Goal: Task Accomplishment & Management: Use online tool/utility

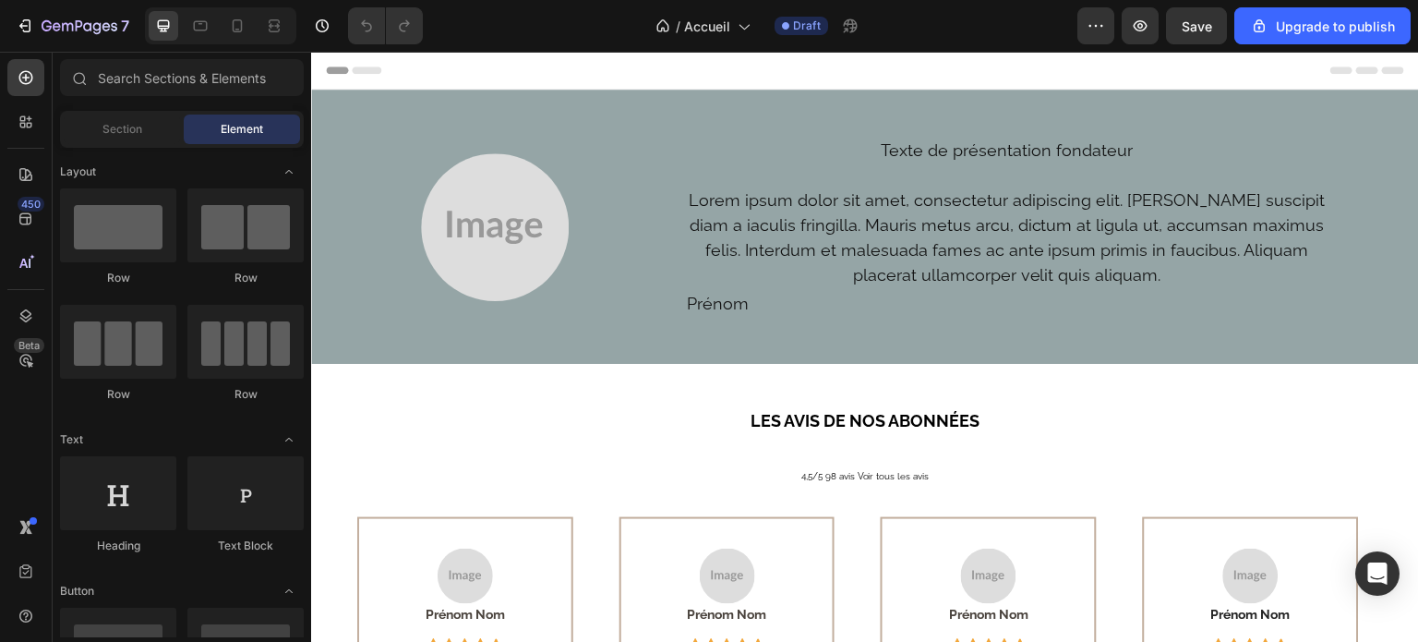
click at [368, 72] on span "Header" at bounding box center [366, 70] width 41 height 18
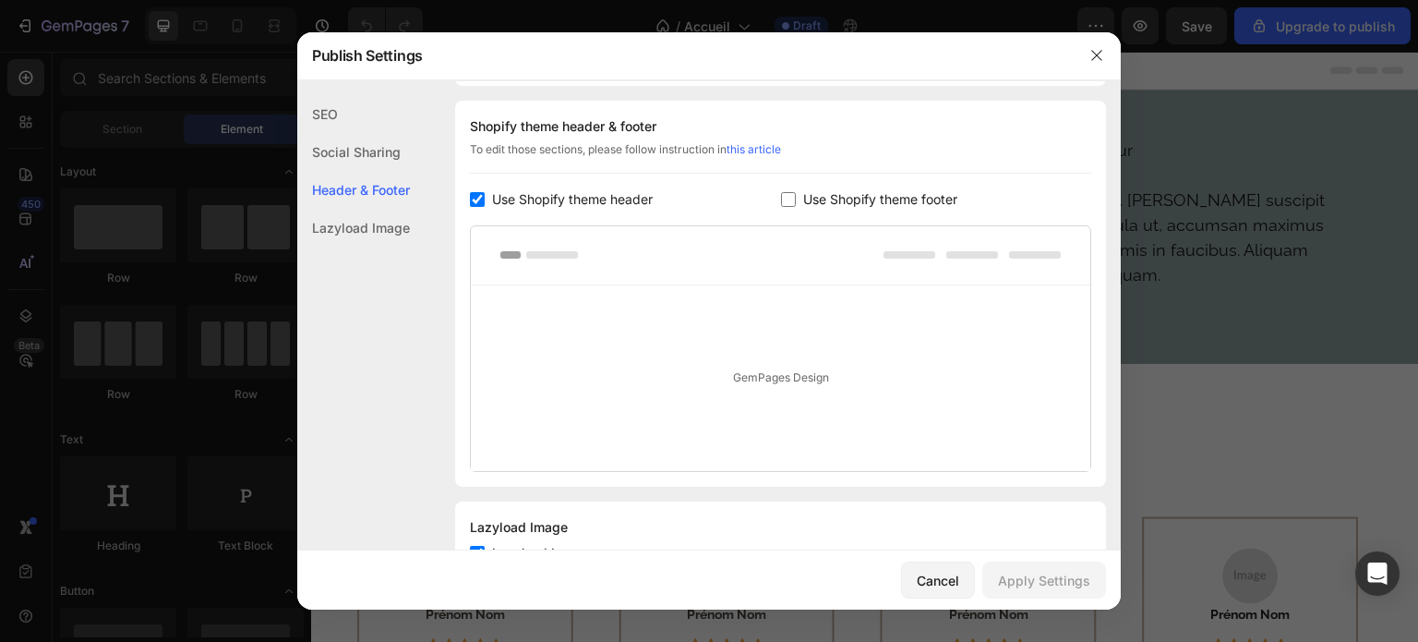
scroll to position [249, 0]
click at [395, 138] on div "Social Sharing" at bounding box center [353, 152] width 113 height 38
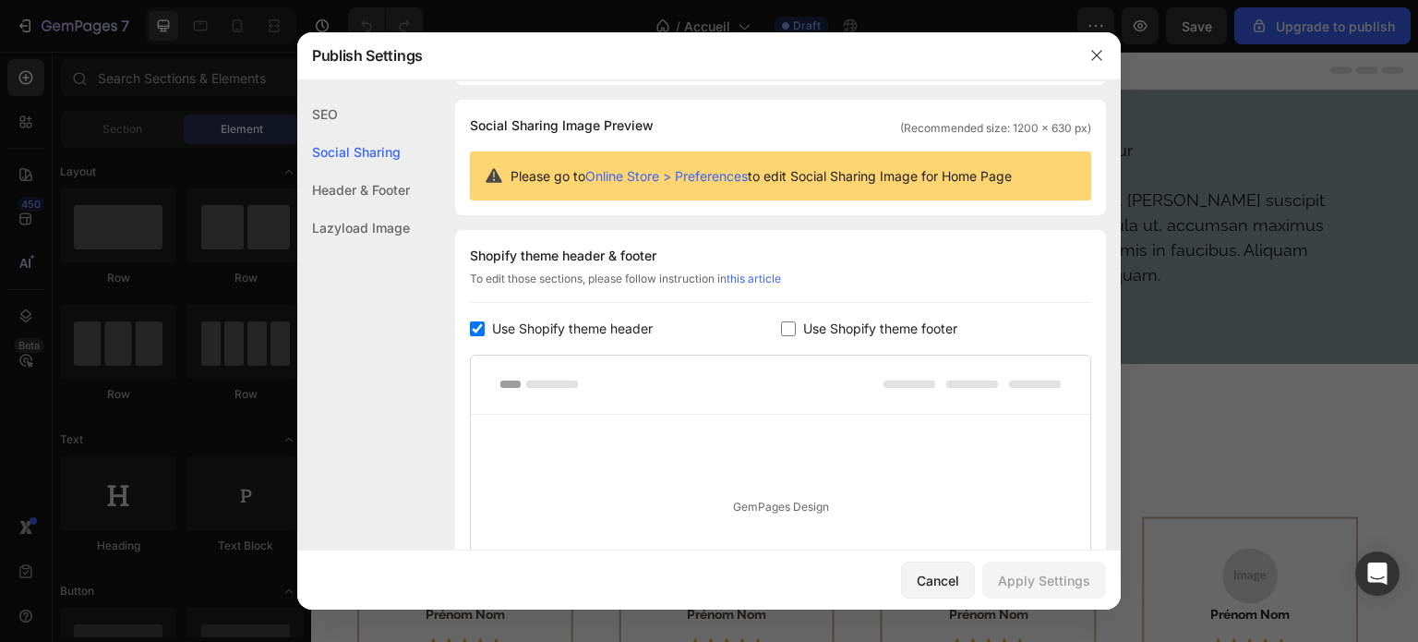
click at [373, 121] on div "SEO" at bounding box center [353, 114] width 113 height 38
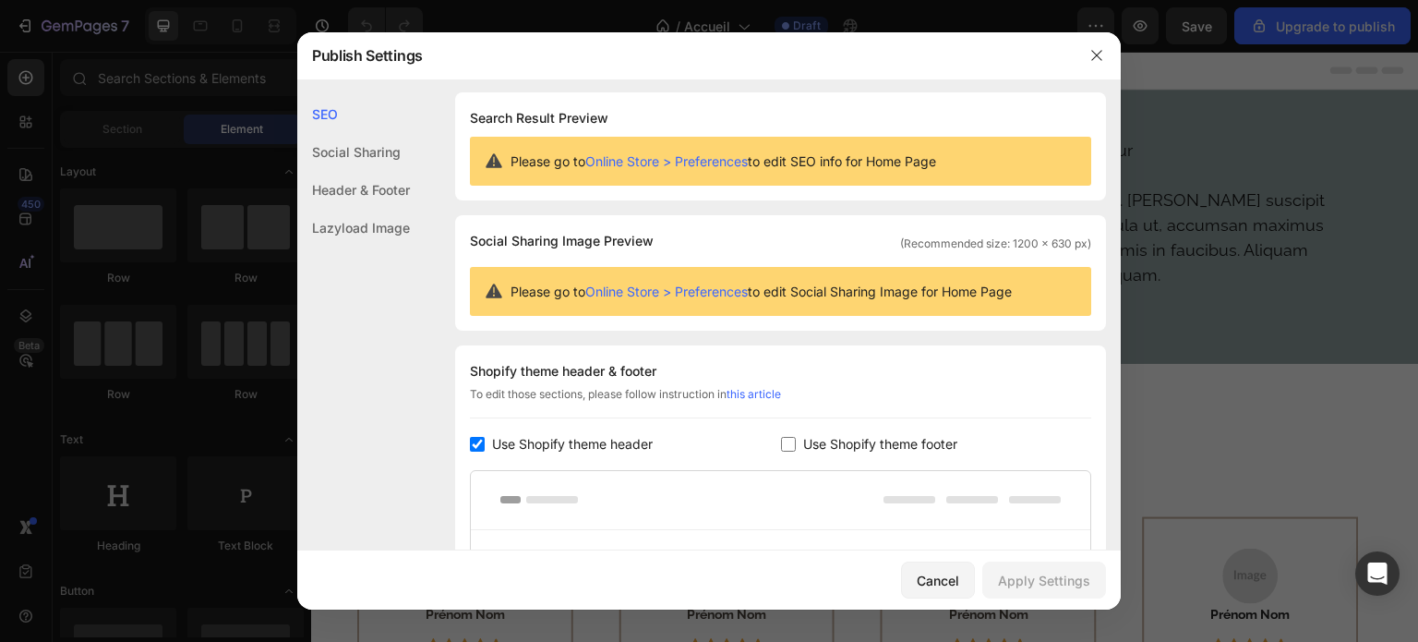
scroll to position [0, 0]
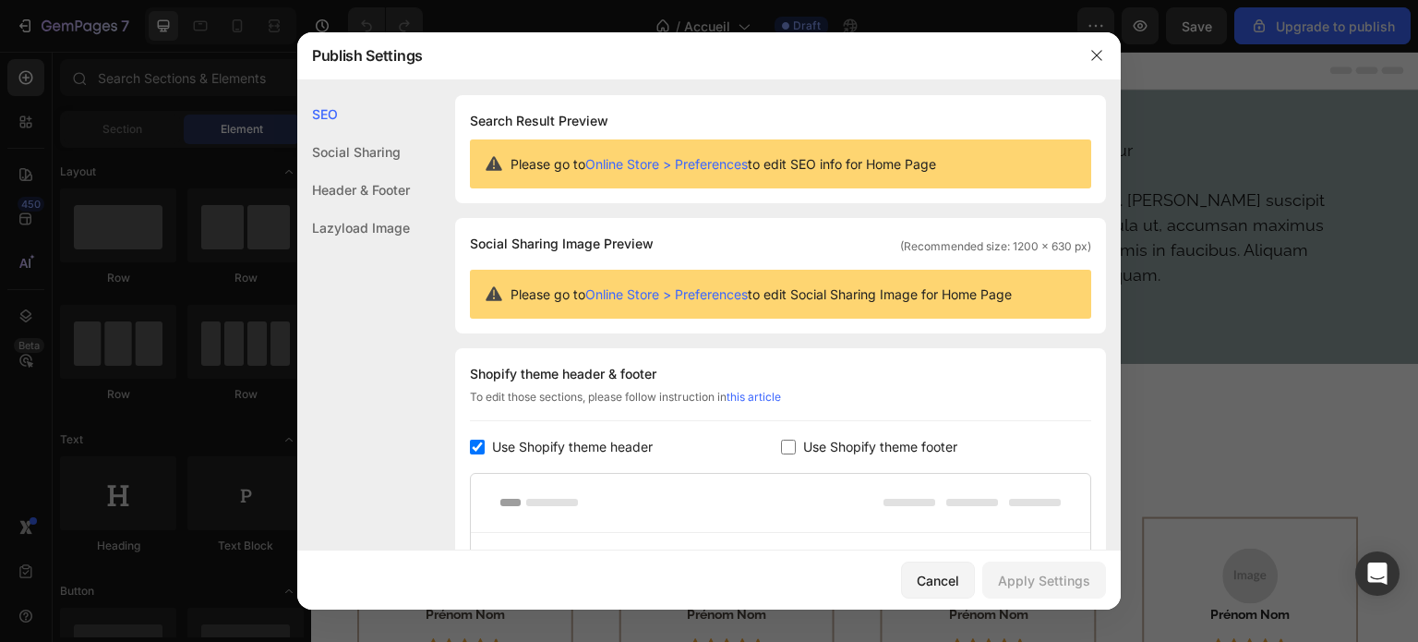
click at [375, 152] on div "Social Sharing" at bounding box center [353, 152] width 113 height 38
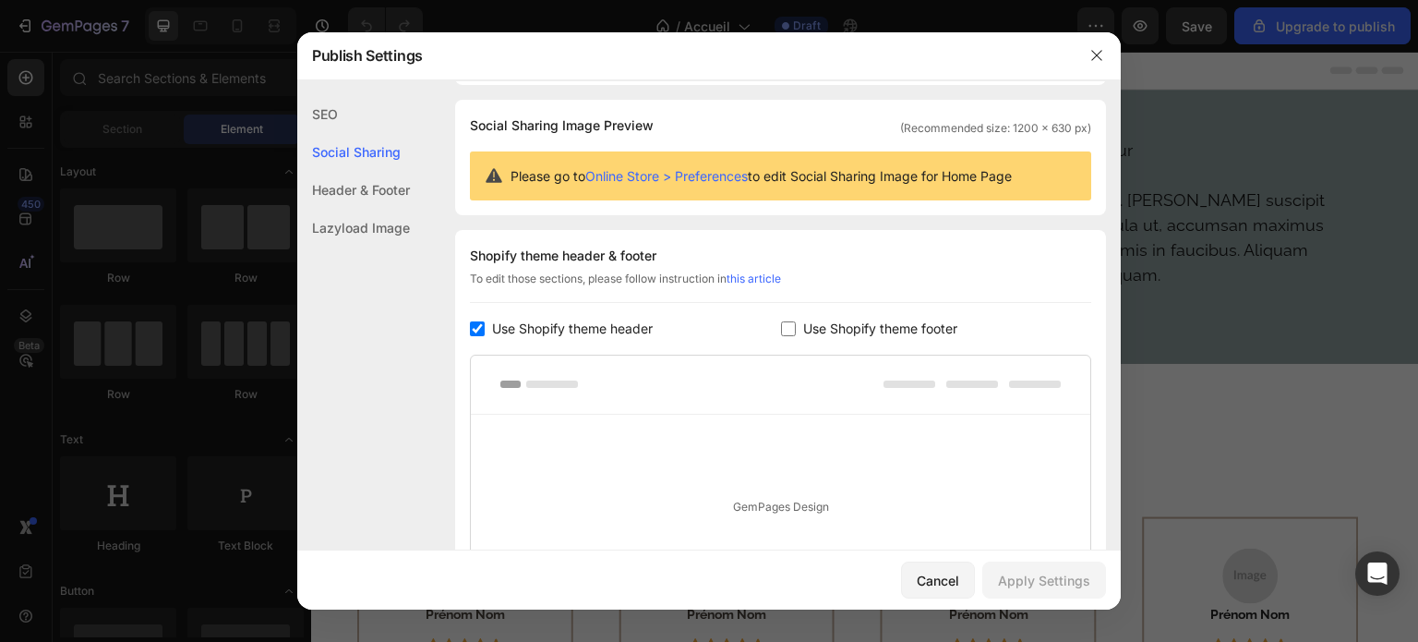
click at [377, 200] on div "Header & Footer" at bounding box center [353, 190] width 113 height 38
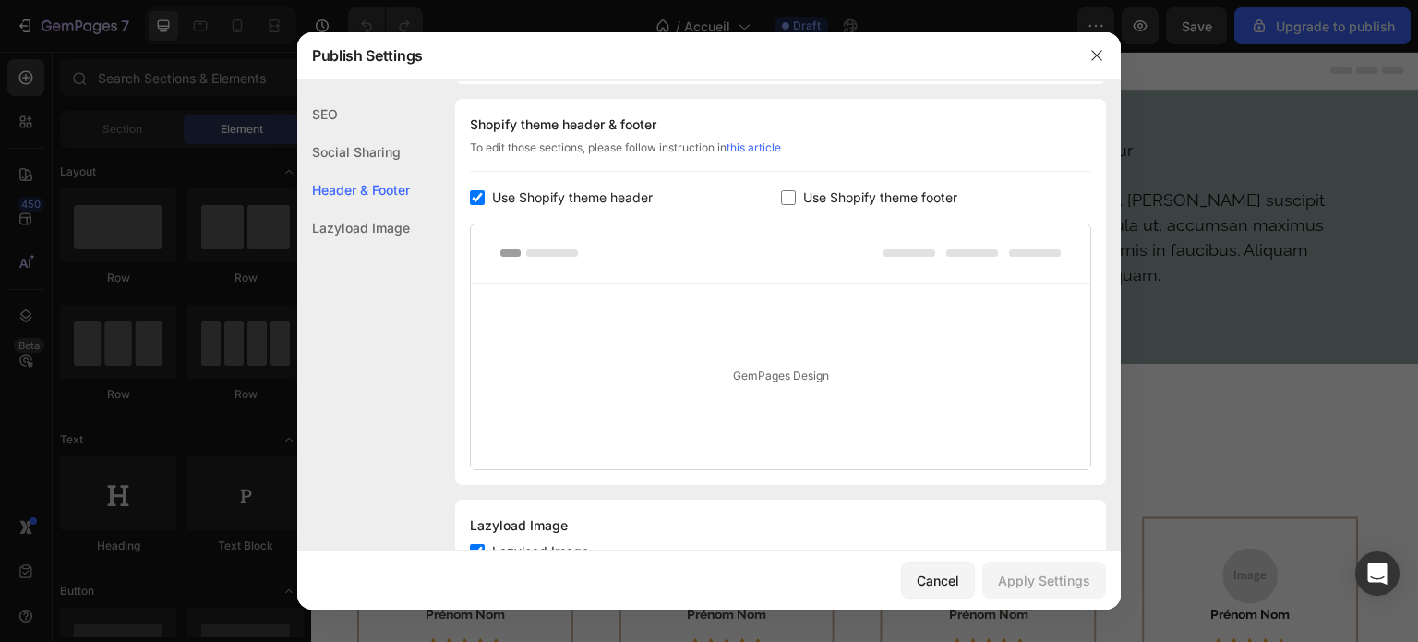
click at [380, 237] on div "Lazyload Image" at bounding box center [353, 228] width 113 height 38
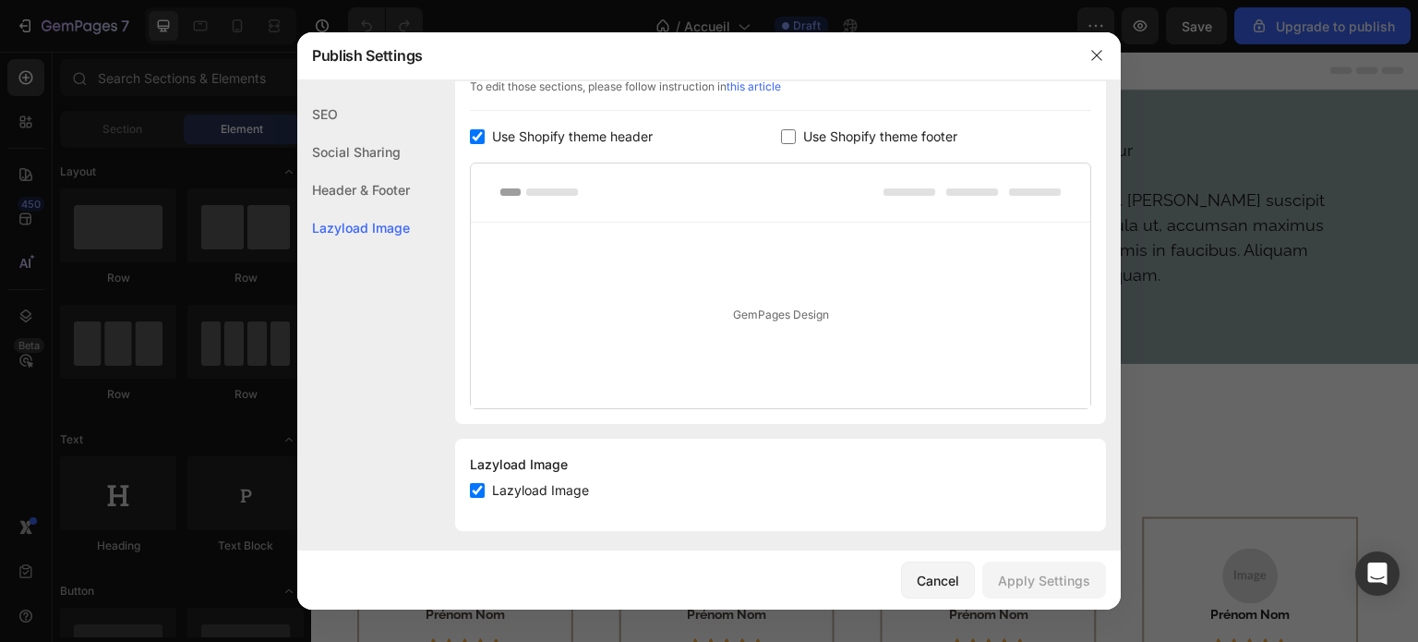
scroll to position [319, 0]
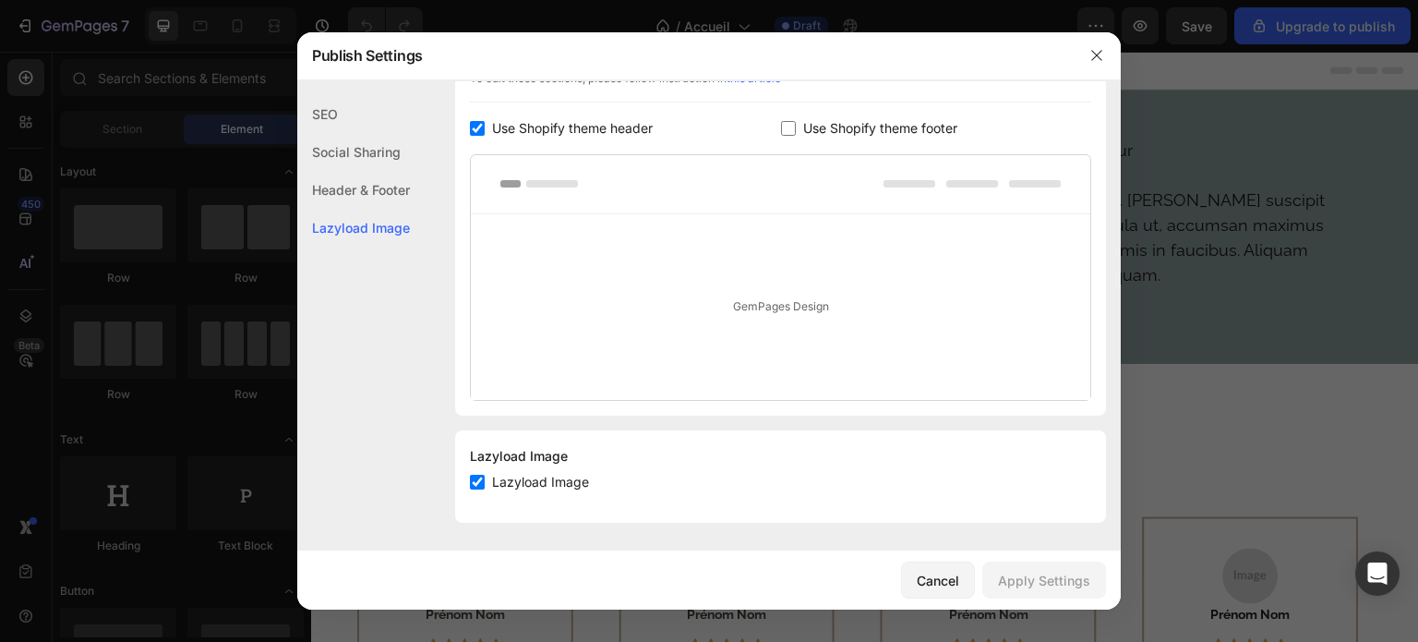
click at [406, 175] on div "Header & Footer" at bounding box center [353, 190] width 113 height 38
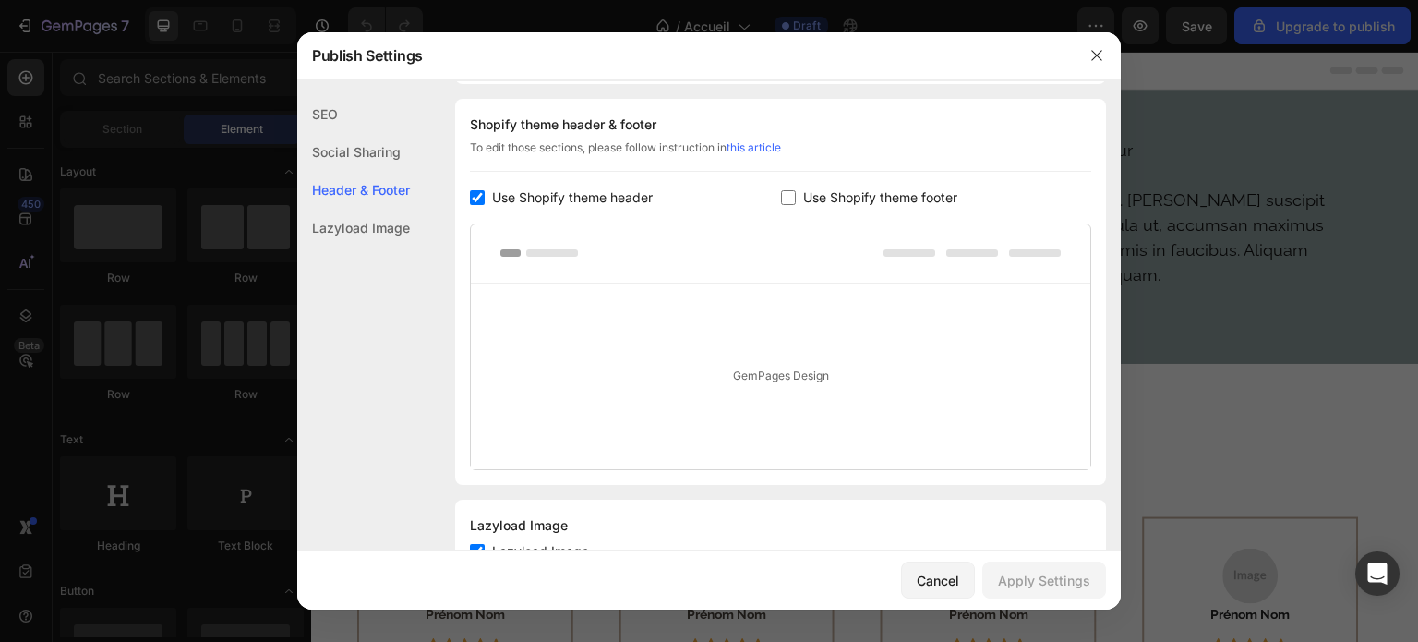
click at [764, 143] on link "this article" at bounding box center [754, 147] width 54 height 14
click at [705, 284] on div "GemPages Design" at bounding box center [781, 376] width 620 height 186
drag, startPoint x: 772, startPoint y: 389, endPoint x: 931, endPoint y: 352, distance: 163.0
click at [931, 352] on div "GemPages Design" at bounding box center [781, 376] width 620 height 186
click at [914, 352] on div "GemPages Design" at bounding box center [781, 376] width 620 height 186
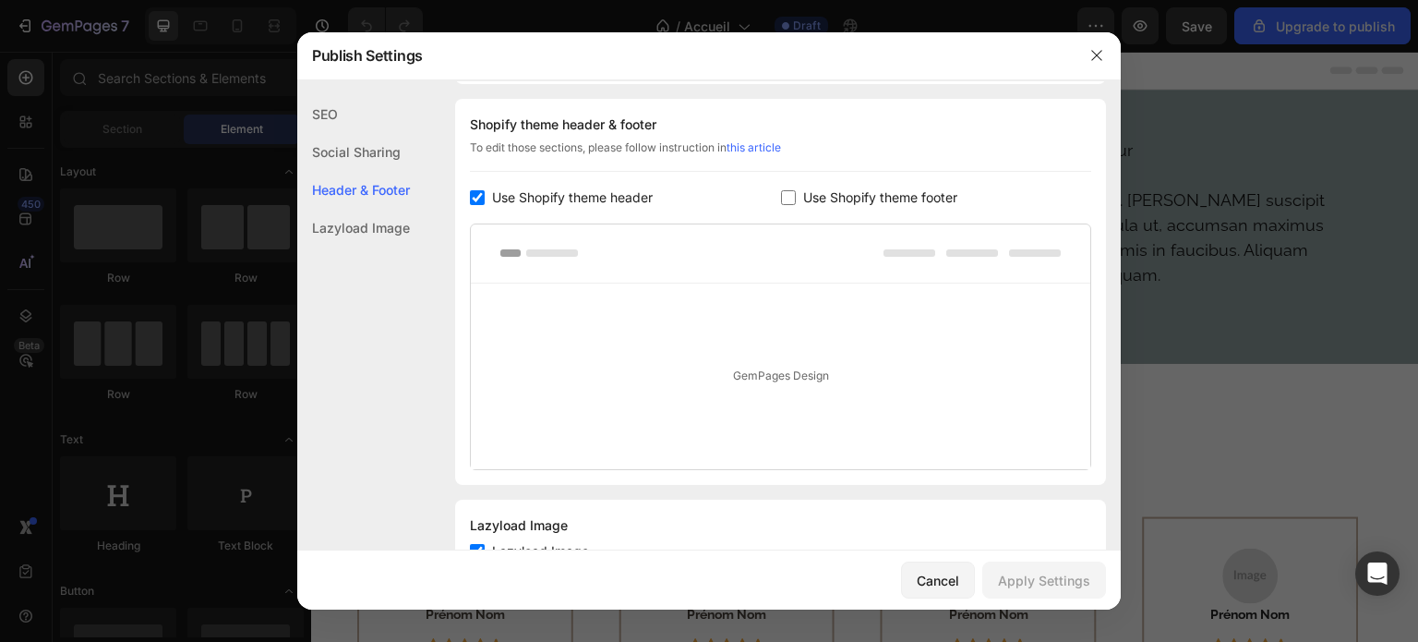
scroll to position [319, 0]
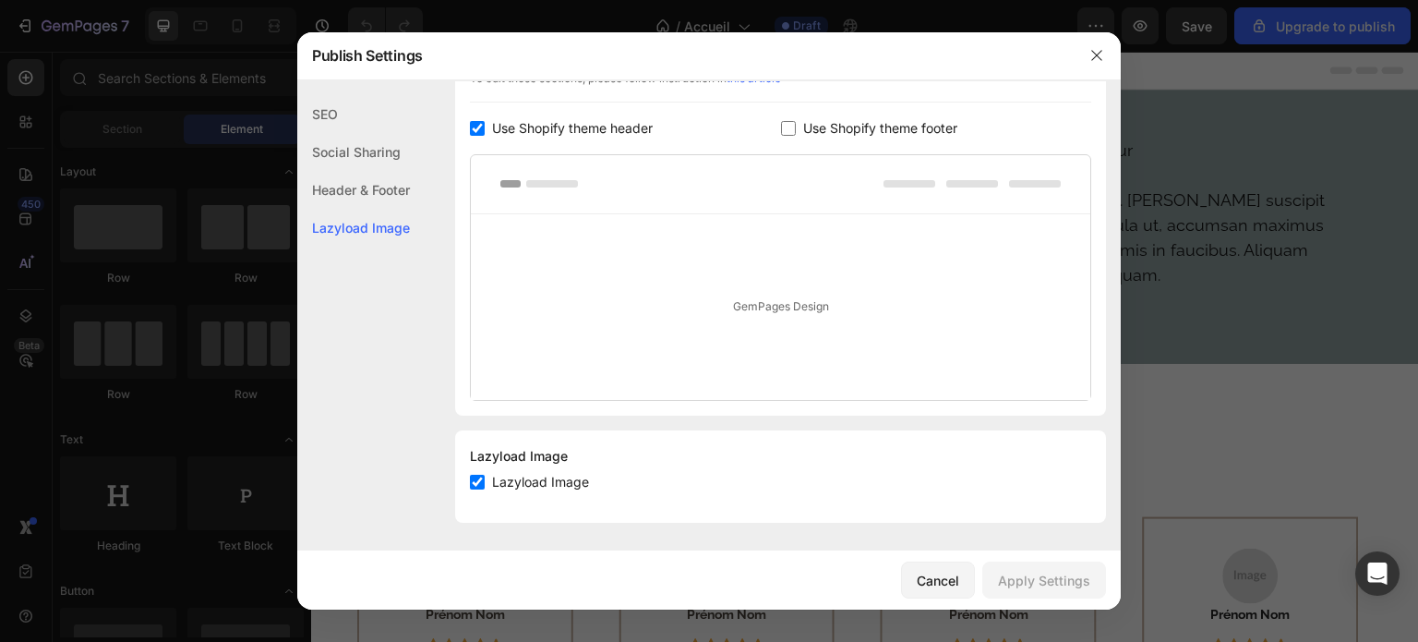
click at [536, 185] on rect at bounding box center [552, 183] width 52 height 7
click at [487, 128] on label "Use Shopify theme header" at bounding box center [569, 128] width 168 height 22
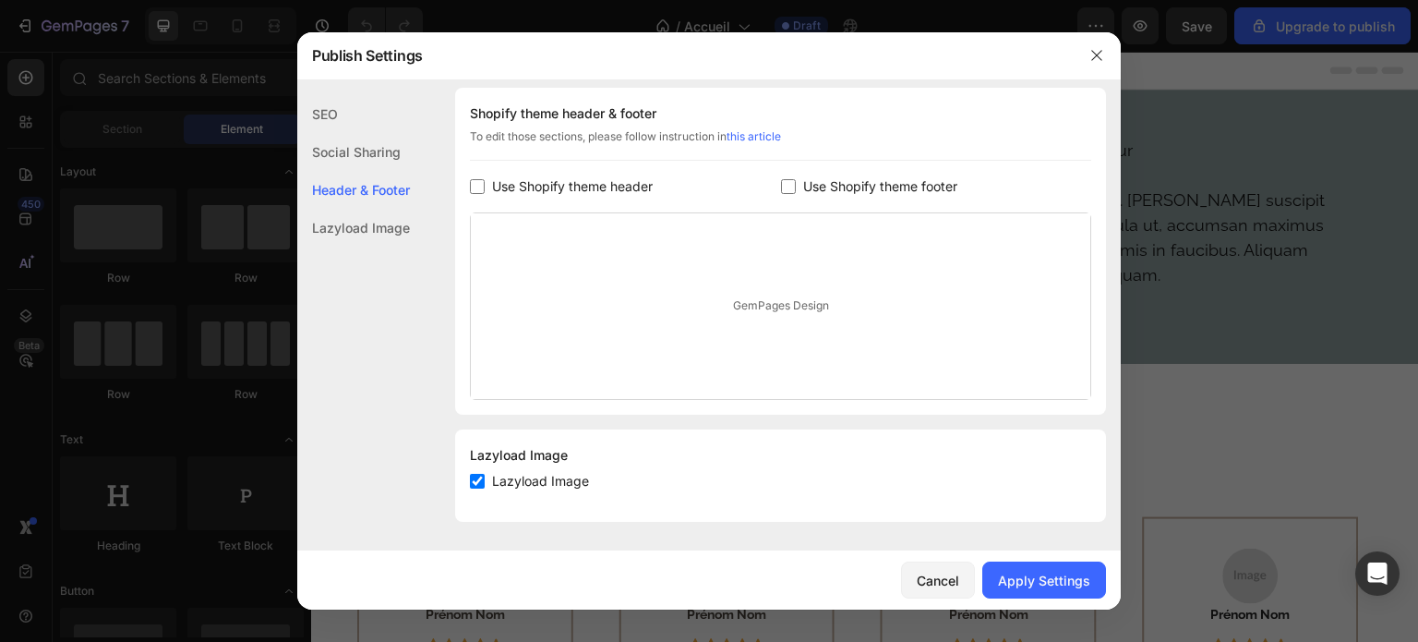
scroll to position [259, 0]
click at [506, 187] on span "Use Shopify theme header" at bounding box center [572, 187] width 161 height 22
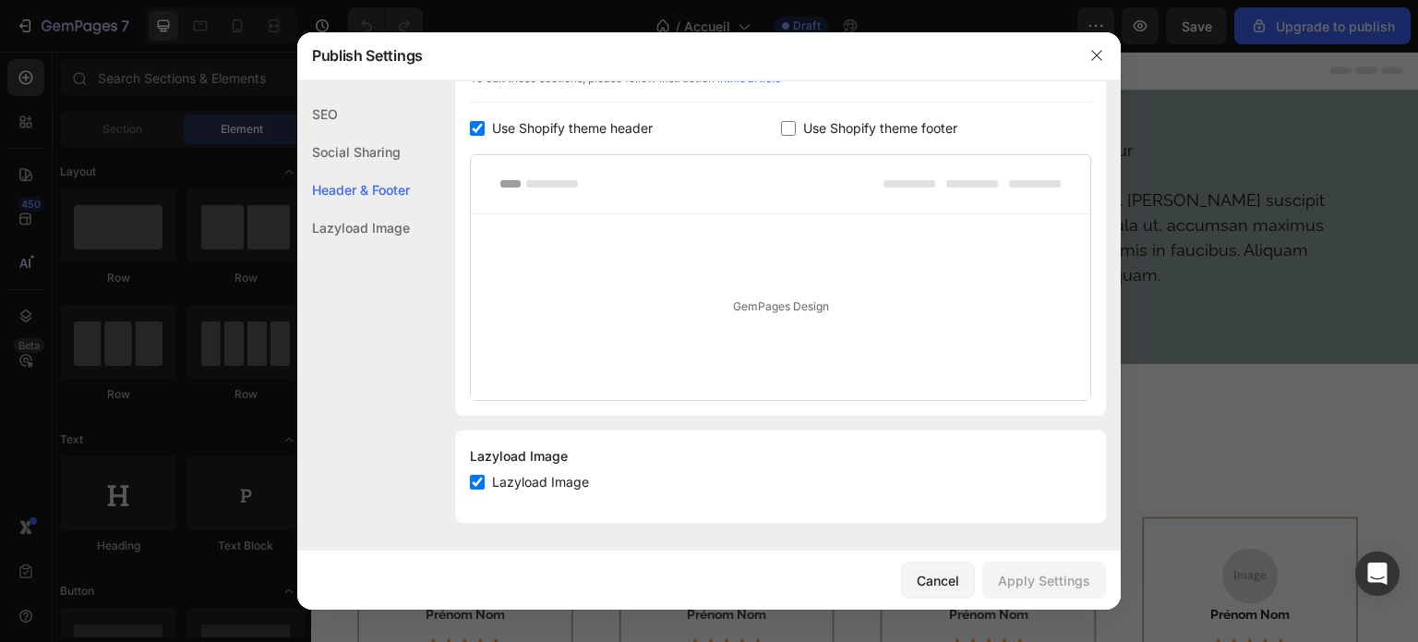
click at [500, 125] on span "Use Shopify theme header" at bounding box center [572, 128] width 161 height 22
checkbox input "false"
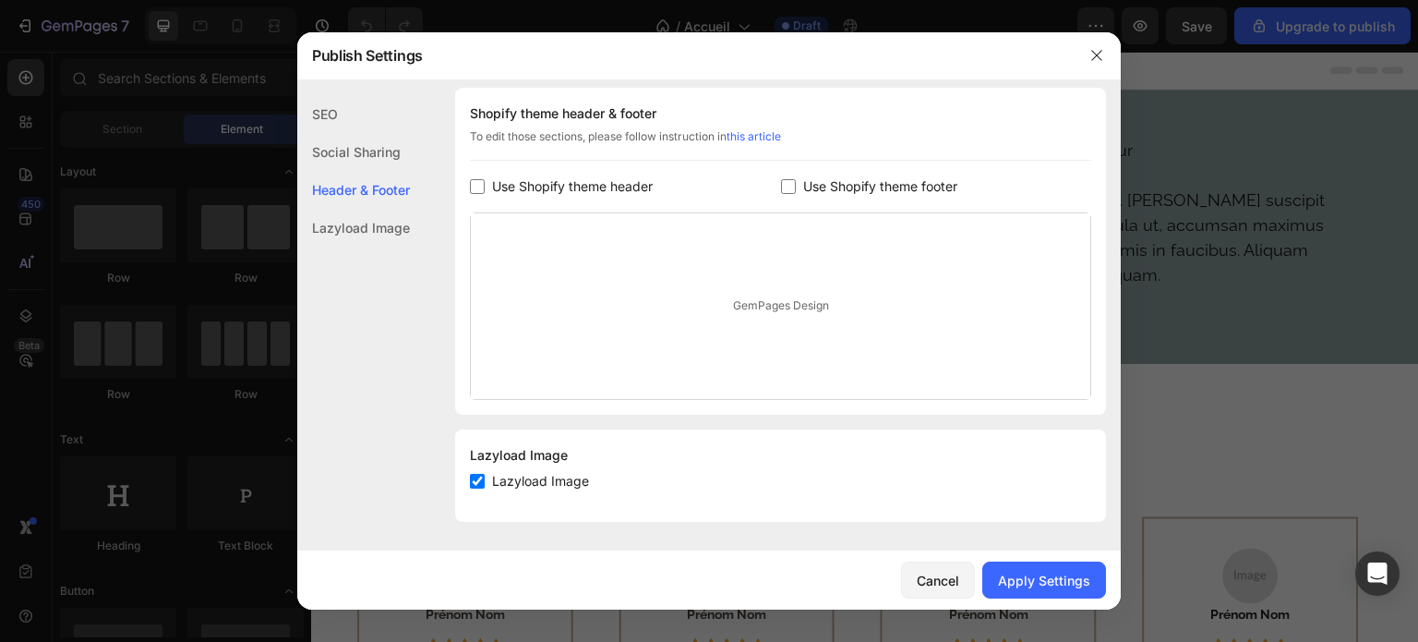
scroll to position [259, 0]
click at [1041, 586] on div "Apply Settings" at bounding box center [1044, 580] width 92 height 19
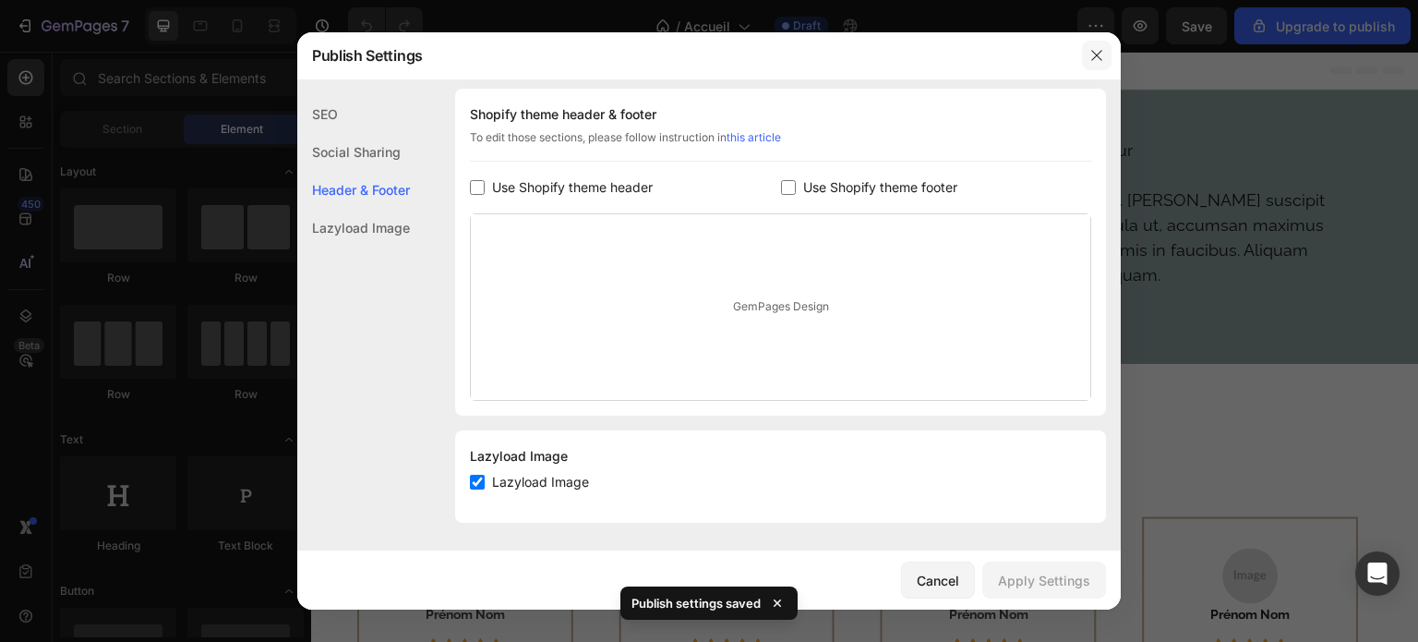
click at [1098, 48] on icon "button" at bounding box center [1096, 55] width 15 height 15
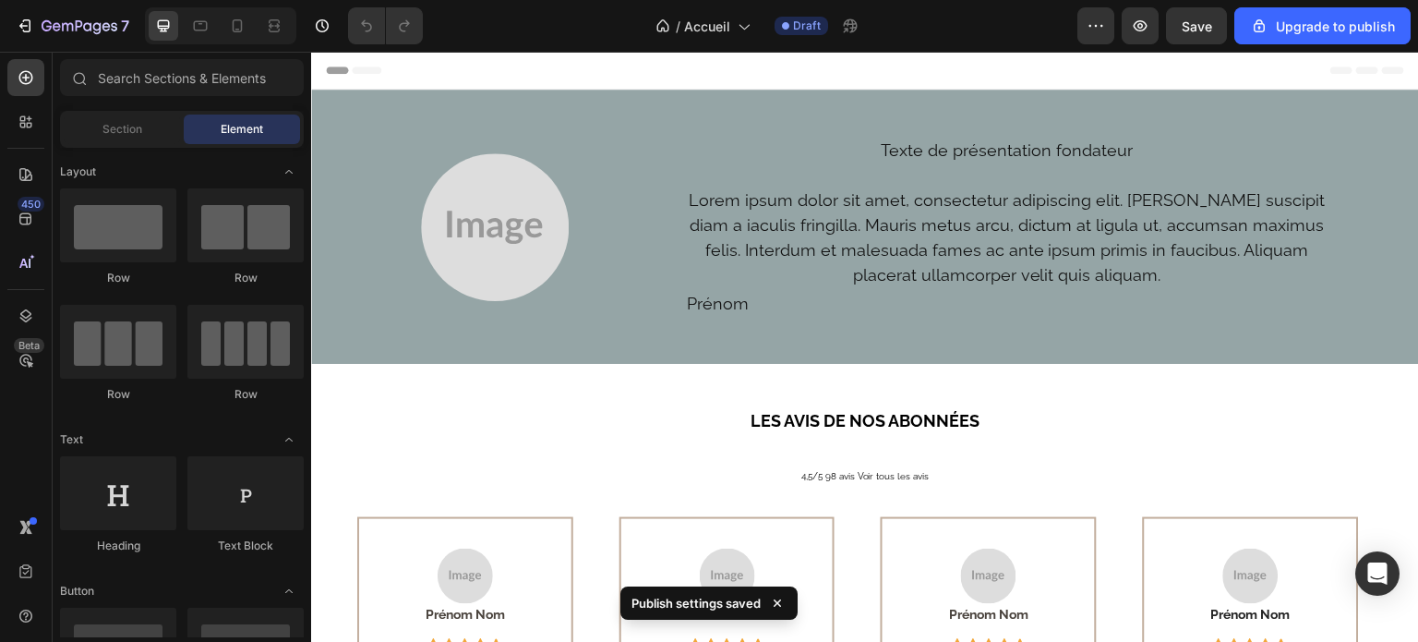
click at [845, 78] on div "Header" at bounding box center [865, 70] width 1078 height 37
click at [644, 77] on div "Header" at bounding box center [865, 70] width 1078 height 37
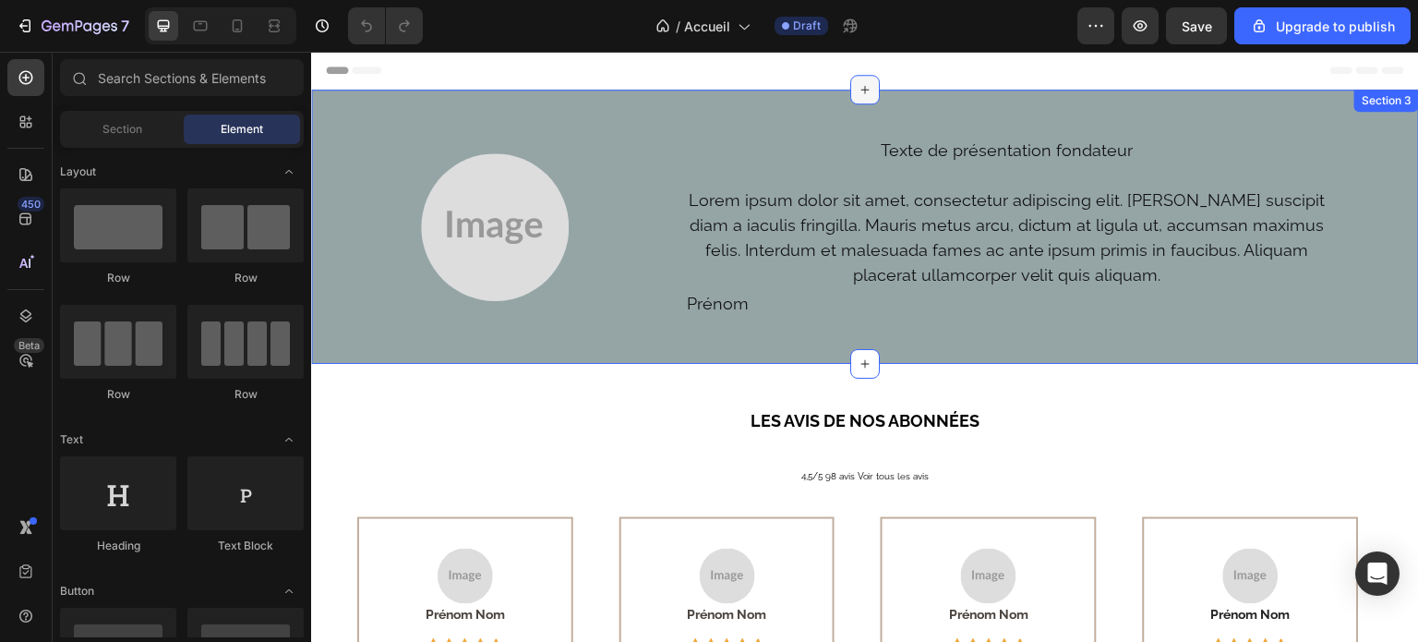
click at [859, 93] on icon at bounding box center [865, 89] width 15 height 15
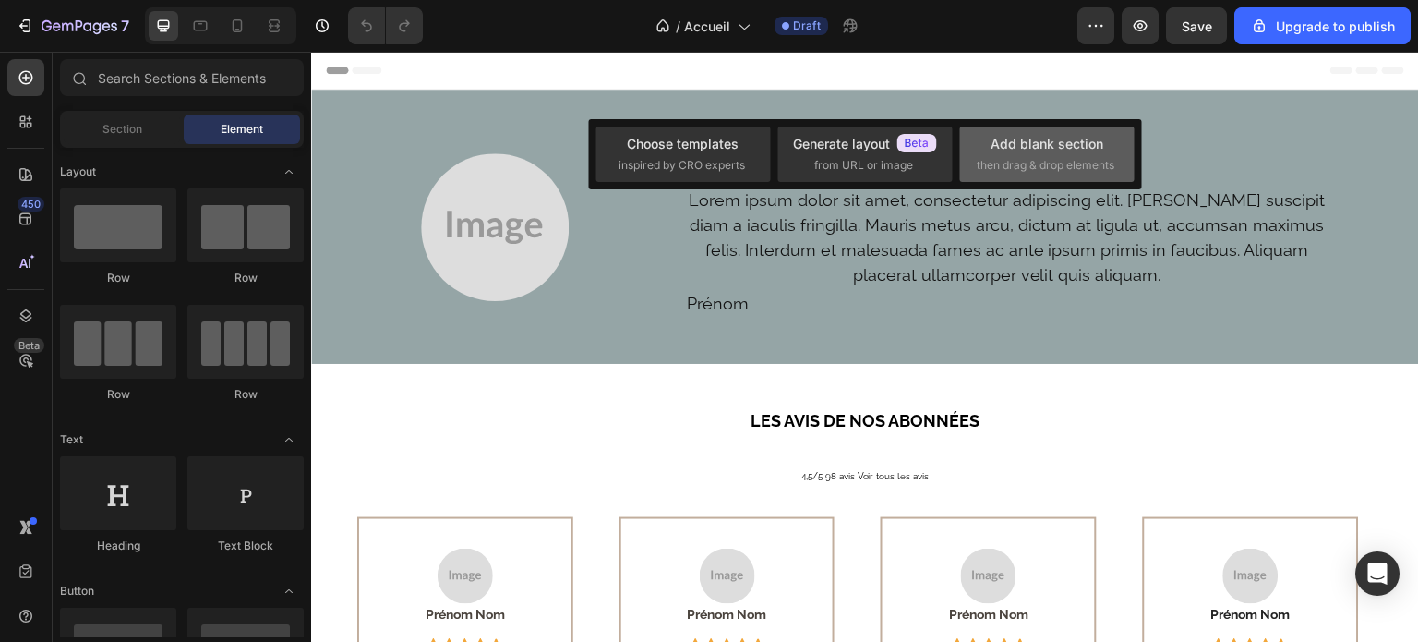
click at [998, 176] on div "Add blank section then drag & drop elements" at bounding box center [1046, 153] width 175 height 55
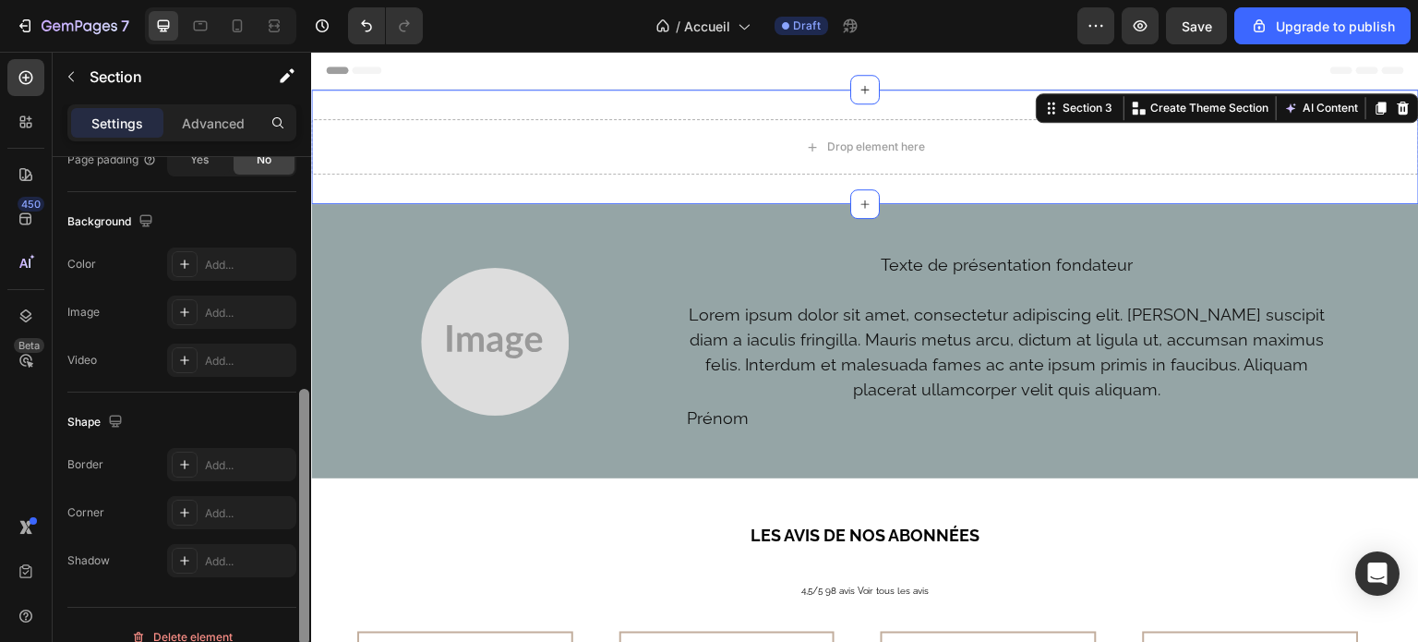
scroll to position [587, 0]
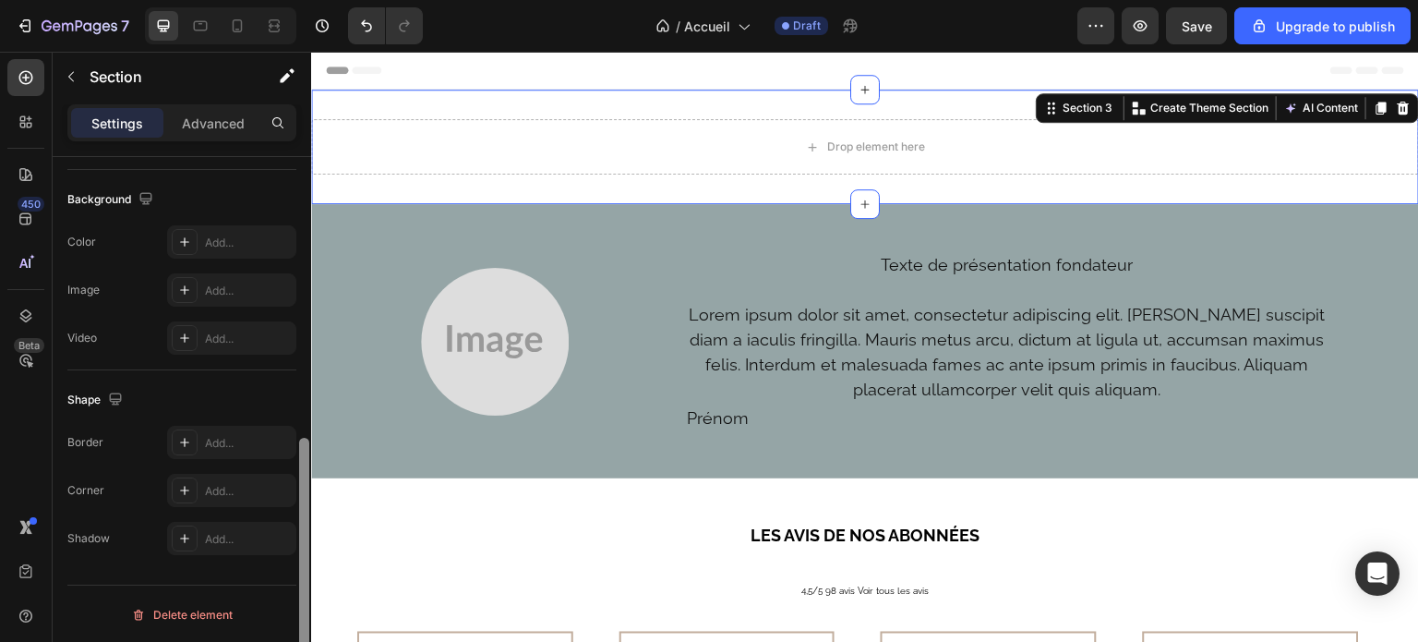
drag, startPoint x: 308, startPoint y: 275, endPoint x: 297, endPoint y: 578, distance: 303.0
click at [297, 578] on div at bounding box center [304, 425] width 14 height 537
click at [215, 279] on div "Add..." at bounding box center [231, 289] width 129 height 33
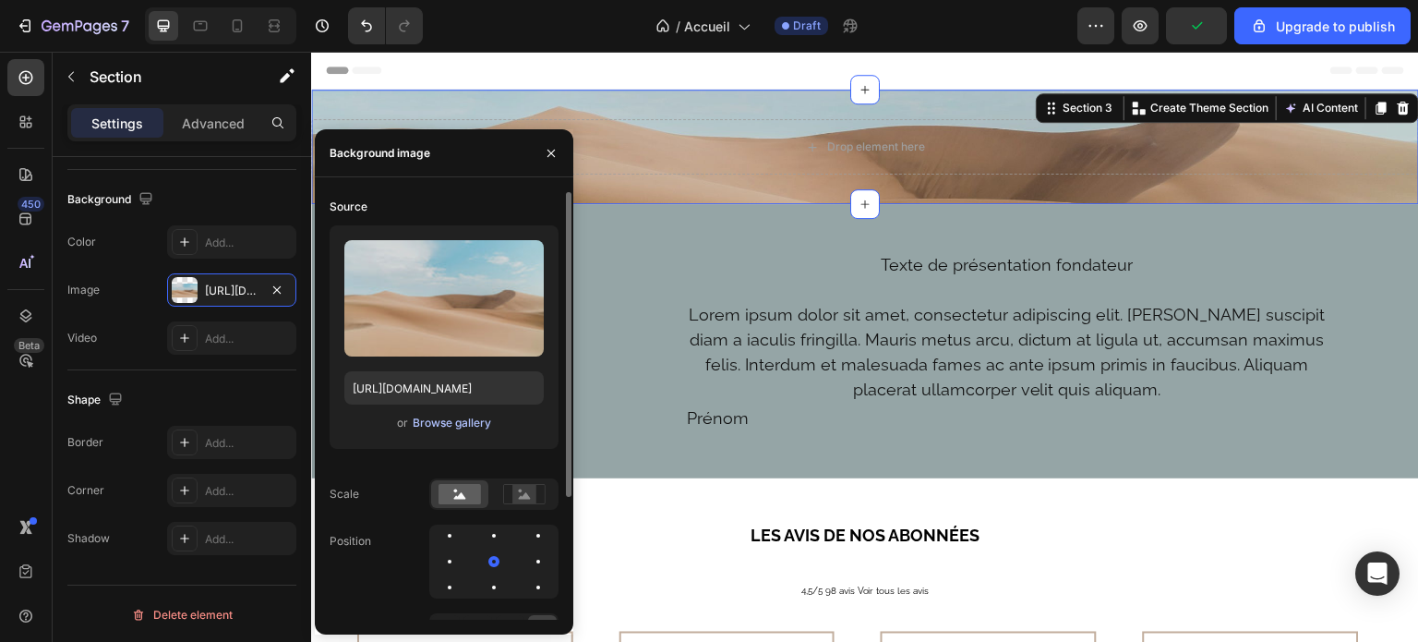
click at [451, 429] on div "Browse gallery" at bounding box center [452, 423] width 78 height 17
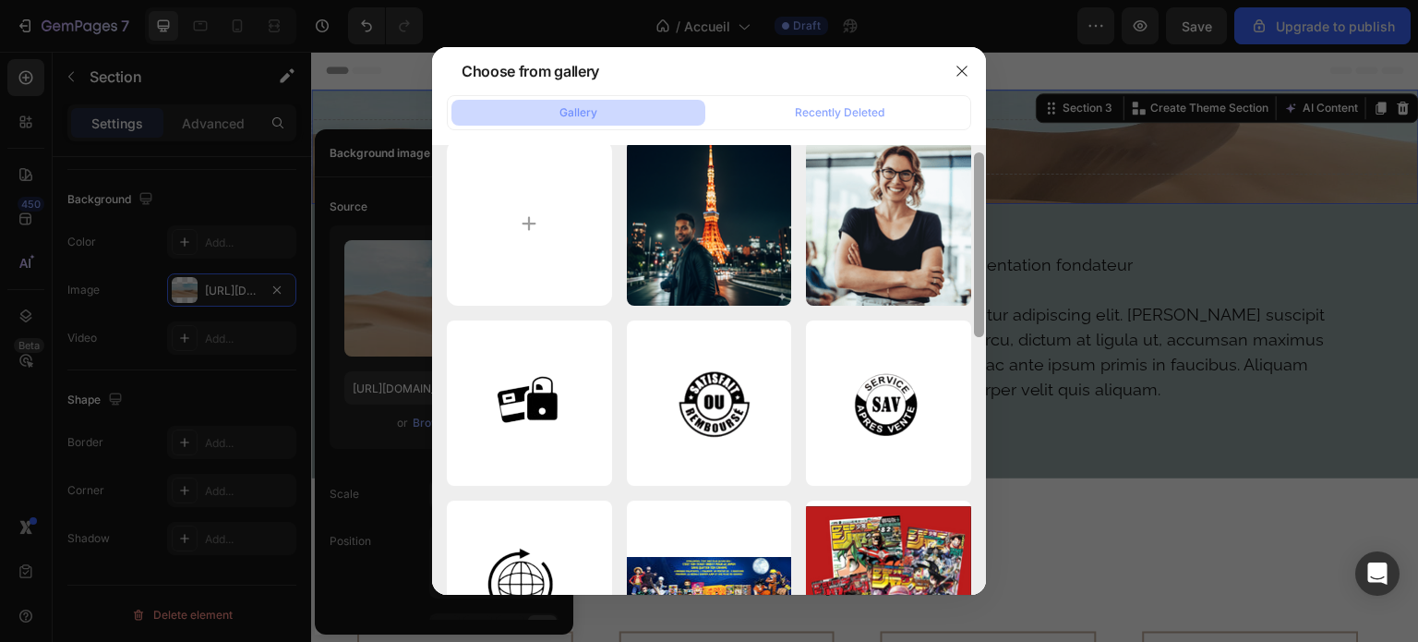
scroll to position [18, 0]
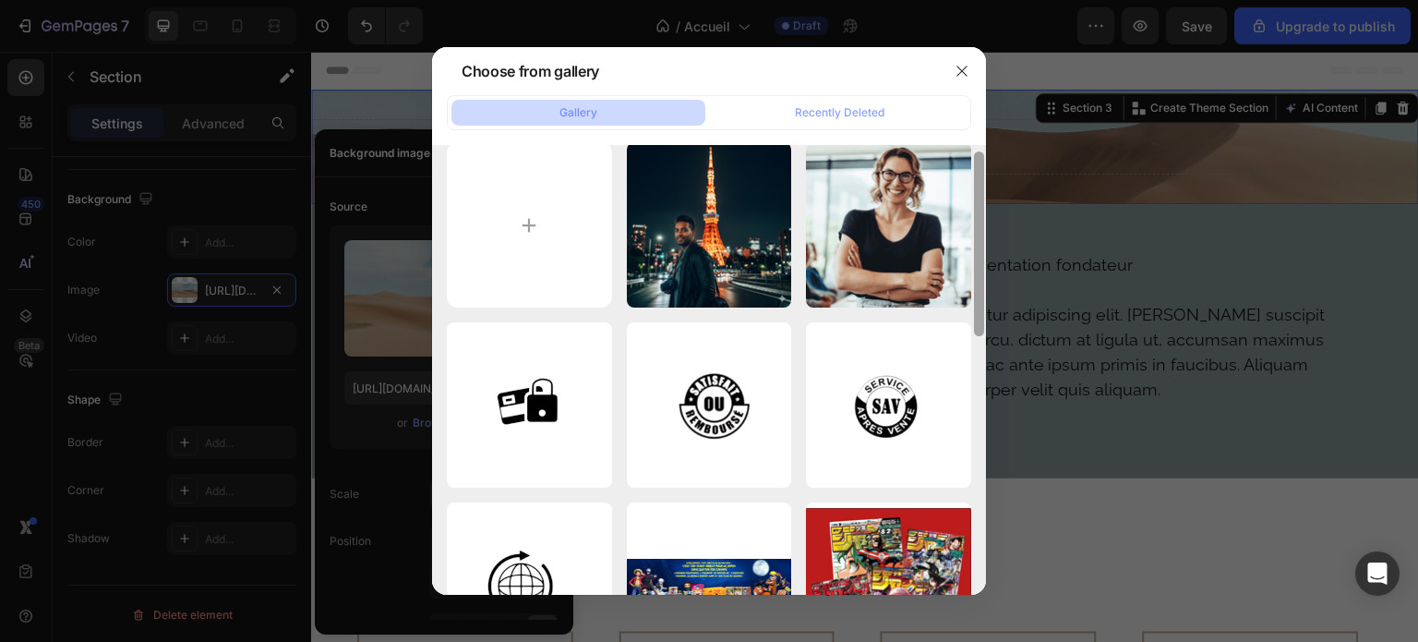
click at [981, 200] on div at bounding box center [979, 243] width 10 height 185
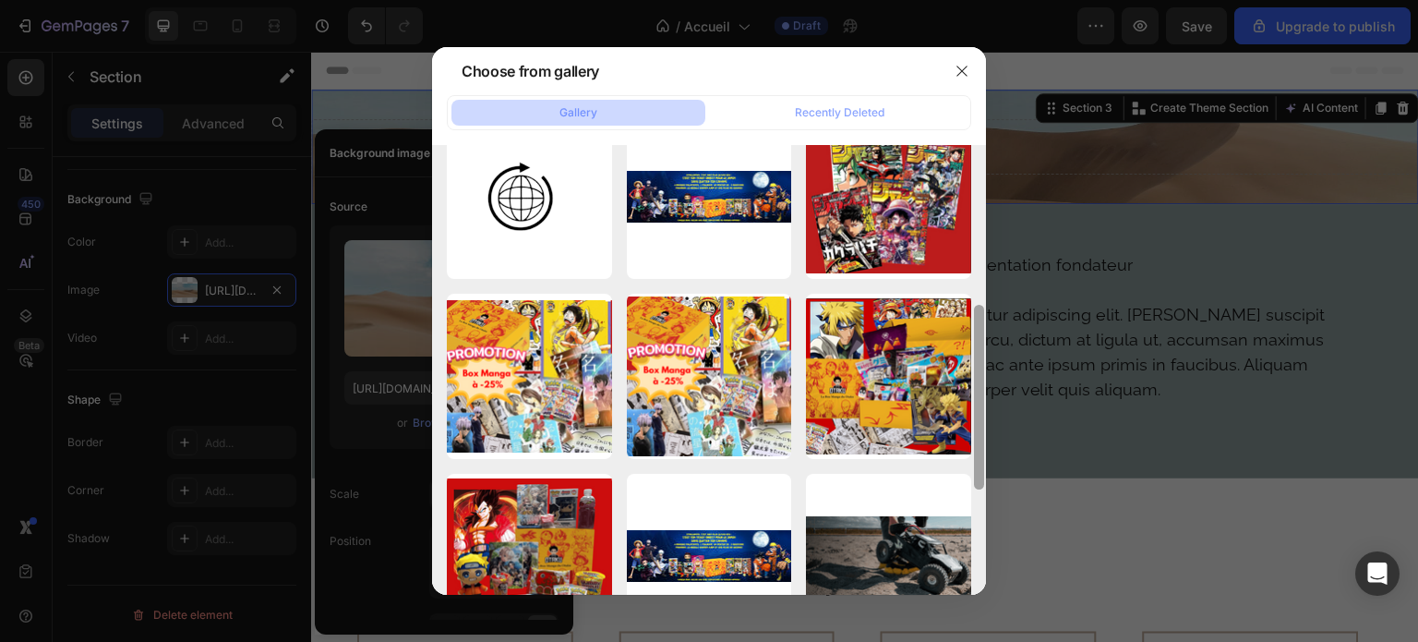
scroll to position [407, 0]
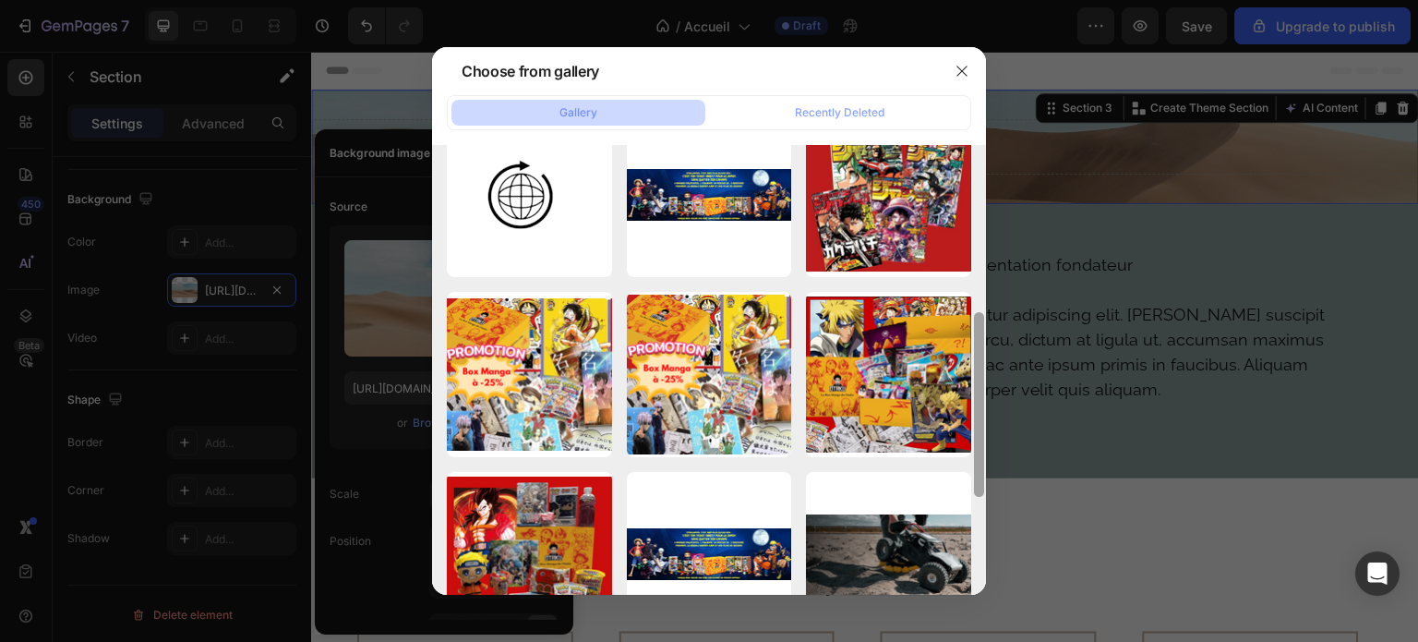
drag, startPoint x: 981, startPoint y: 200, endPoint x: 982, endPoint y: 361, distance: 160.7
click at [982, 361] on div at bounding box center [979, 404] width 10 height 185
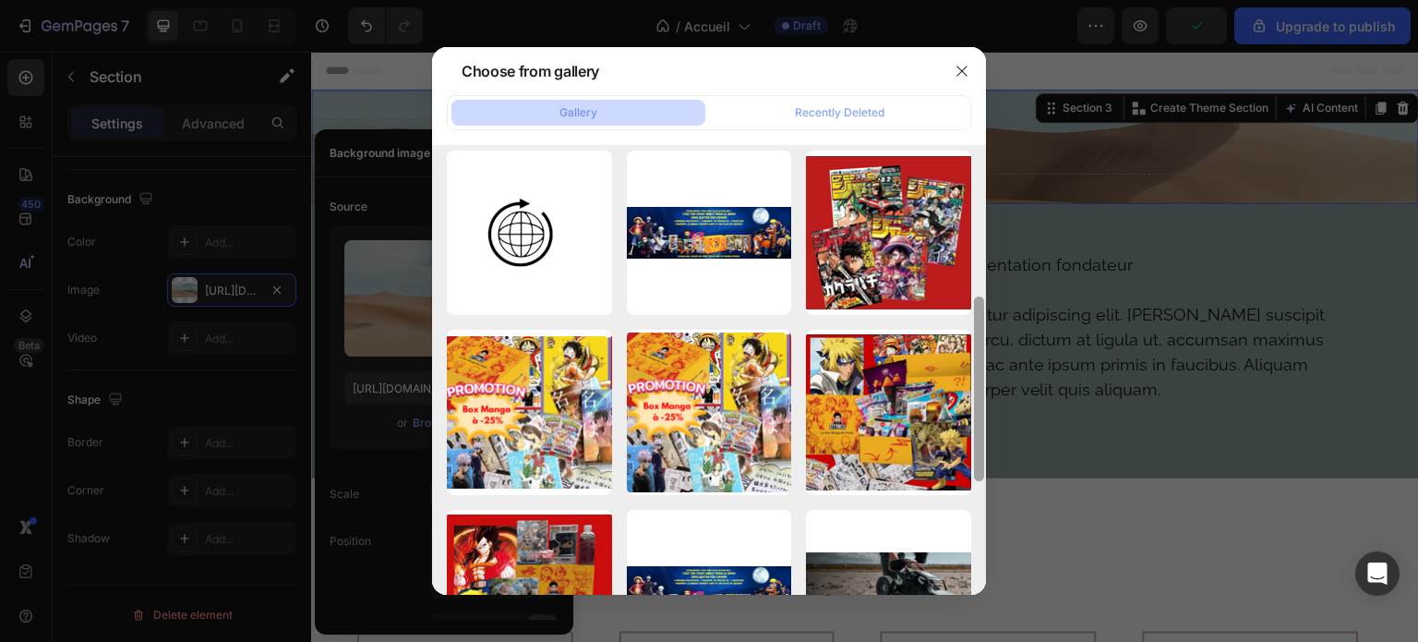
scroll to position [365, 0]
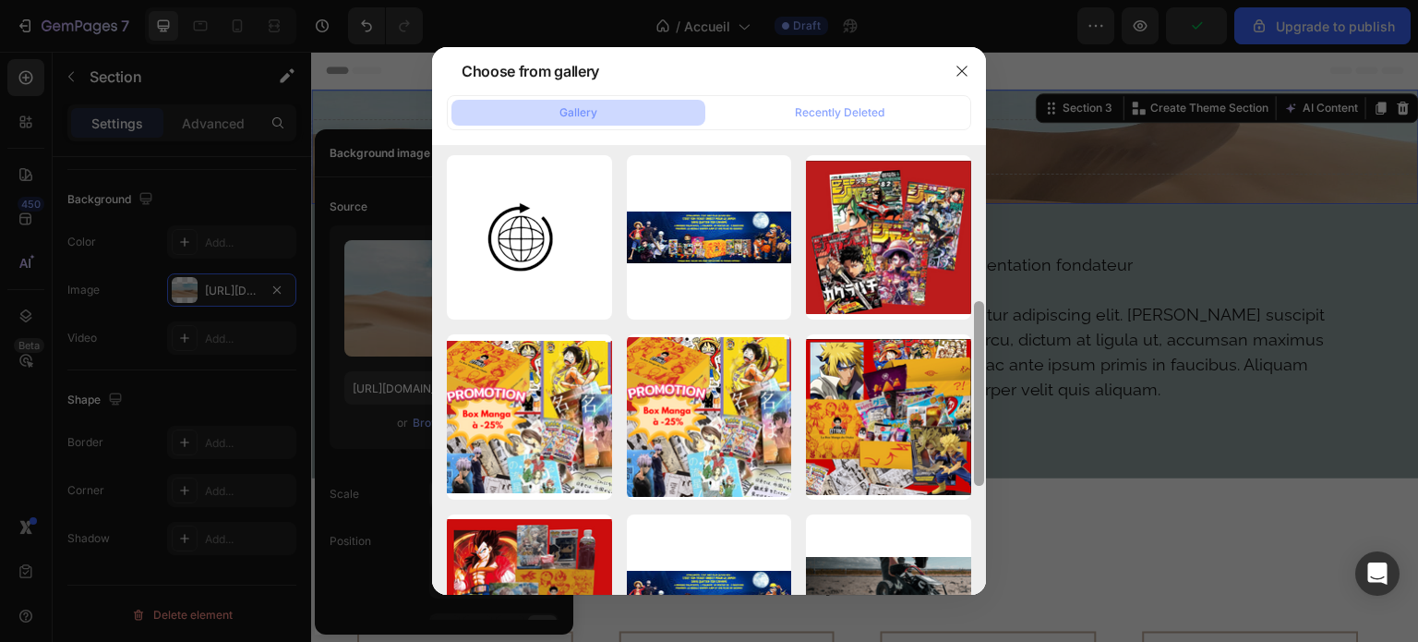
drag, startPoint x: 980, startPoint y: 347, endPoint x: 980, endPoint y: 330, distance: 17.5
click at [980, 330] on div at bounding box center [979, 393] width 10 height 185
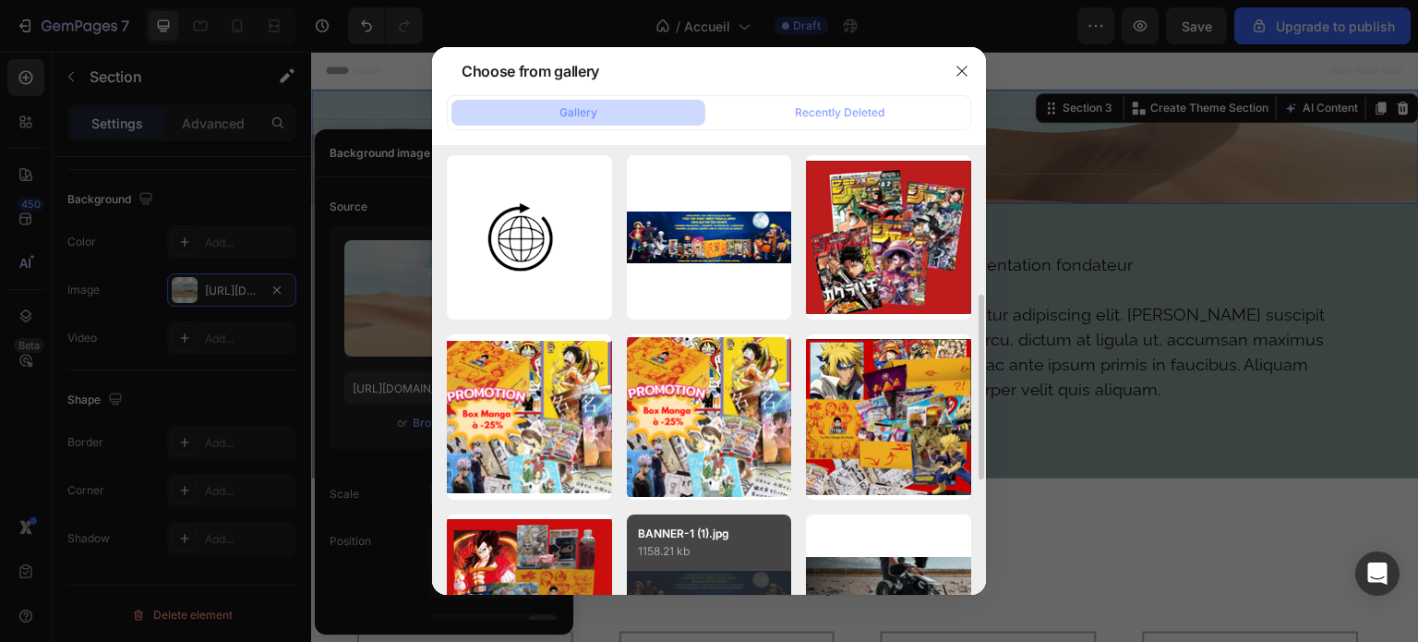
click at [731, 549] on p "1158.21 kb" at bounding box center [709, 551] width 143 height 18
type input "[URL][DOMAIN_NAME]"
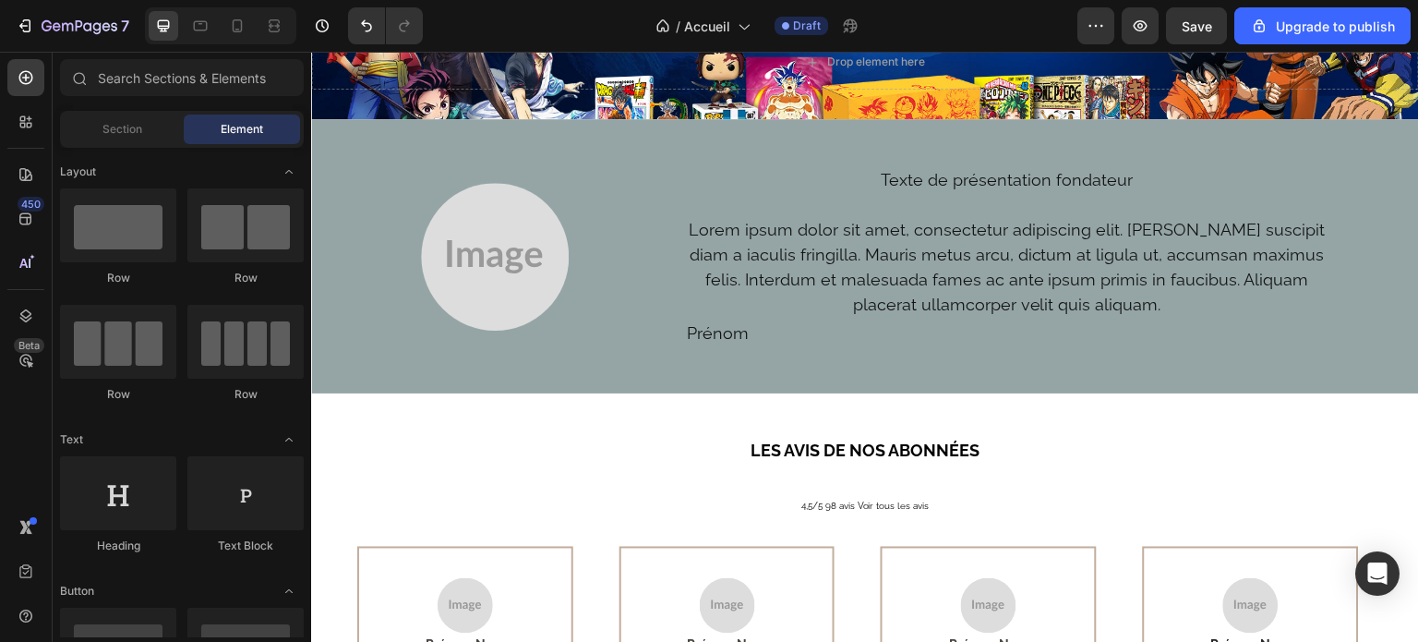
scroll to position [0, 0]
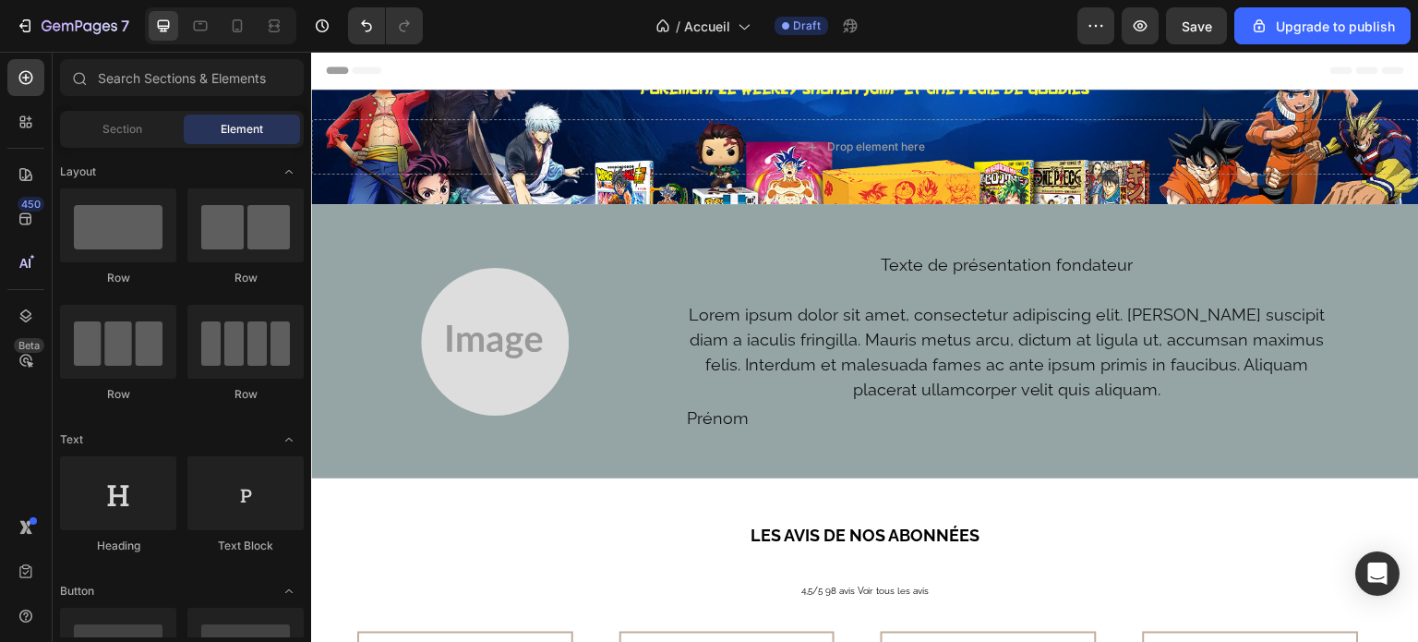
drag, startPoint x: 1414, startPoint y: 88, endPoint x: 1726, endPoint y: 83, distance: 311.2
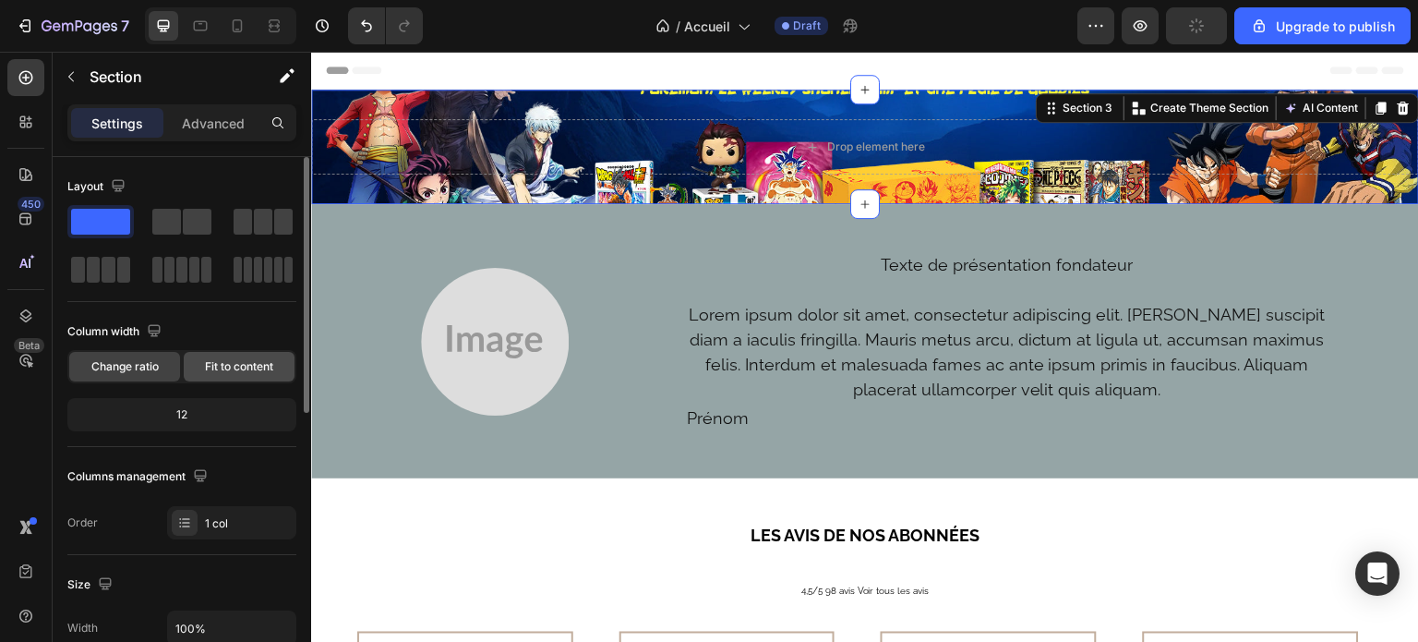
click at [261, 372] on span "Fit to content" at bounding box center [239, 366] width 68 height 17
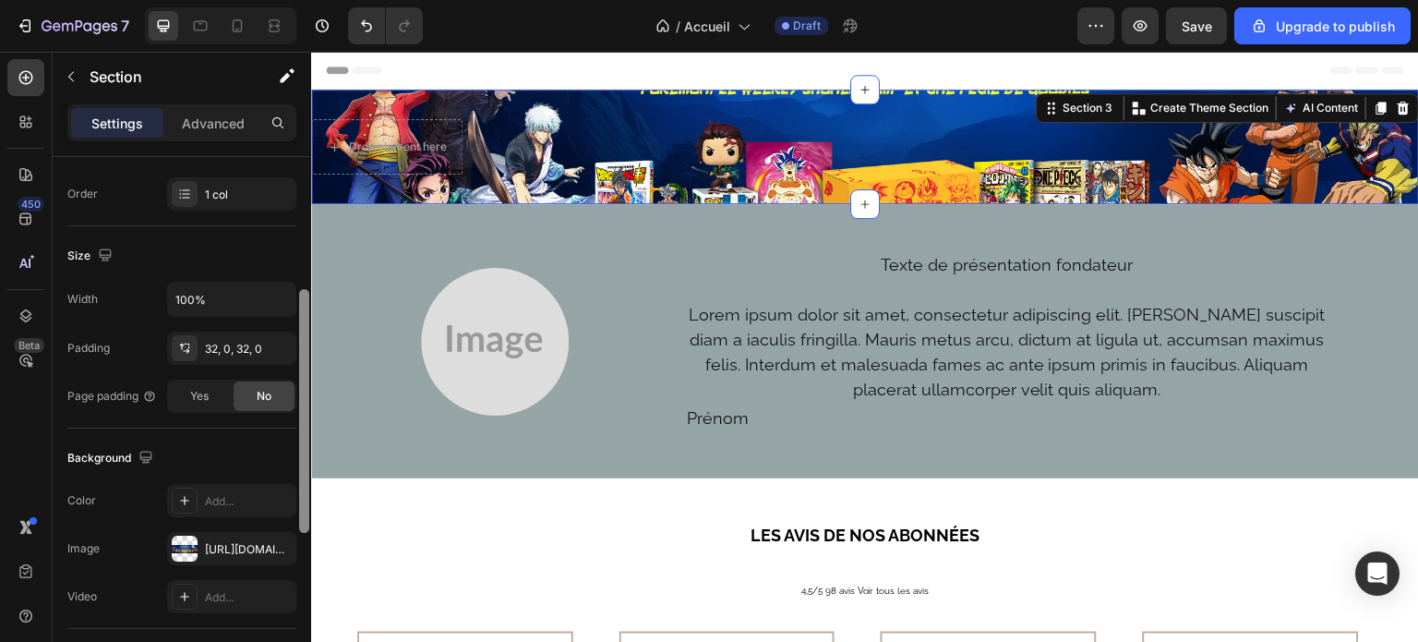
scroll to position [292, 0]
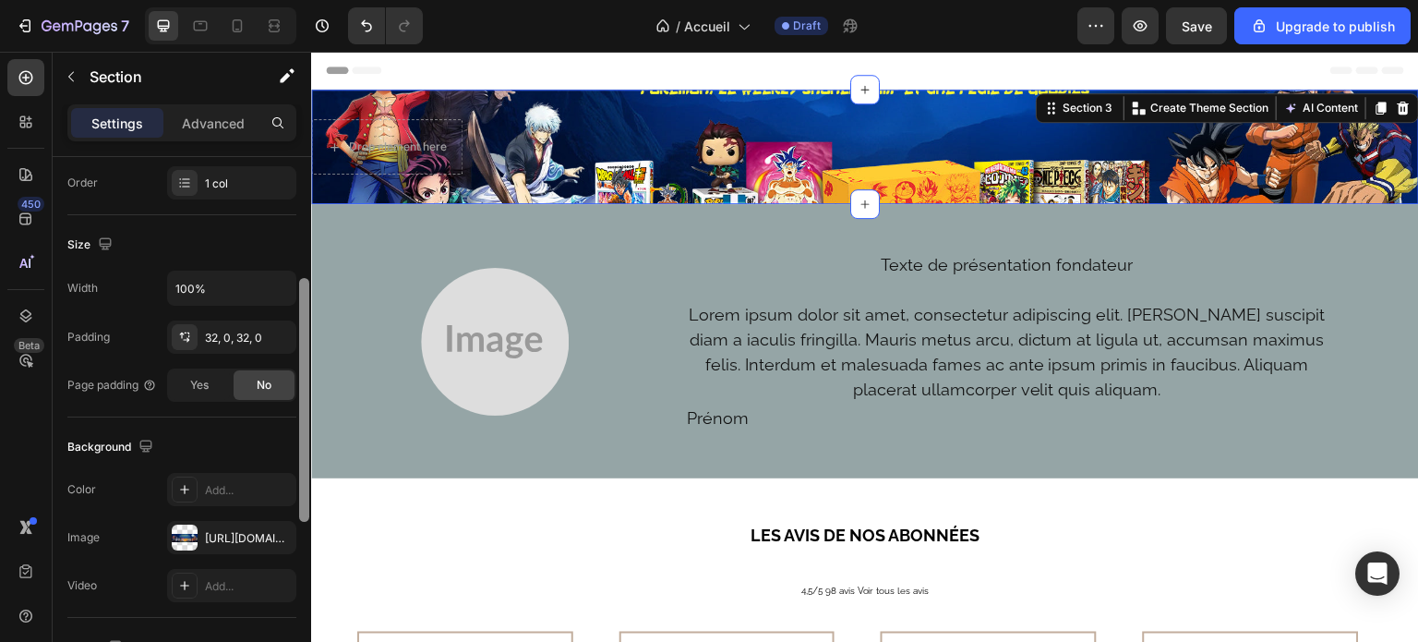
drag, startPoint x: 302, startPoint y: 184, endPoint x: 299, endPoint y: 317, distance: 133.0
click at [299, 317] on div at bounding box center [304, 400] width 10 height 244
click at [234, 296] on input "100%" at bounding box center [231, 287] width 127 height 33
click at [269, 291] on button "button" at bounding box center [278, 287] width 33 height 33
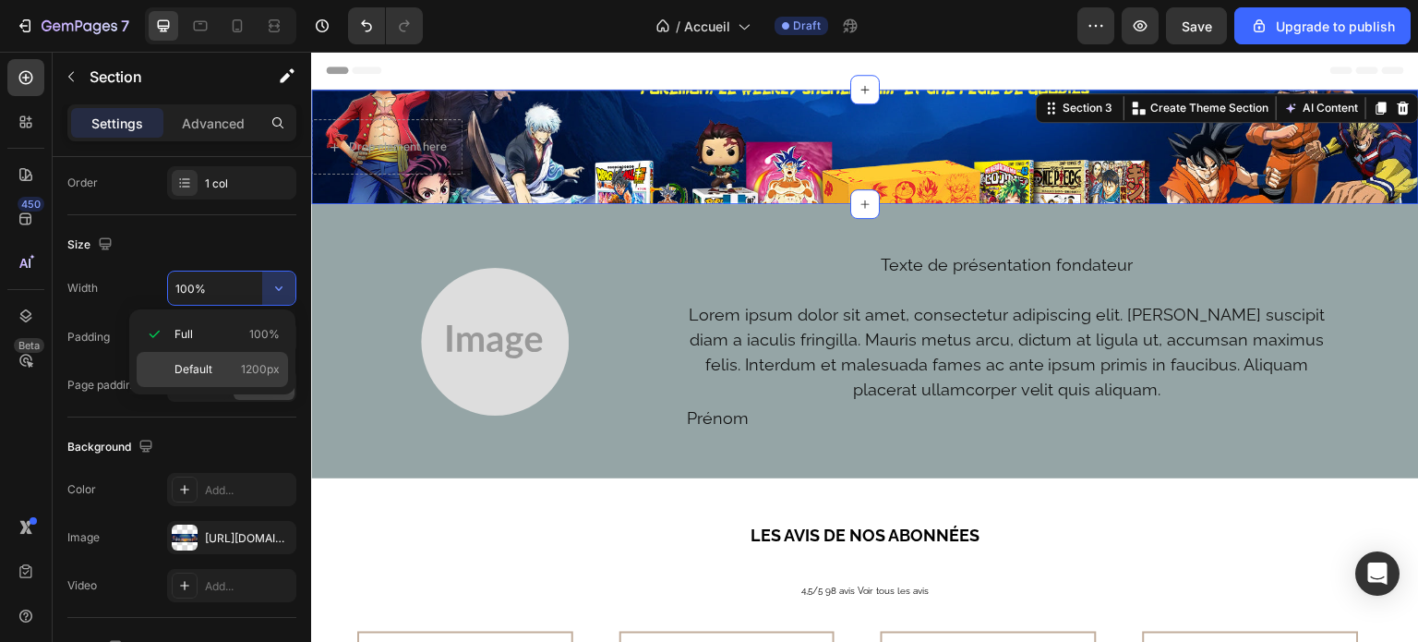
click at [203, 363] on span "Default" at bounding box center [194, 369] width 38 height 17
type input "1200"
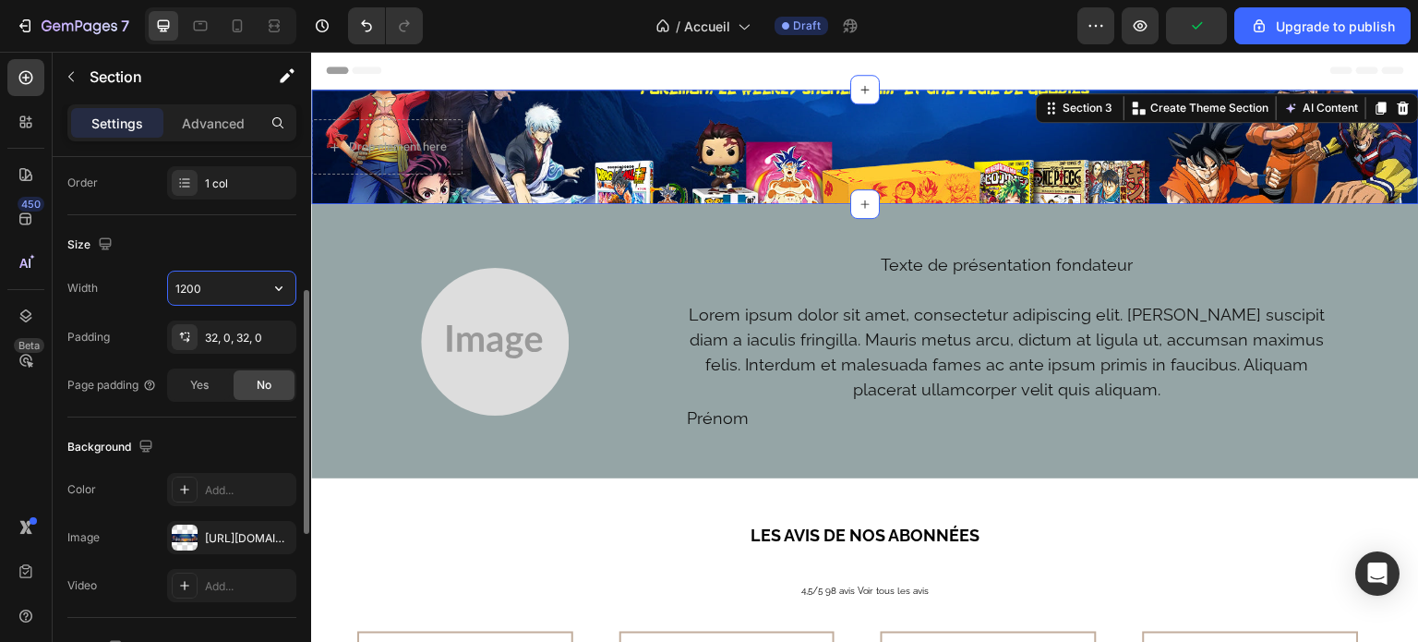
click at [224, 297] on input "1200" at bounding box center [231, 287] width 127 height 33
click at [281, 332] on icon "button" at bounding box center [277, 337] width 15 height 15
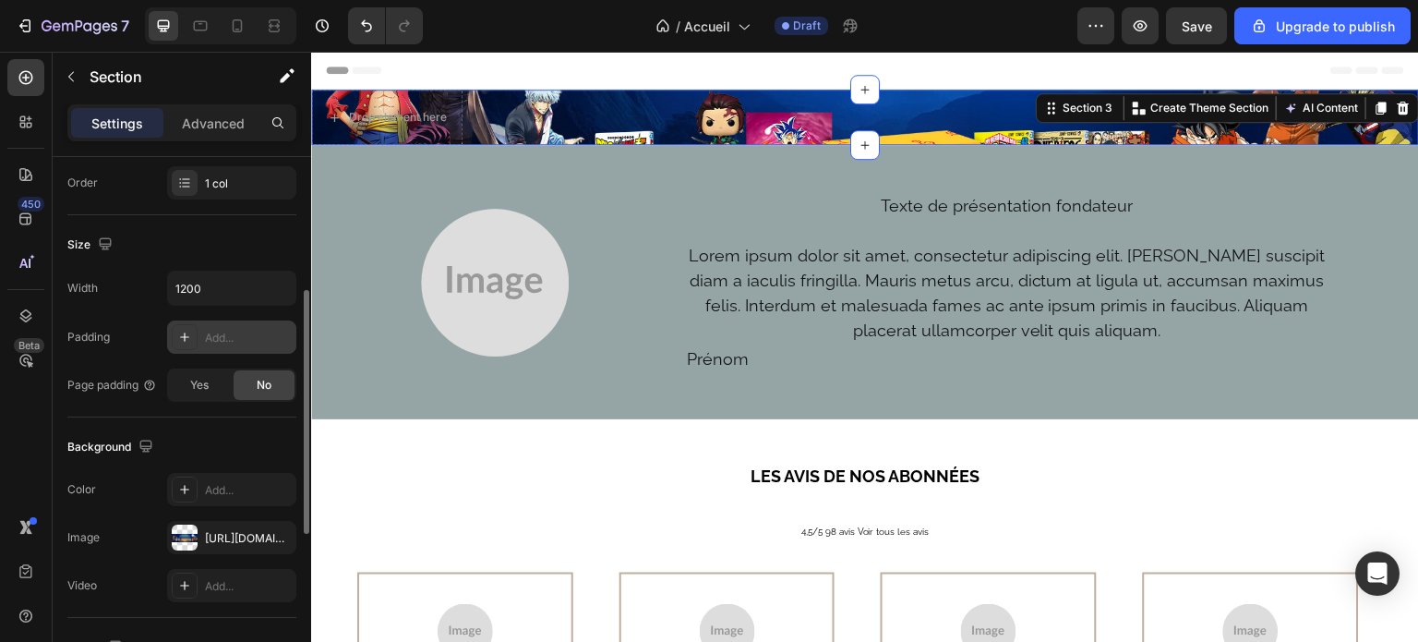
click at [179, 339] on icon at bounding box center [184, 337] width 15 height 15
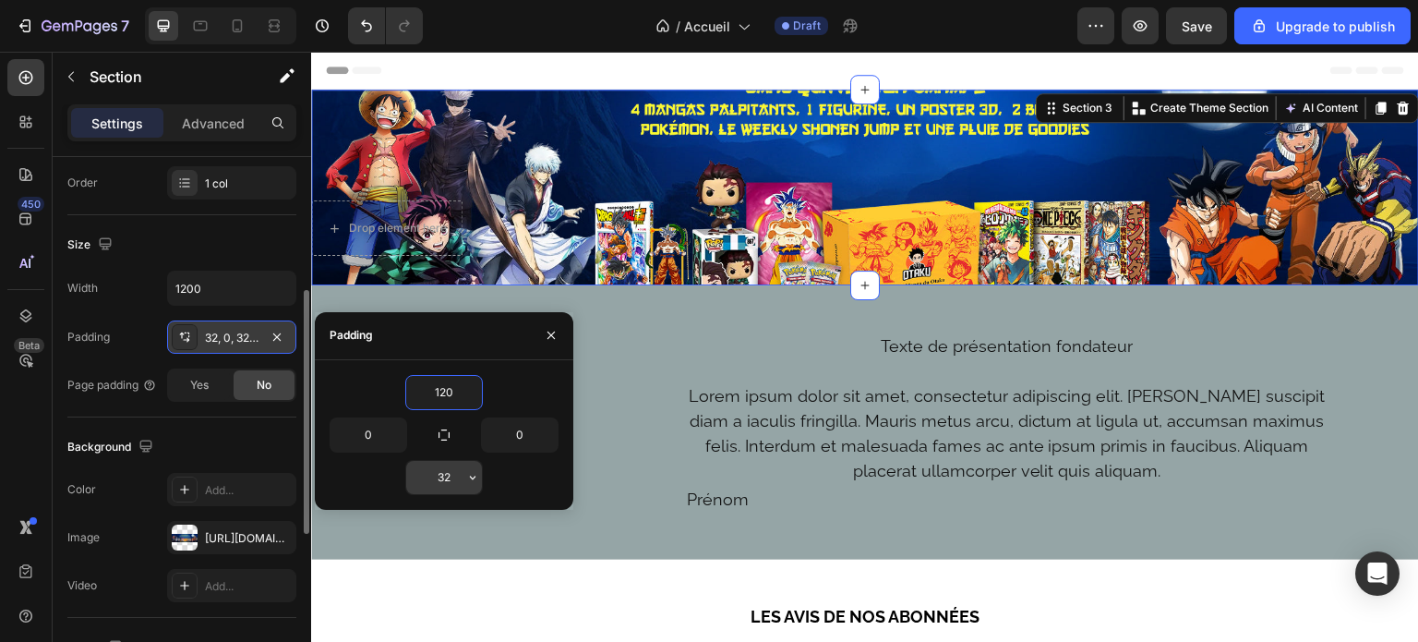
type input "120"
click at [454, 474] on input "32" at bounding box center [444, 477] width 76 height 33
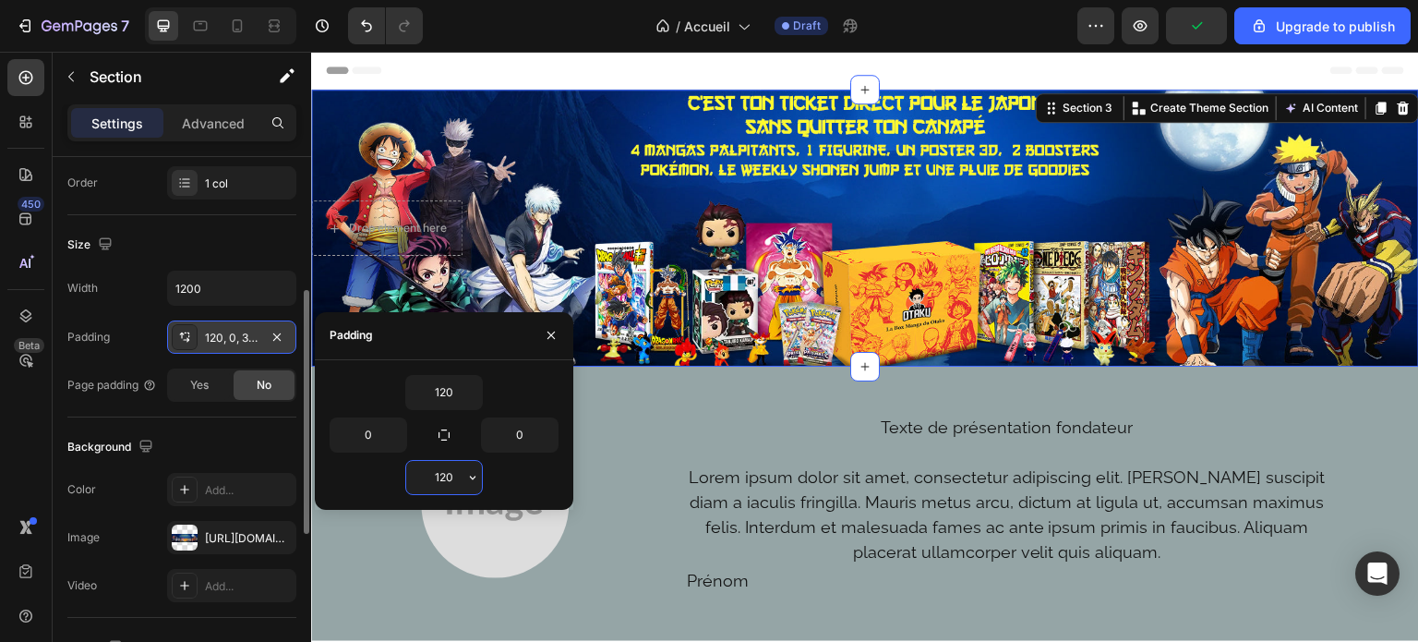
click at [444, 475] on input "120" at bounding box center [444, 477] width 76 height 33
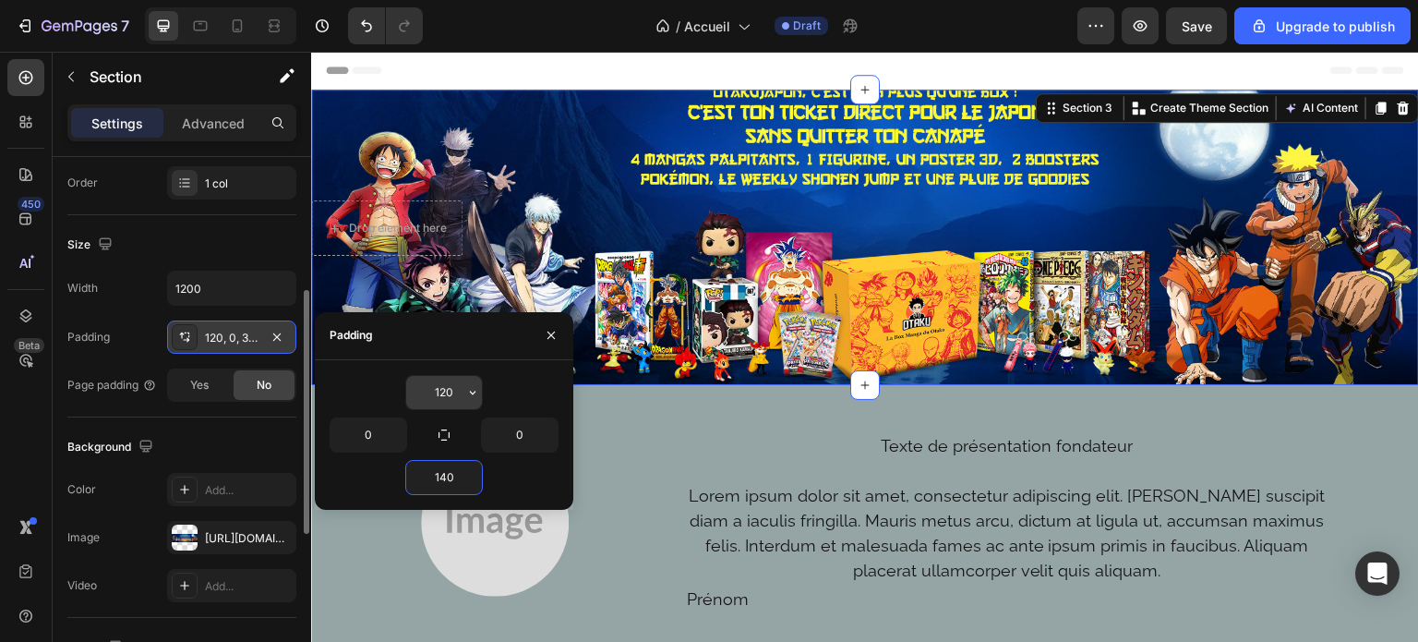
type input "140"
click at [445, 398] on input "120" at bounding box center [444, 392] width 76 height 33
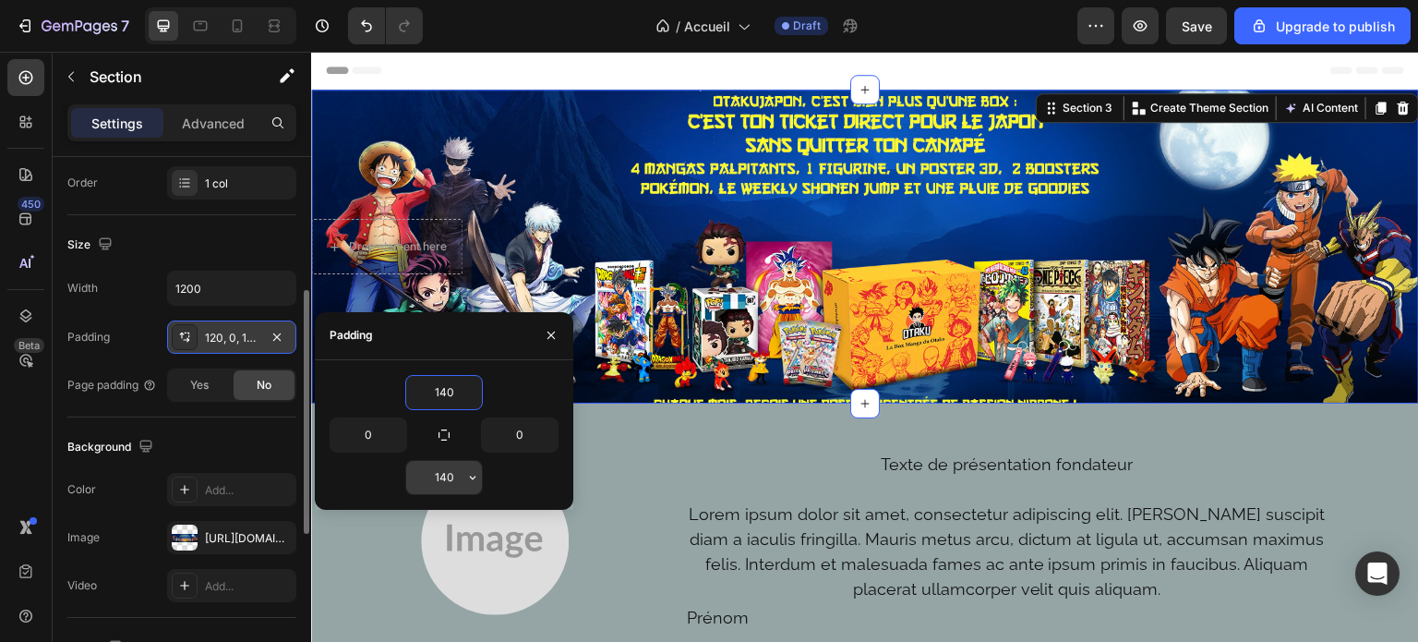
type input "140"
click at [440, 472] on input "140" at bounding box center [444, 477] width 76 height 33
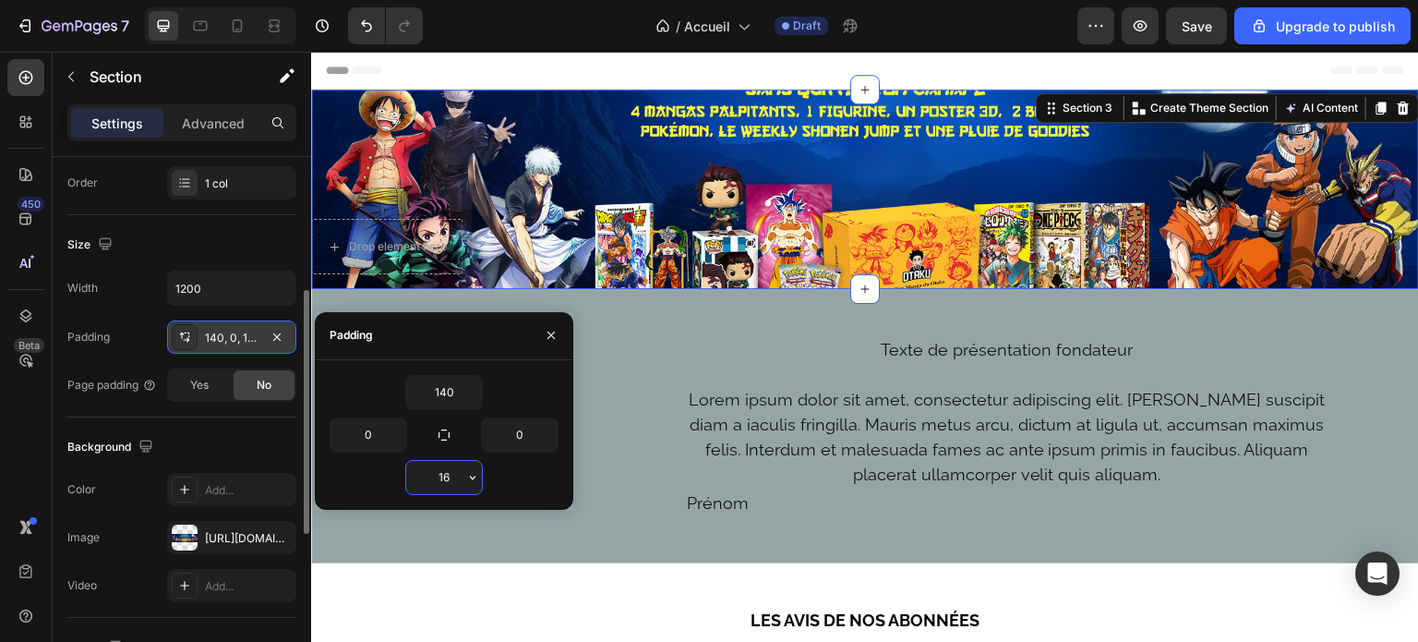
type input "160"
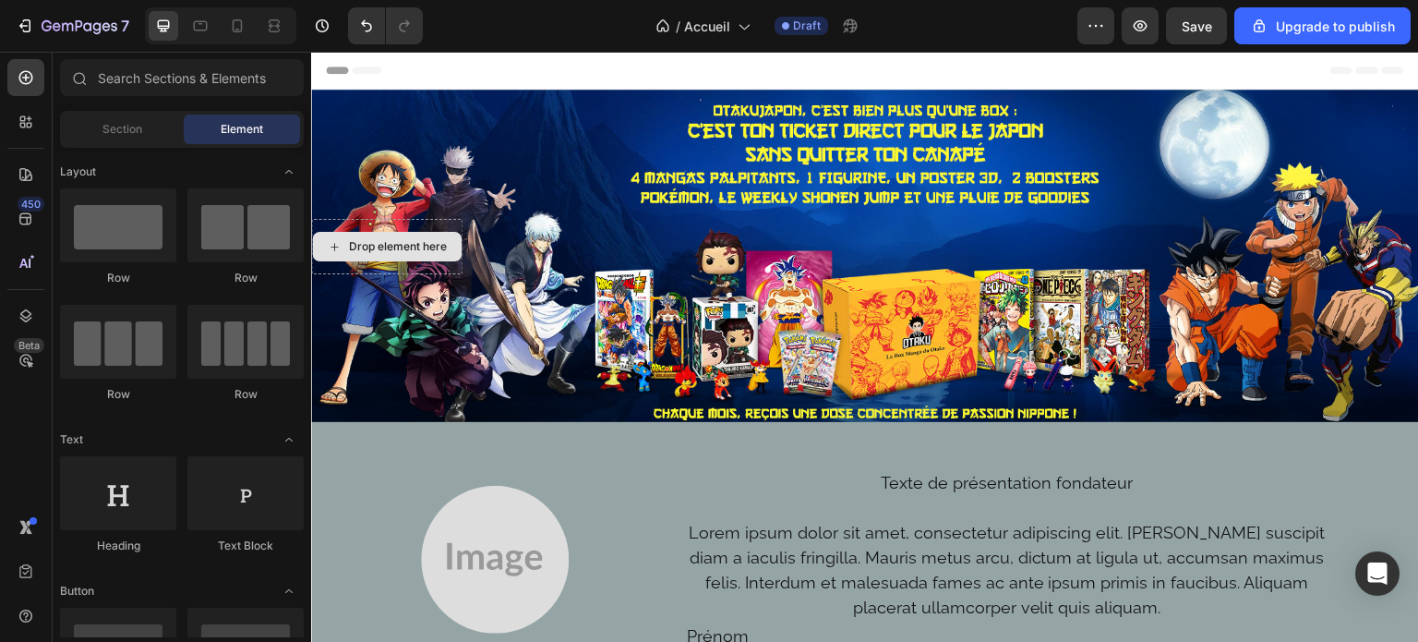
click at [364, 250] on div "Drop element here" at bounding box center [398, 246] width 98 height 15
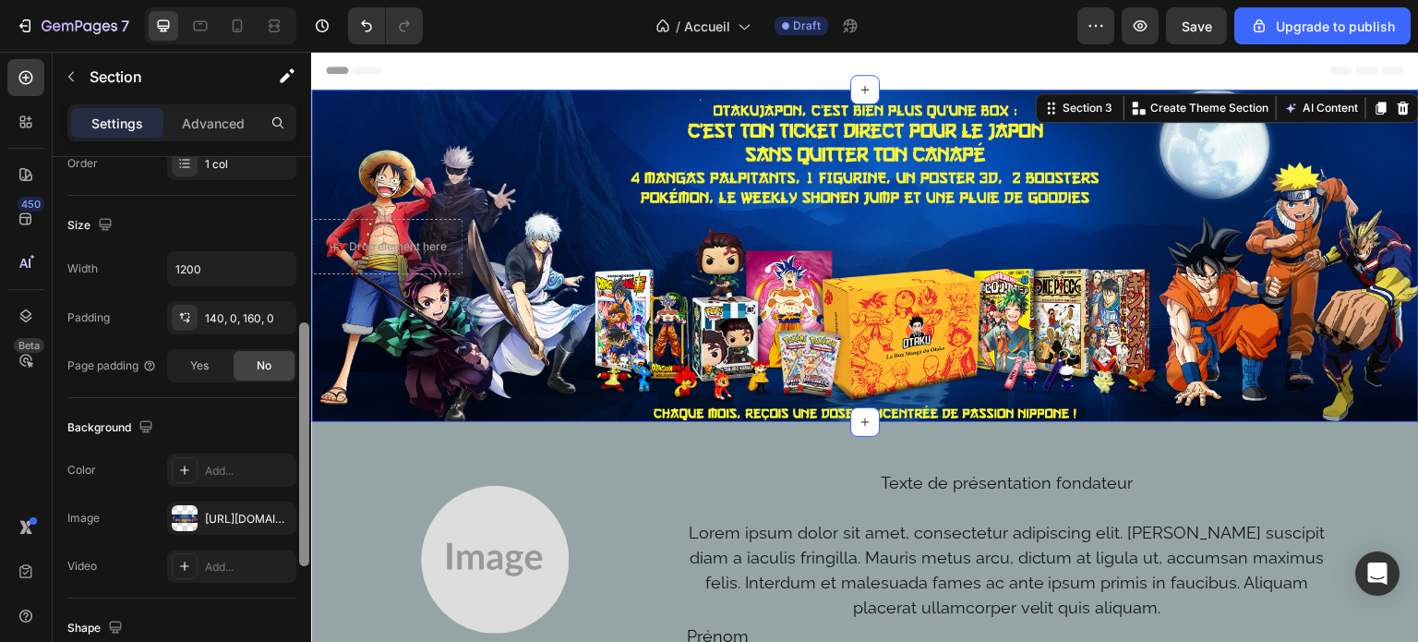
scroll to position [343, 0]
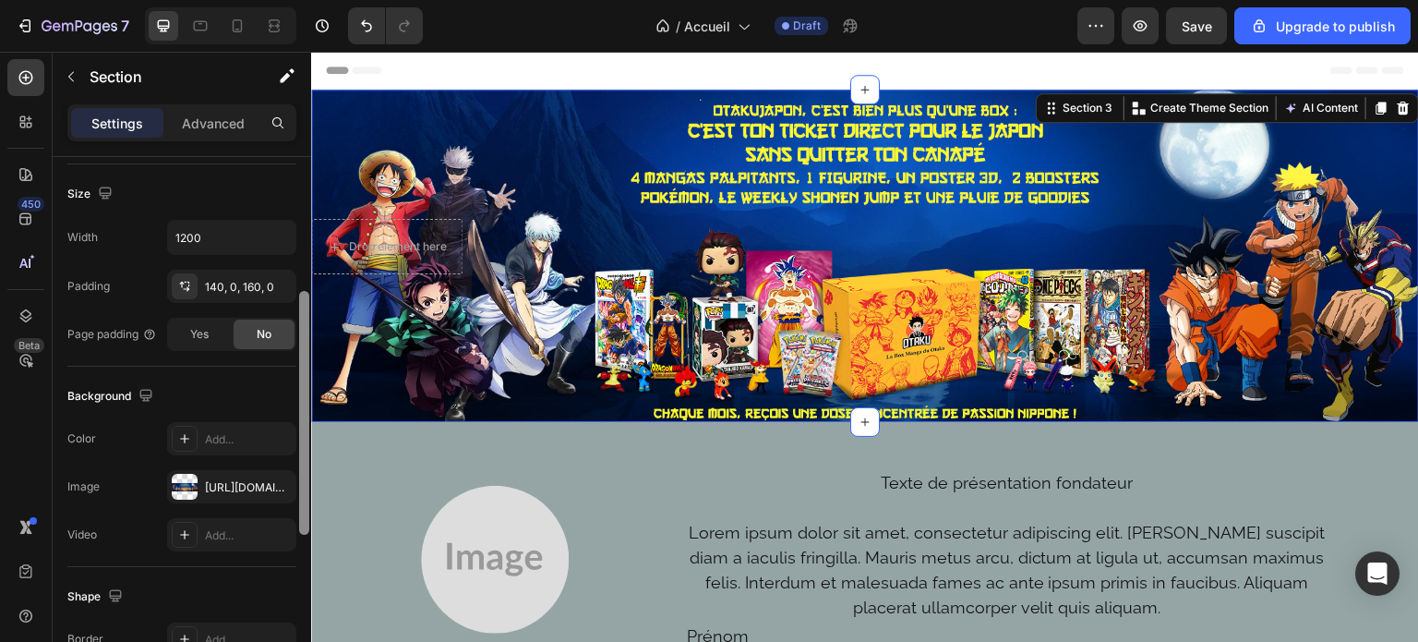
drag, startPoint x: 307, startPoint y: 178, endPoint x: 267, endPoint y: 335, distance: 162.1
click at [267, 335] on div "Layout Column width Change ratio Fit to content Columns management Order 1 col …" at bounding box center [182, 425] width 259 height 537
click at [229, 478] on div "[URL][DOMAIN_NAME]" at bounding box center [232, 486] width 54 height 17
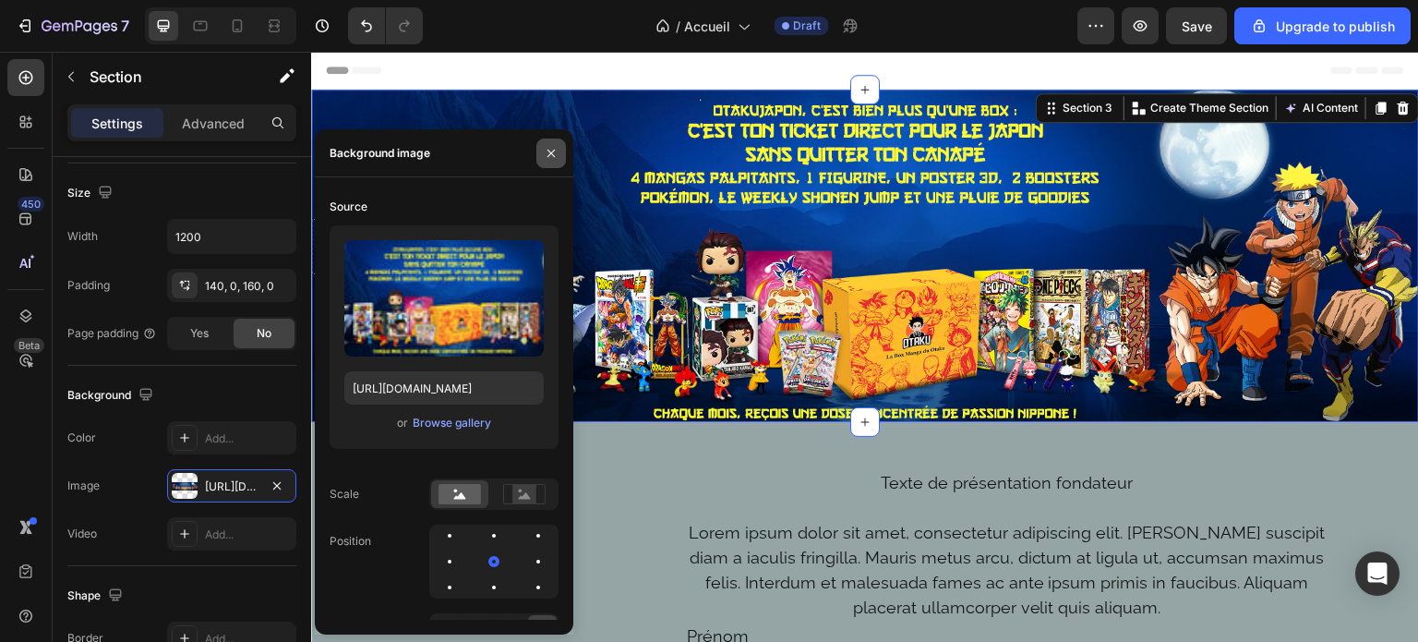
click at [546, 150] on icon "button" at bounding box center [551, 153] width 15 height 15
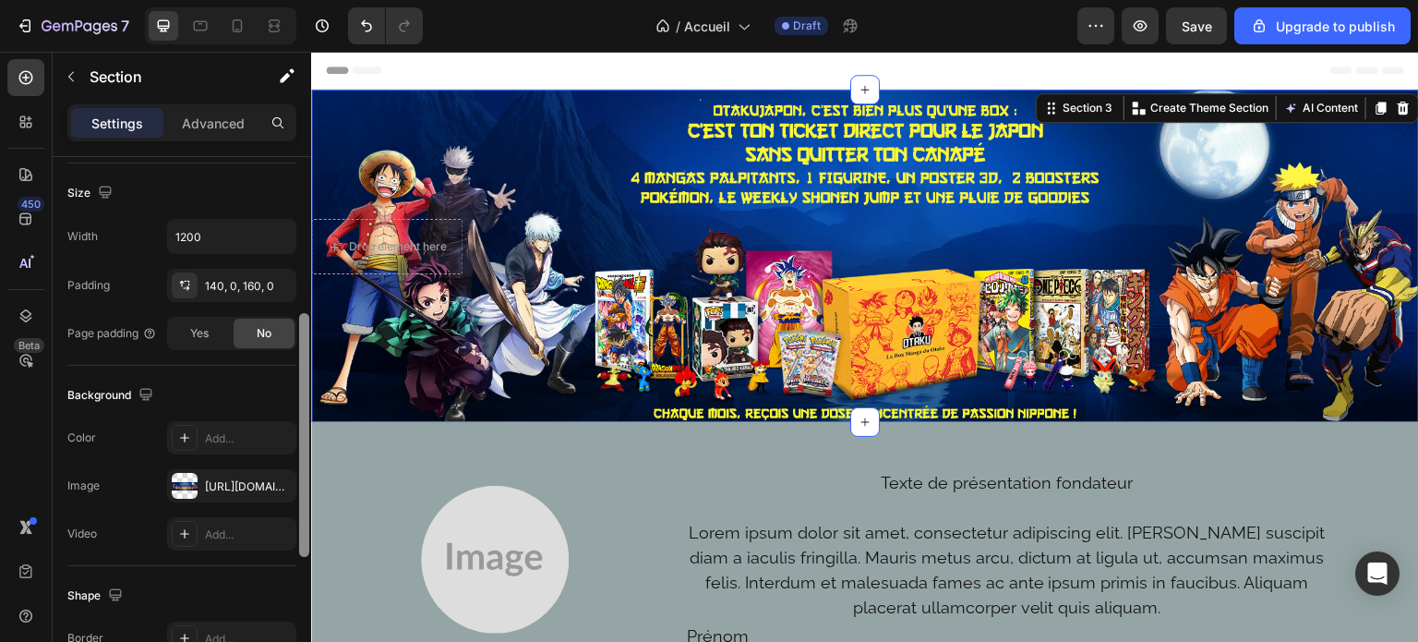
scroll to position [643, 0]
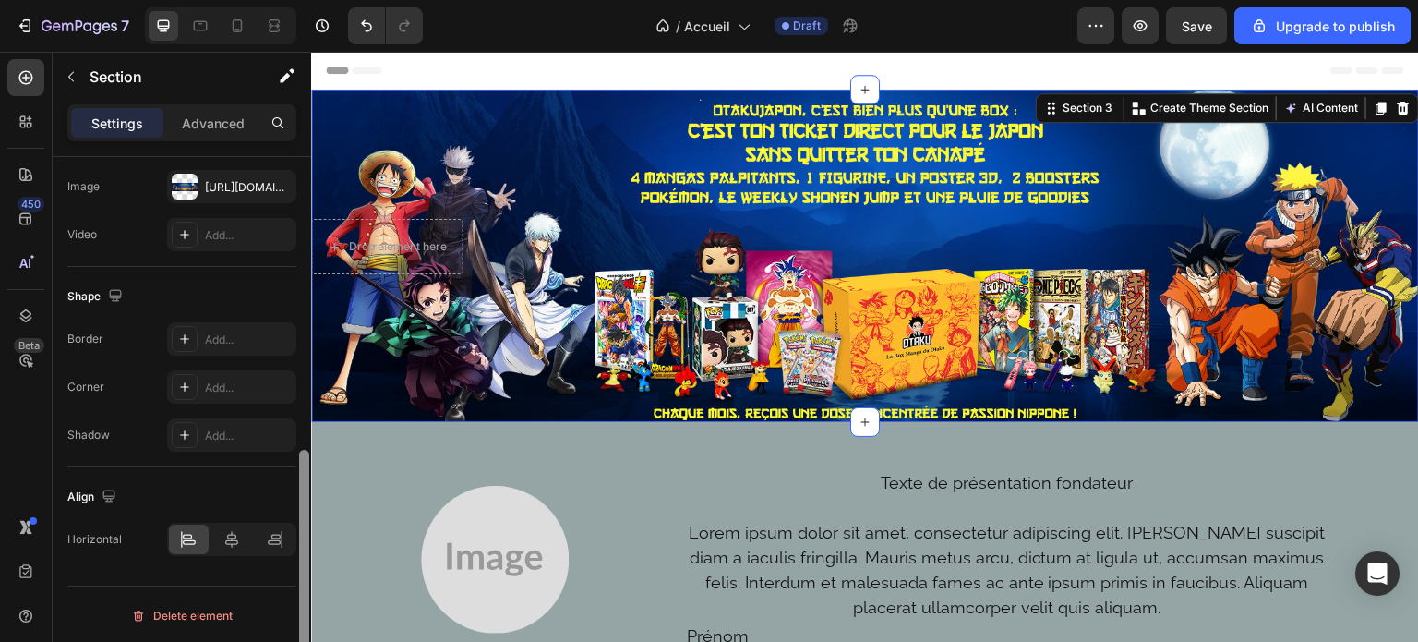
drag, startPoint x: 309, startPoint y: 413, endPoint x: 297, endPoint y: 491, distance: 79.4
click at [297, 491] on div at bounding box center [304, 425] width 14 height 537
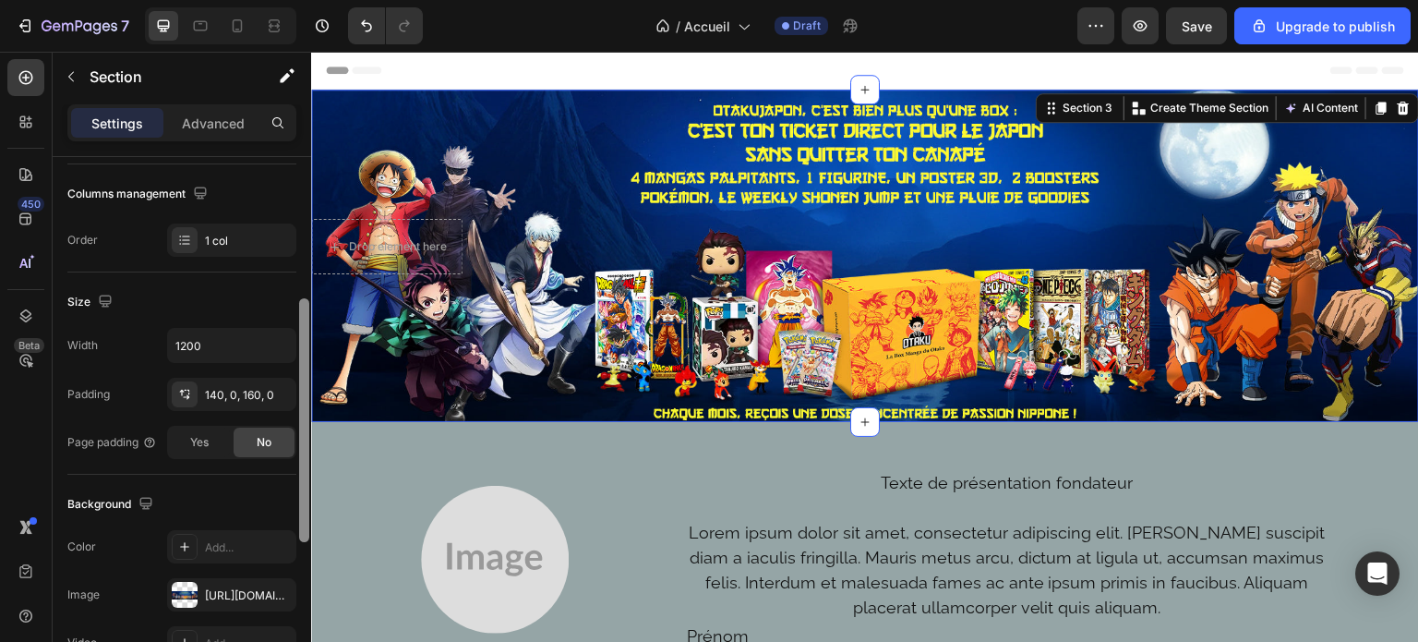
drag, startPoint x: 302, startPoint y: 469, endPoint x: 307, endPoint y: 281, distance: 188.4
click at [307, 298] on div at bounding box center [304, 420] width 10 height 244
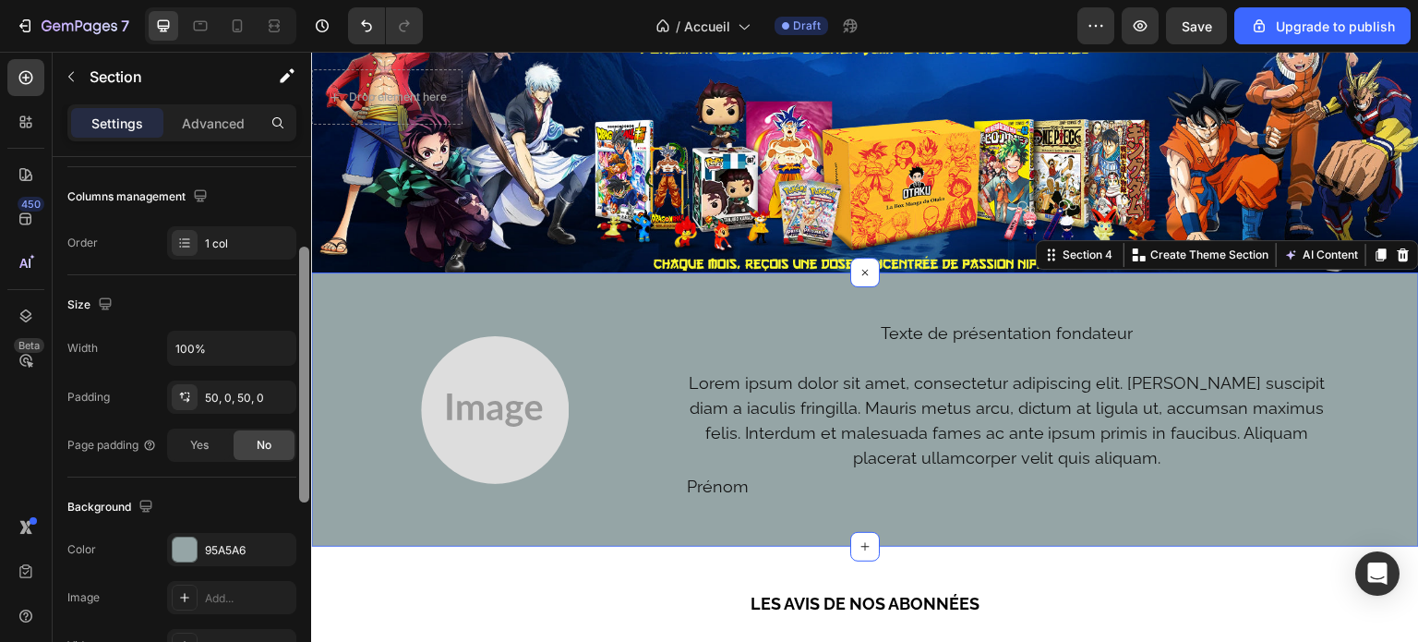
scroll to position [321, 0]
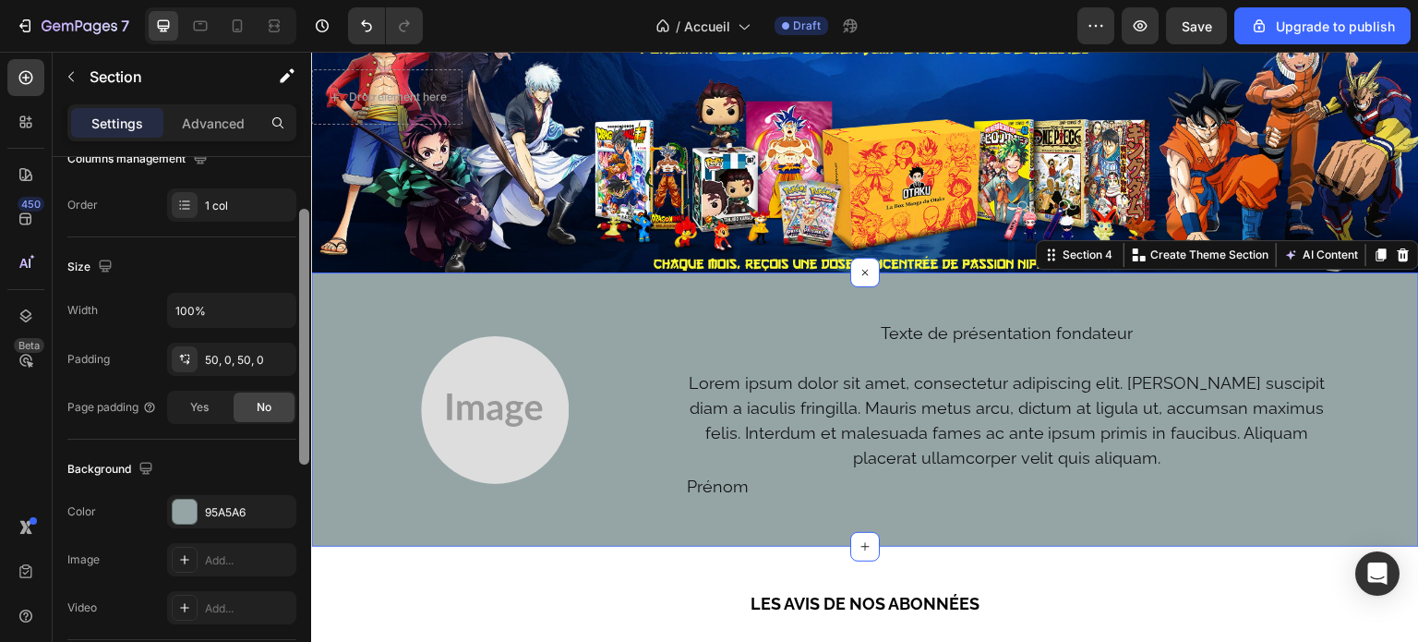
drag, startPoint x: 303, startPoint y: 240, endPoint x: 295, endPoint y: 394, distance: 154.4
click at [295, 394] on div "Layout Column width Change ratio Fit to content 12 Columns management Order 1 c…" at bounding box center [182, 425] width 259 height 537
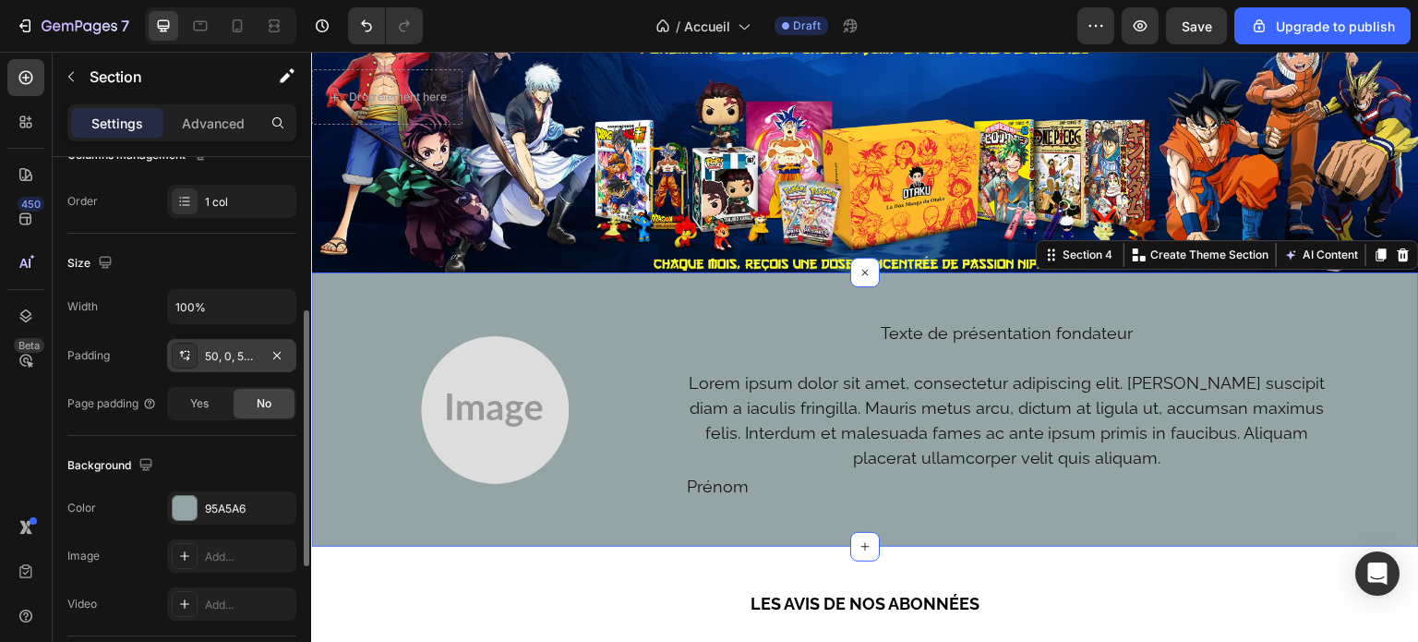
click at [213, 356] on div "50, 0, 50, 0" at bounding box center [232, 356] width 54 height 17
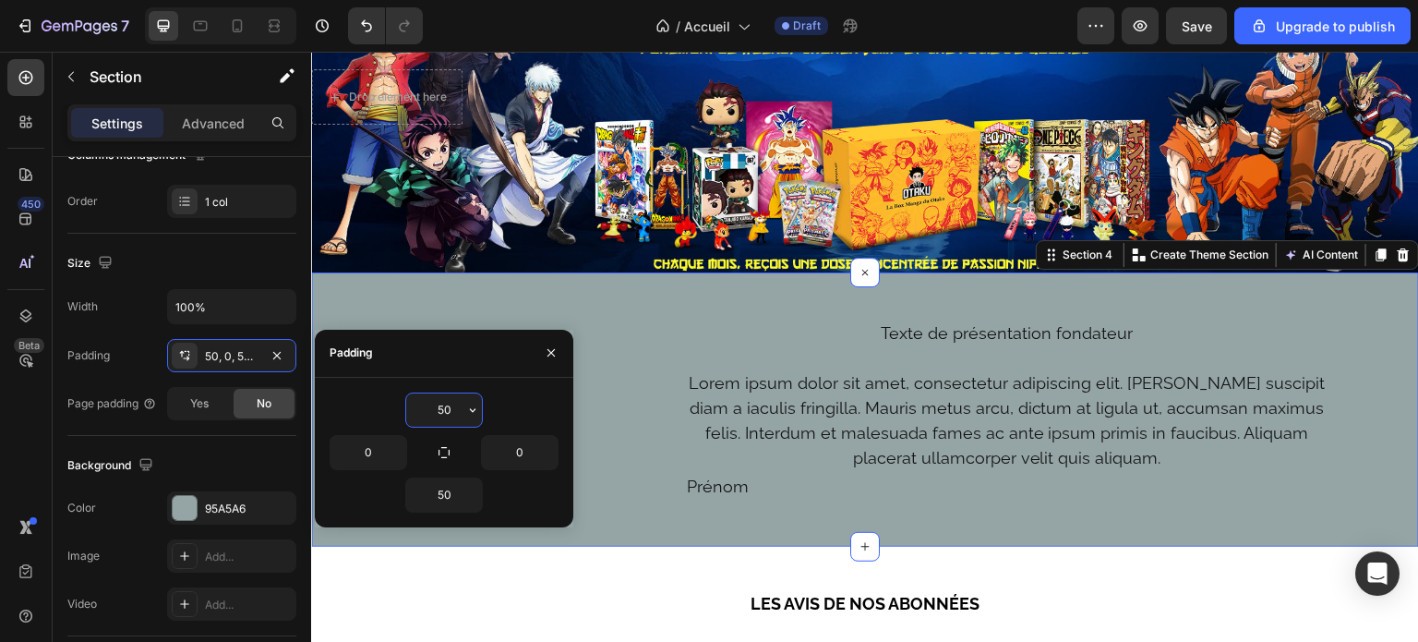
click at [439, 422] on input "50" at bounding box center [444, 409] width 76 height 33
click at [482, 411] on div "50" at bounding box center [444, 409] width 78 height 35
click at [474, 409] on icon "button" at bounding box center [472, 410] width 15 height 15
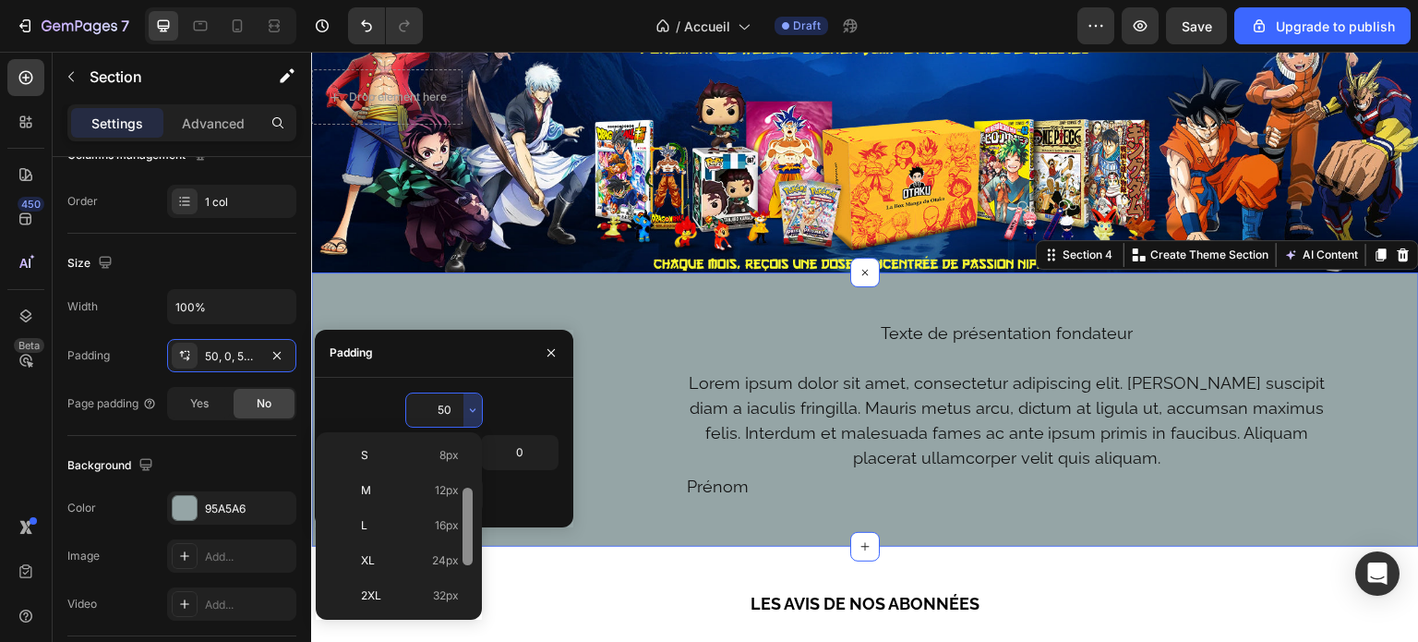
drag, startPoint x: 465, startPoint y: 483, endPoint x: 469, endPoint y: 533, distance: 50.0
click at [469, 533] on div at bounding box center [468, 526] width 10 height 78
click at [424, 554] on p "XL 24px" at bounding box center [410, 557] width 98 height 17
type input "24"
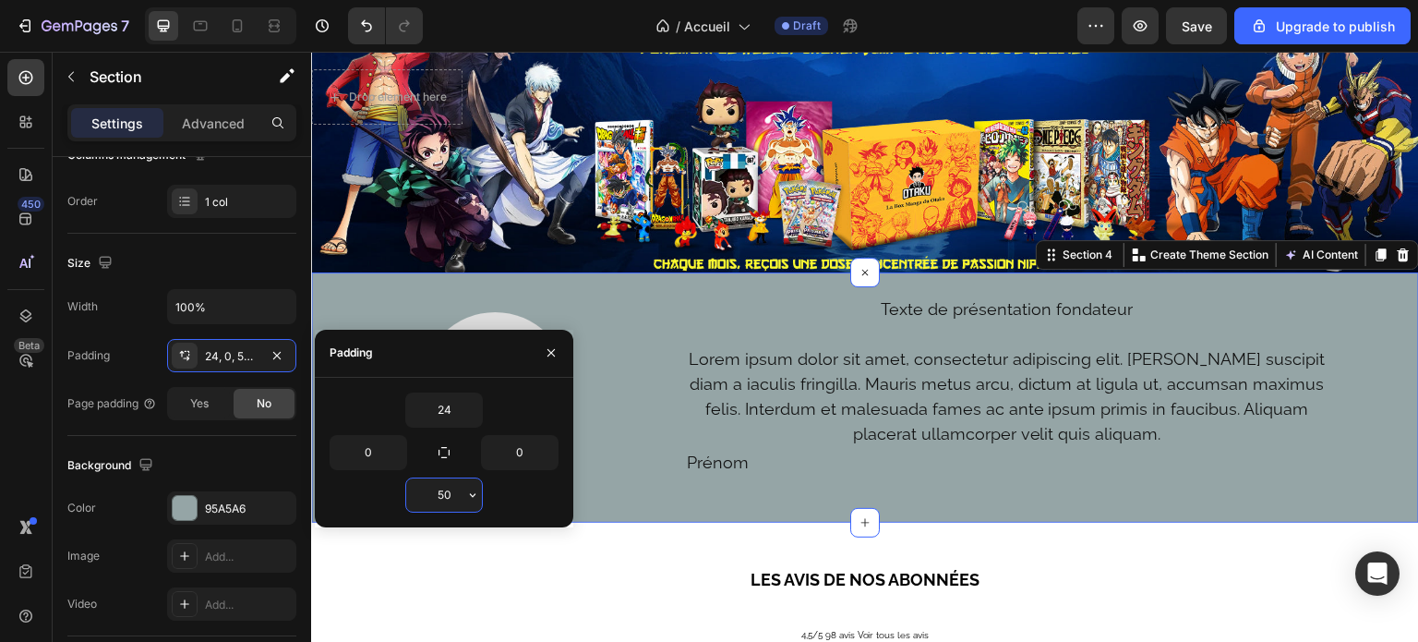
click at [447, 478] on input "50" at bounding box center [444, 494] width 76 height 33
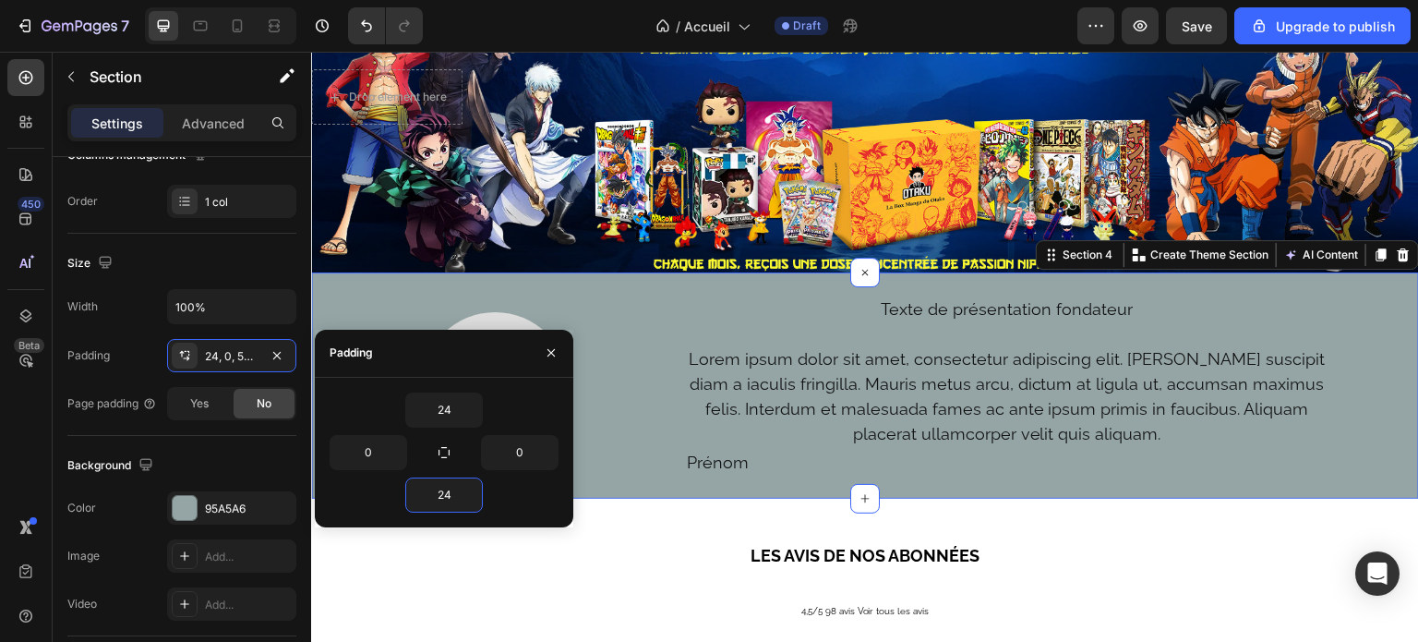
type input "24"
click at [470, 439] on div "0" at bounding box center [501, 452] width 114 height 35
click at [465, 408] on icon "button" at bounding box center [472, 410] width 15 height 15
click at [453, 405] on input "24" at bounding box center [444, 409] width 76 height 33
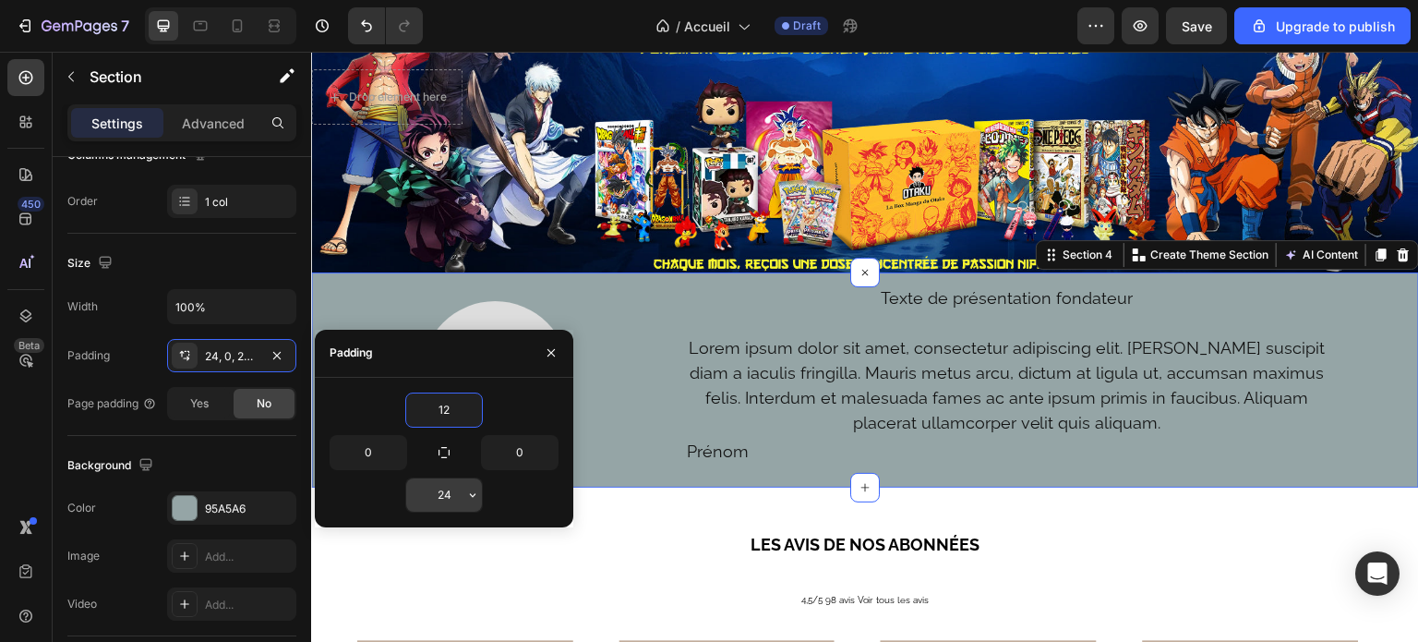
type input "12"
click at [453, 482] on input "24" at bounding box center [444, 494] width 76 height 33
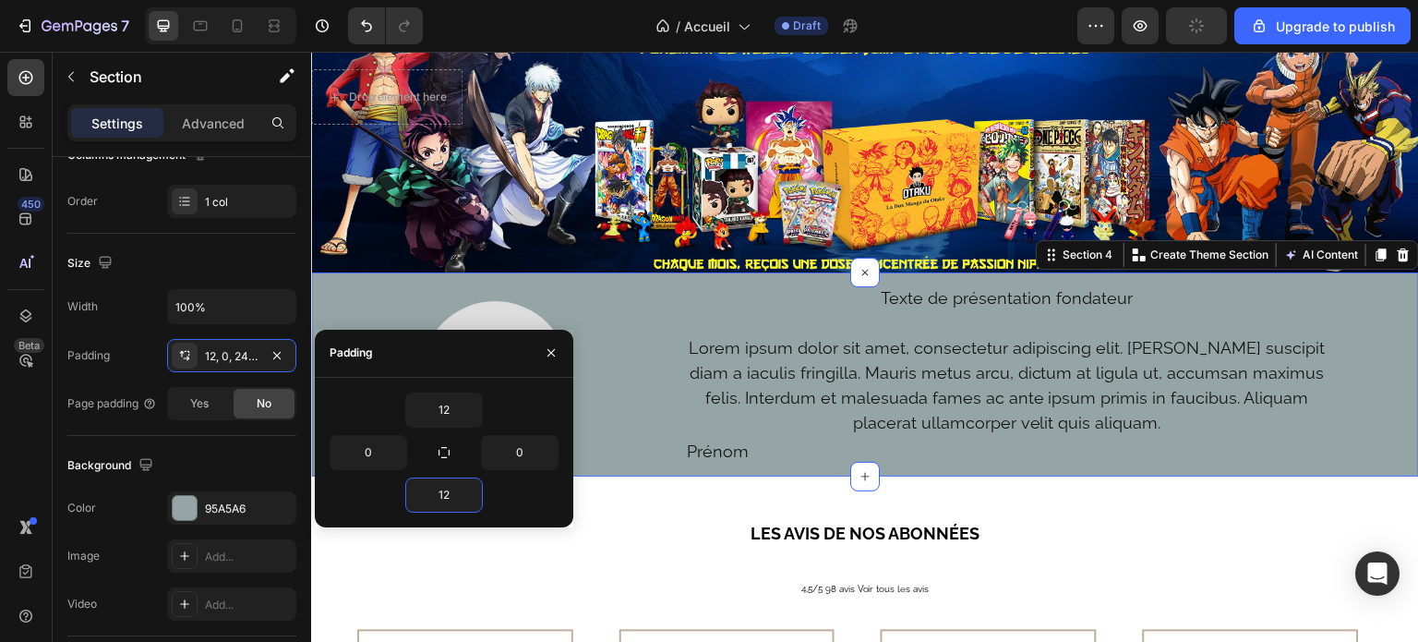
type input "12"
click at [523, 514] on div "12 0 0 12" at bounding box center [444, 453] width 259 height 150
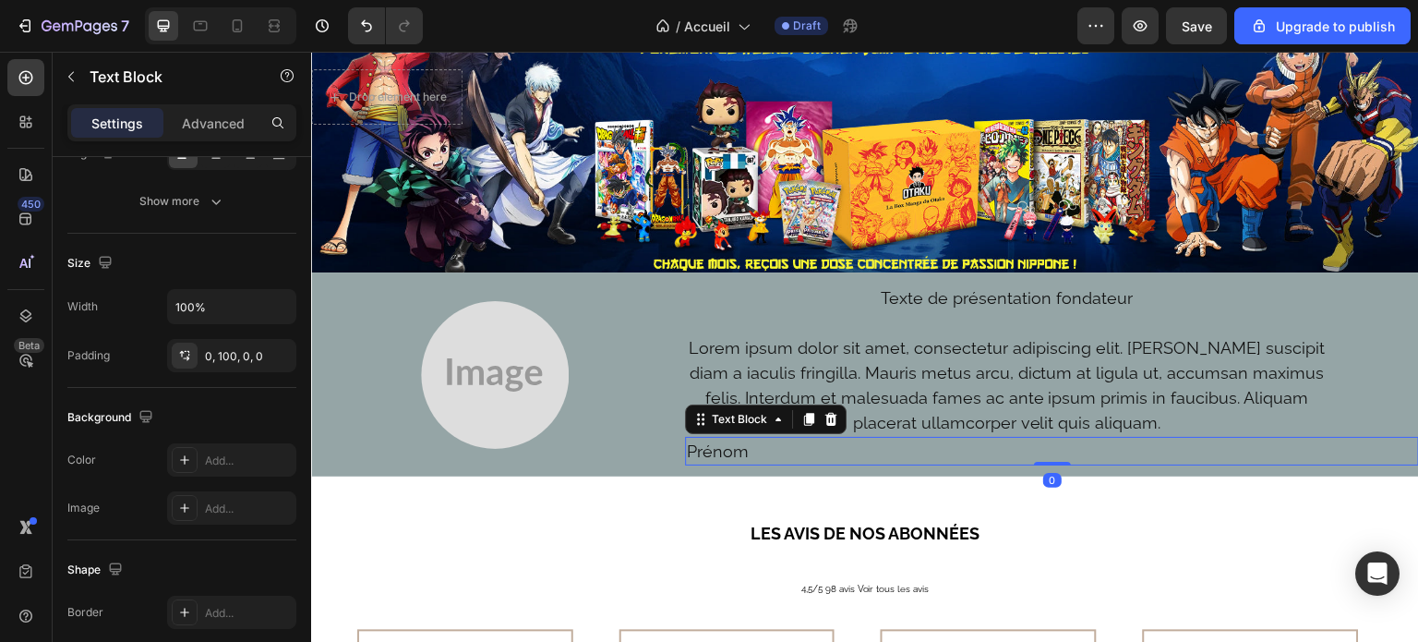
scroll to position [0, 0]
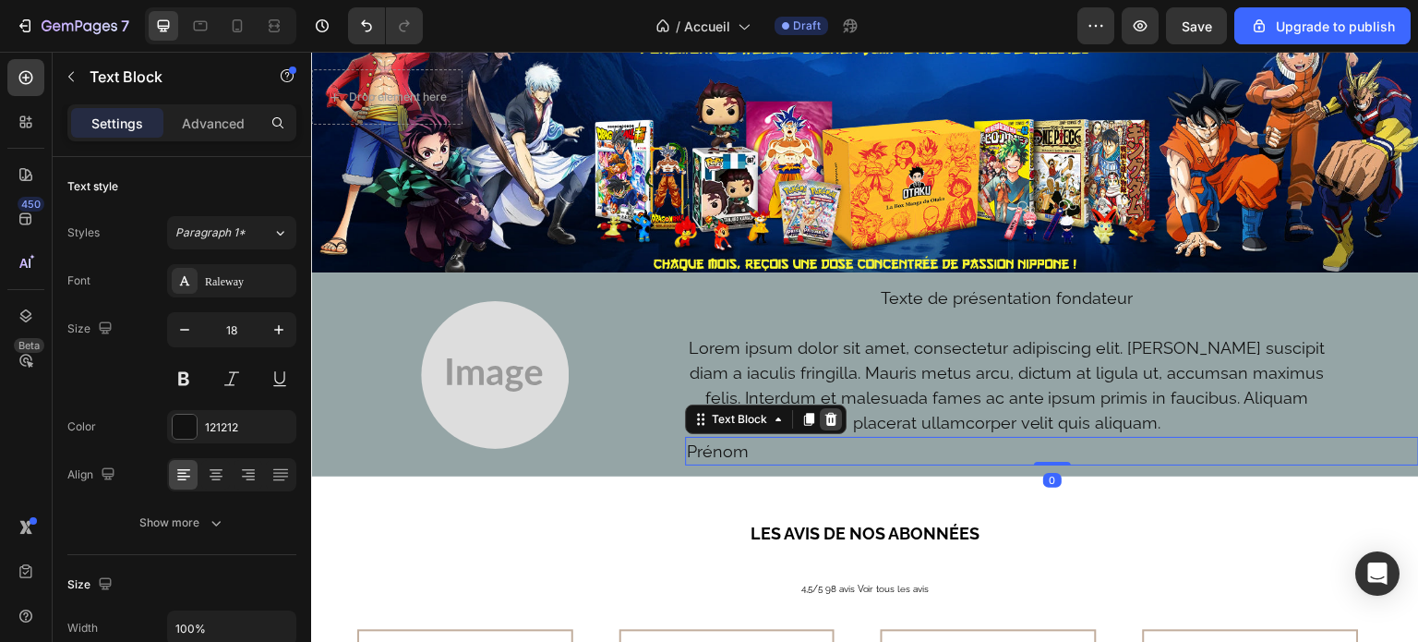
click at [830, 427] on div at bounding box center [831, 419] width 22 height 22
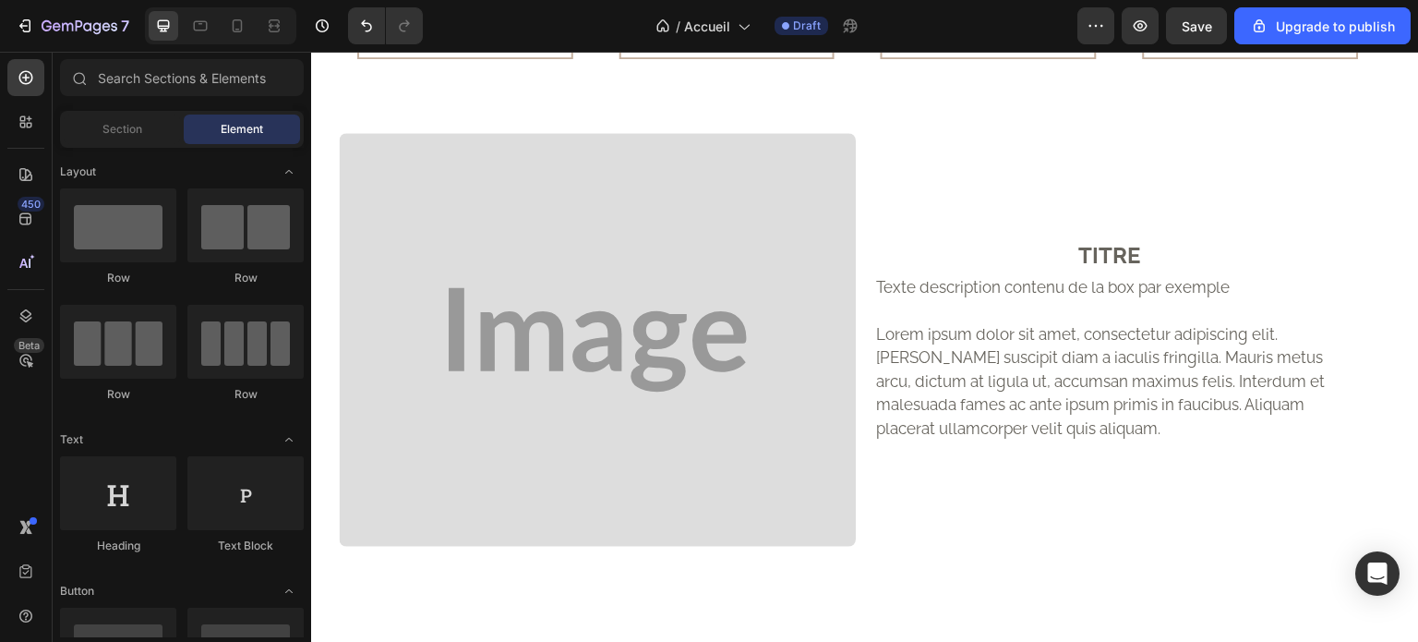
scroll to position [905, 0]
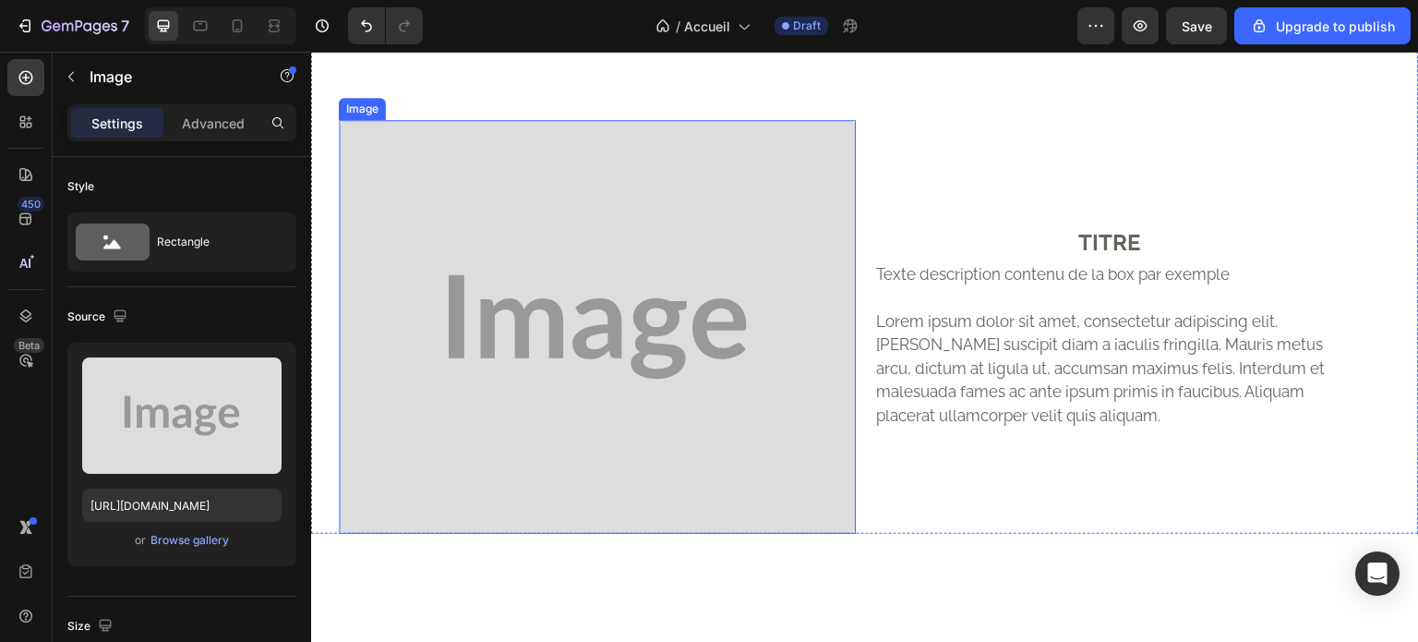
click at [667, 300] on img at bounding box center [597, 327] width 517 height 414
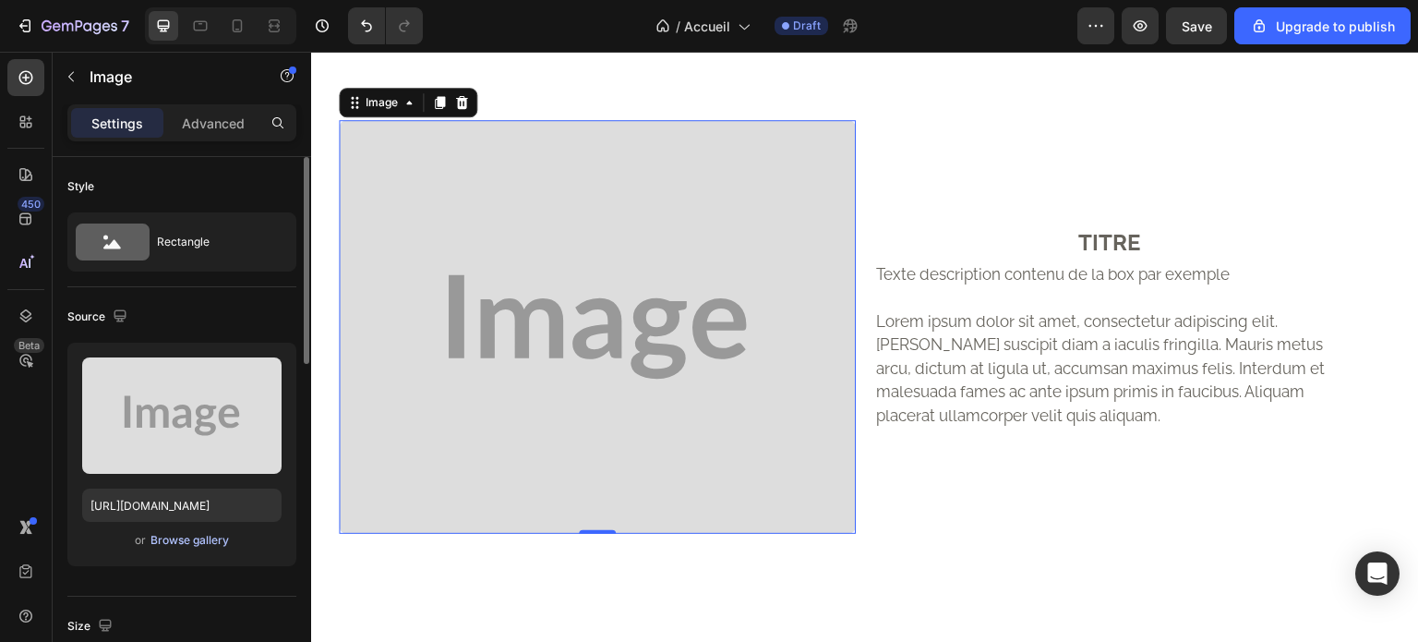
click at [186, 541] on div "Browse gallery" at bounding box center [189, 540] width 78 height 17
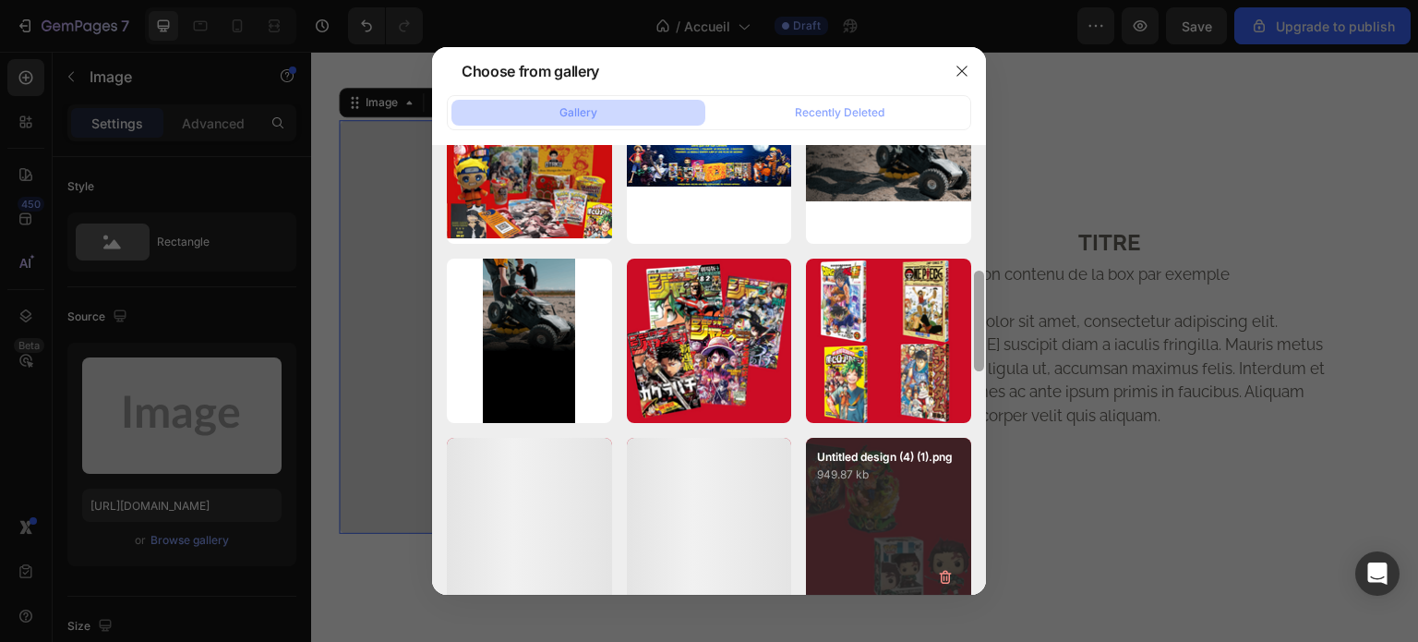
drag, startPoint x: 982, startPoint y: 175, endPoint x: 962, endPoint y: 509, distance: 334.8
click at [962, 509] on div "Gemini_Generated_Imag...om.png 6100.24 kb woman.png 209.41 kb Screenshot_2025-0…" at bounding box center [709, 370] width 554 height 450
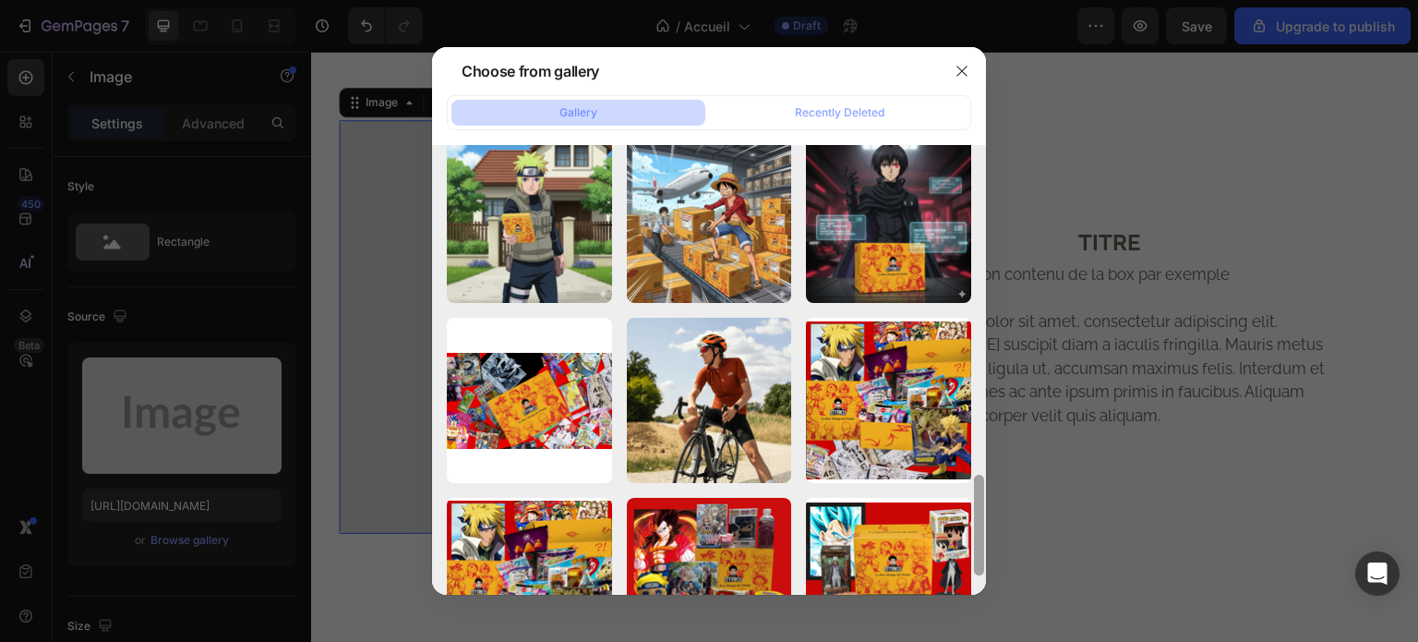
scroll to position [1473, 0]
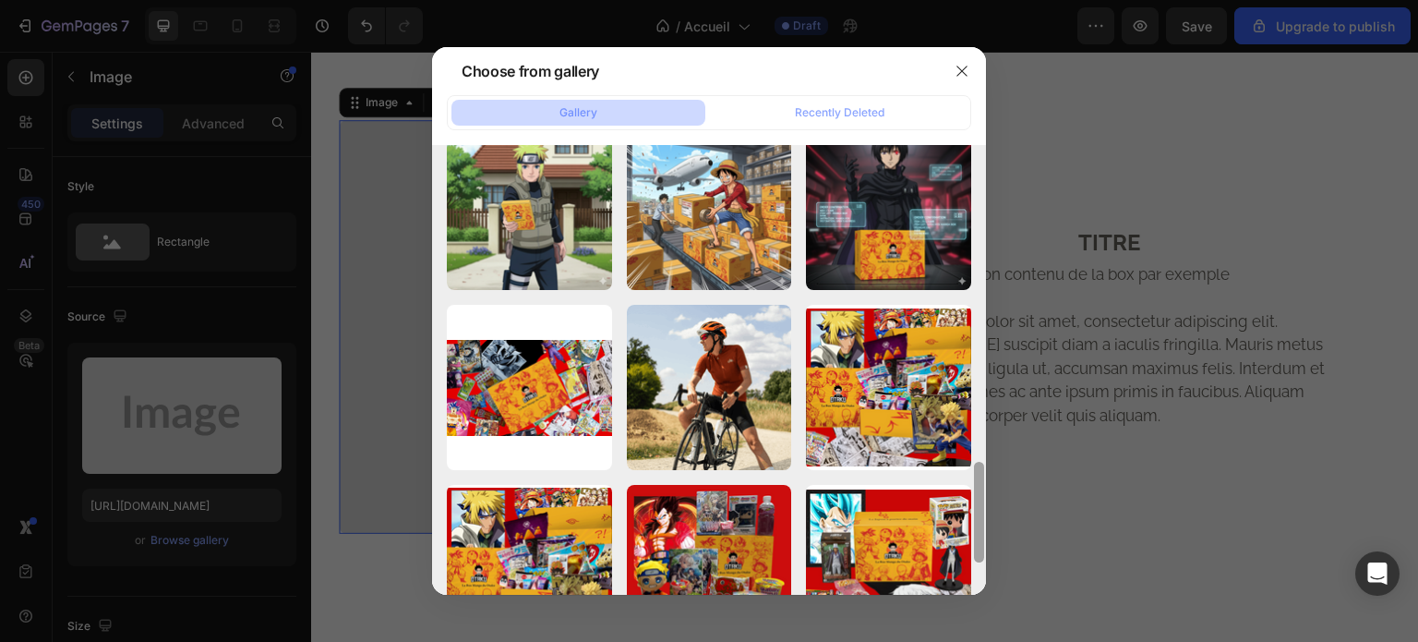
drag, startPoint x: 978, startPoint y: 372, endPoint x: 974, endPoint y: 522, distance: 149.6
click at [974, 522] on div at bounding box center [979, 512] width 10 height 101
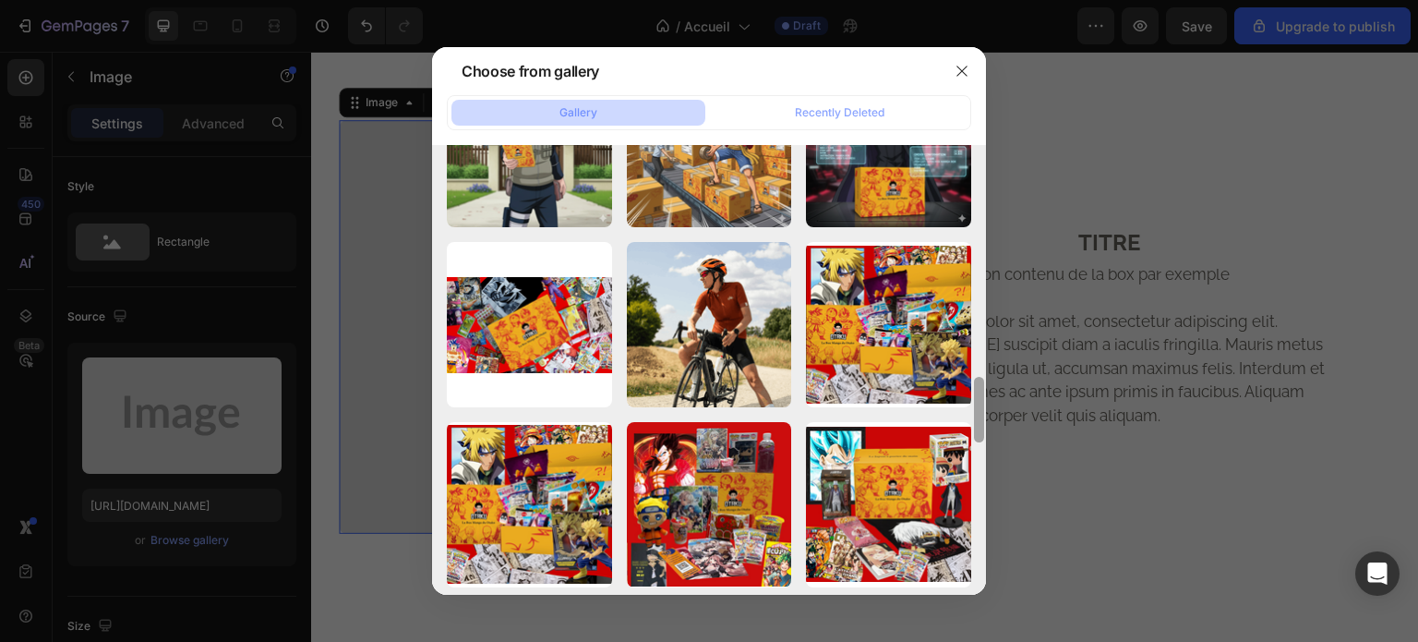
scroll to position [1567, 0]
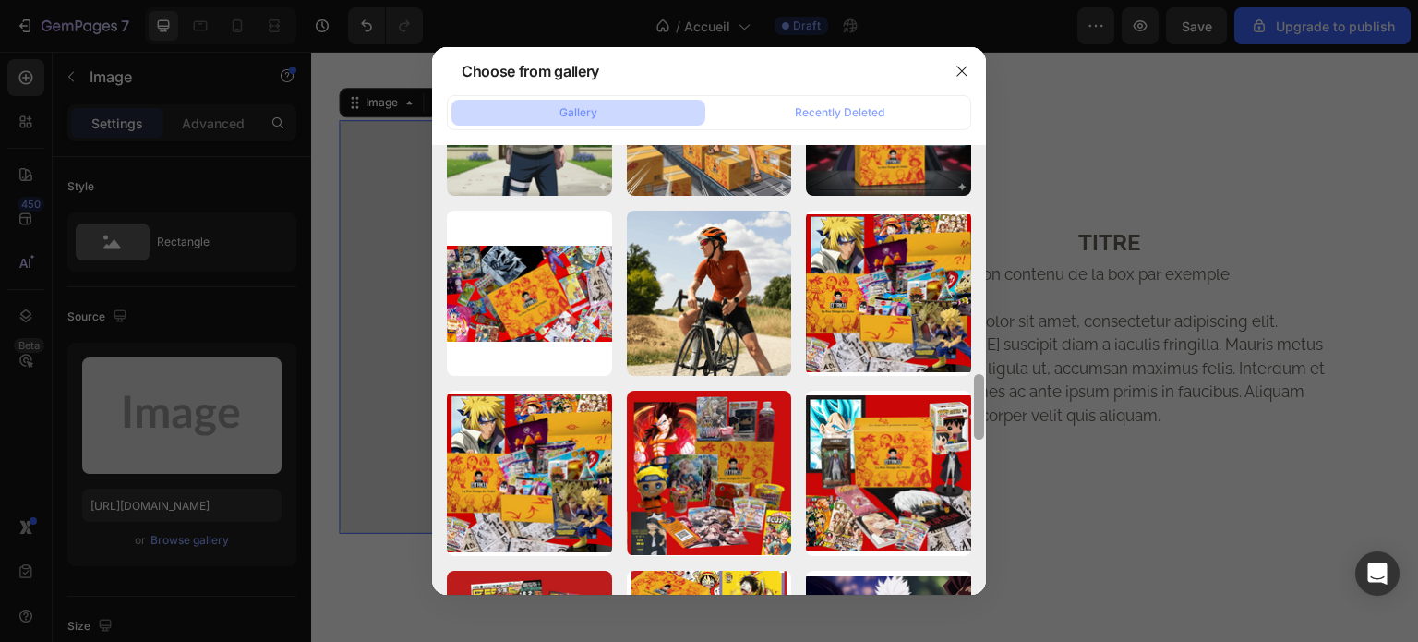
drag, startPoint x: 975, startPoint y: 403, endPoint x: 979, endPoint y: 416, distance: 14.3
click at [979, 416] on div at bounding box center [979, 407] width 10 height 66
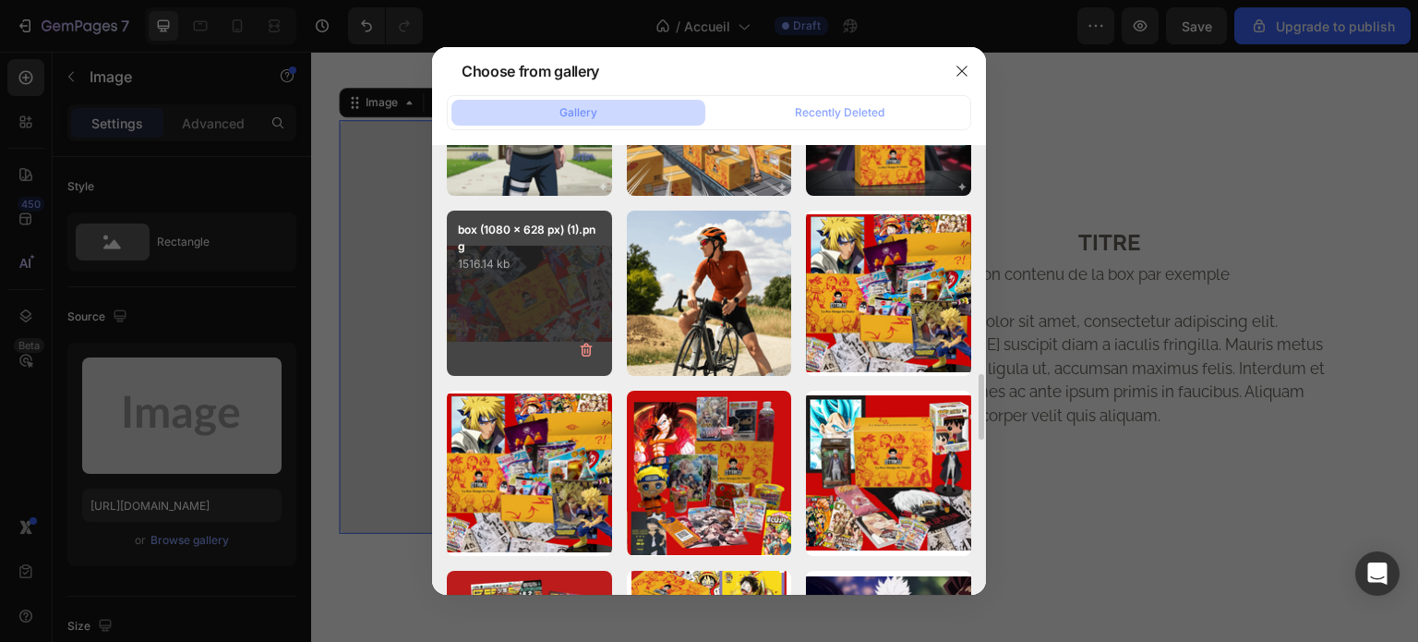
click at [560, 313] on div "box (1080 x 628 px) (1).png 1516.14 kb" at bounding box center [529, 293] width 165 height 165
type input "https://cdn.shopify.com/s/files/1/0910/1239/9440/files/gempages_582444586438231…"
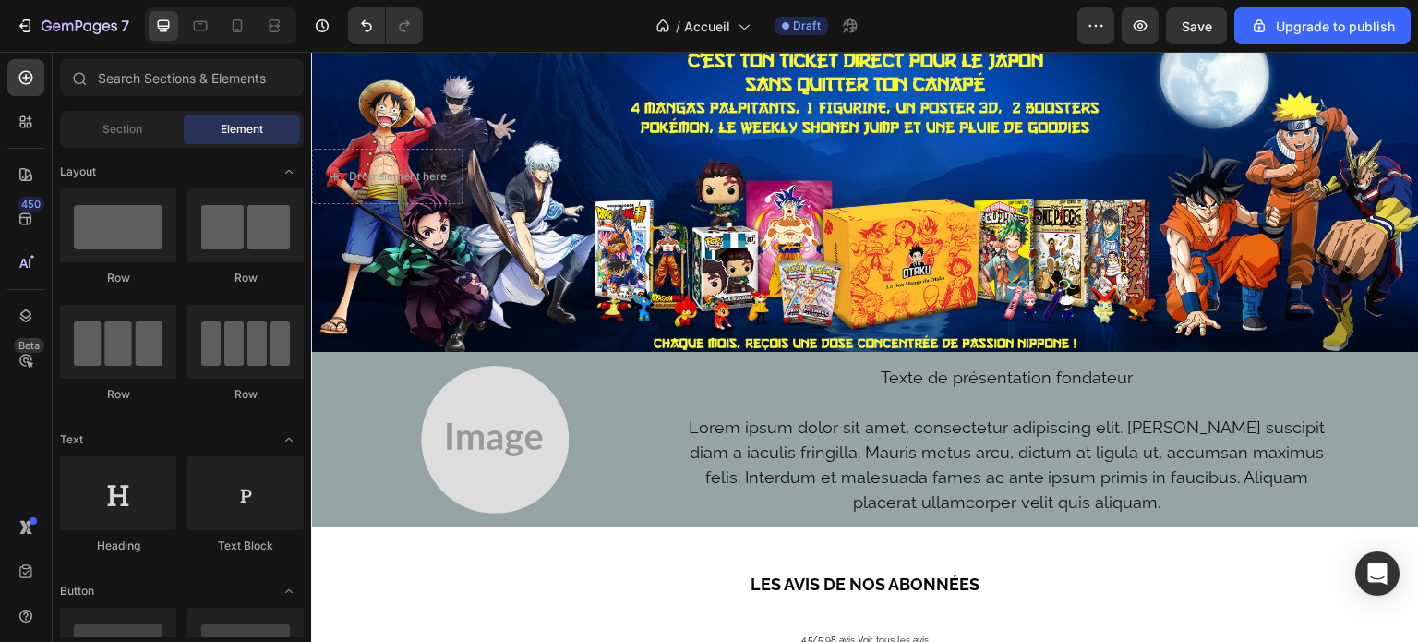
scroll to position [0, 0]
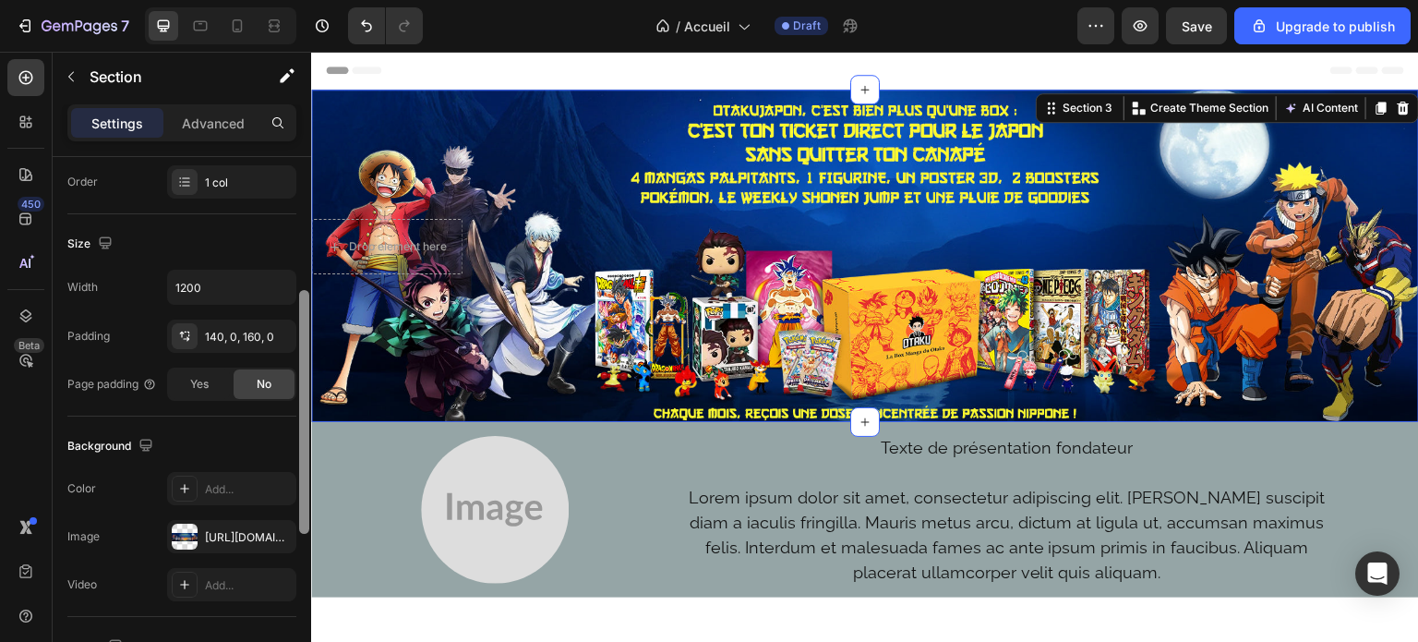
drag, startPoint x: 303, startPoint y: 188, endPoint x: 306, endPoint y: 323, distance: 134.8
click at [306, 323] on div at bounding box center [304, 412] width 10 height 244
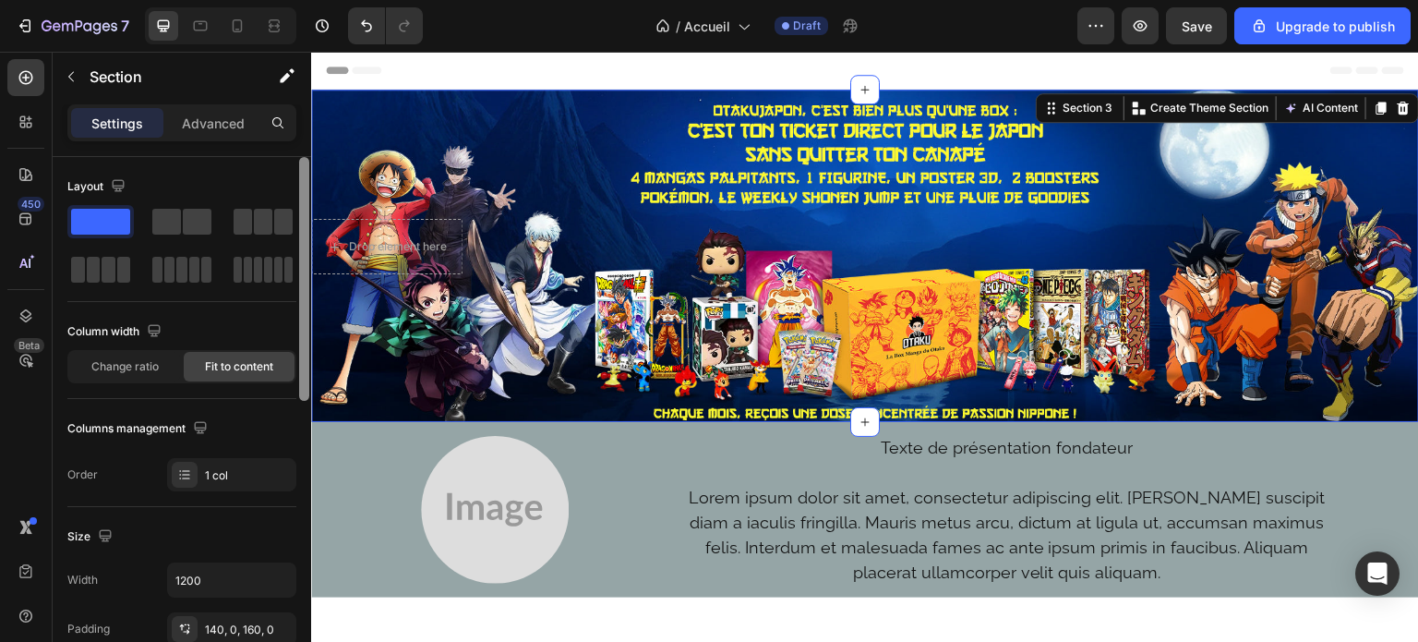
drag, startPoint x: 306, startPoint y: 323, endPoint x: 300, endPoint y: 164, distance: 158.9
click at [300, 164] on div at bounding box center [304, 279] width 10 height 244
click at [222, 130] on p "Advanced" at bounding box center [213, 123] width 63 height 19
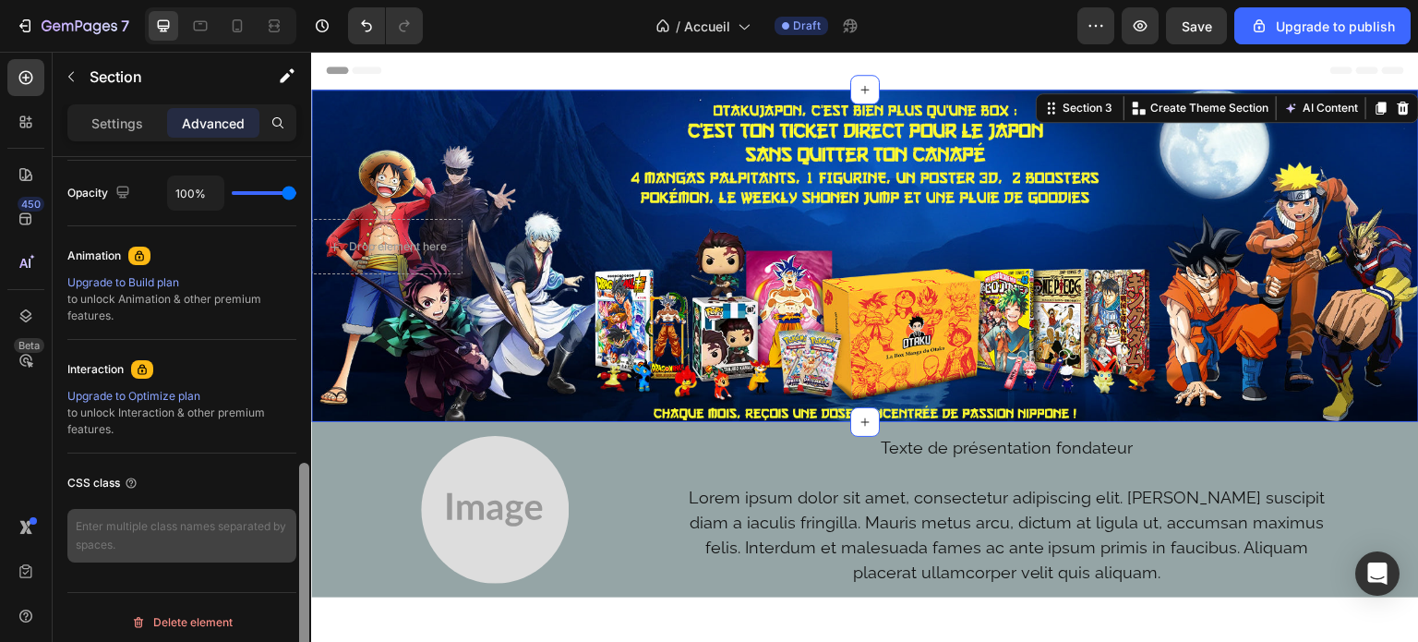
scroll to position [742, 0]
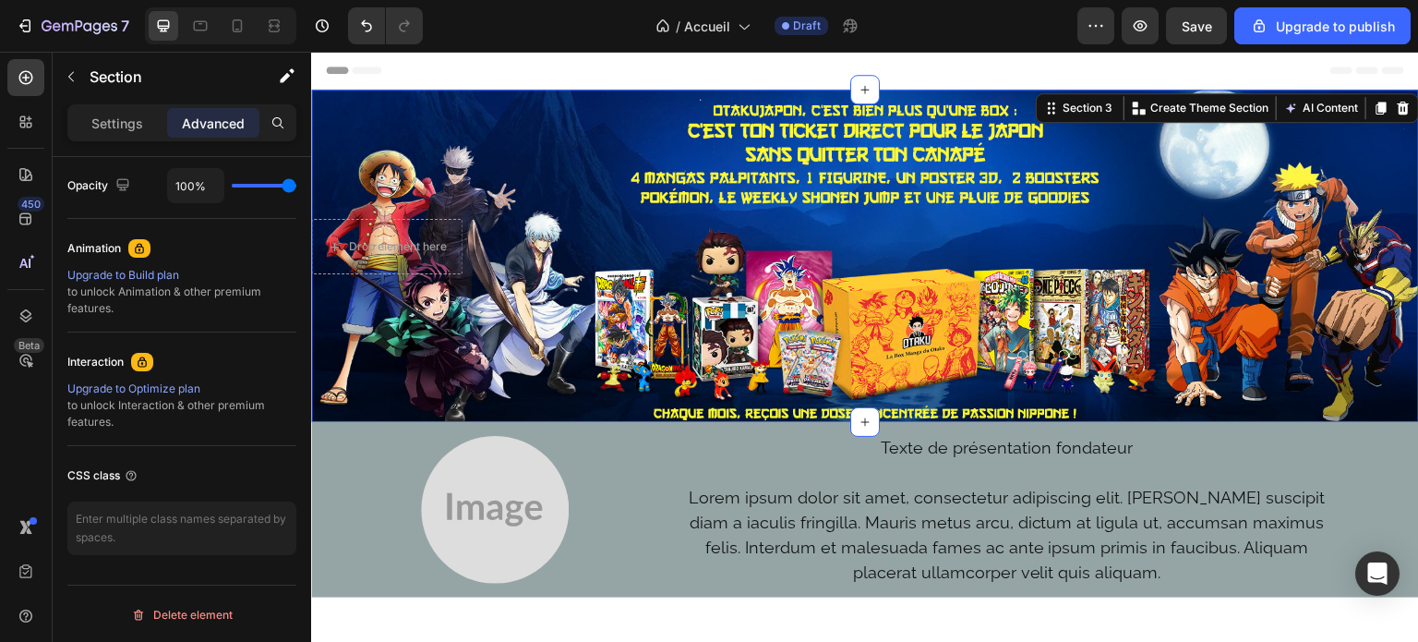
drag, startPoint x: 303, startPoint y: 205, endPoint x: 288, endPoint y: 199, distance: 16.1
click at [288, 199] on div "Display on Desktop Yes No Tablet Yes No Mobile Yes No Spacing (px) 0 0 0 0 140 …" at bounding box center [182, 425] width 259 height 537
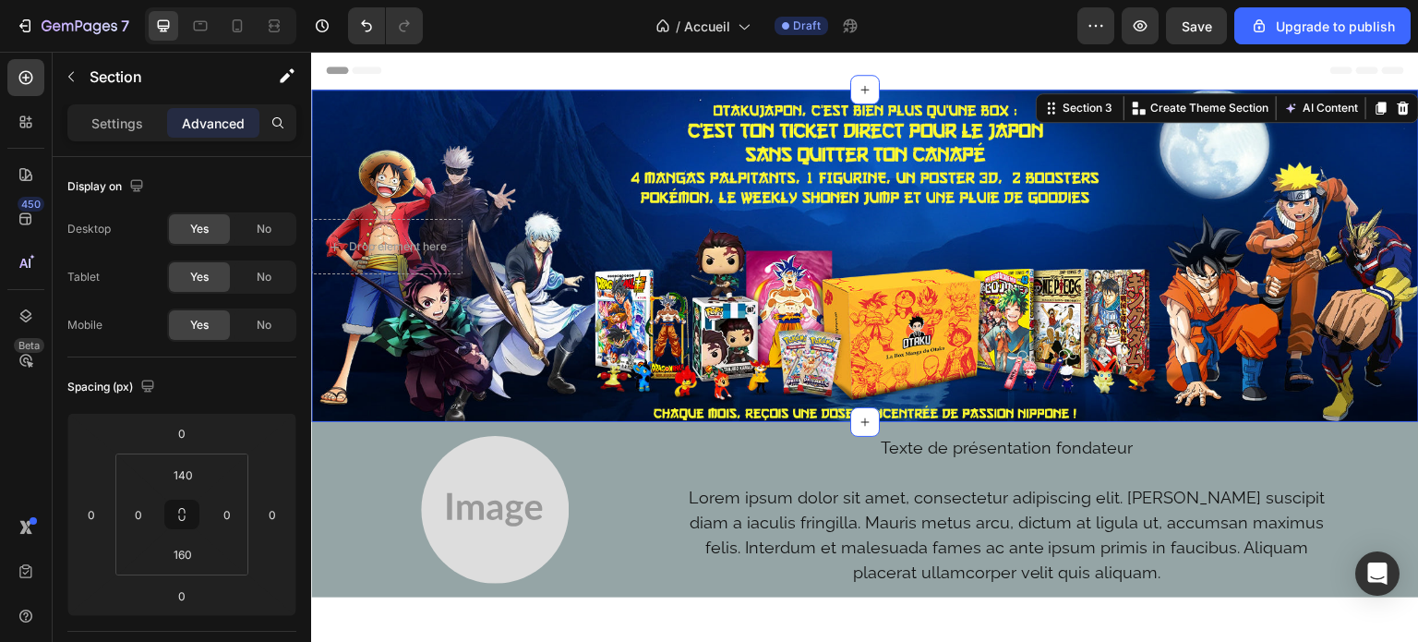
scroll to position [537, 0]
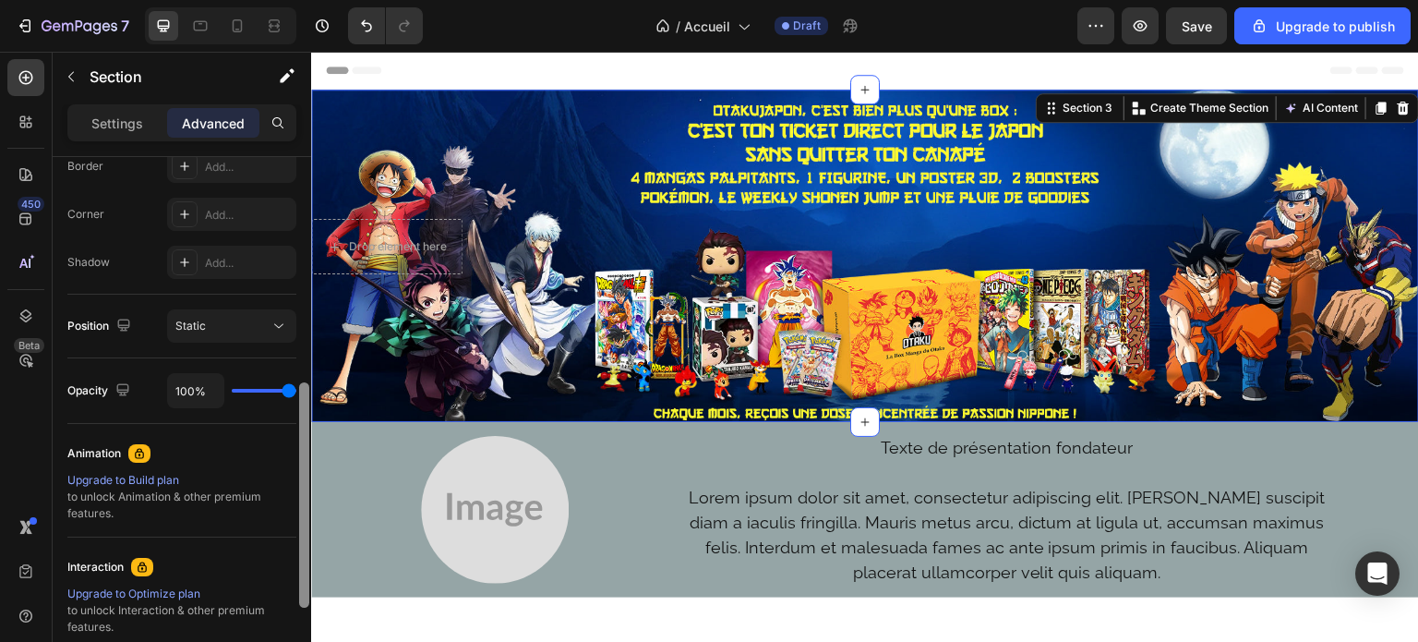
drag, startPoint x: 309, startPoint y: 255, endPoint x: 301, endPoint y: 439, distance: 184.8
click at [301, 439] on div at bounding box center [304, 425] width 14 height 537
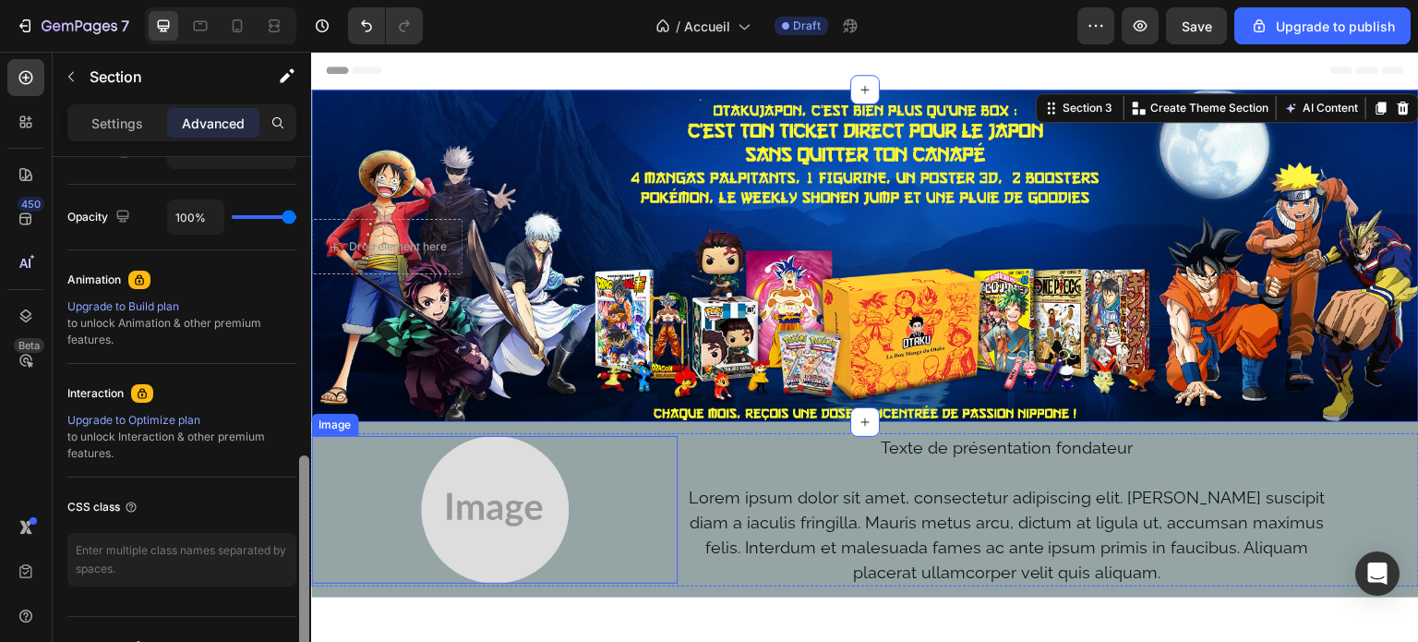
drag, startPoint x: 612, startPoint y: 491, endPoint x: 312, endPoint y: 548, distance: 305.3
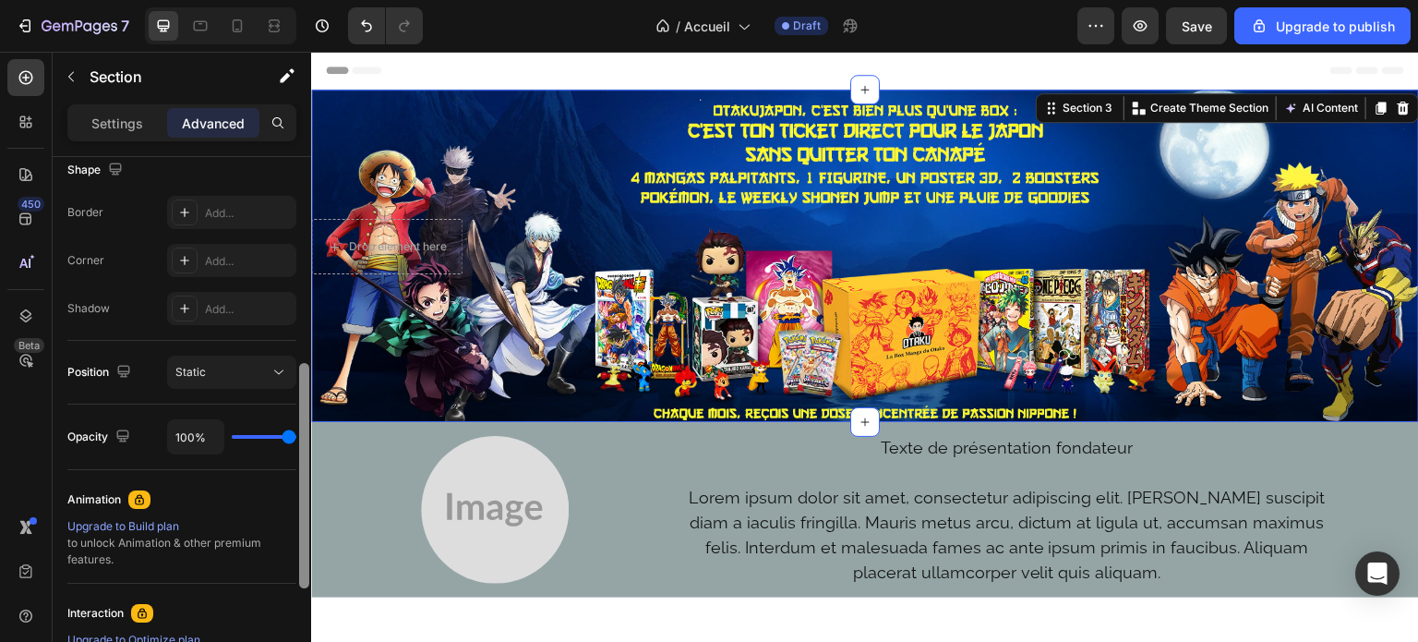
scroll to position [742, 0]
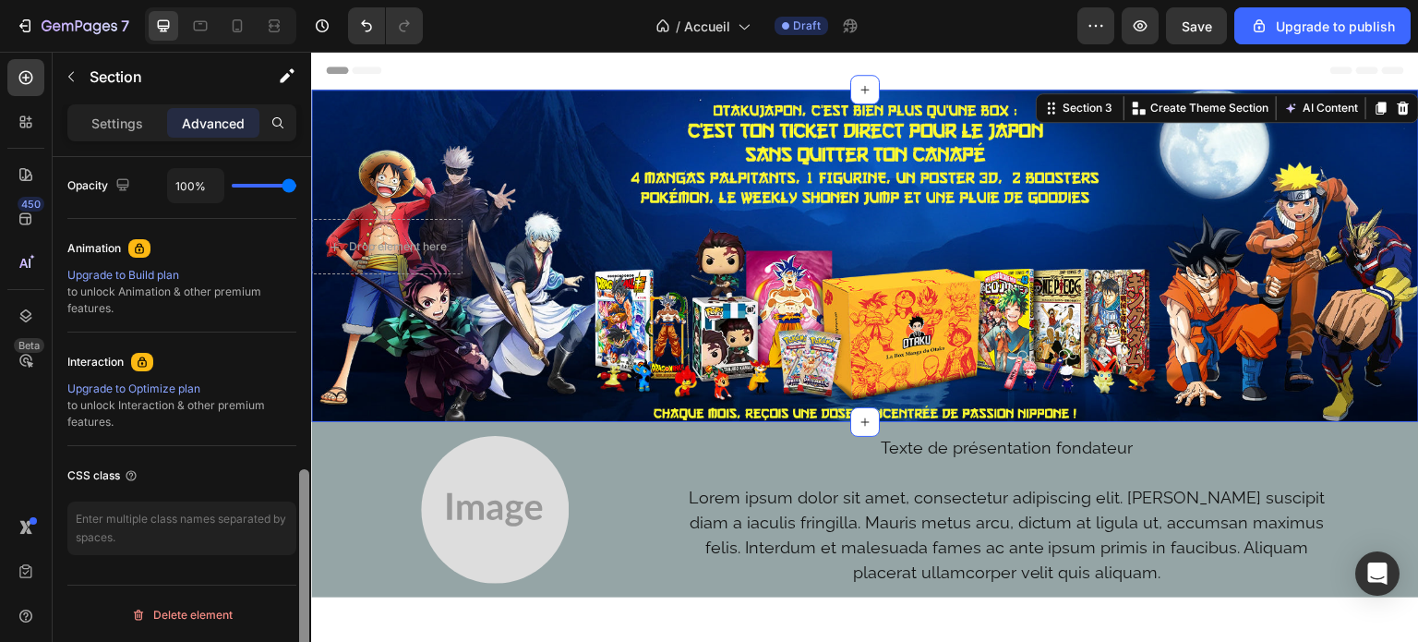
drag, startPoint x: 303, startPoint y: 420, endPoint x: 293, endPoint y: 592, distance: 172.0
click at [293, 592] on div "Display on Desktop Yes No Tablet Yes No Mobile Yes No Spacing (px) 0 0 0 0 140 …" at bounding box center [182, 425] width 259 height 537
click at [199, 613] on div "Delete element" at bounding box center [182, 615] width 102 height 22
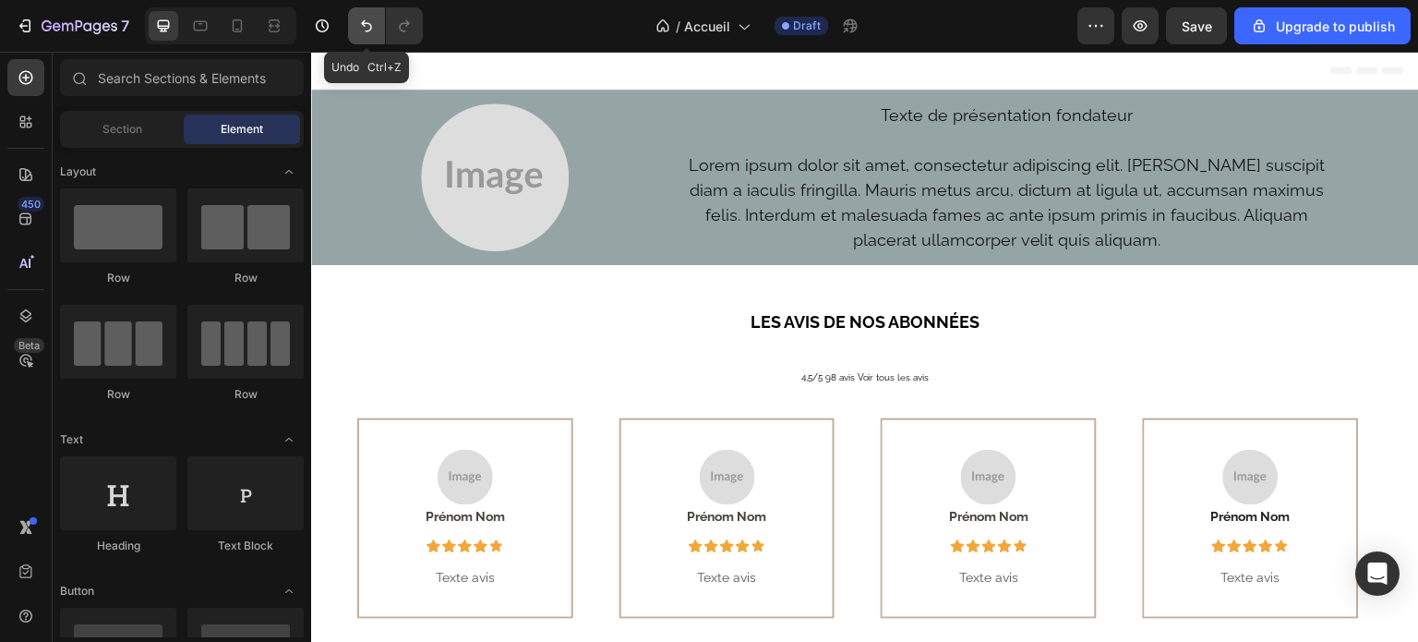
click at [363, 19] on icon "Undo/Redo" at bounding box center [366, 26] width 18 height 18
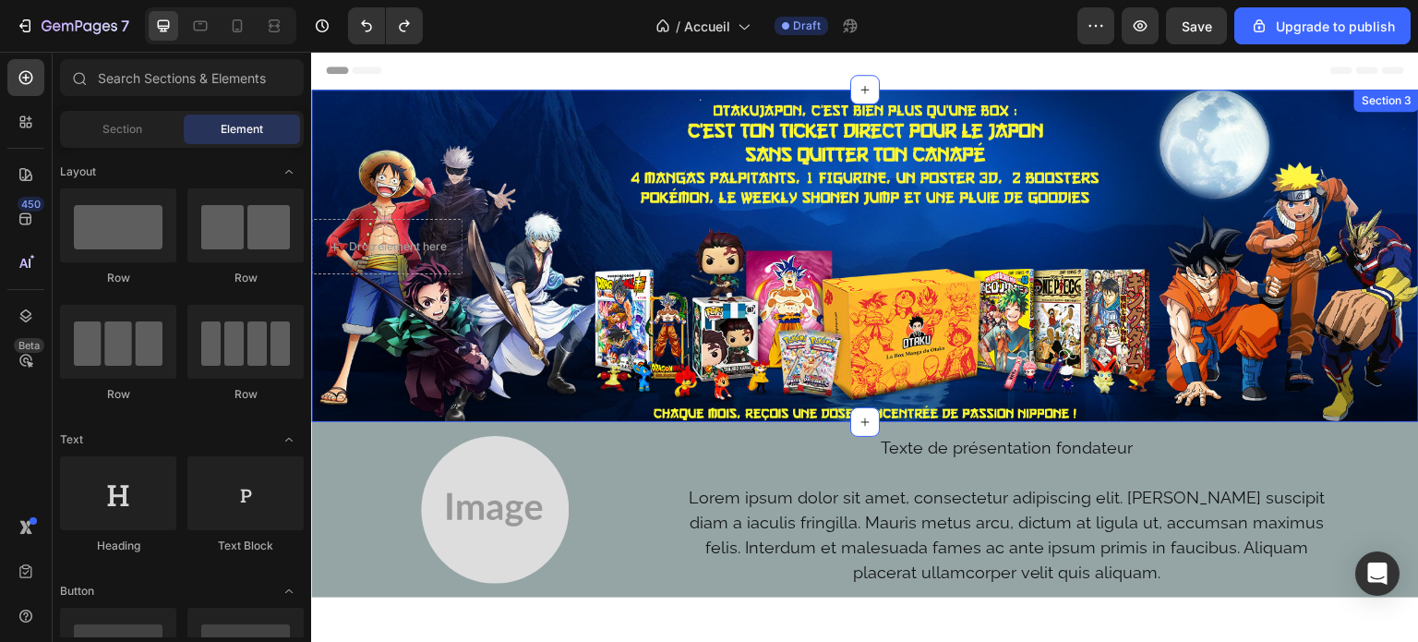
click at [1286, 154] on div "Drop element here Section 3" at bounding box center [865, 256] width 1108 height 332
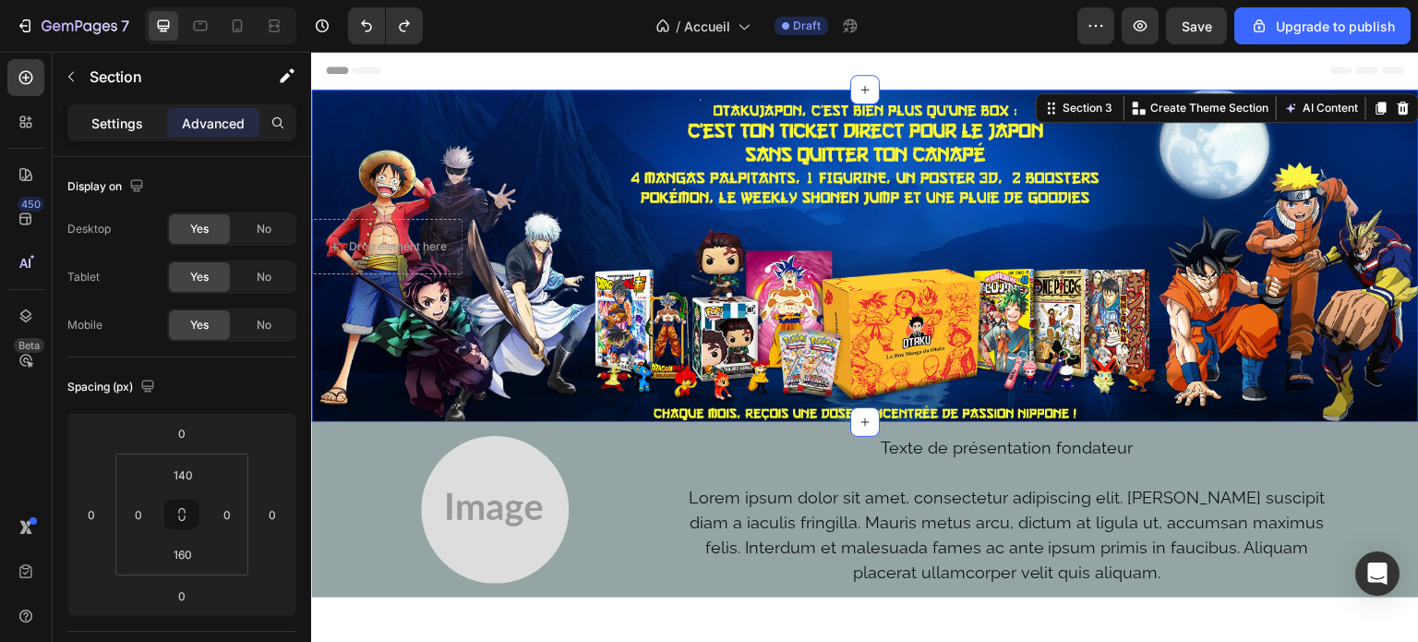
click at [122, 122] on p "Settings" at bounding box center [117, 123] width 52 height 19
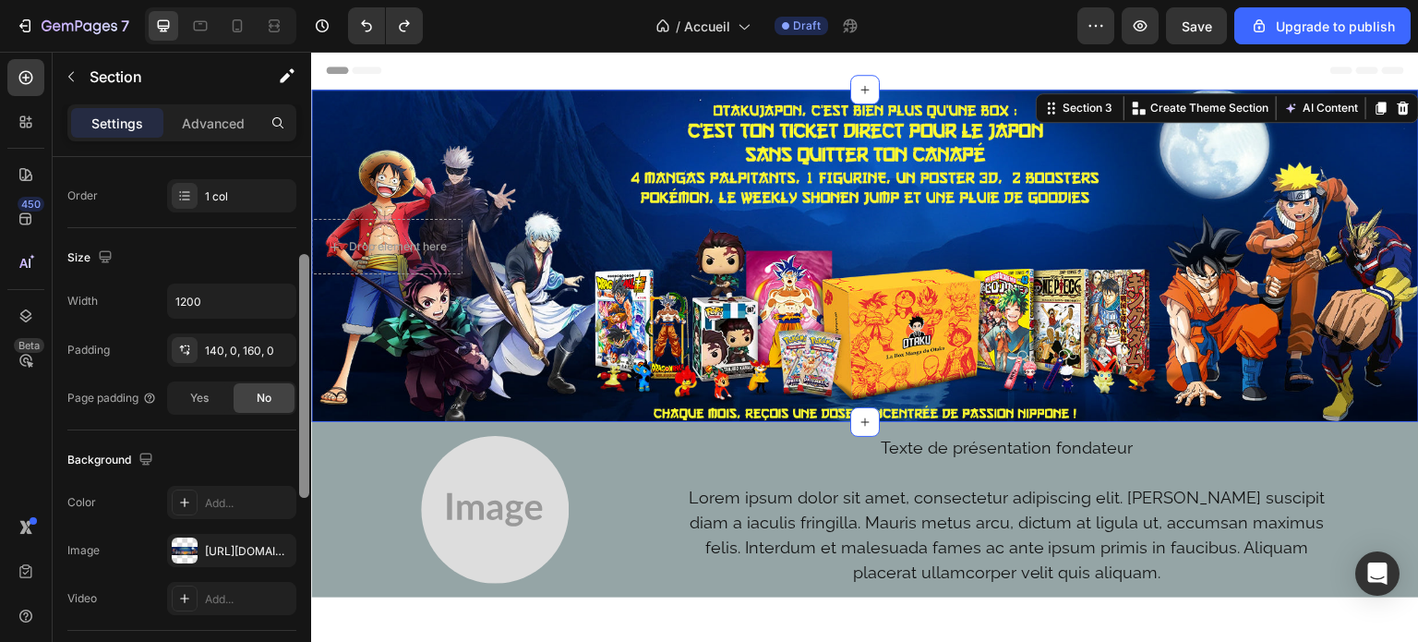
drag, startPoint x: 306, startPoint y: 223, endPoint x: 299, endPoint y: 352, distance: 129.4
click at [299, 352] on div at bounding box center [304, 376] width 10 height 244
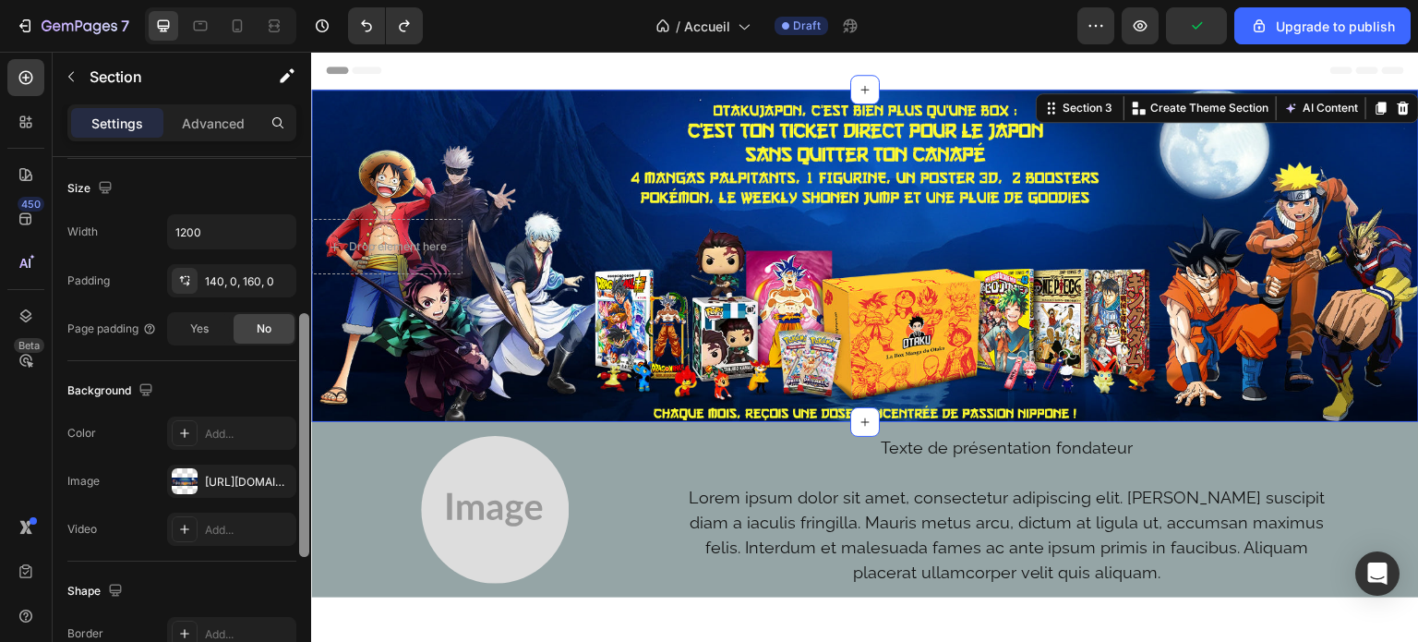
scroll to position [350, 0]
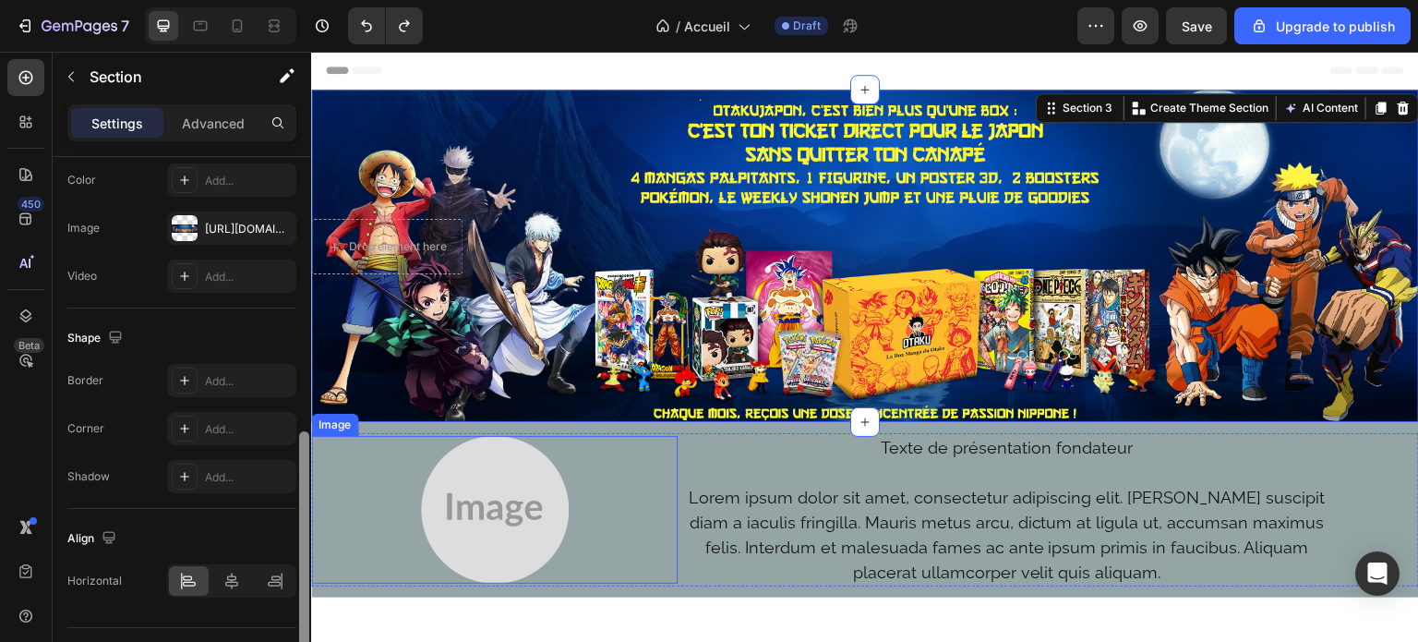
drag, startPoint x: 307, startPoint y: 360, endPoint x: 310, endPoint y: 542, distance: 181.9
click at [310, 542] on div at bounding box center [304, 425] width 14 height 537
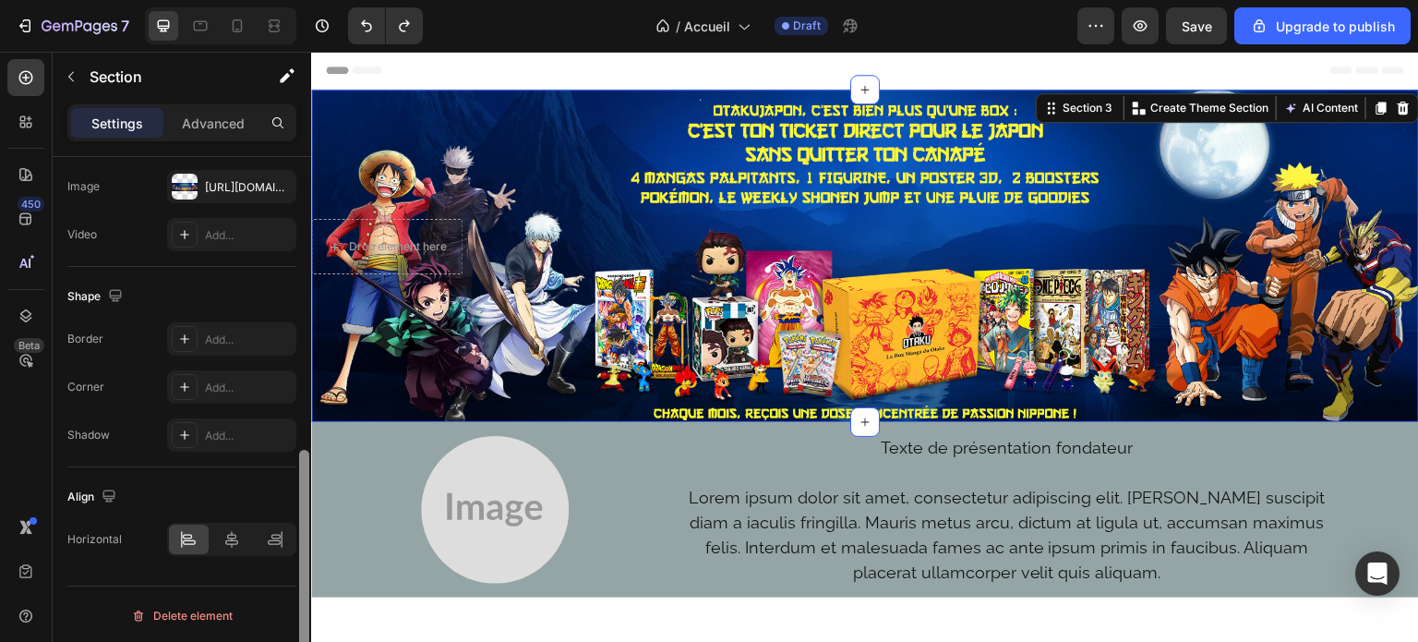
drag, startPoint x: 307, startPoint y: 520, endPoint x: 306, endPoint y: 535, distance: 14.8
click at [306, 535] on div at bounding box center [304, 572] width 10 height 244
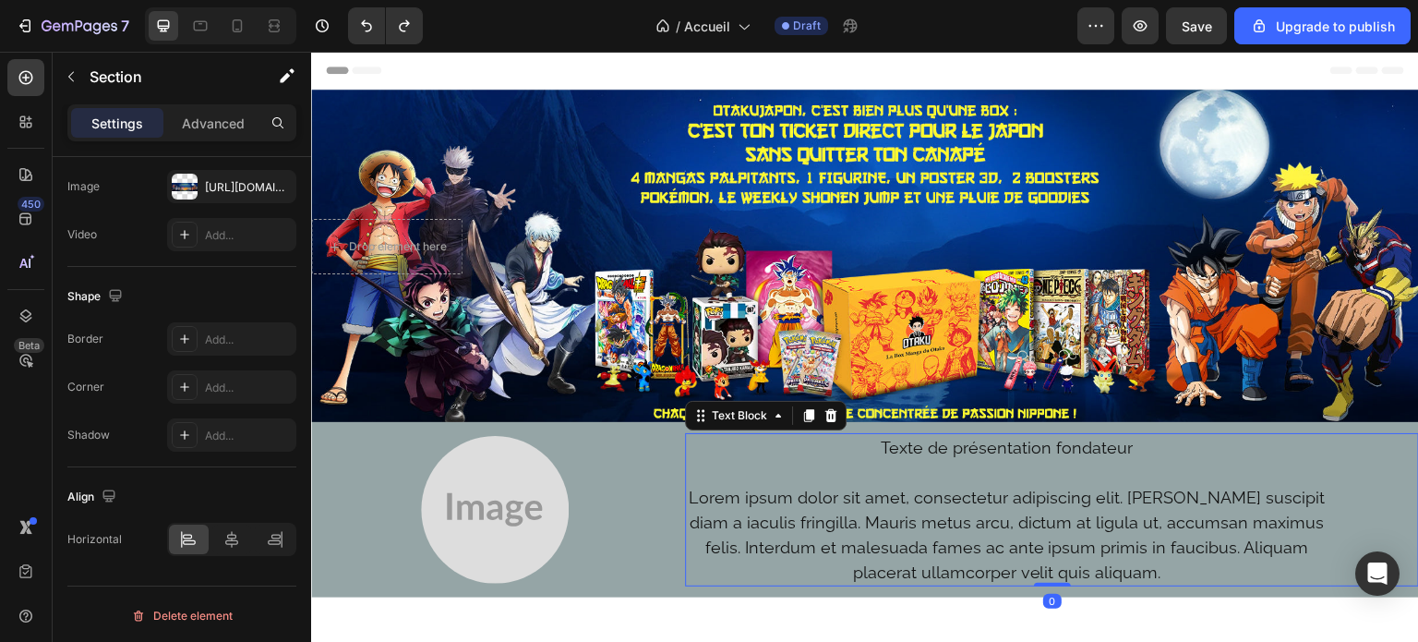
scroll to position [0, 0]
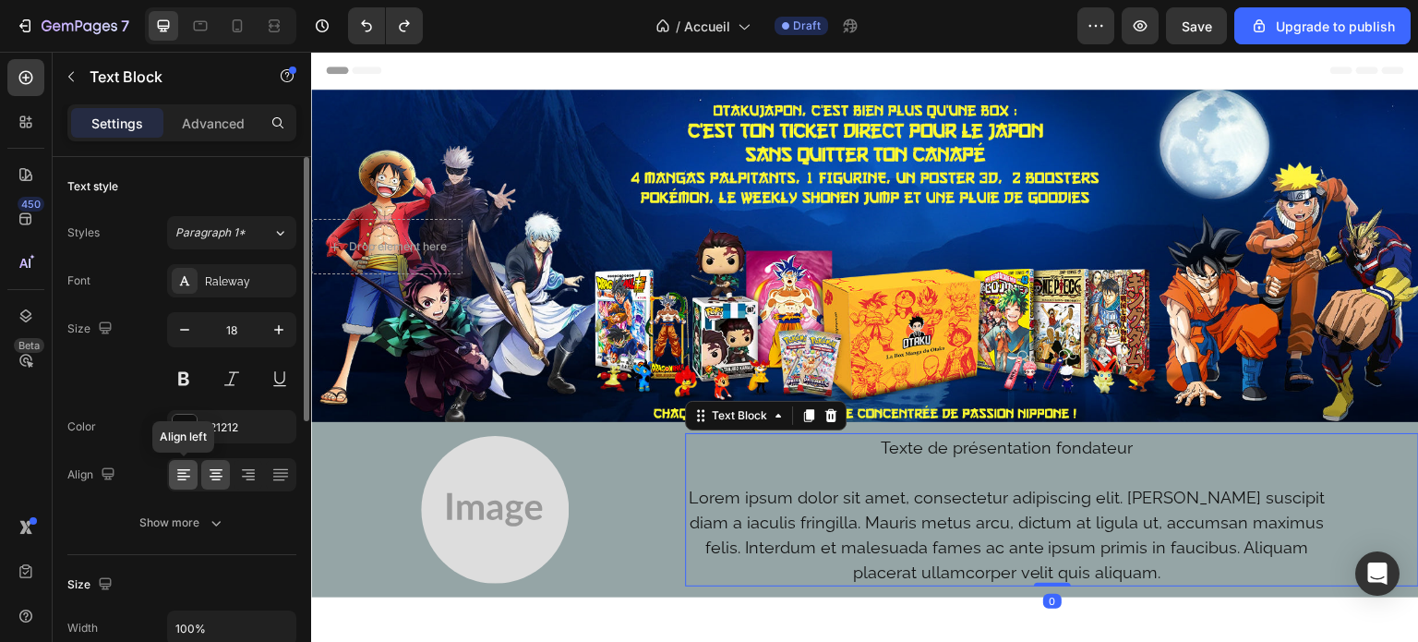
click at [177, 485] on div at bounding box center [183, 475] width 29 height 30
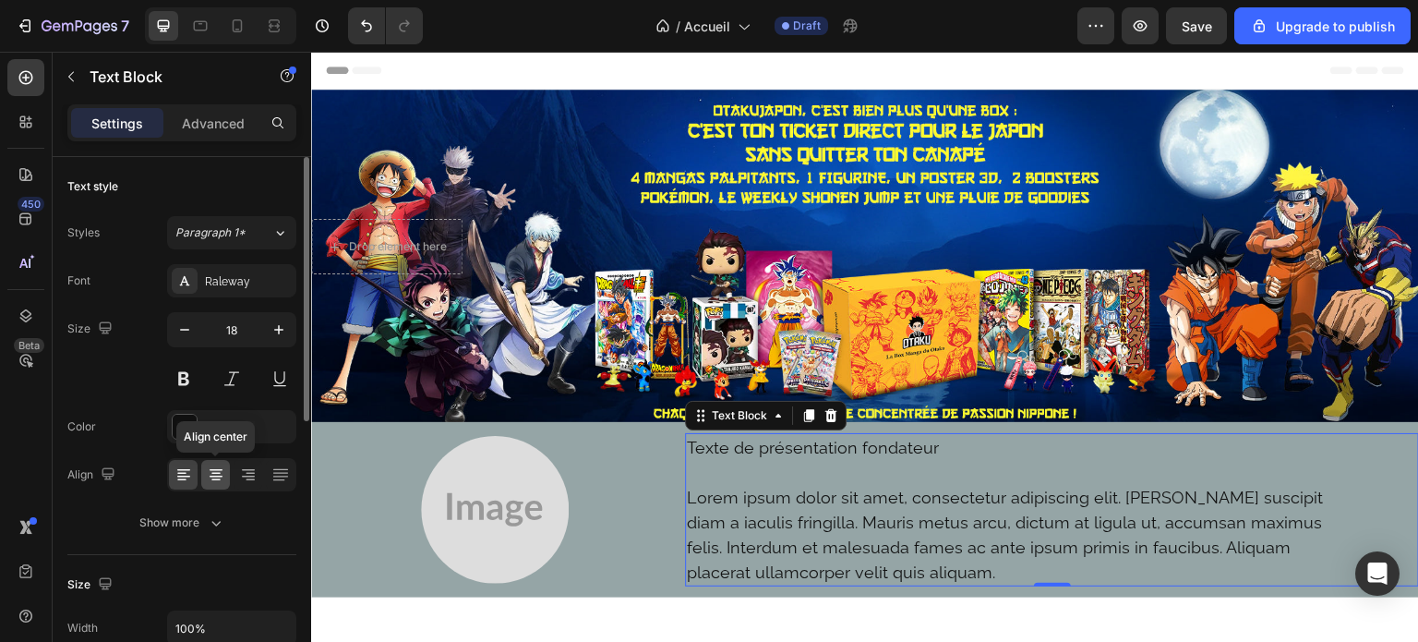
click at [222, 475] on icon at bounding box center [216, 476] width 13 height 2
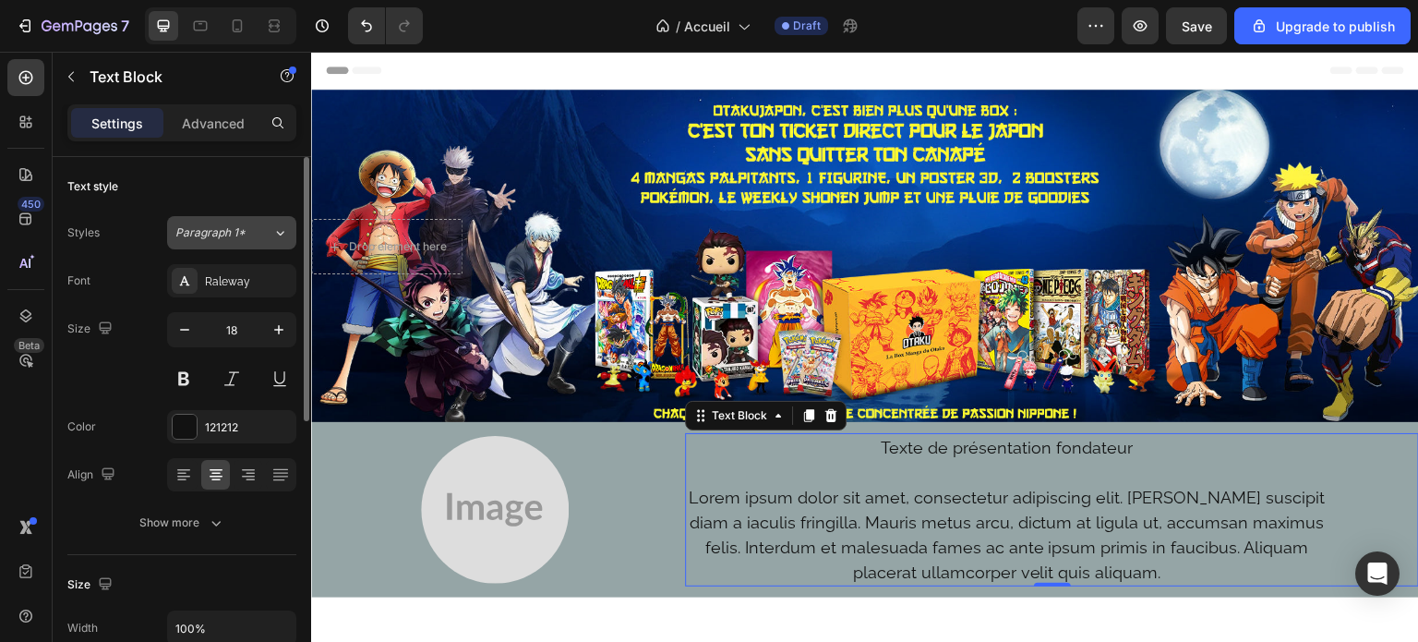
click at [274, 222] on button "Paragraph 1*" at bounding box center [231, 232] width 129 height 33
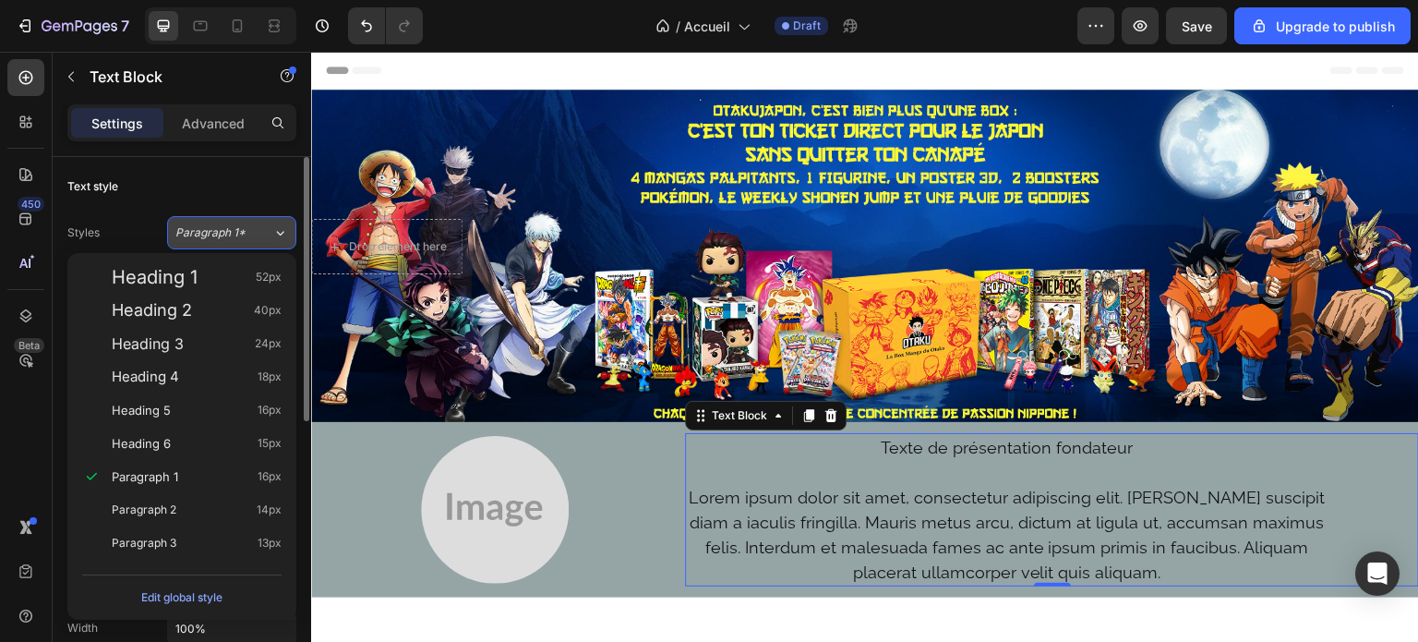
click at [274, 222] on button "Paragraph 1*" at bounding box center [231, 232] width 129 height 33
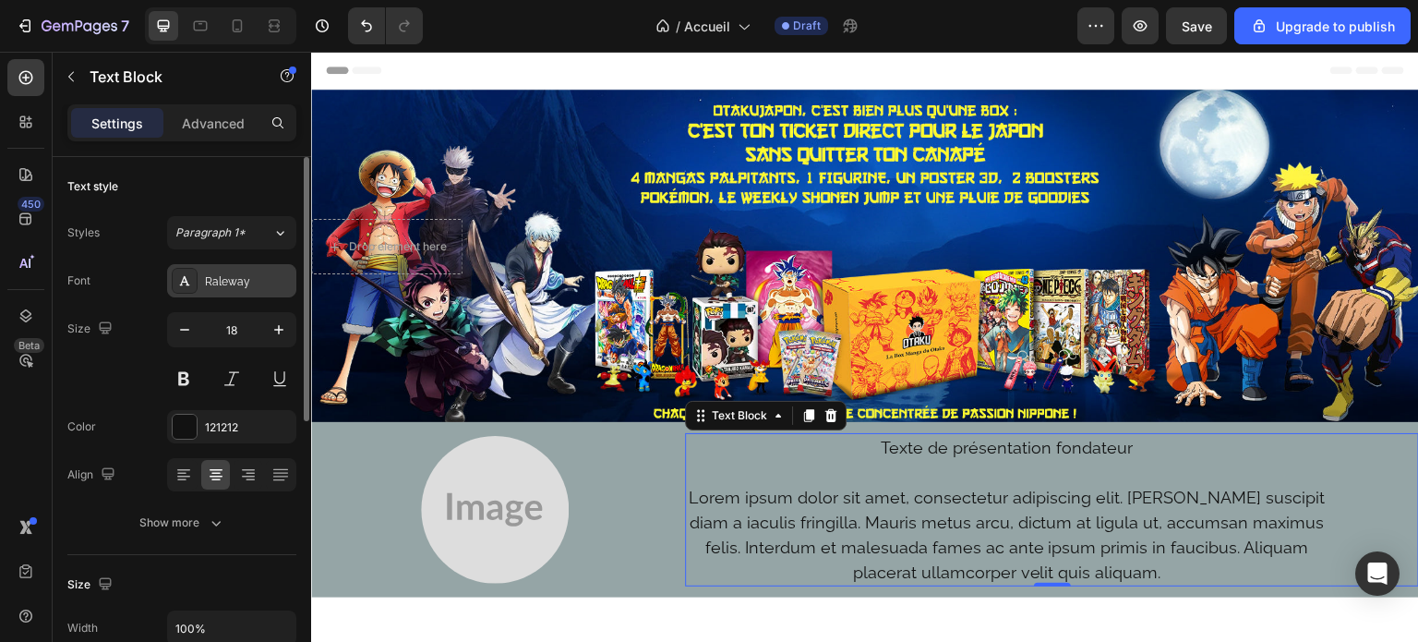
click at [235, 270] on div "Raleway" at bounding box center [231, 280] width 129 height 33
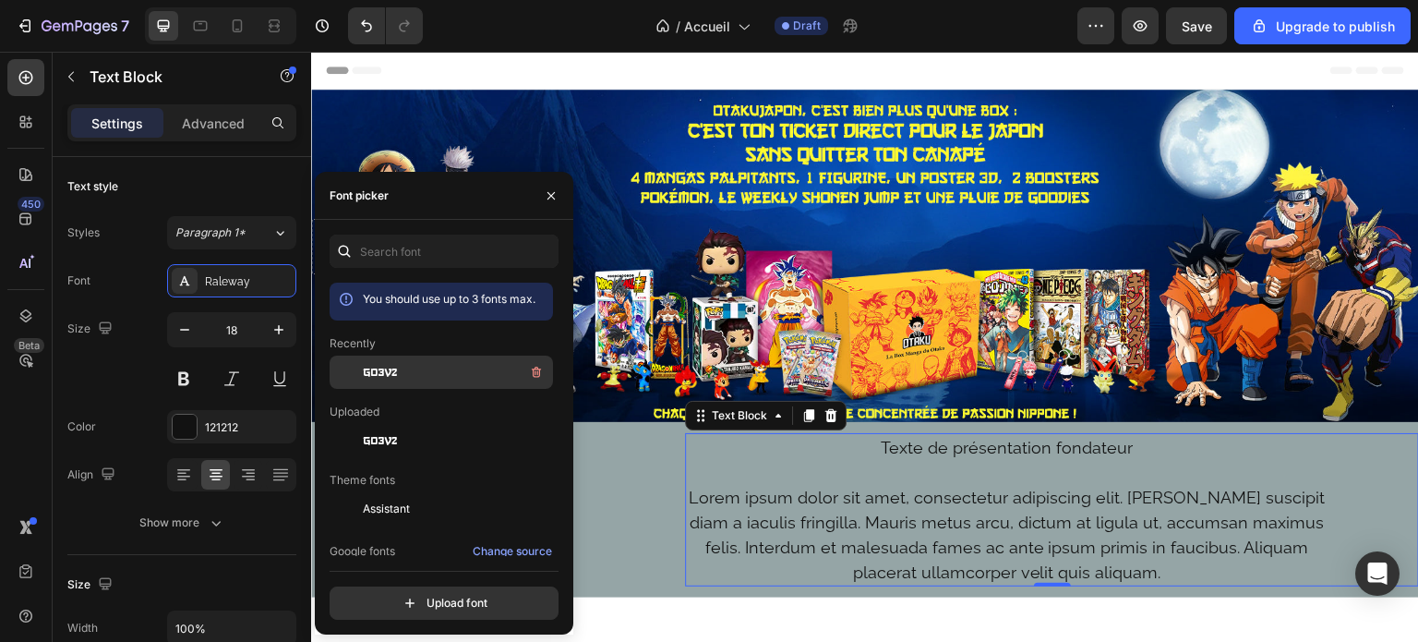
click at [402, 383] on div "go3v2" at bounding box center [441, 371] width 223 height 33
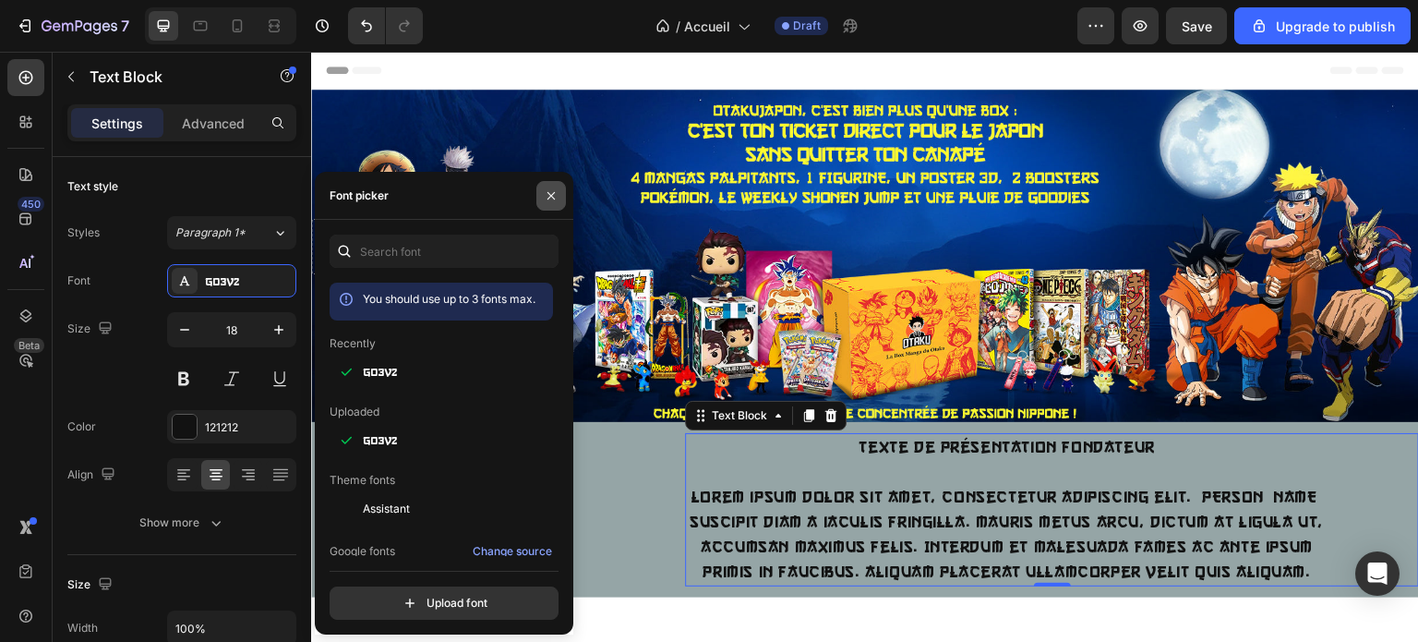
click at [554, 204] on button "button" at bounding box center [551, 196] width 30 height 30
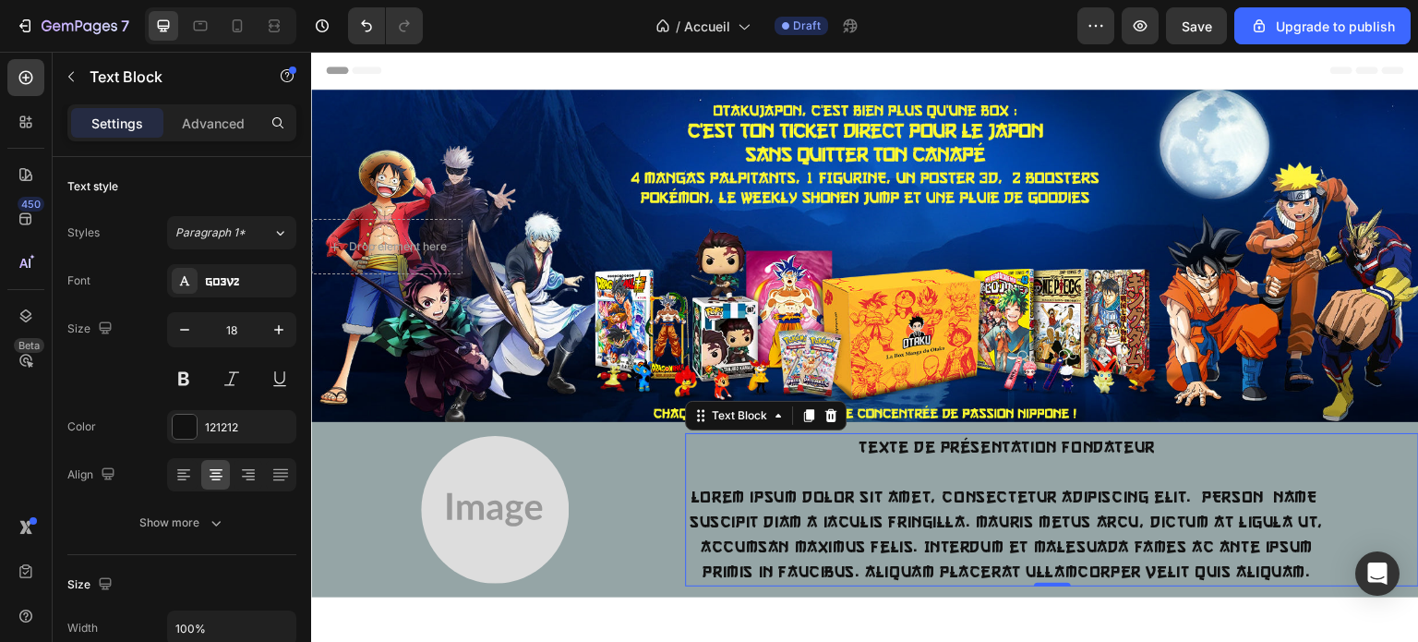
click at [973, 444] on p "Texte de présentation fondateur" at bounding box center [1007, 447] width 640 height 25
click at [1147, 443] on p "Texte de présentation fondateur" at bounding box center [1007, 447] width 640 height 25
click at [687, 495] on p "Lorem ipsum dolor sit amet, consectetur adipiscing elit. [PERSON_NAME] suscipit…" at bounding box center [1007, 535] width 640 height 100
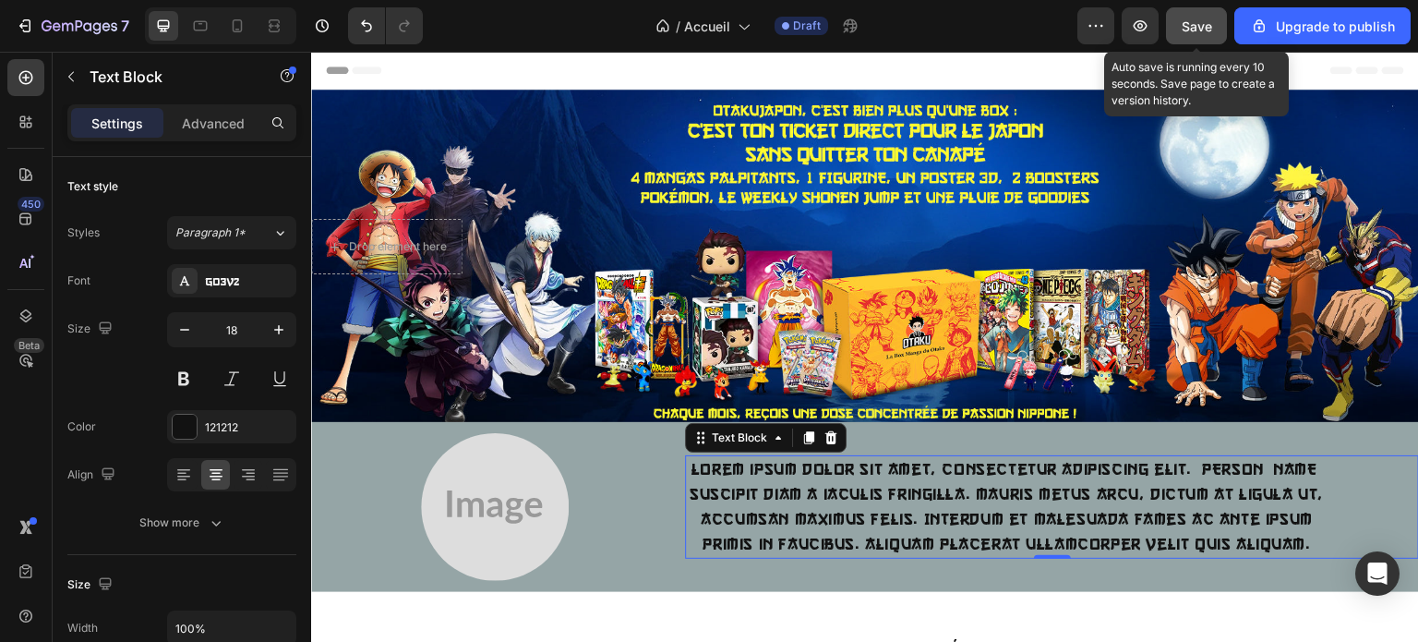
click at [1201, 28] on span "Save" at bounding box center [1197, 26] width 30 height 16
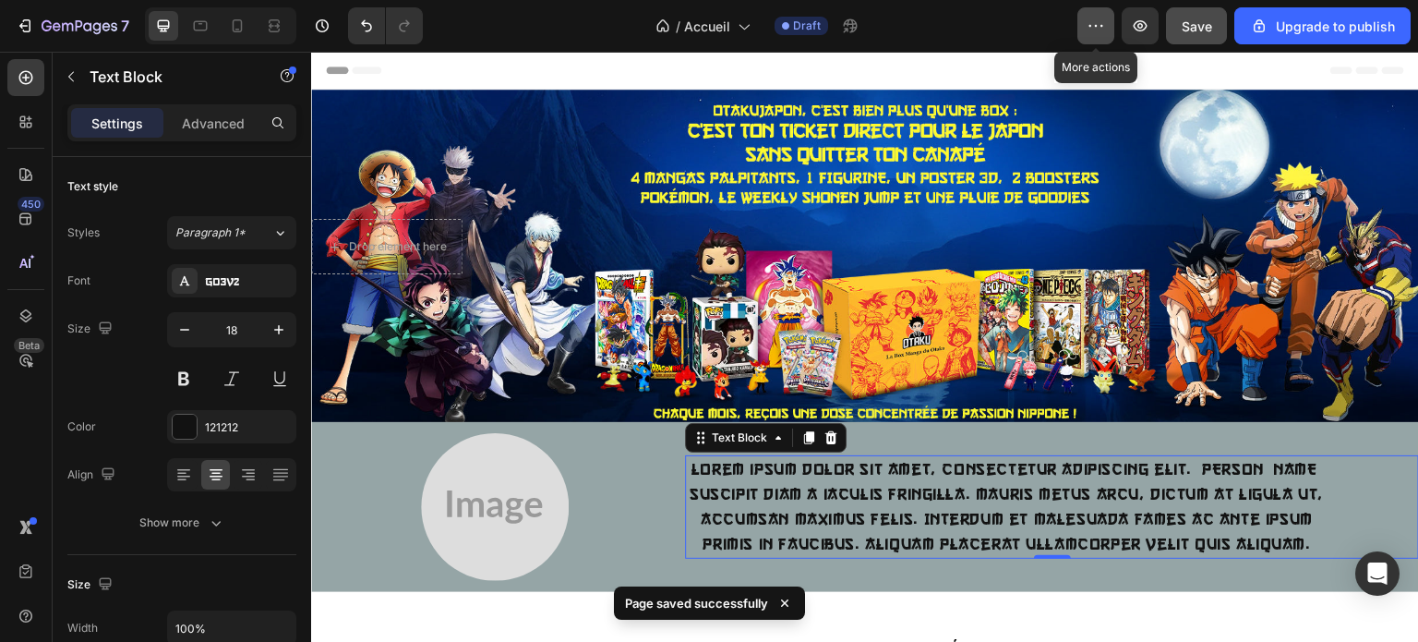
click at [1097, 40] on button "button" at bounding box center [1095, 25] width 37 height 37
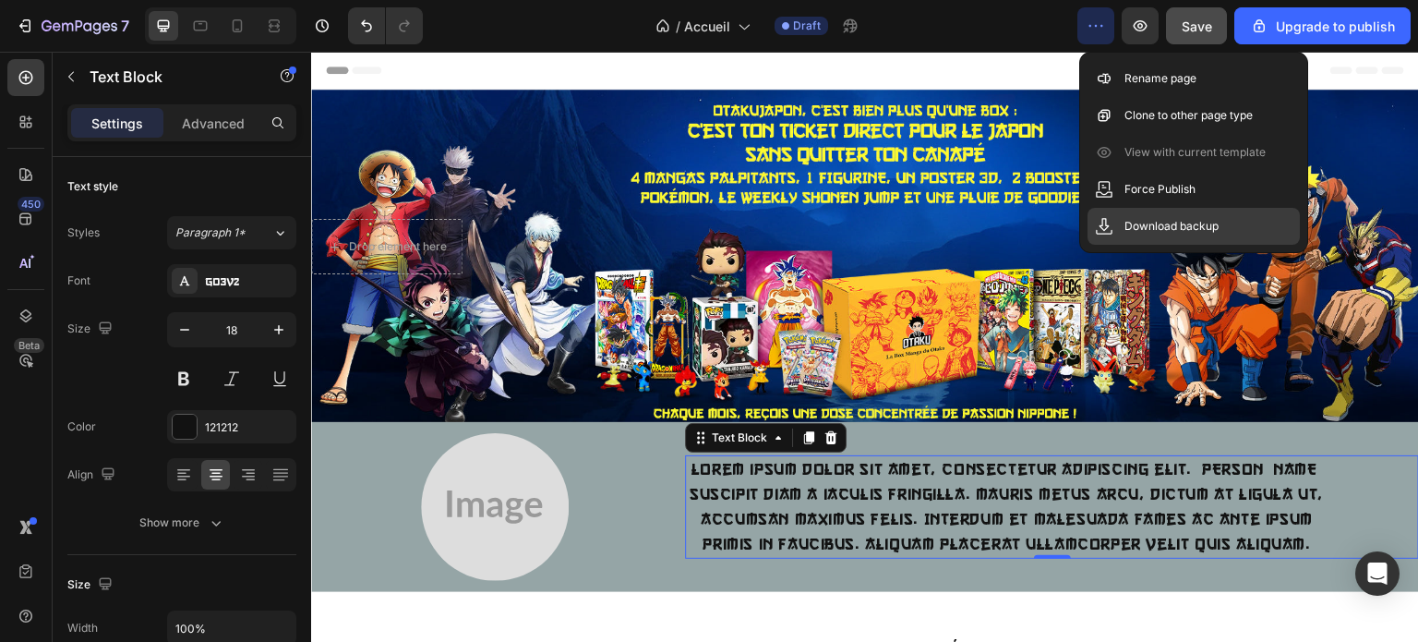
click at [1170, 236] on div "Download backup" at bounding box center [1194, 226] width 212 height 37
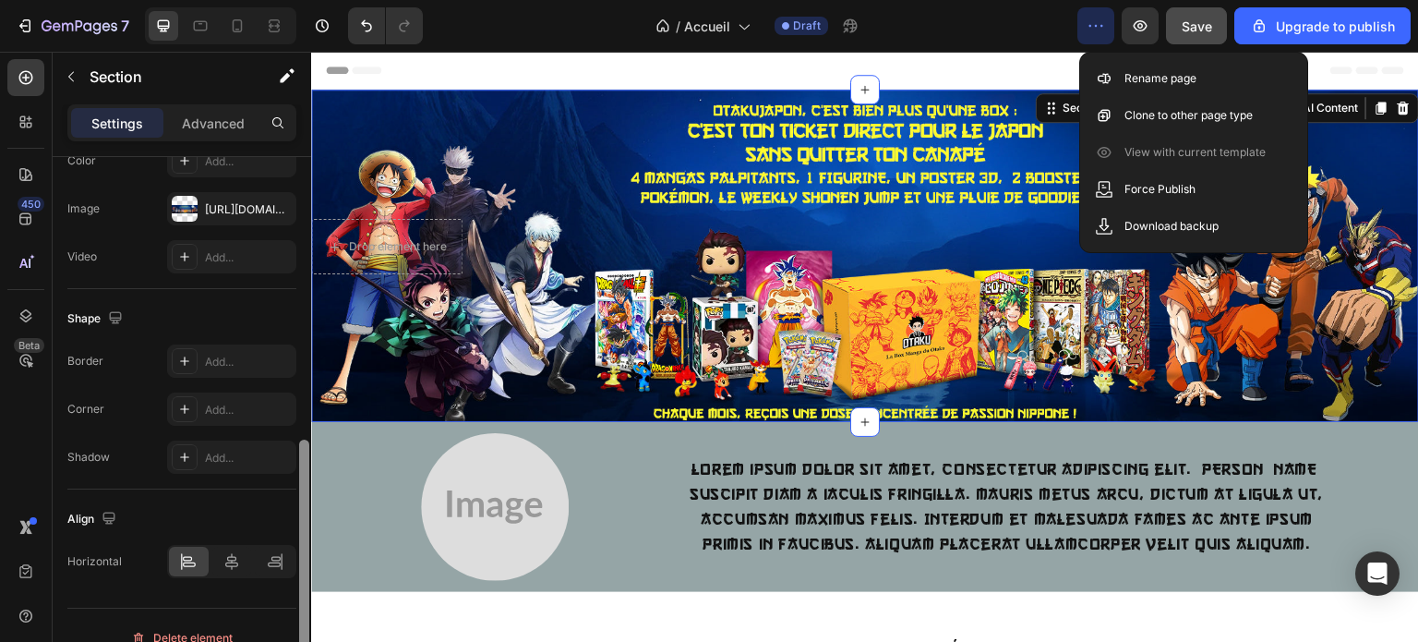
scroll to position [643, 0]
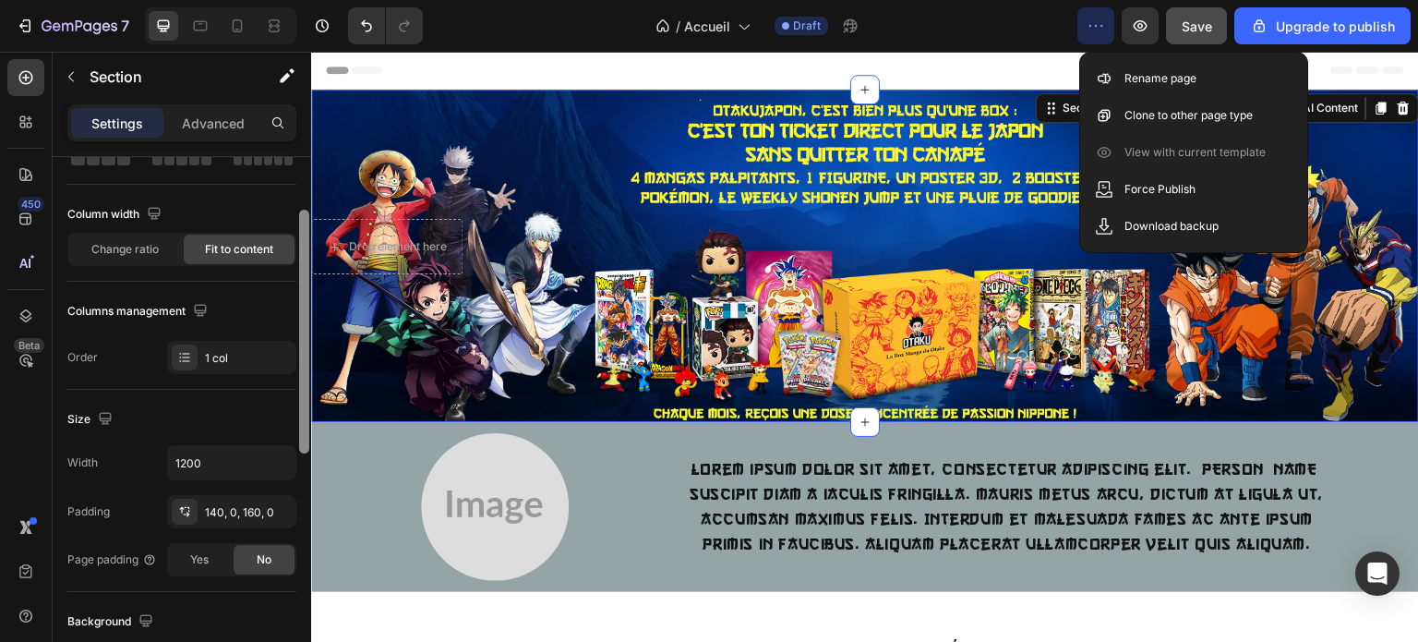
drag, startPoint x: 618, startPoint y: 236, endPoint x: 317, endPoint y: 129, distance: 319.5
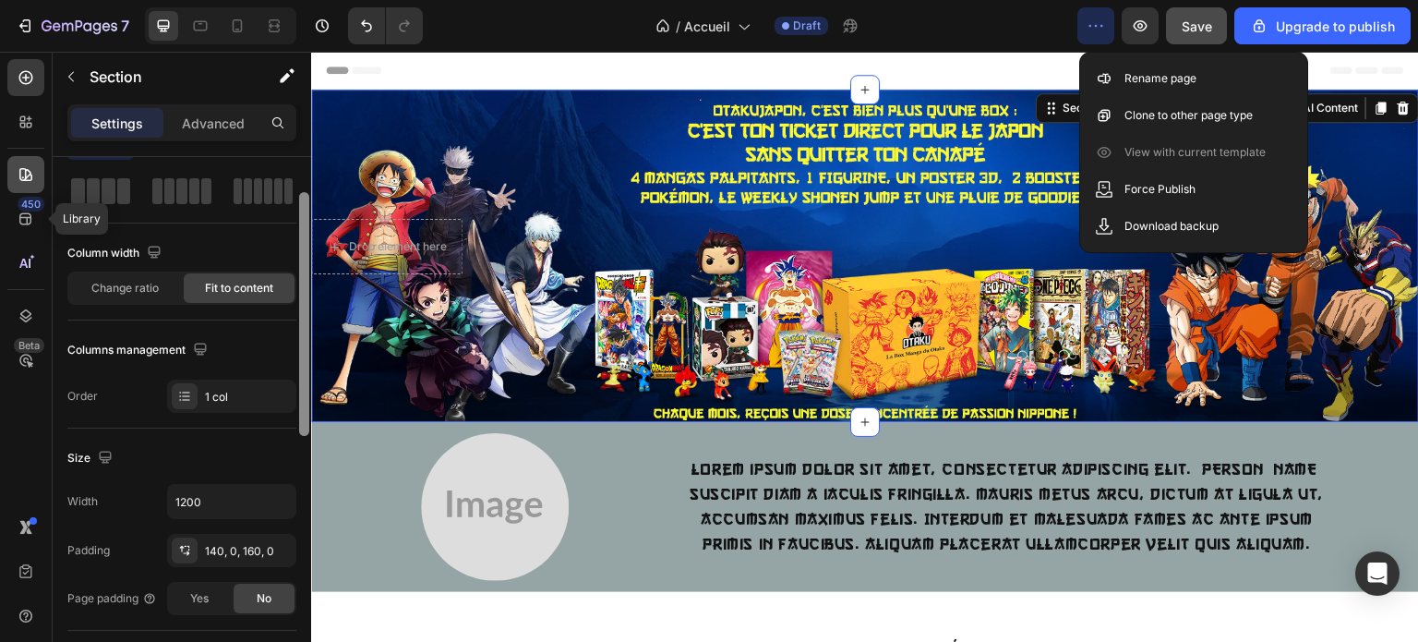
scroll to position [0, 0]
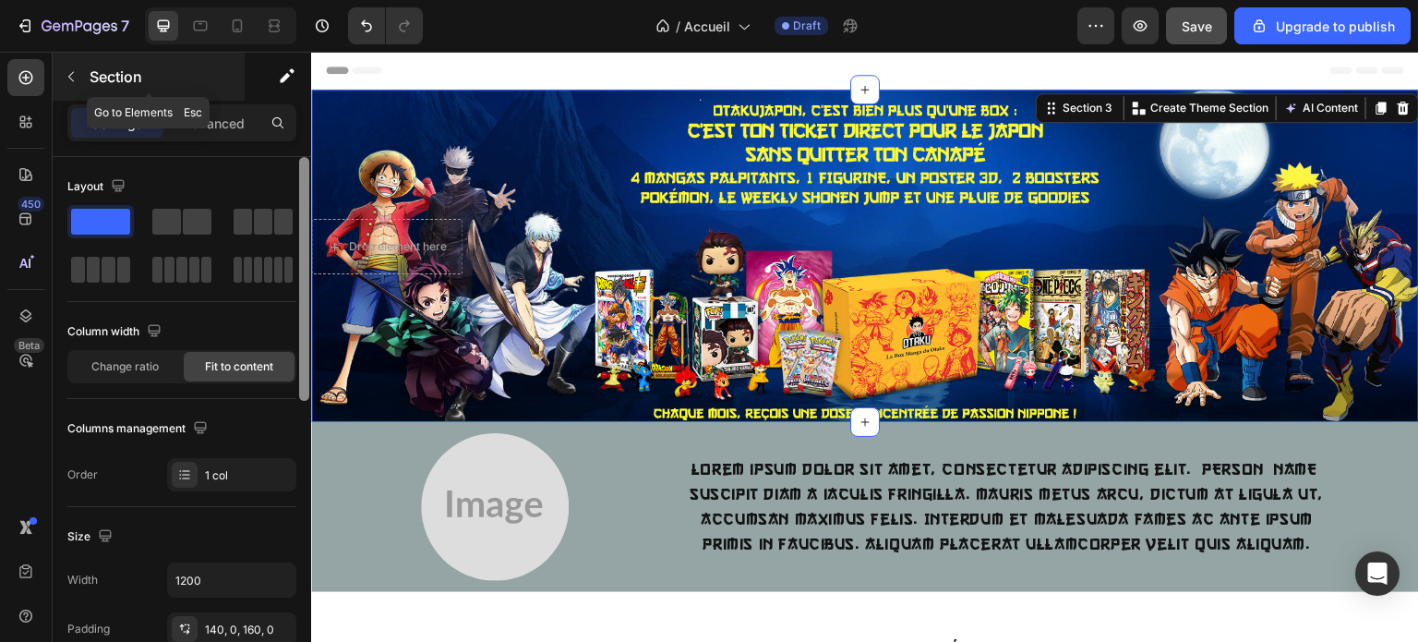
click at [78, 73] on icon "button" at bounding box center [71, 76] width 15 height 15
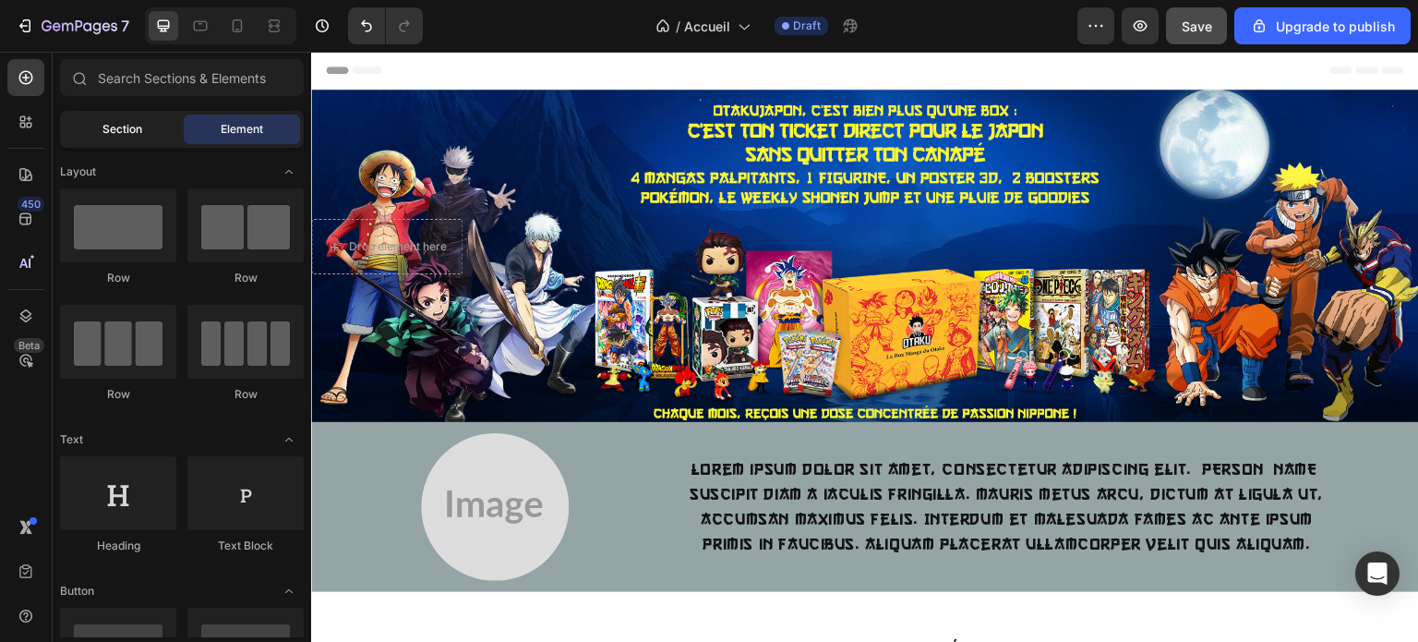
click at [133, 139] on div "Section" at bounding box center [122, 129] width 116 height 30
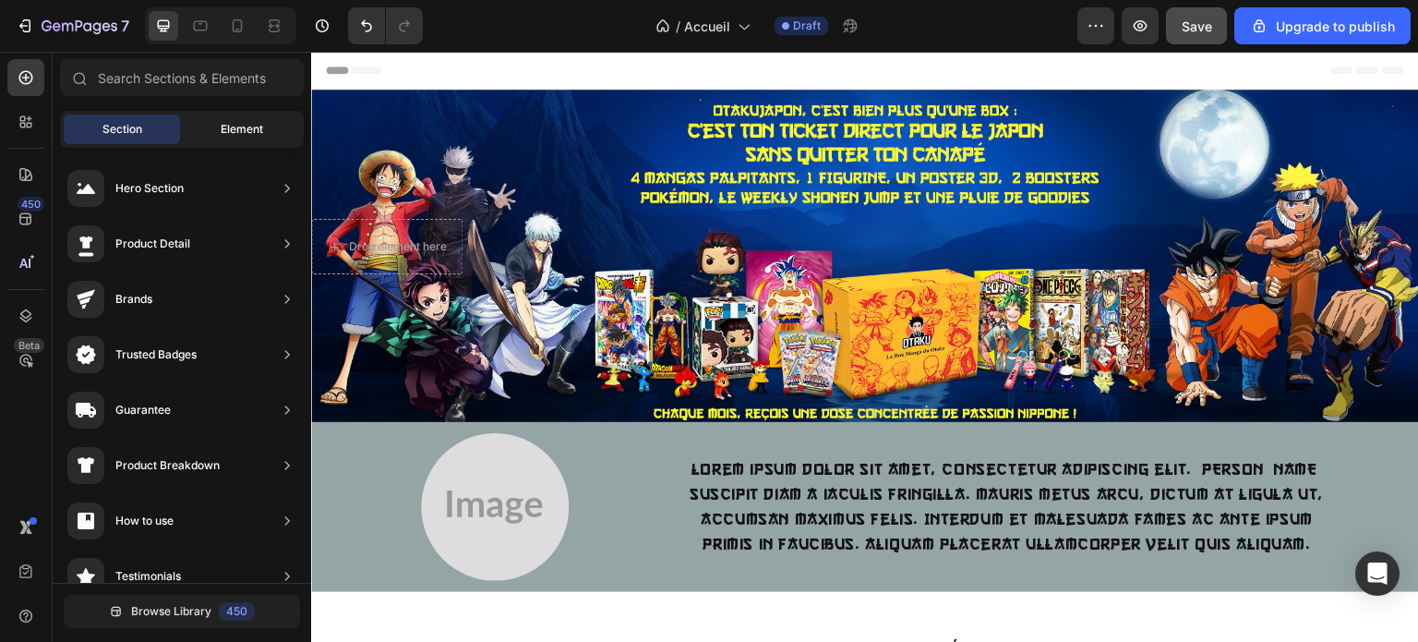
click at [228, 133] on span "Element" at bounding box center [242, 129] width 42 height 17
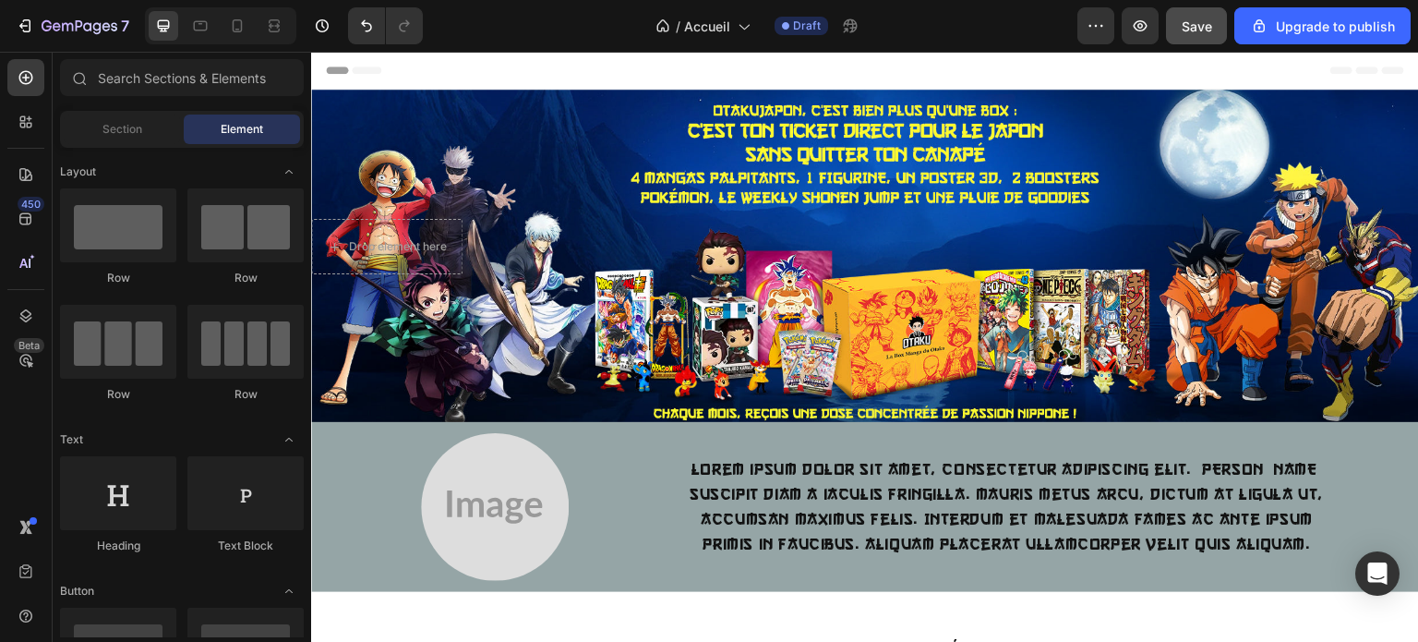
drag, startPoint x: 307, startPoint y: 184, endPoint x: 307, endPoint y: 221, distance: 36.9
drag, startPoint x: 307, startPoint y: 236, endPoint x: 307, endPoint y: 268, distance: 31.4
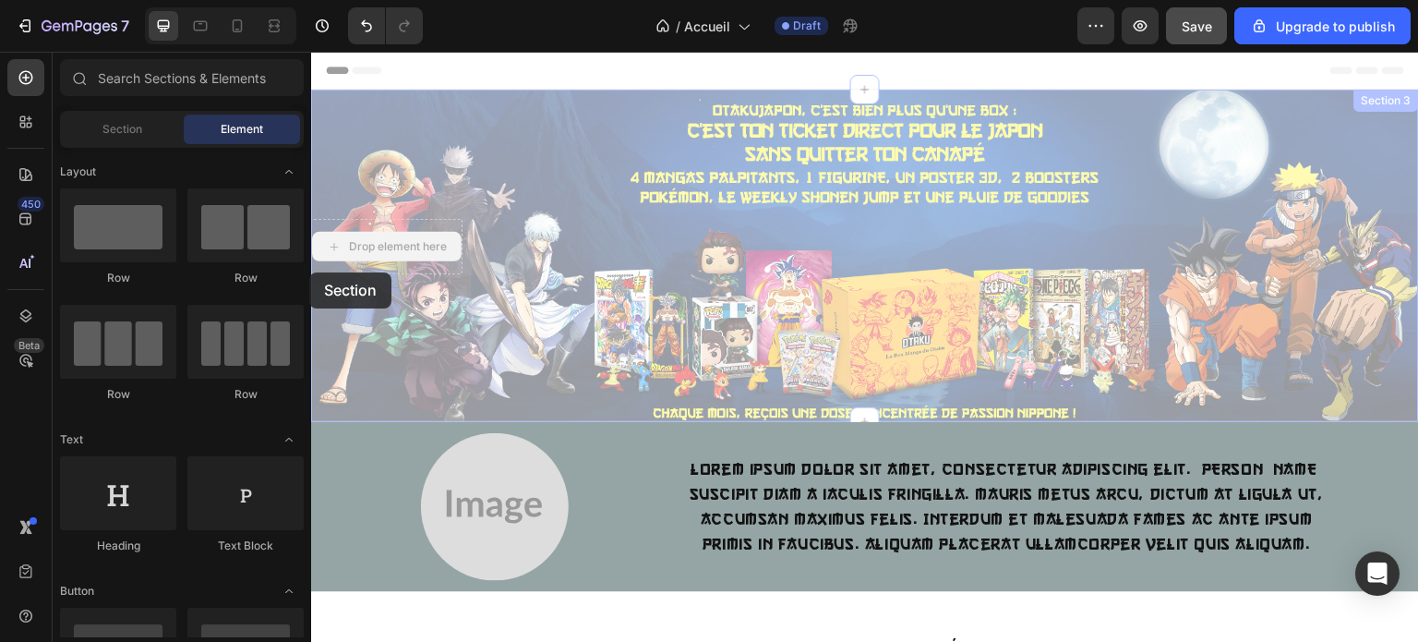
drag, startPoint x: 311, startPoint y: 245, endPoint x: 309, endPoint y: 272, distance: 27.8
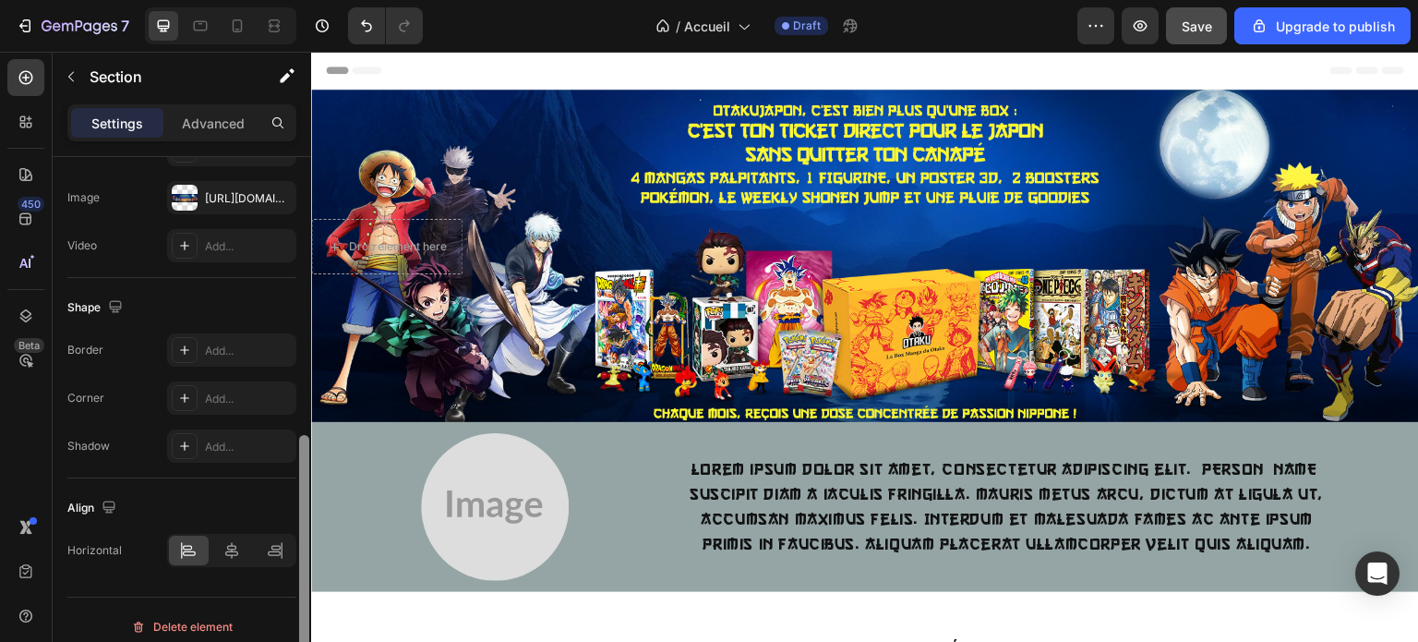
scroll to position [643, 0]
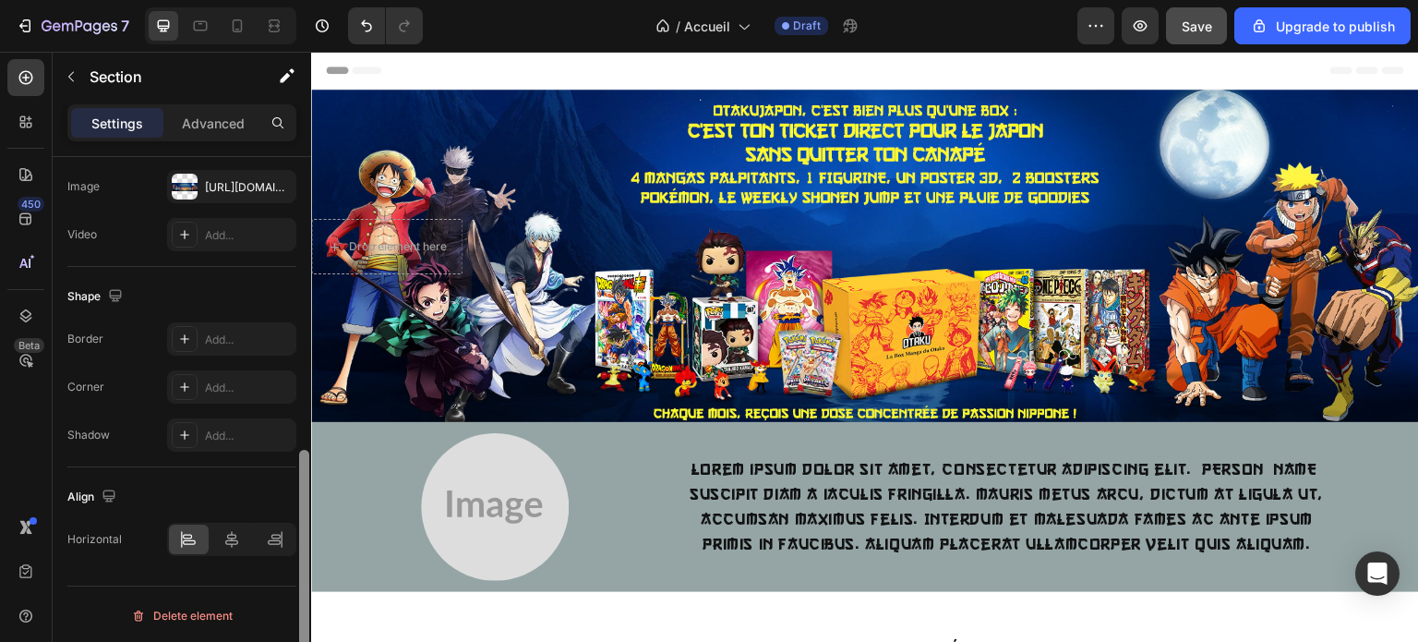
drag, startPoint x: 303, startPoint y: 224, endPoint x: 304, endPoint y: 524, distance: 300.1
click at [304, 524] on div at bounding box center [304, 572] width 10 height 244
drag, startPoint x: 303, startPoint y: 518, endPoint x: 302, endPoint y: 548, distance: 30.5
click at [302, 548] on div at bounding box center [304, 572] width 10 height 244
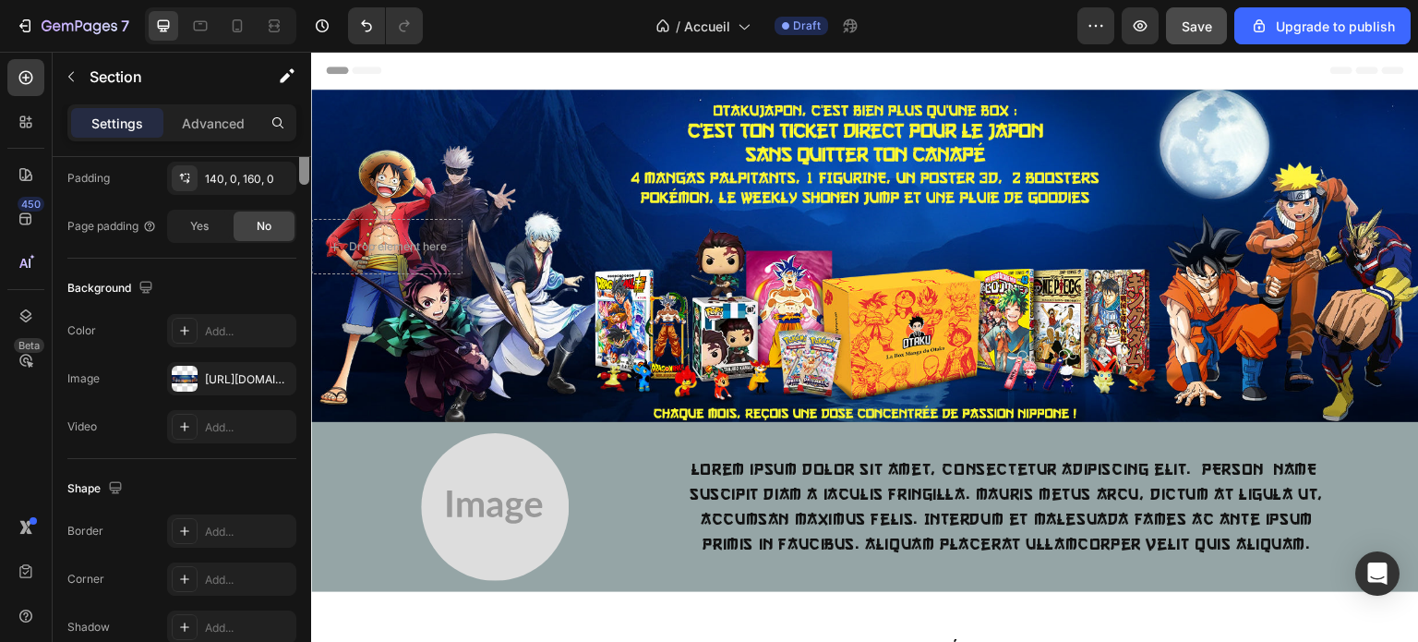
drag, startPoint x: 302, startPoint y: 548, endPoint x: 292, endPoint y: 317, distance: 232.0
click at [292, 317] on div "Layout Column width Change ratio Fit to content Columns management Order 1 col …" at bounding box center [182, 425] width 259 height 537
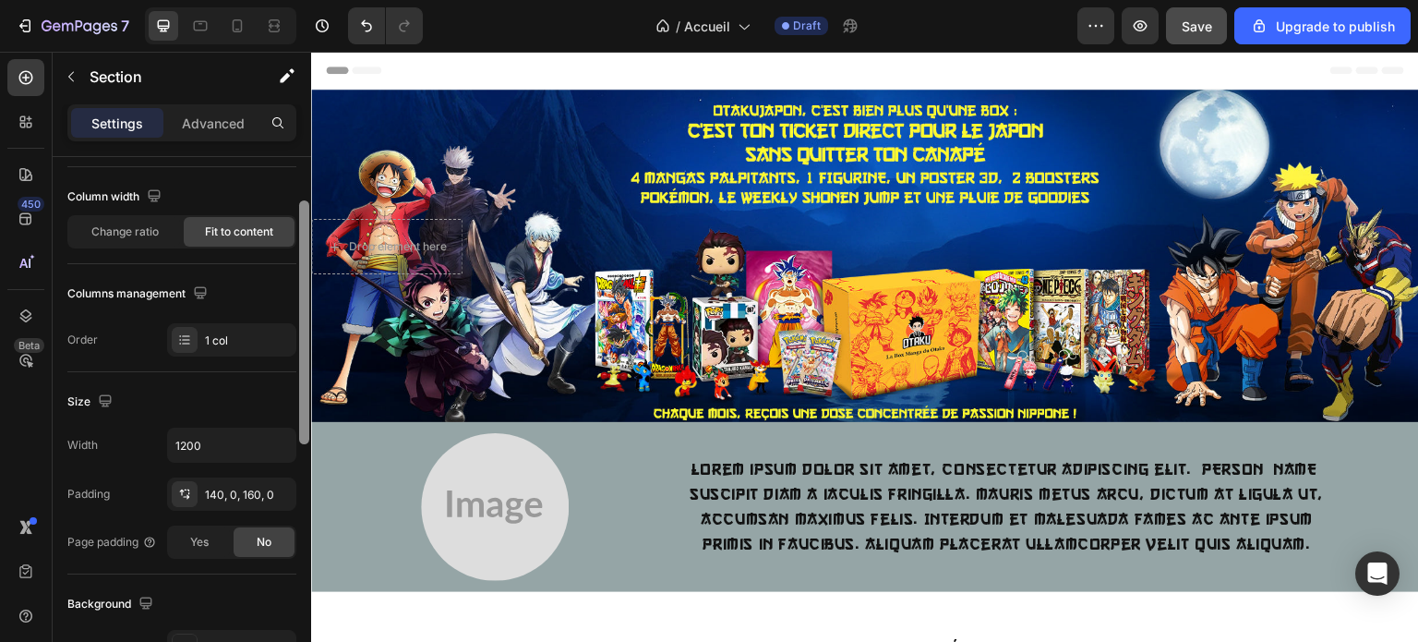
scroll to position [0, 0]
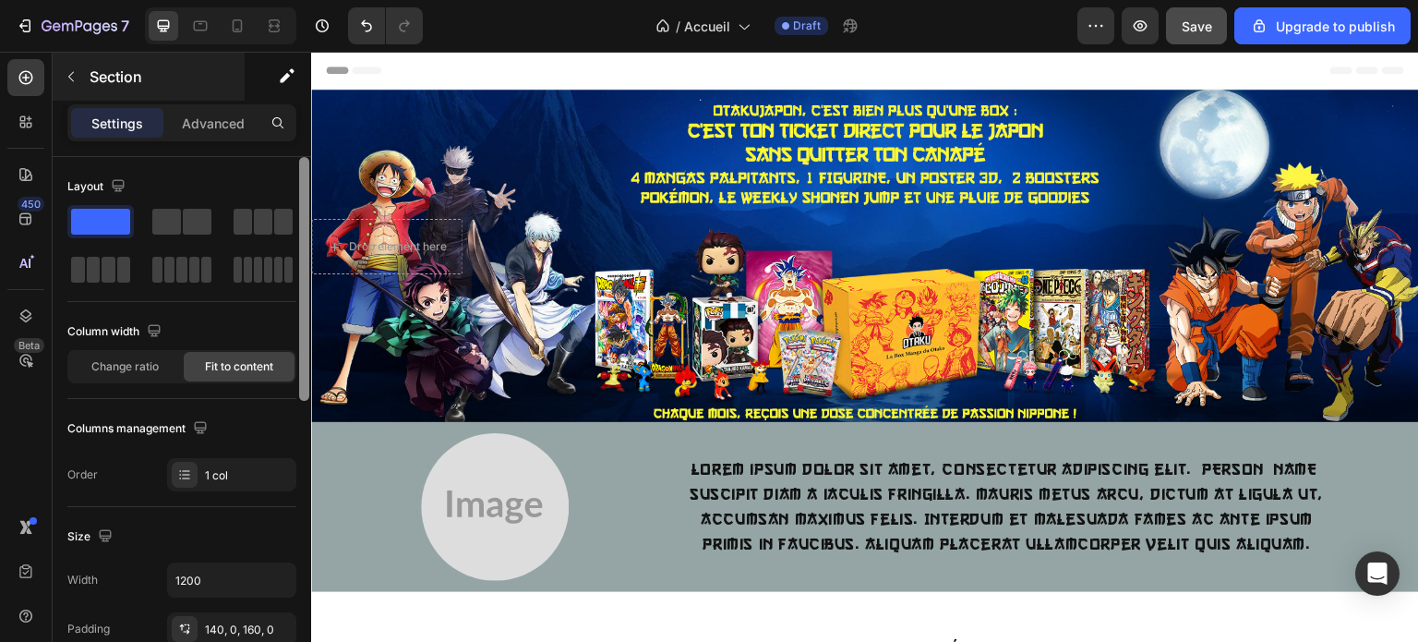
drag, startPoint x: 306, startPoint y: 313, endPoint x: 236, endPoint y: 93, distance: 230.4
click at [236, 93] on div "Sections(18) Elements(83) Section Element Hero Section Product Detail Brands Tr…" at bounding box center [182, 347] width 259 height 590
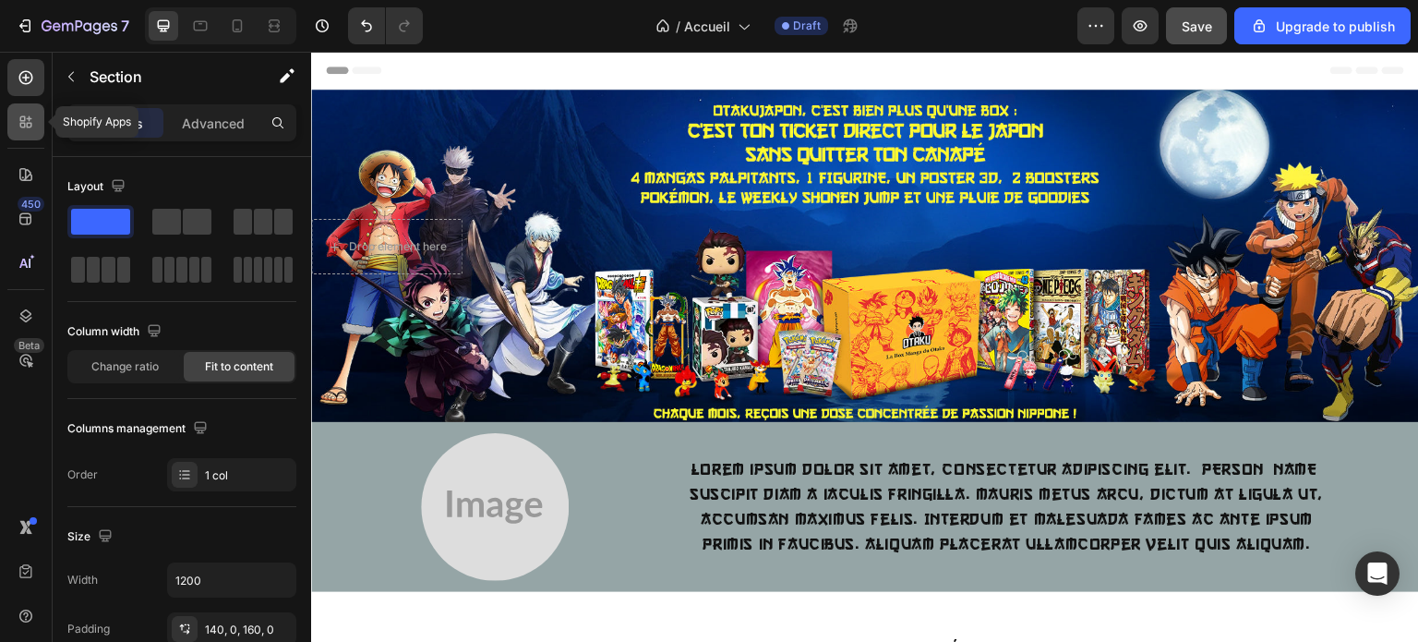
click at [24, 127] on icon at bounding box center [23, 126] width 6 height 6
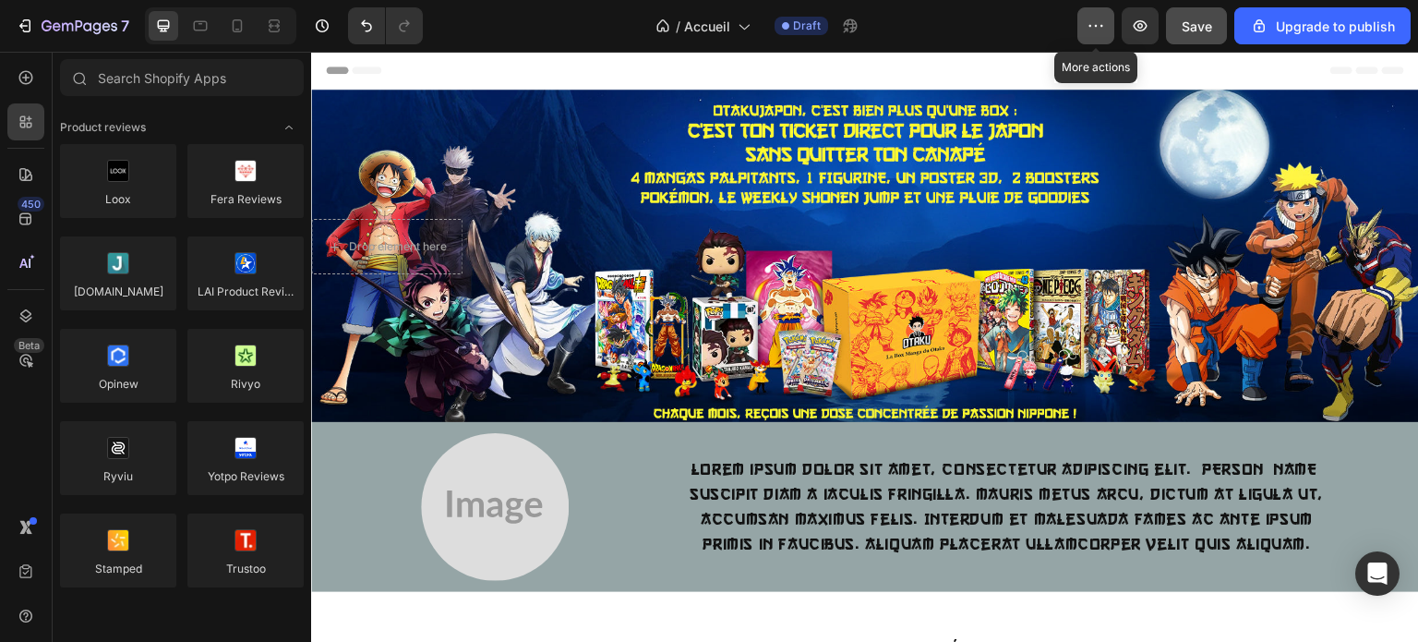
click at [1094, 34] on icon "button" at bounding box center [1096, 26] width 18 height 18
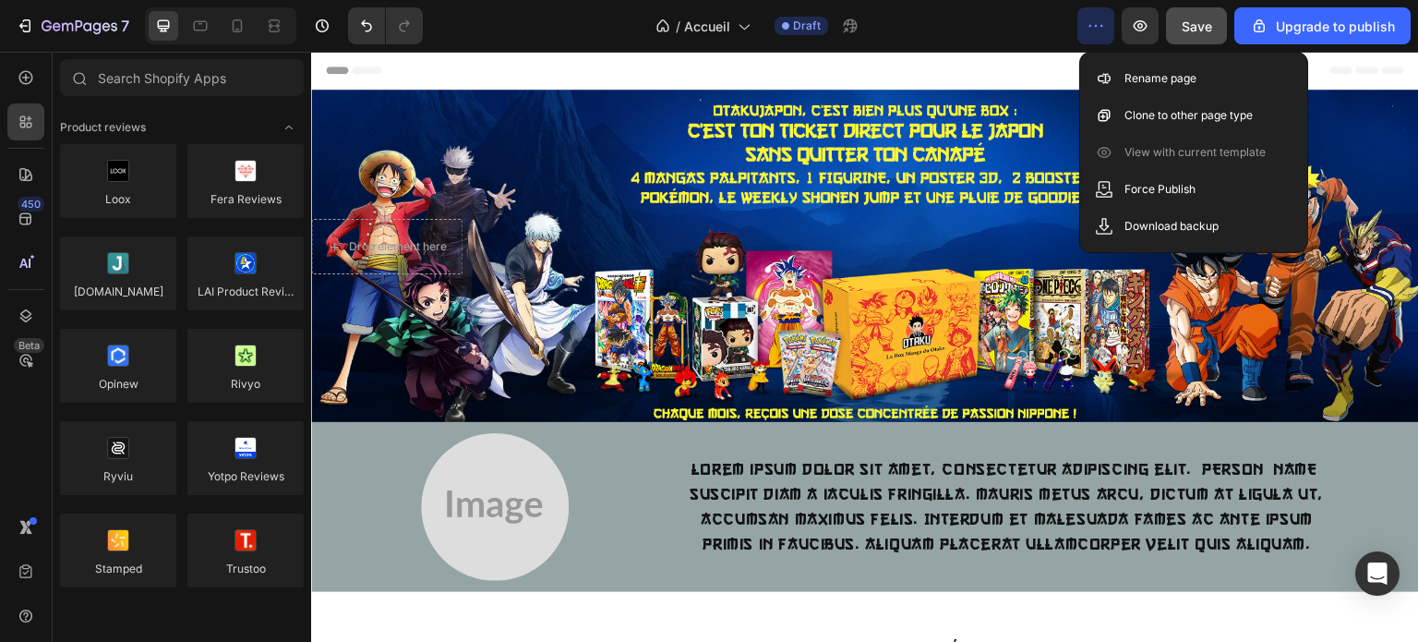
click at [1094, 34] on icon "button" at bounding box center [1096, 26] width 18 height 18
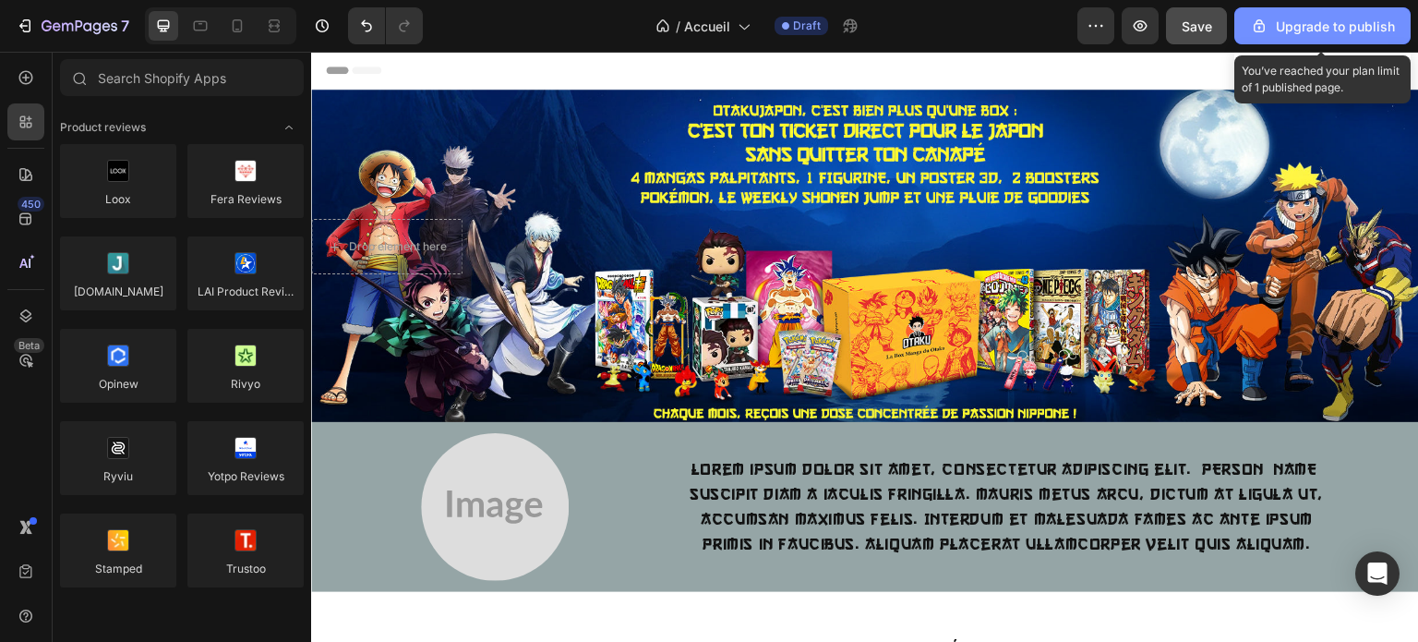
click at [1305, 29] on div "Upgrade to publish" at bounding box center [1322, 26] width 145 height 19
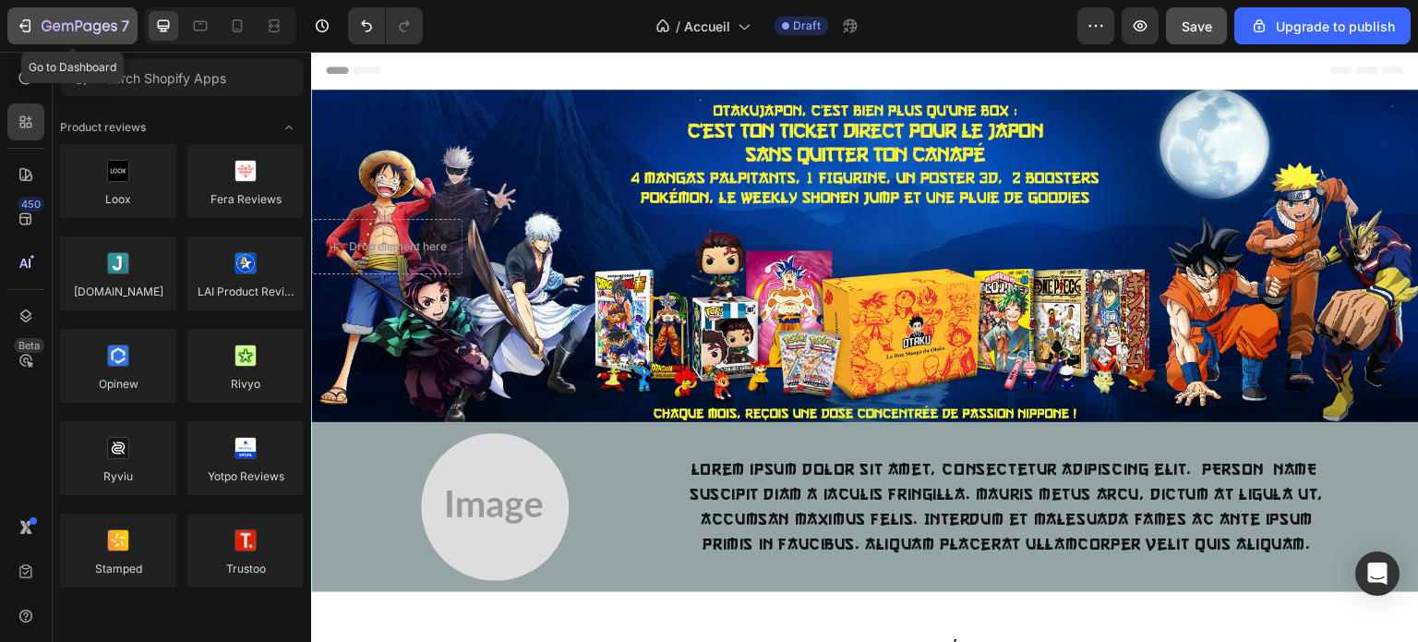
click at [30, 29] on icon "button" at bounding box center [25, 26] width 18 height 18
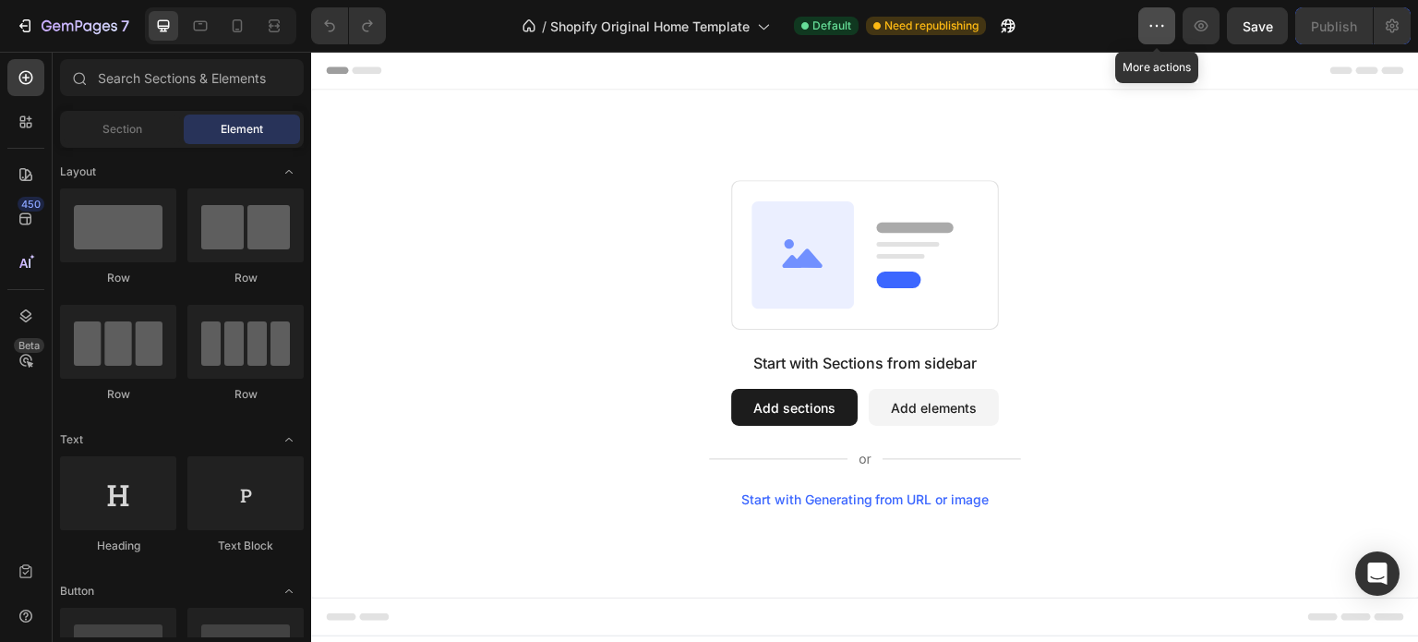
click at [1171, 25] on button "button" at bounding box center [1156, 25] width 37 height 37
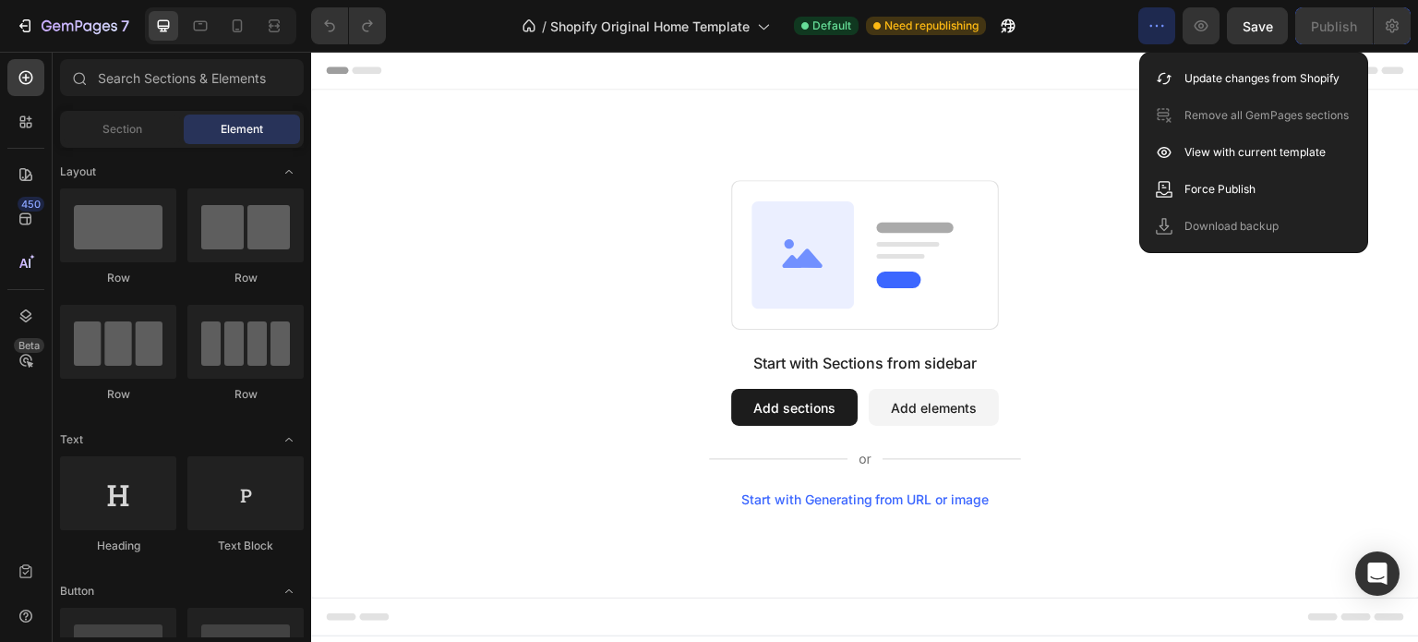
click at [1166, 24] on icon "button" at bounding box center [1157, 26] width 18 height 18
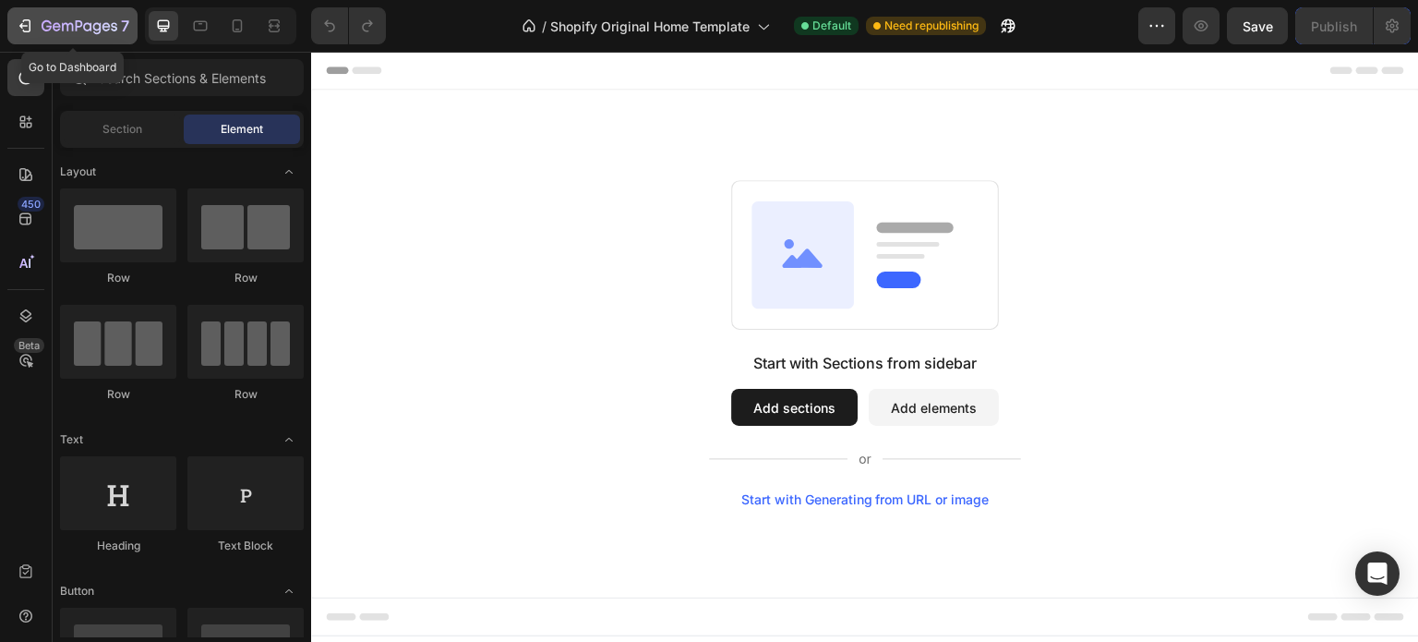
click at [38, 28] on div "7" at bounding box center [73, 26] width 114 height 22
click at [899, 500] on div "Start with Generating from URL or image" at bounding box center [865, 499] width 248 height 15
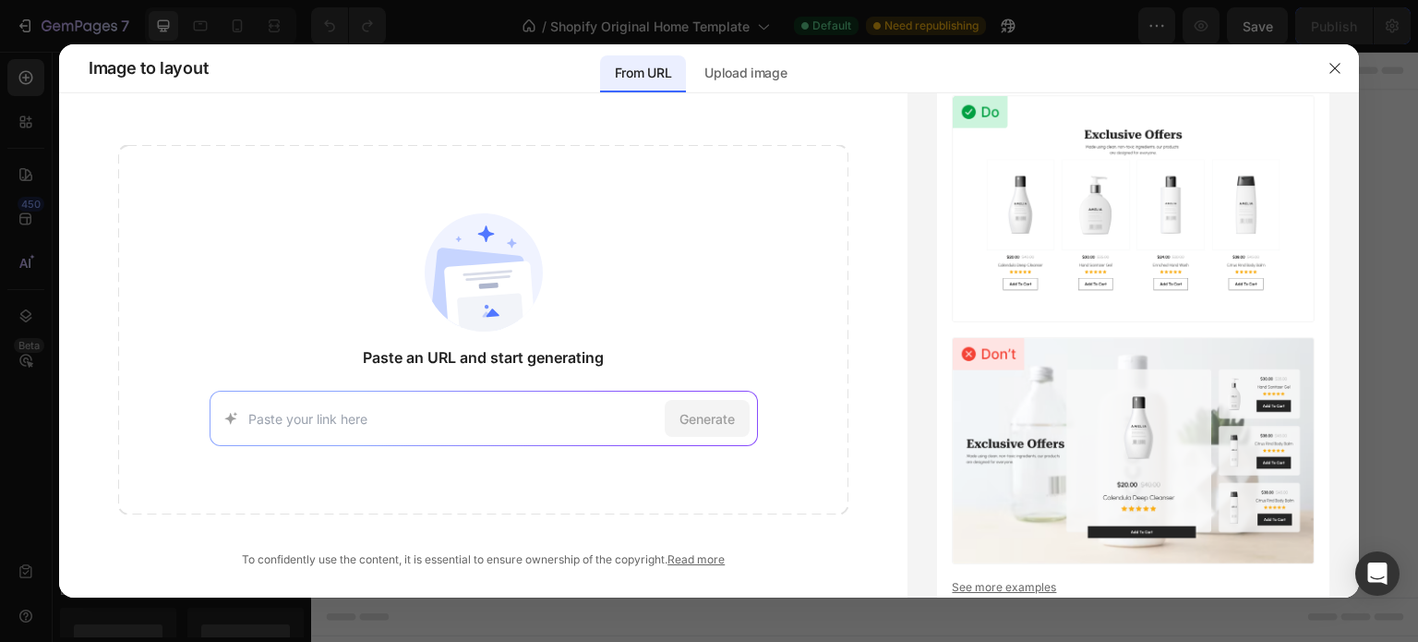
click at [431, 423] on input at bounding box center [452, 418] width 409 height 19
click at [384, 417] on input at bounding box center [452, 418] width 409 height 19
paste input "[URL][DOMAIN_NAME]"
type input "[URL][DOMAIN_NAME]"
click at [741, 420] on div "Generate" at bounding box center [707, 418] width 85 height 37
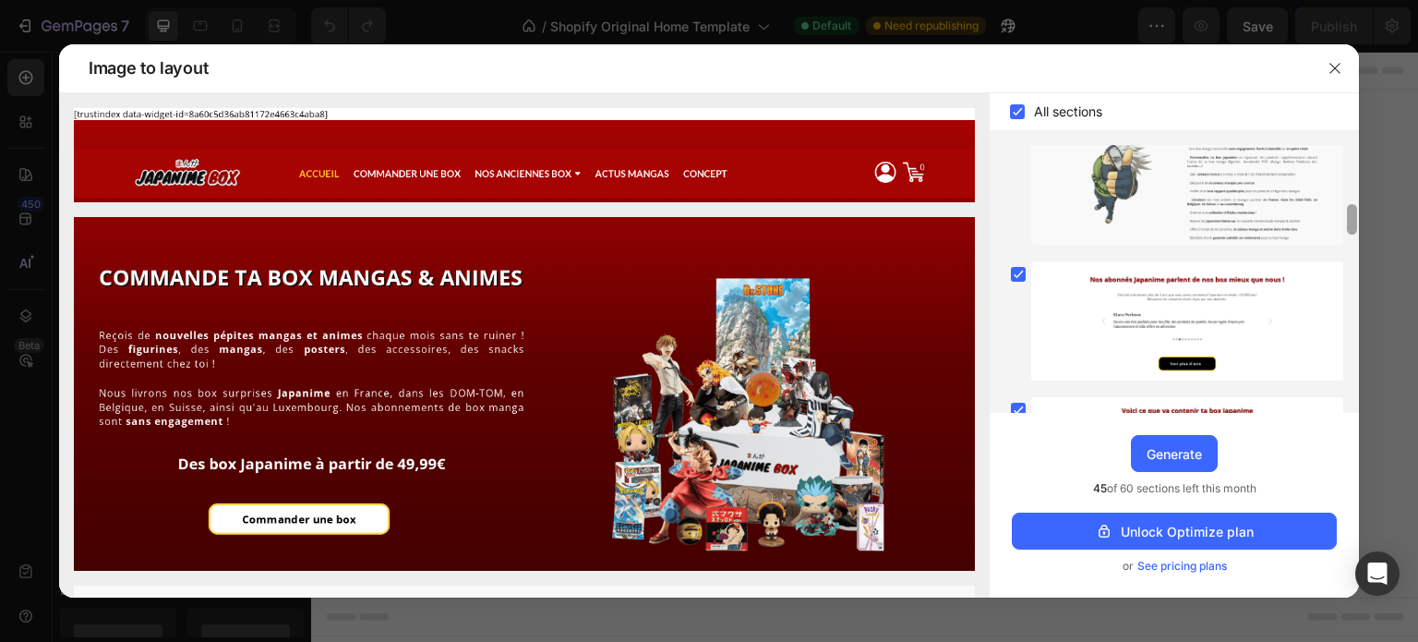
scroll to position [157, 0]
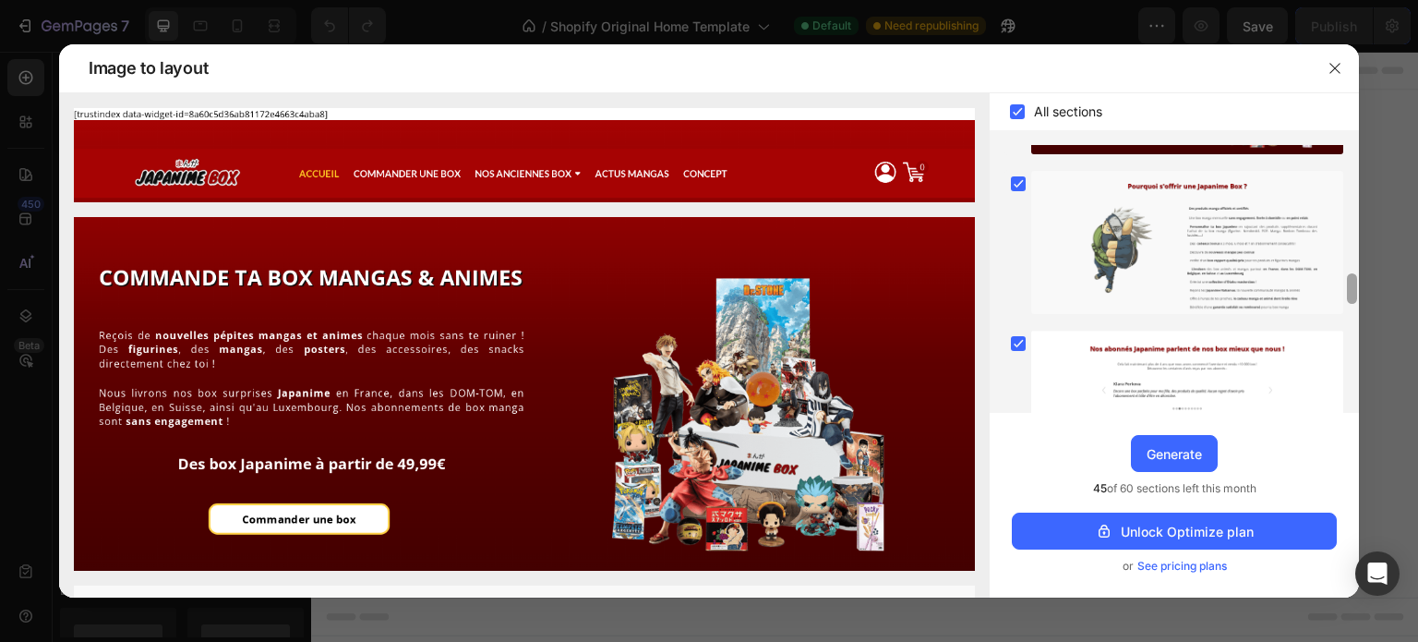
drag, startPoint x: 1354, startPoint y: 195, endPoint x: 1360, endPoint y: 259, distance: 63.9
click at [1360, 259] on div "Image to layout All sections Upgrade to Optimize plan and get unlimited generat…" at bounding box center [709, 321] width 1418 height 642
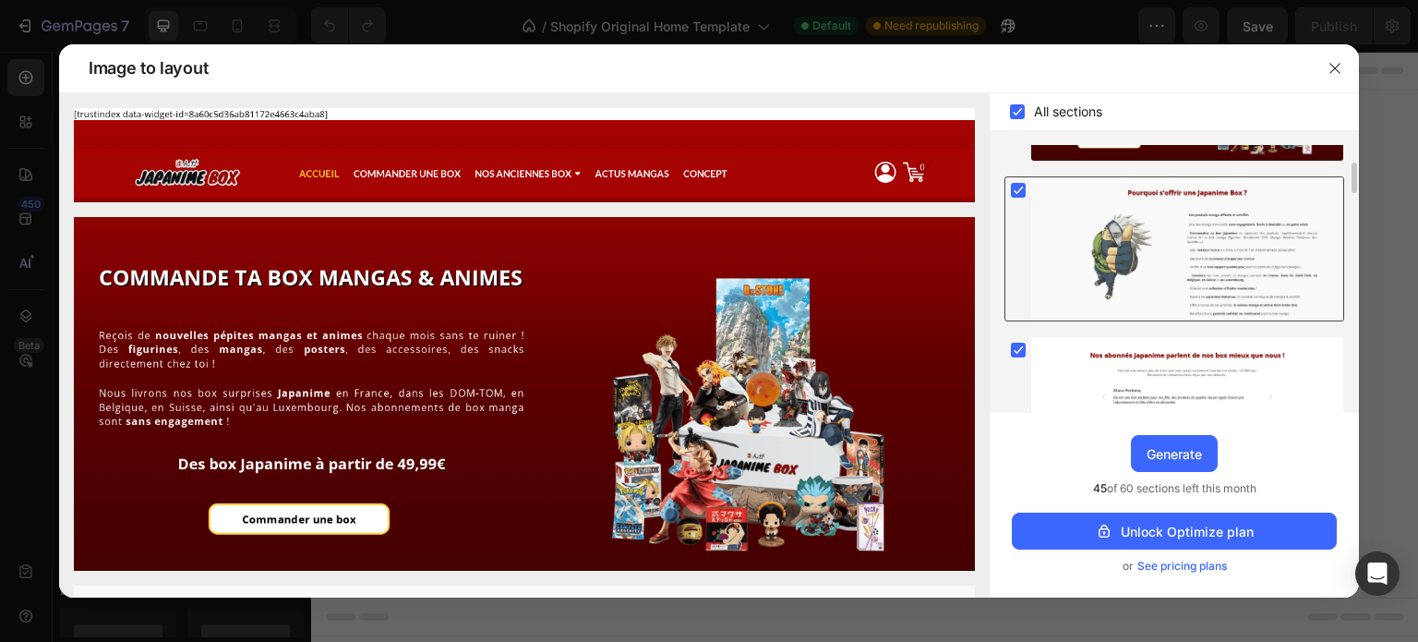
click at [1018, 194] on rect at bounding box center [1018, 190] width 15 height 15
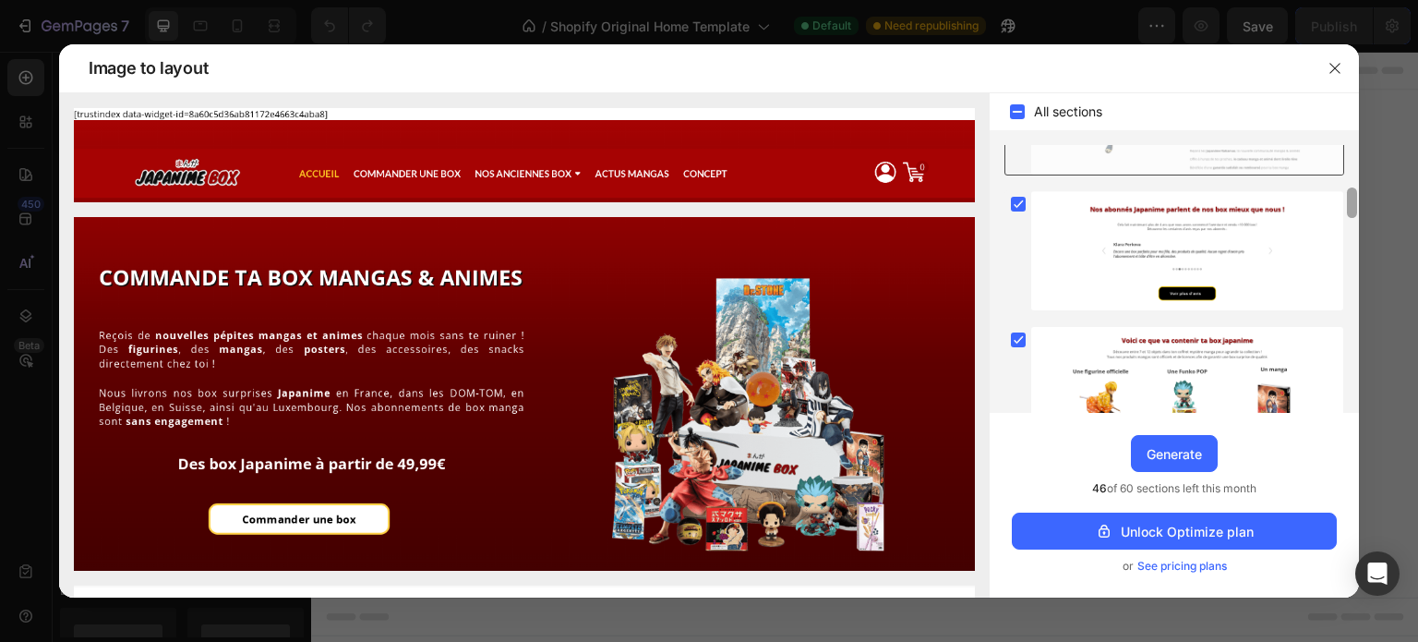
drag, startPoint x: 1354, startPoint y: 181, endPoint x: 1354, endPoint y: 199, distance: 17.5
click at [1354, 199] on div at bounding box center [1352, 202] width 10 height 30
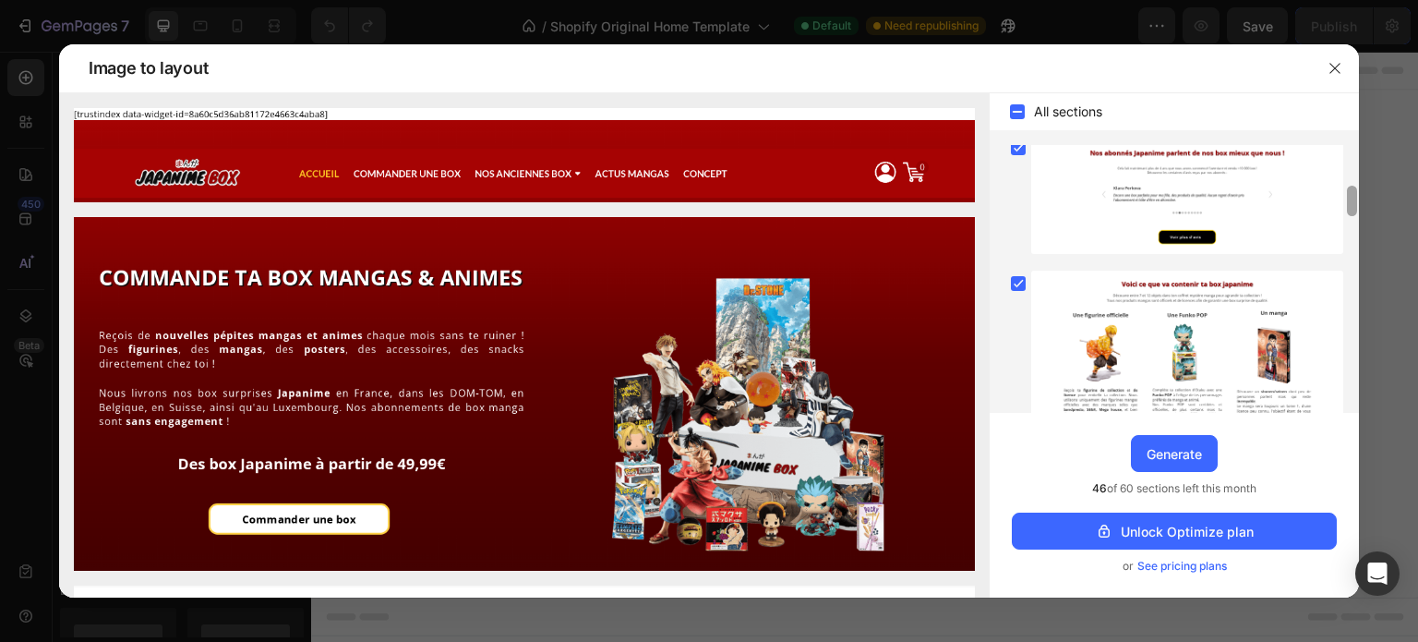
click at [1354, 204] on div at bounding box center [1352, 201] width 10 height 30
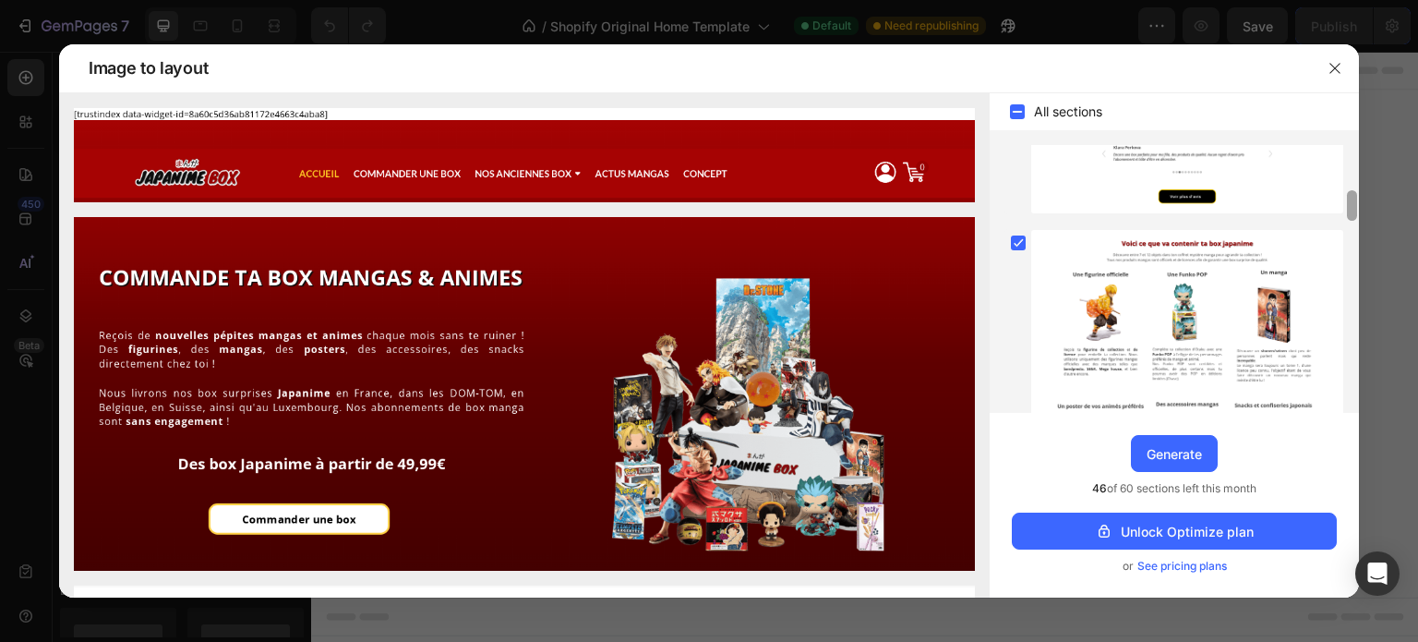
click at [1354, 210] on div at bounding box center [1352, 205] width 10 height 30
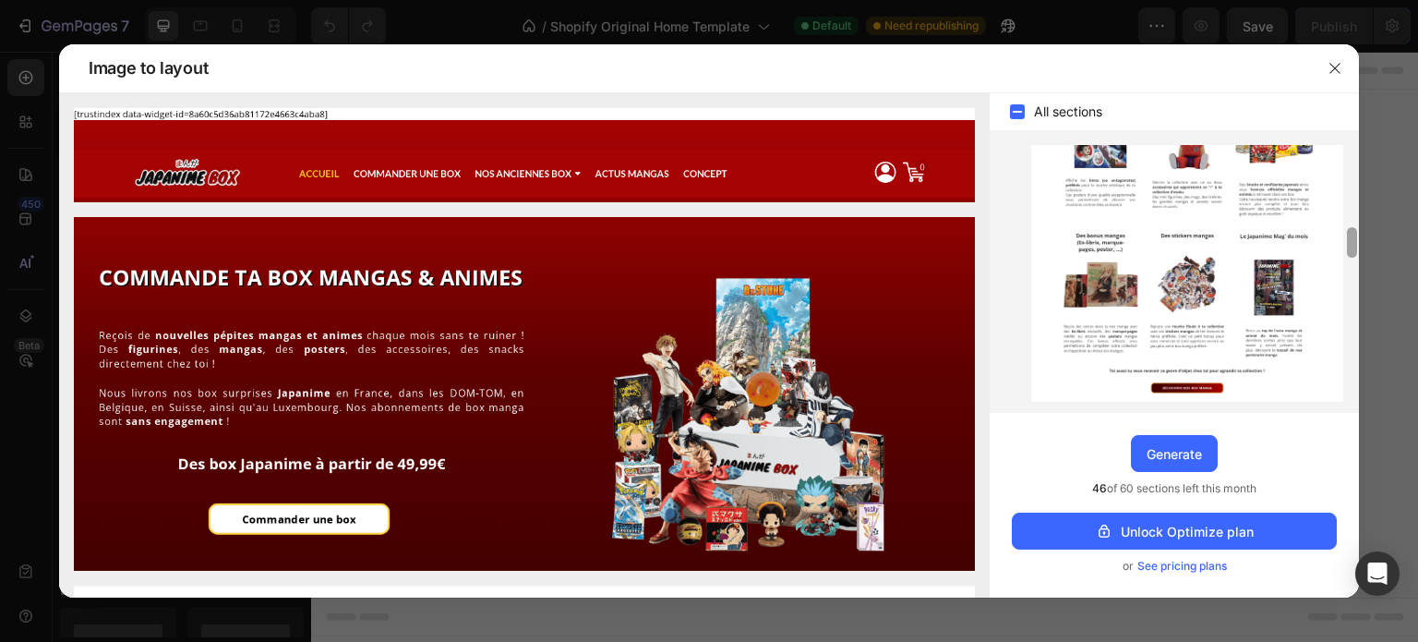
drag, startPoint x: 1353, startPoint y: 203, endPoint x: 1353, endPoint y: 239, distance: 36.0
click at [1353, 239] on div at bounding box center [1352, 242] width 10 height 30
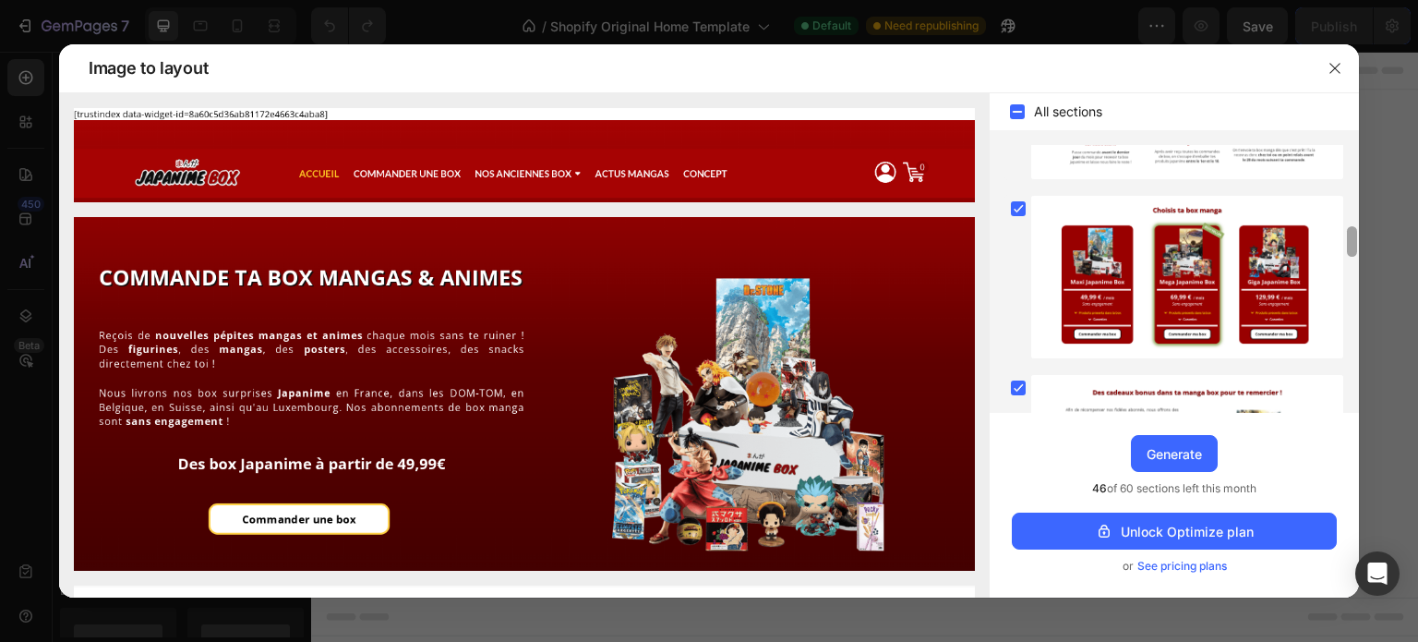
drag, startPoint x: 1353, startPoint y: 239, endPoint x: 1352, endPoint y: 283, distance: 44.3
click at [1352, 257] on div at bounding box center [1352, 241] width 10 height 30
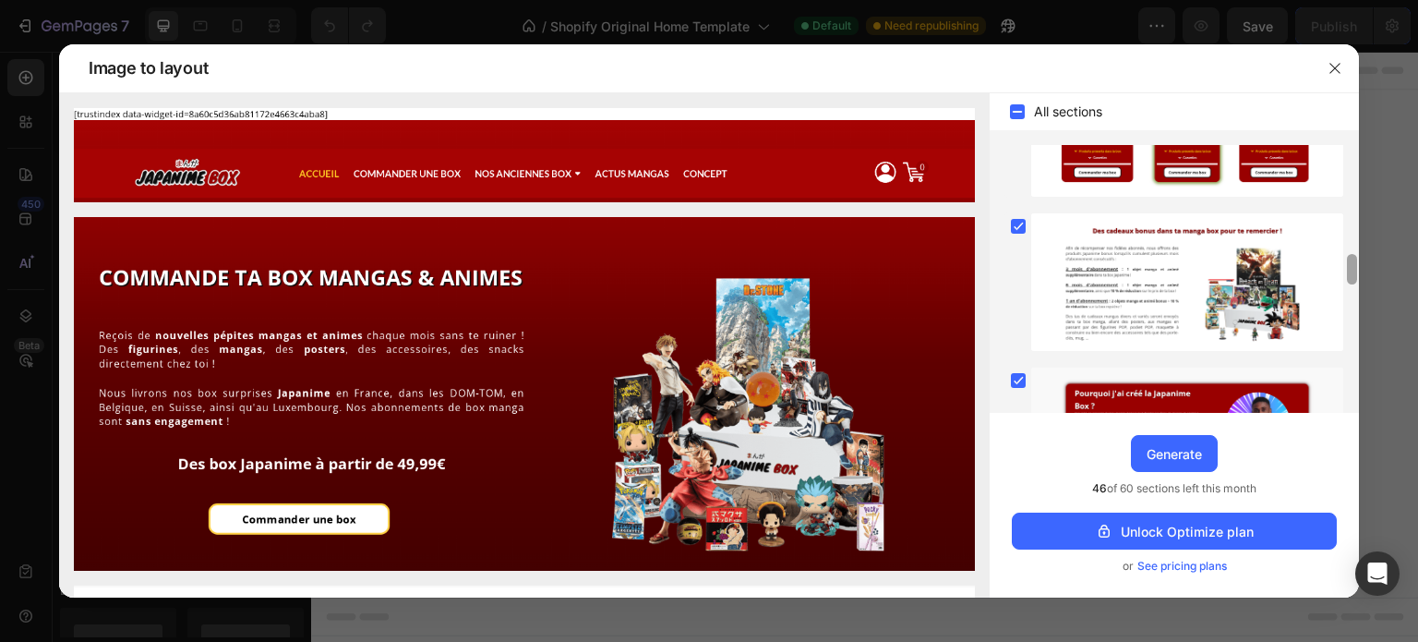
drag, startPoint x: 1352, startPoint y: 283, endPoint x: 1352, endPoint y: 304, distance: 20.3
click at [1352, 284] on div at bounding box center [1352, 269] width 10 height 30
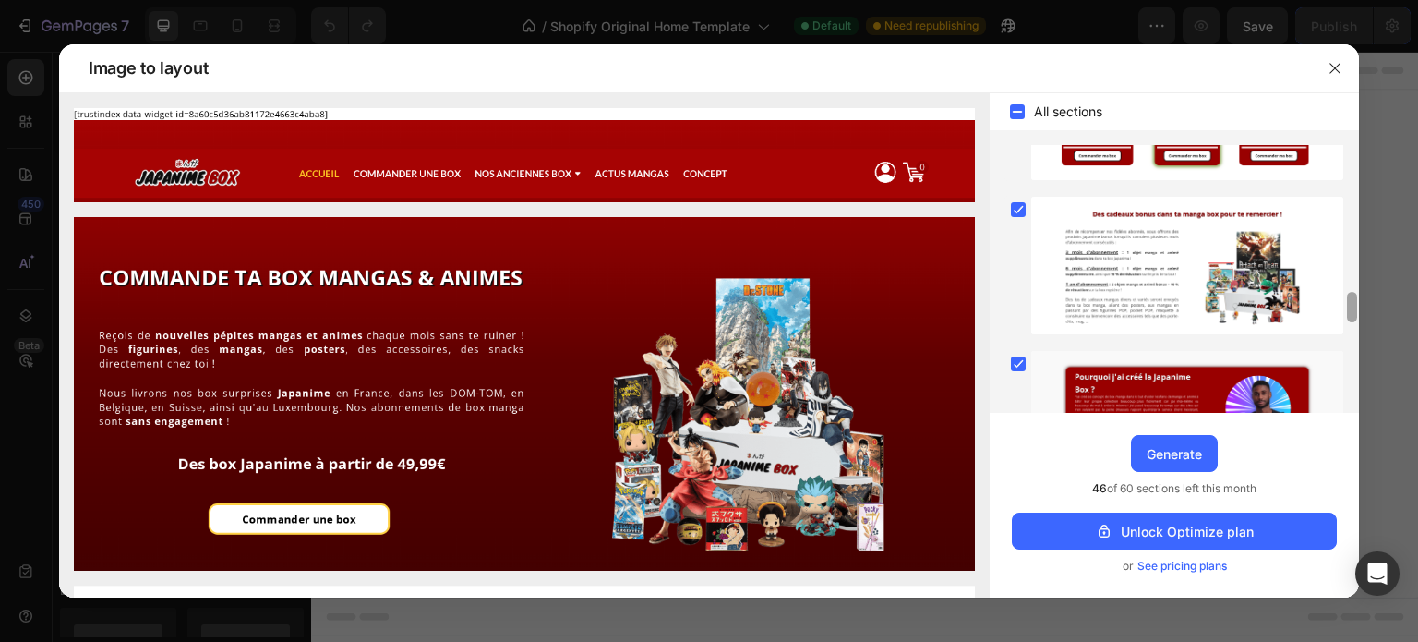
scroll to position [1307, 0]
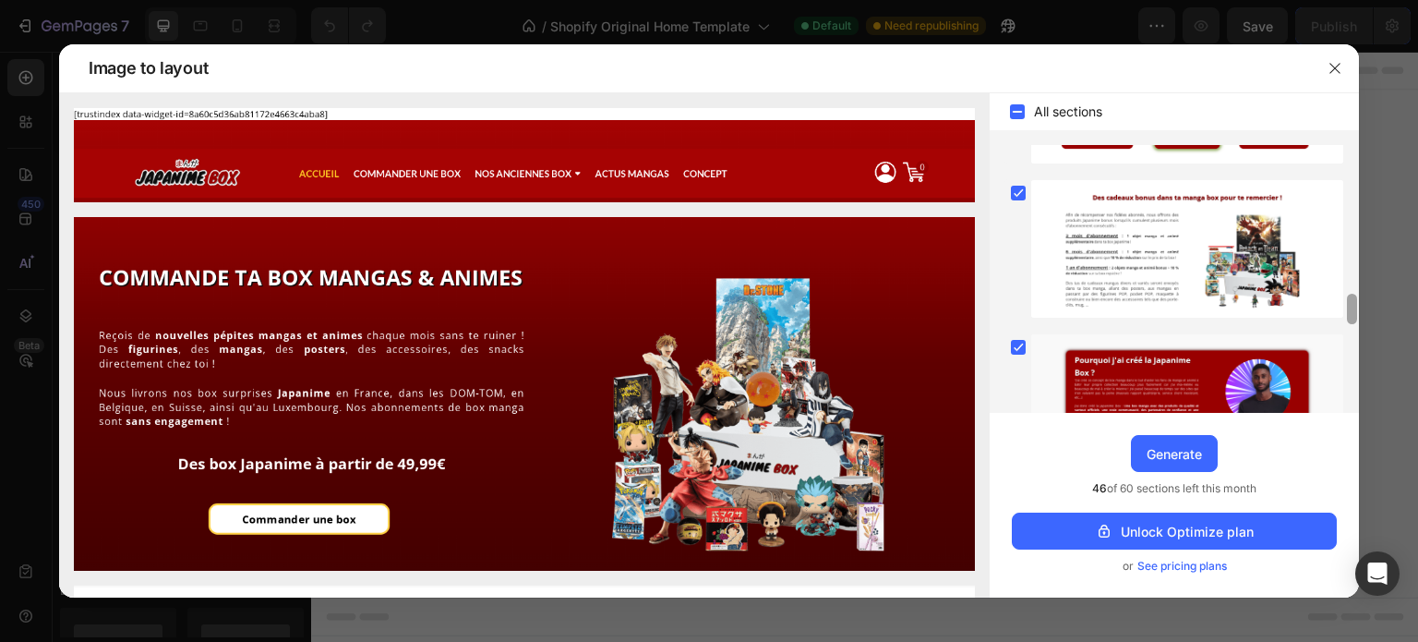
click at [1352, 306] on div at bounding box center [1352, 309] width 10 height 30
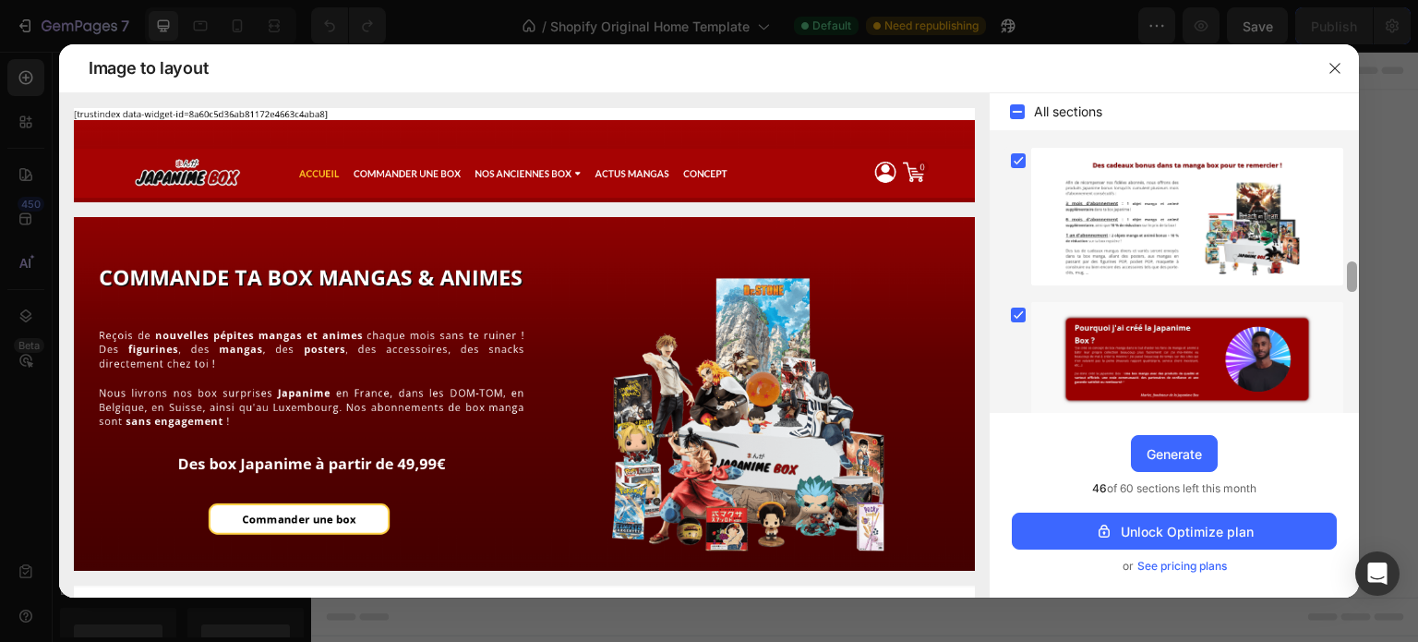
click at [1353, 292] on div at bounding box center [1352, 276] width 10 height 30
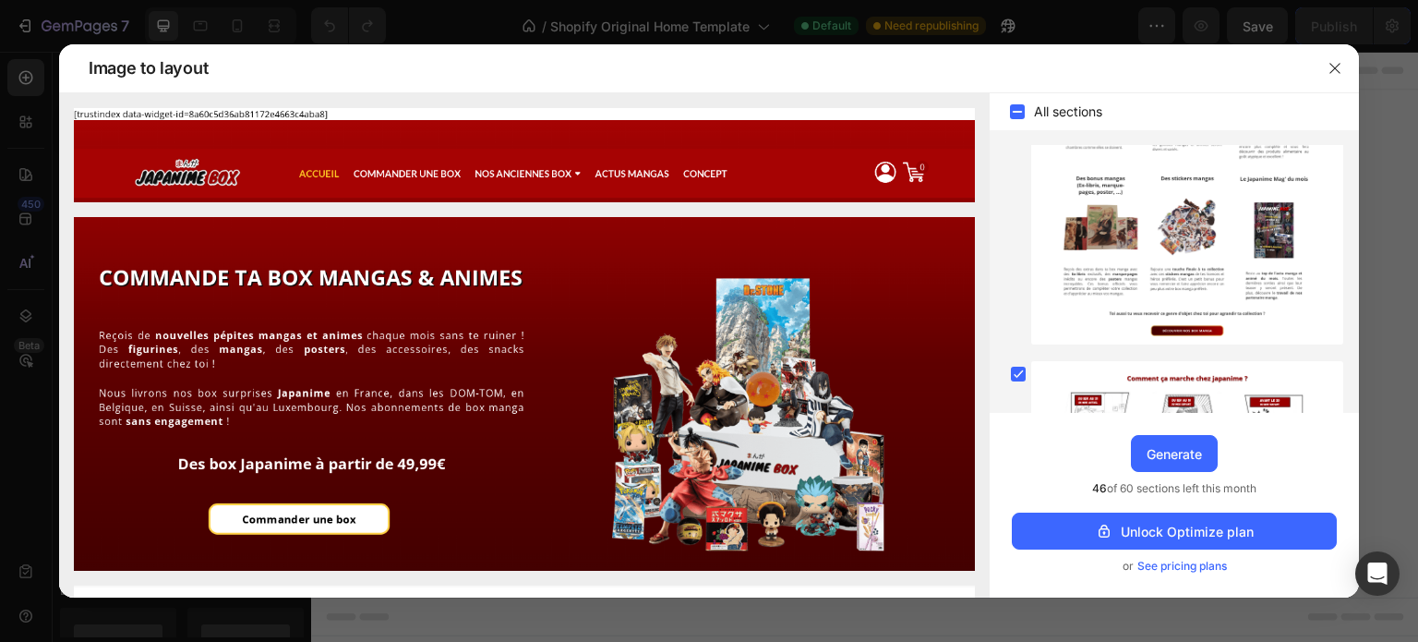
drag, startPoint x: 1353, startPoint y: 311, endPoint x: 1358, endPoint y: 246, distance: 65.8
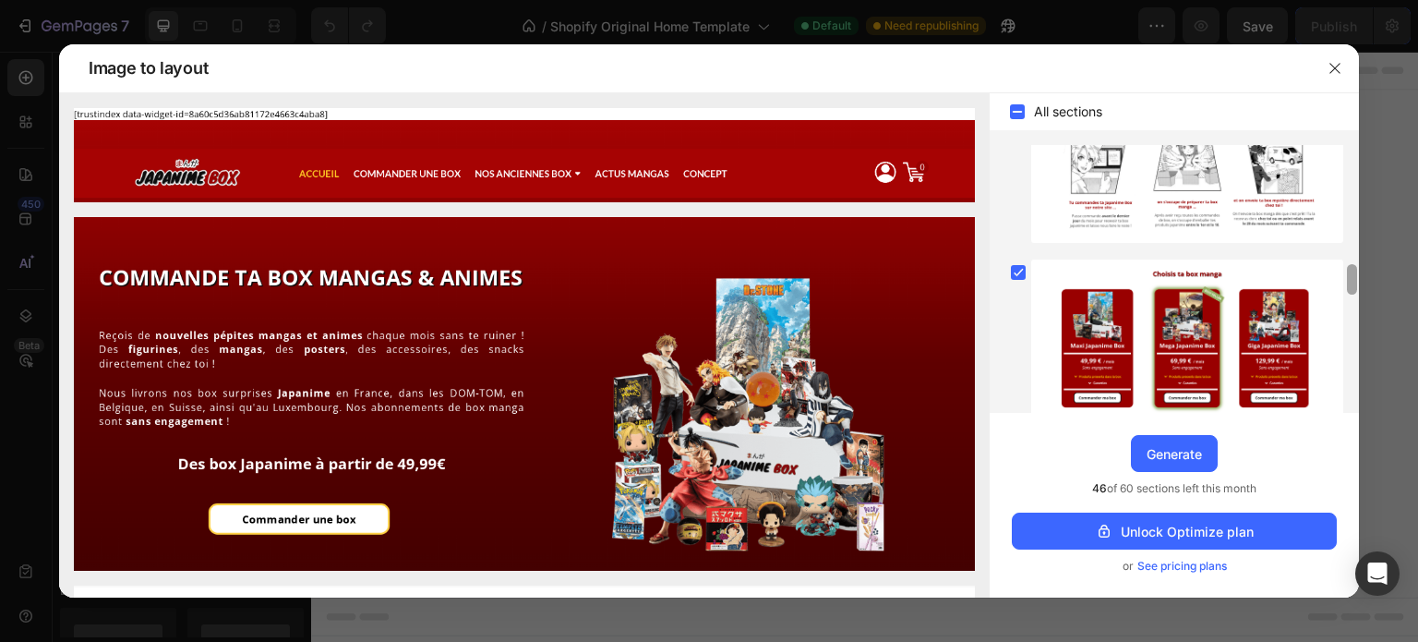
drag, startPoint x: 1358, startPoint y: 246, endPoint x: 1350, endPoint y: 199, distance: 47.8
click at [1350, 199] on div at bounding box center [1352, 279] width 14 height 268
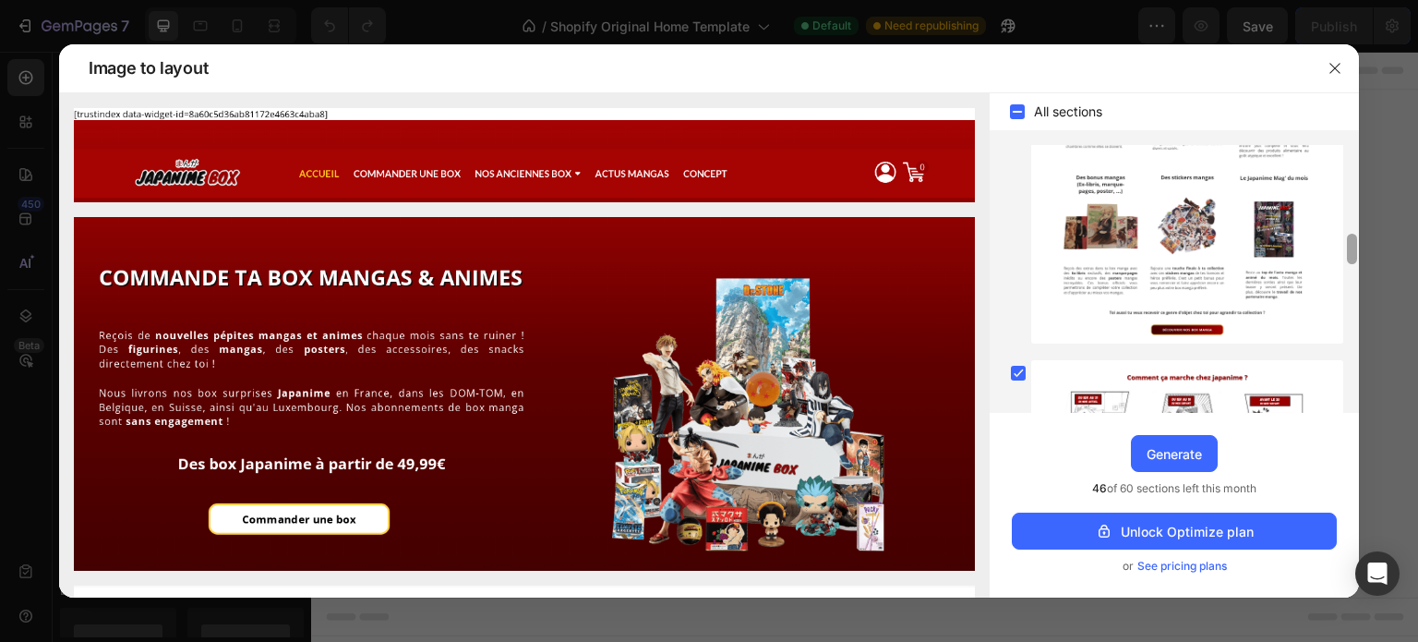
click at [1350, 199] on div at bounding box center [1352, 279] width 14 height 268
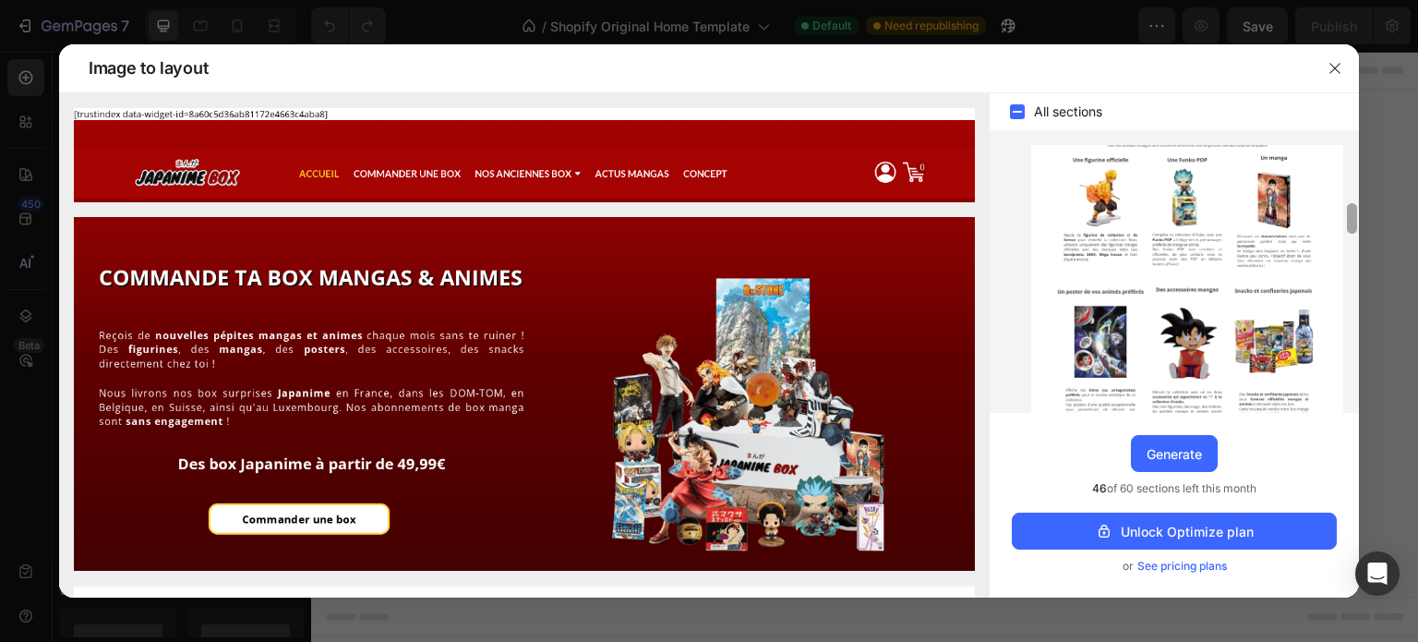
click at [1350, 199] on div at bounding box center [1352, 279] width 14 height 268
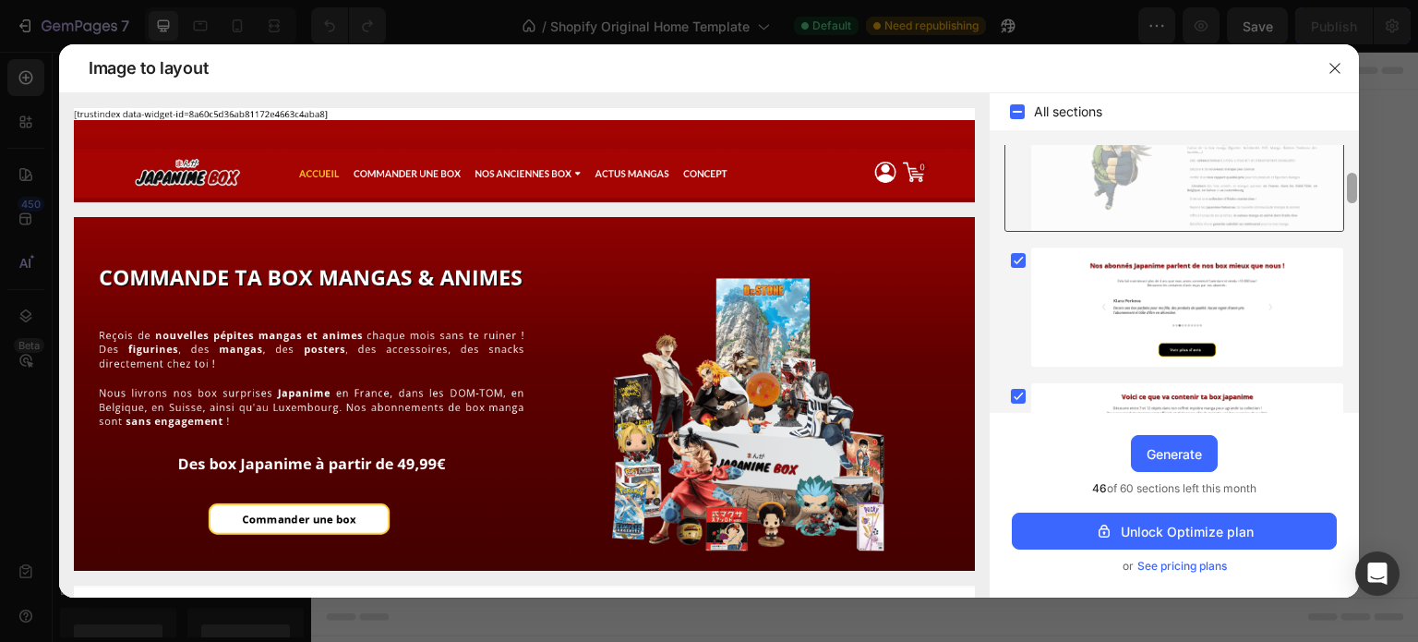
click at [1350, 199] on div at bounding box center [1352, 279] width 14 height 268
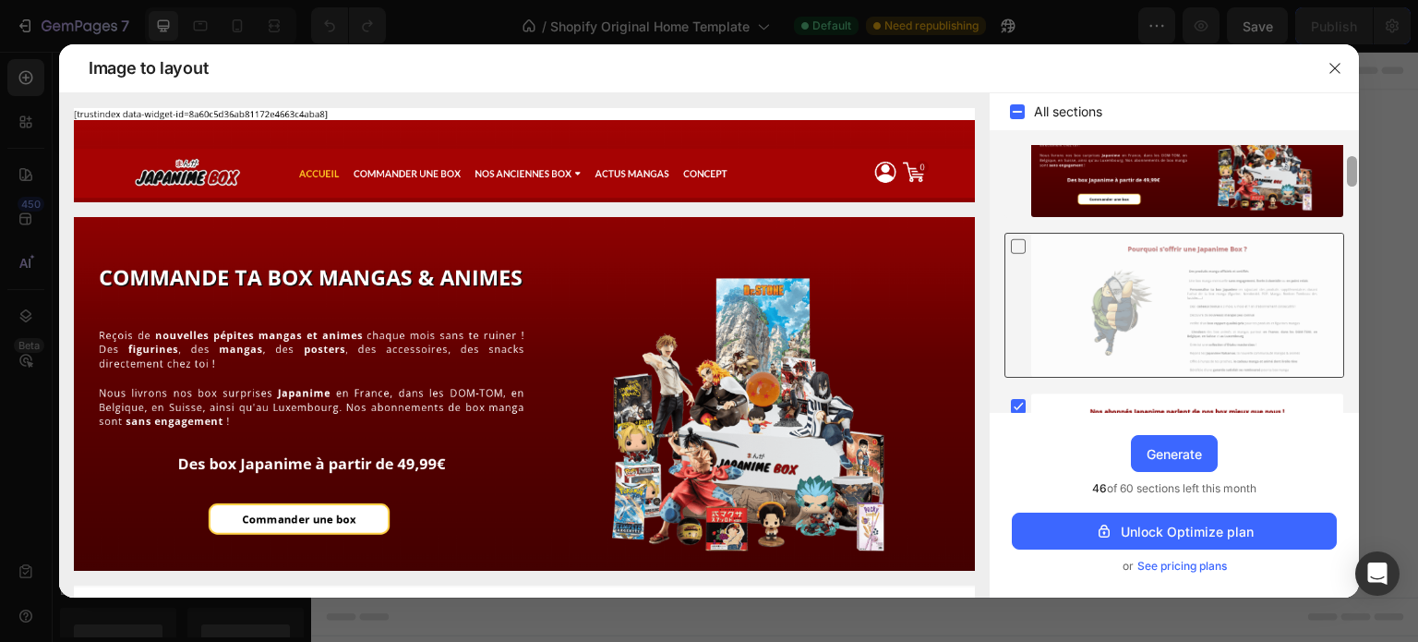
scroll to position [85, 0]
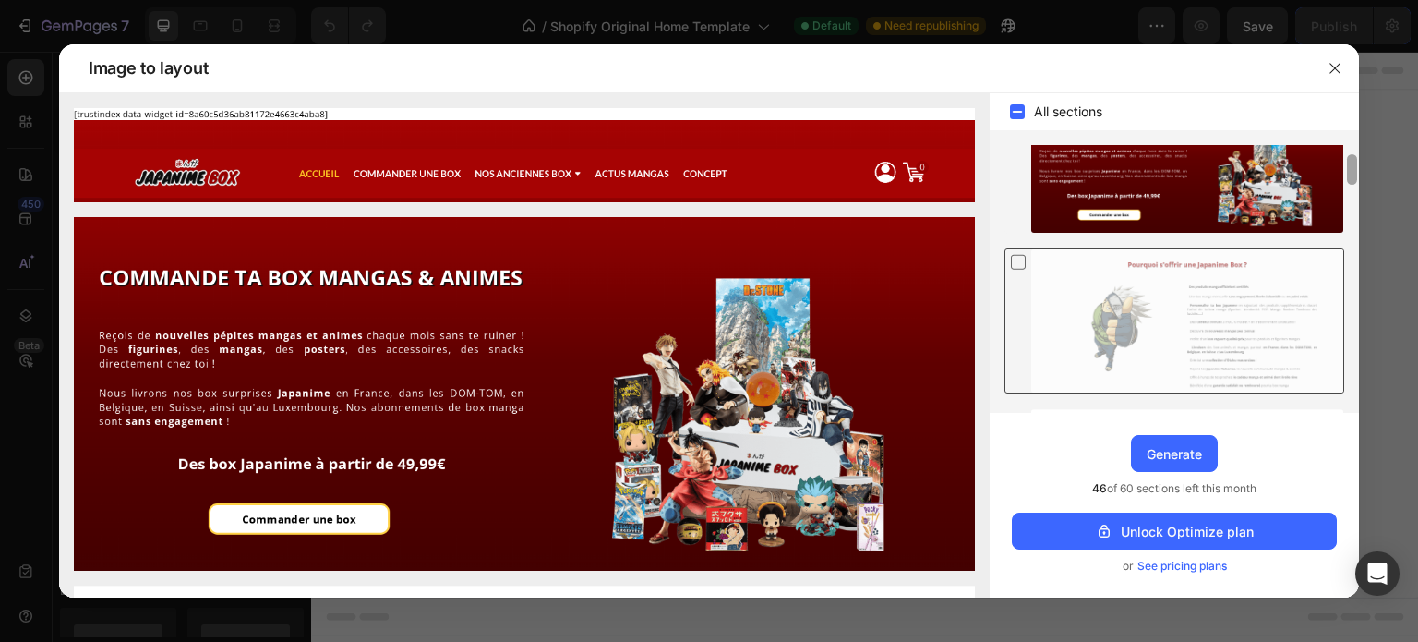
drag, startPoint x: 1350, startPoint y: 199, endPoint x: 1348, endPoint y: 180, distance: 18.6
click at [1348, 180] on div at bounding box center [1352, 169] width 10 height 30
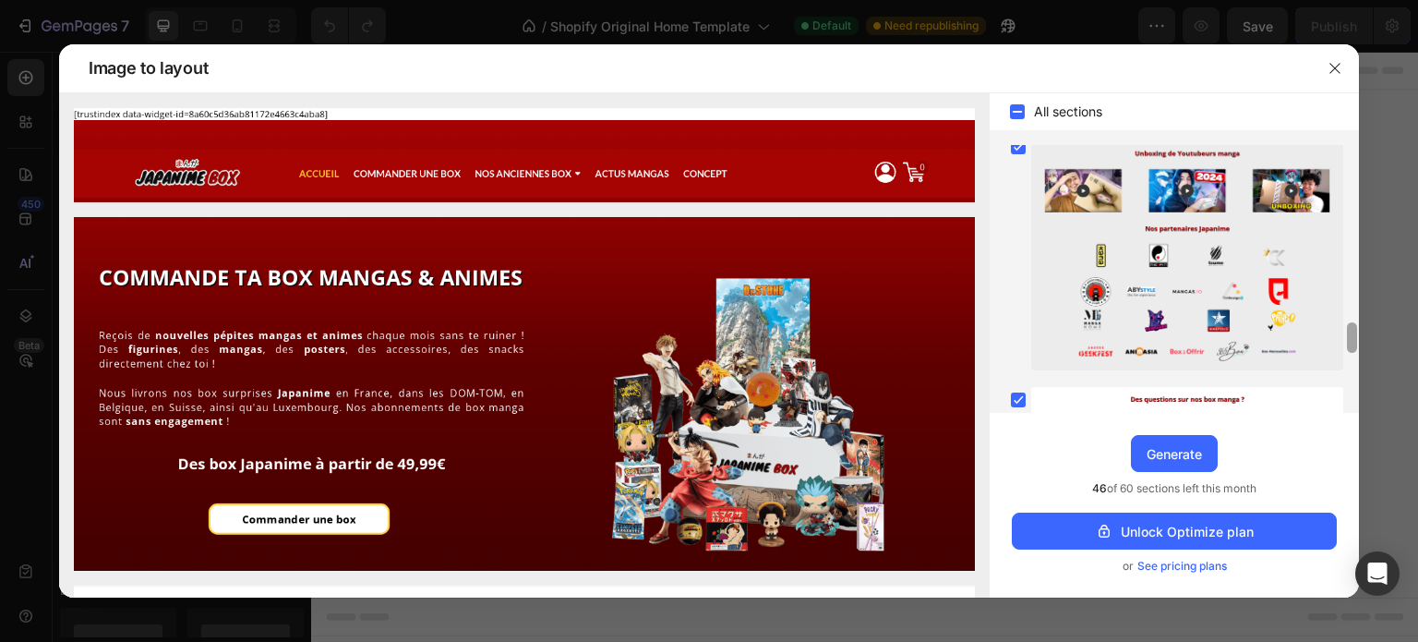
drag, startPoint x: 1354, startPoint y: 165, endPoint x: 1360, endPoint y: 343, distance: 178.3
click at [1360, 343] on div "Image to layout All sections Upgrade to Optimize plan and get unlimited generat…" at bounding box center [709, 321] width 1418 height 642
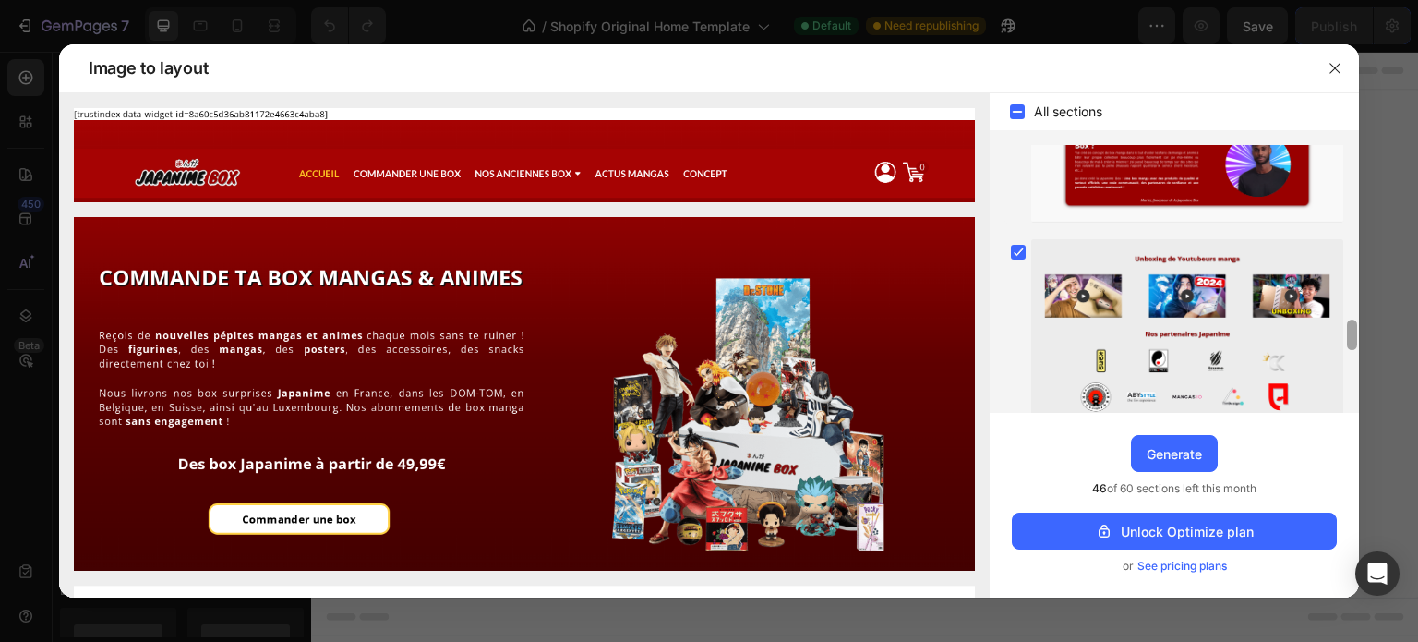
drag, startPoint x: 1355, startPoint y: 338, endPoint x: 1352, endPoint y: 326, distance: 12.6
click at [1352, 326] on div at bounding box center [1352, 334] width 10 height 30
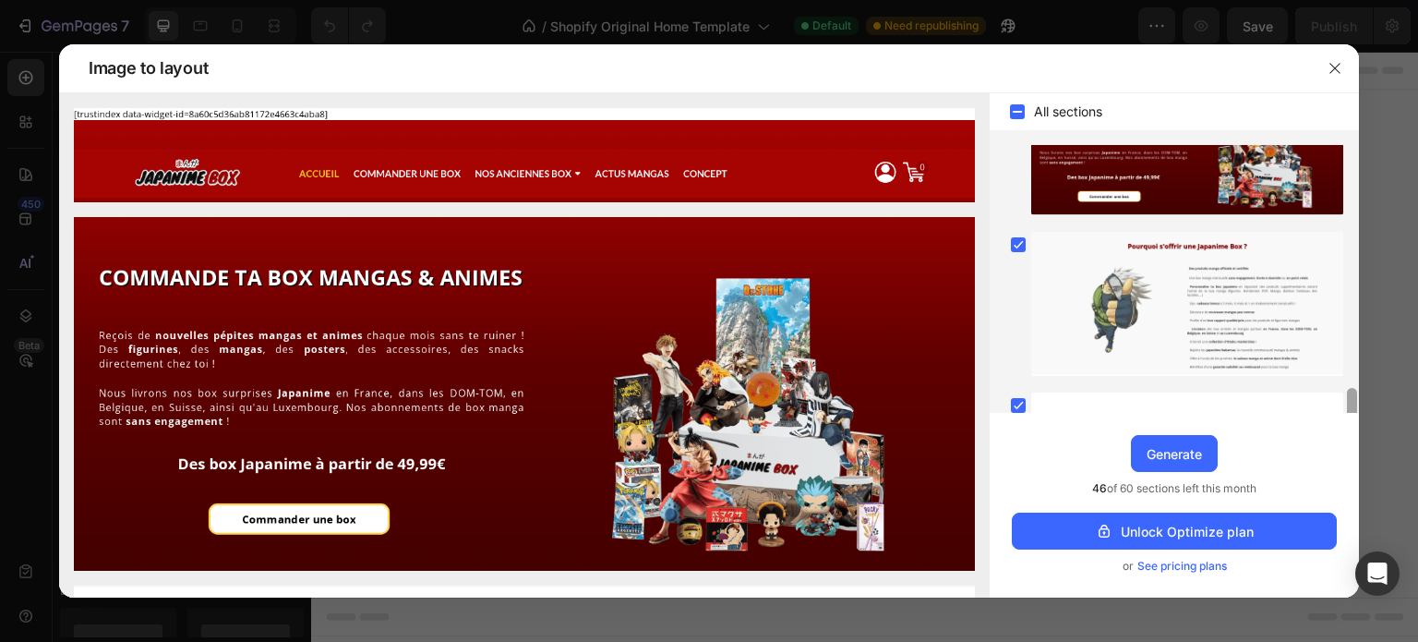
scroll to position [2081, 0]
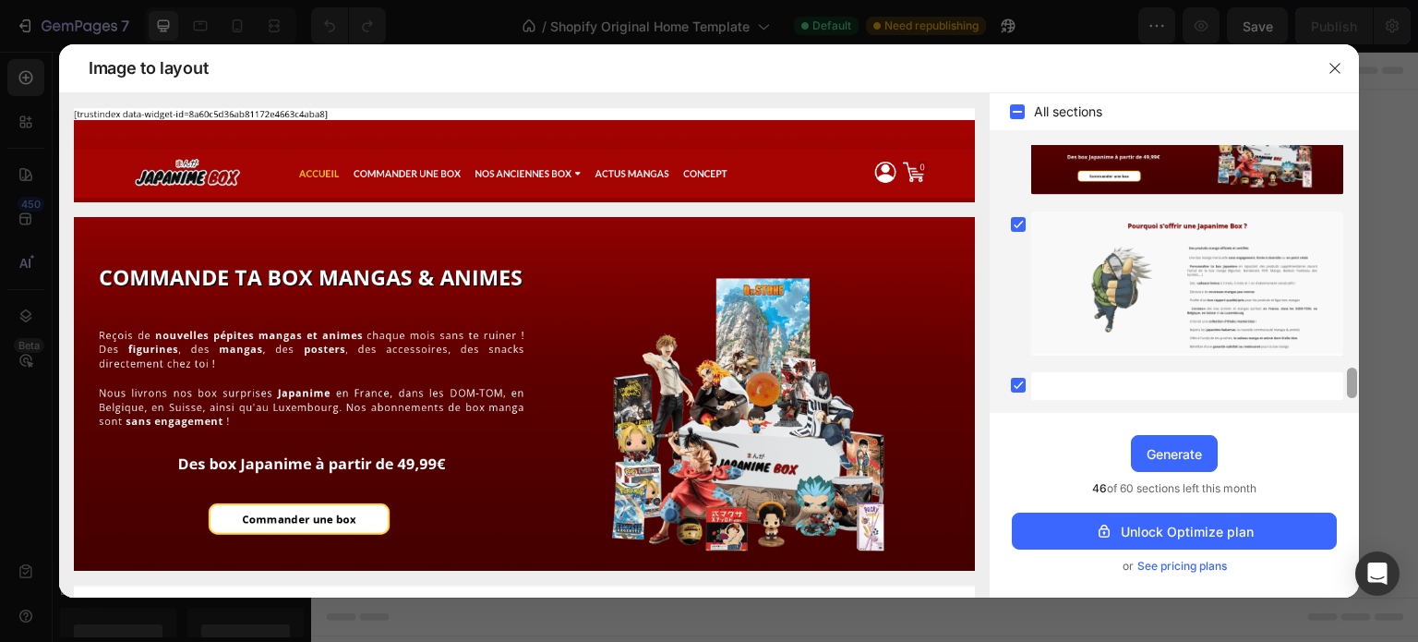
drag, startPoint x: 1352, startPoint y: 326, endPoint x: 1356, endPoint y: 393, distance: 67.6
click at [1356, 393] on div at bounding box center [1352, 382] width 10 height 30
click at [1016, 227] on rect at bounding box center [1018, 224] width 15 height 15
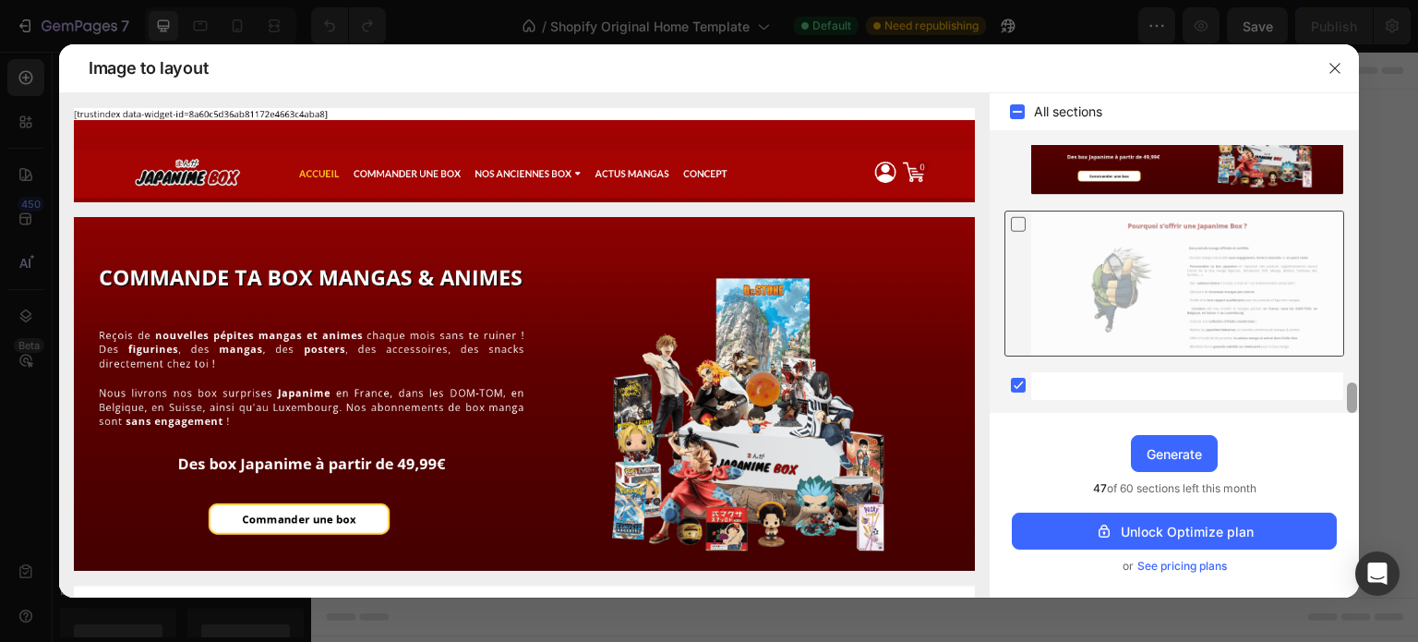
drag, startPoint x: 1349, startPoint y: 386, endPoint x: 1350, endPoint y: 402, distance: 15.7
click at [1350, 402] on div at bounding box center [1352, 397] width 10 height 30
click at [1026, 382] on icon at bounding box center [1018, 385] width 18 height 18
click at [1168, 453] on div "Generate" at bounding box center [1174, 453] width 55 height 19
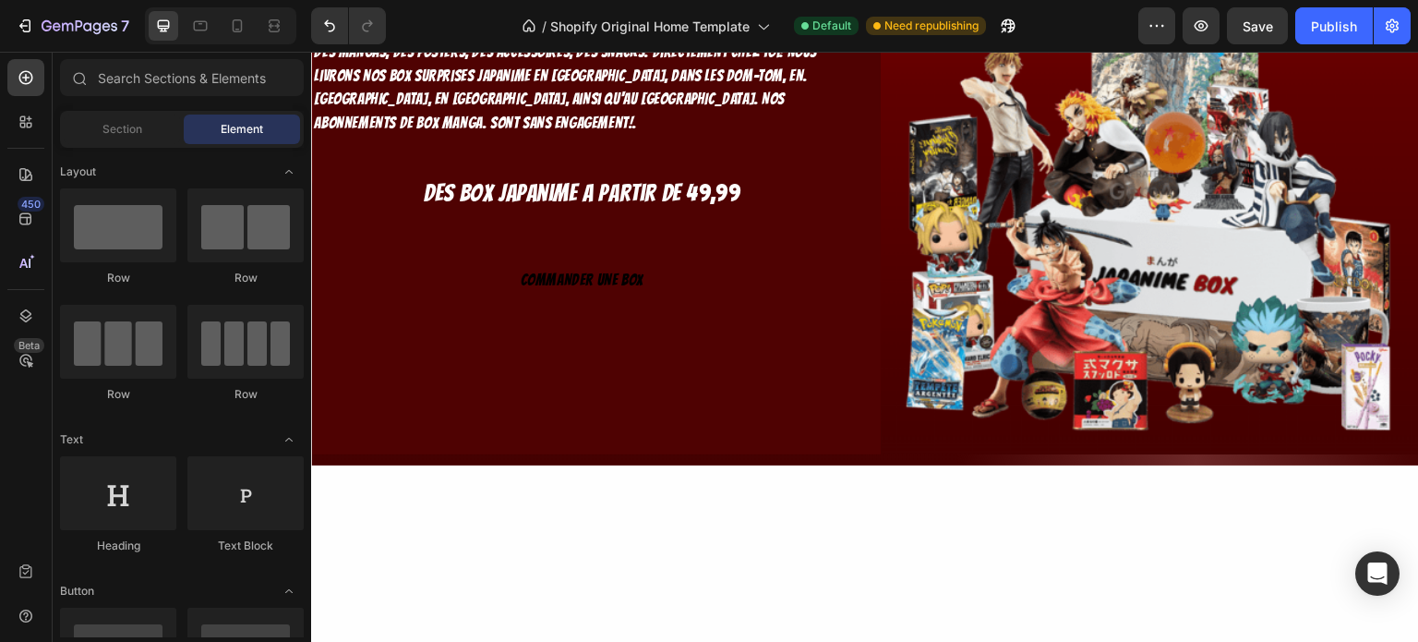
scroll to position [0, 0]
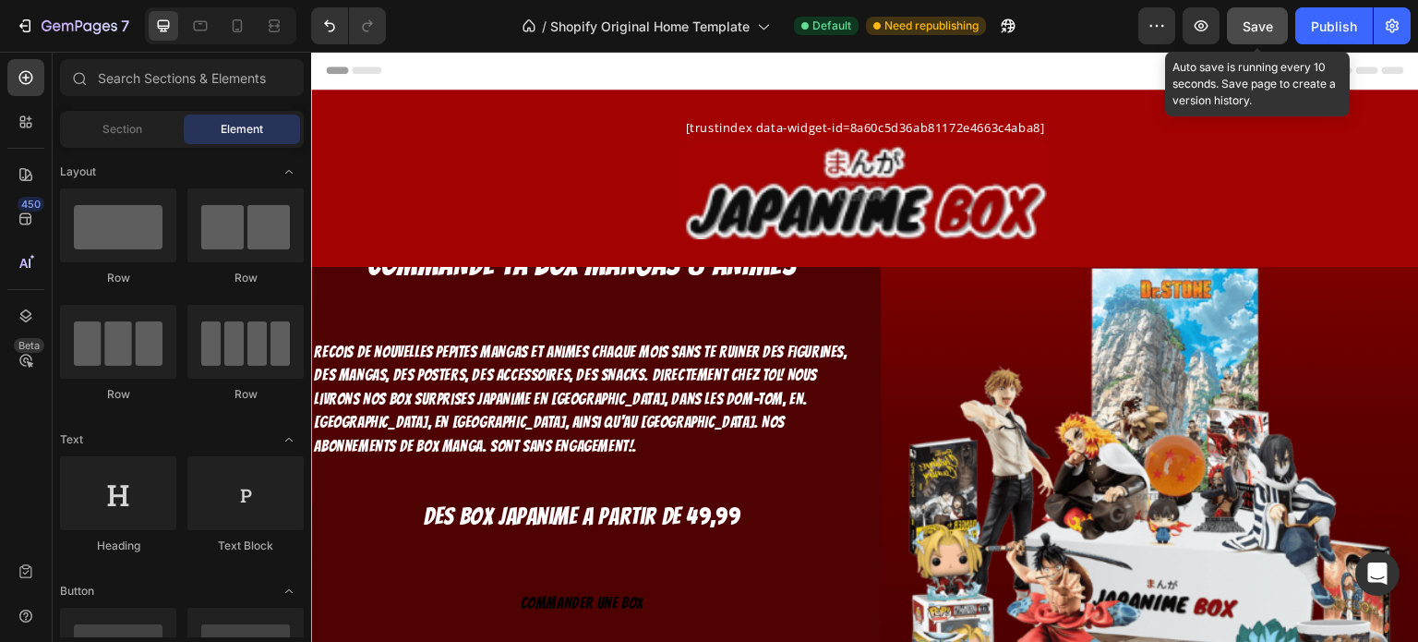
click at [1241, 20] on button "Save" at bounding box center [1257, 25] width 61 height 37
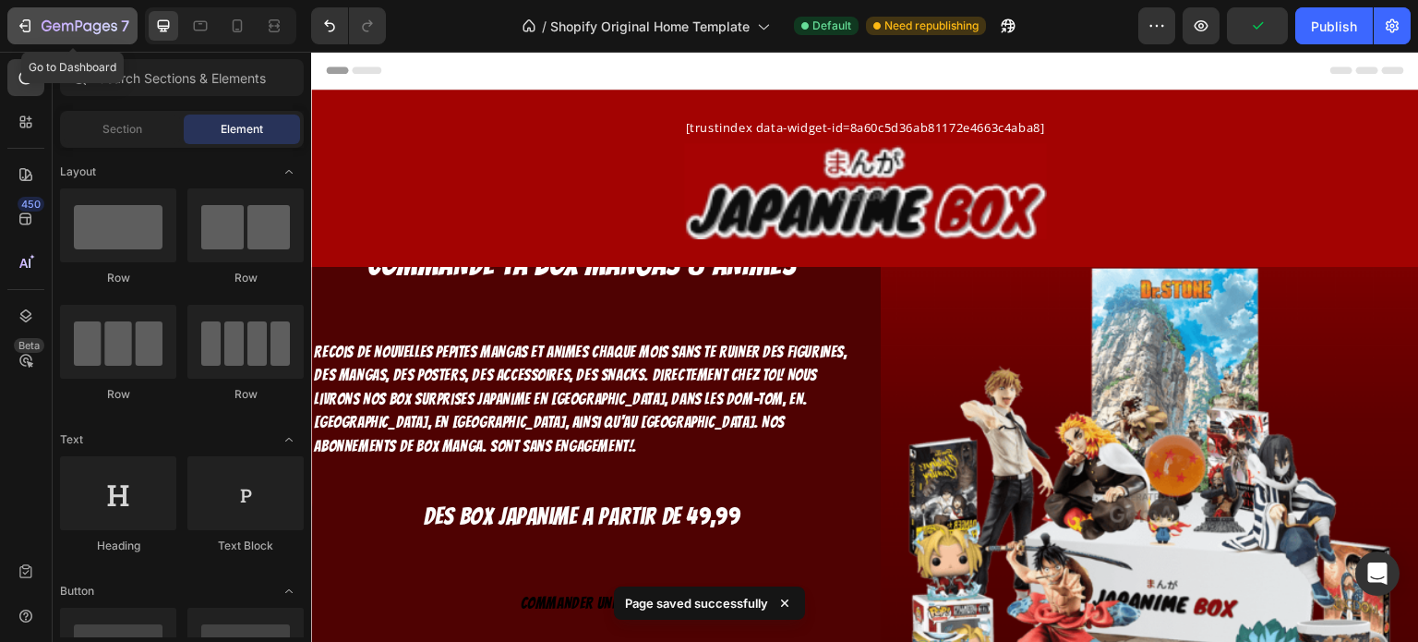
click at [35, 22] on div "7" at bounding box center [73, 26] width 114 height 22
click at [48, 22] on icon "button" at bounding box center [47, 25] width 10 height 11
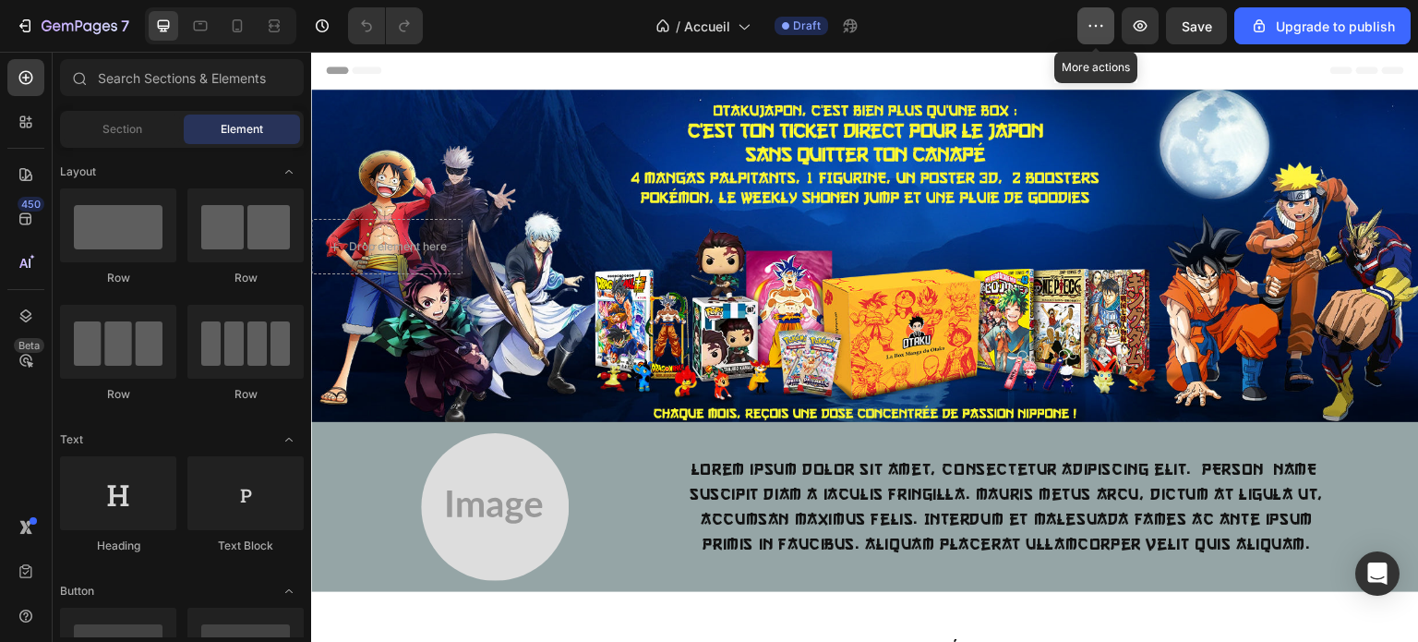
click at [1101, 32] on icon "button" at bounding box center [1096, 26] width 18 height 18
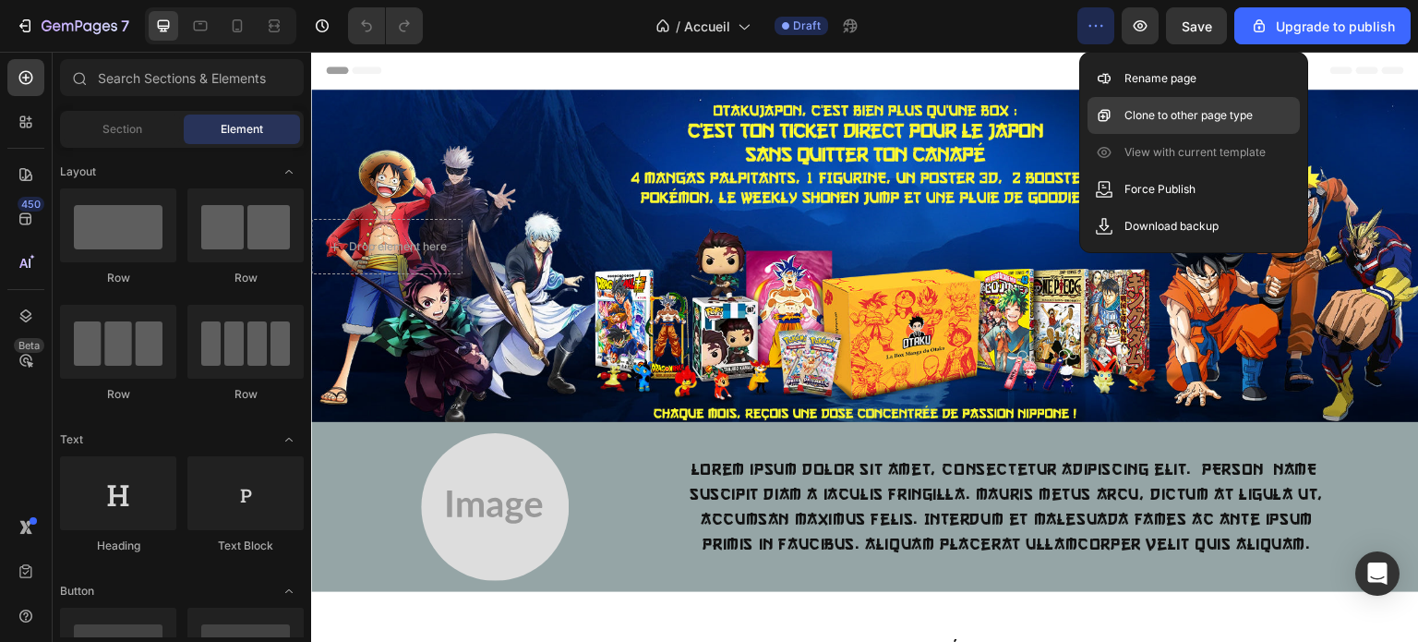
click at [1159, 115] on p "Clone to other page type" at bounding box center [1189, 115] width 128 height 18
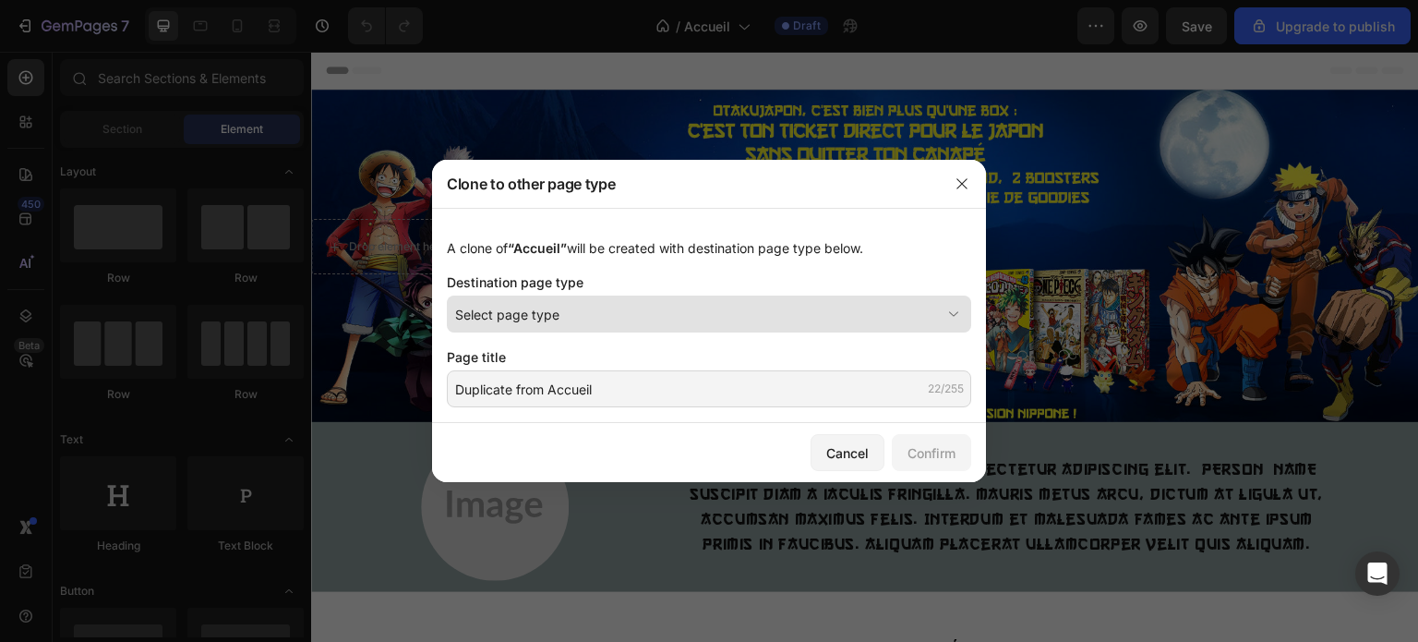
click at [835, 319] on div "Select page type" at bounding box center [698, 314] width 486 height 19
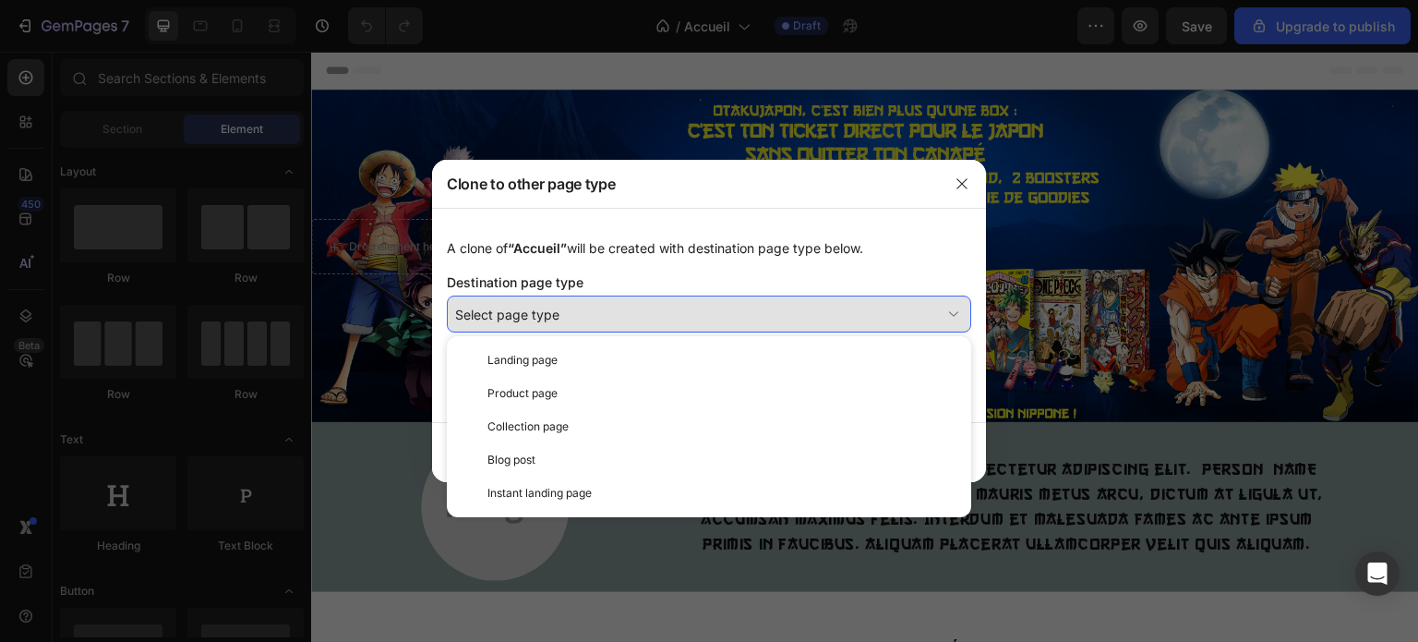
click at [835, 319] on div "Select page type" at bounding box center [698, 314] width 486 height 19
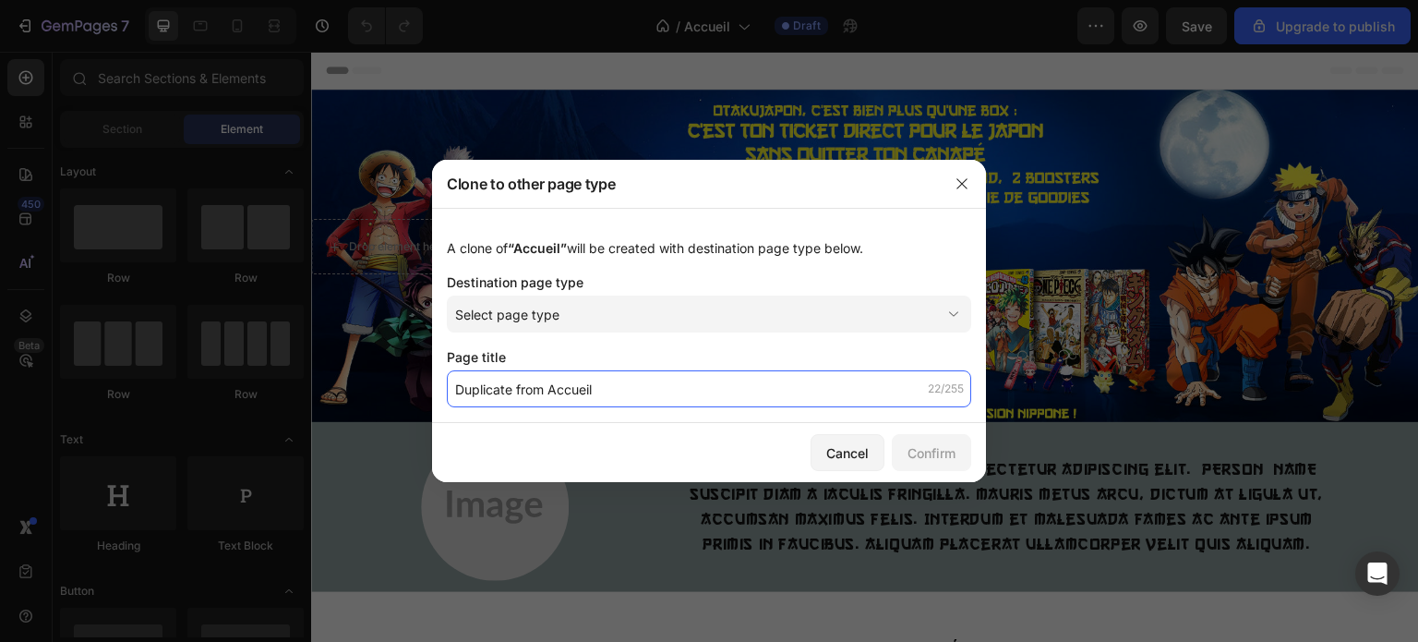
click at [740, 400] on input "Duplicate from Accueil" at bounding box center [709, 388] width 524 height 37
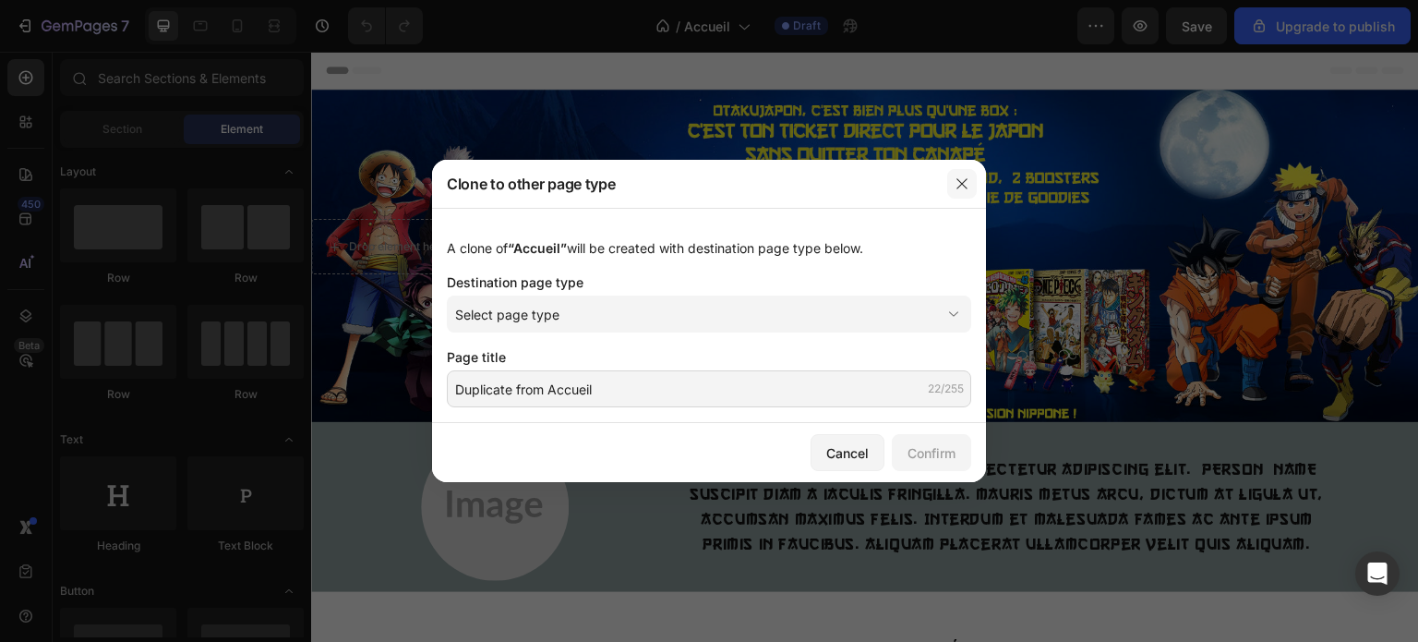
click at [964, 176] on icon "button" at bounding box center [962, 183] width 15 height 15
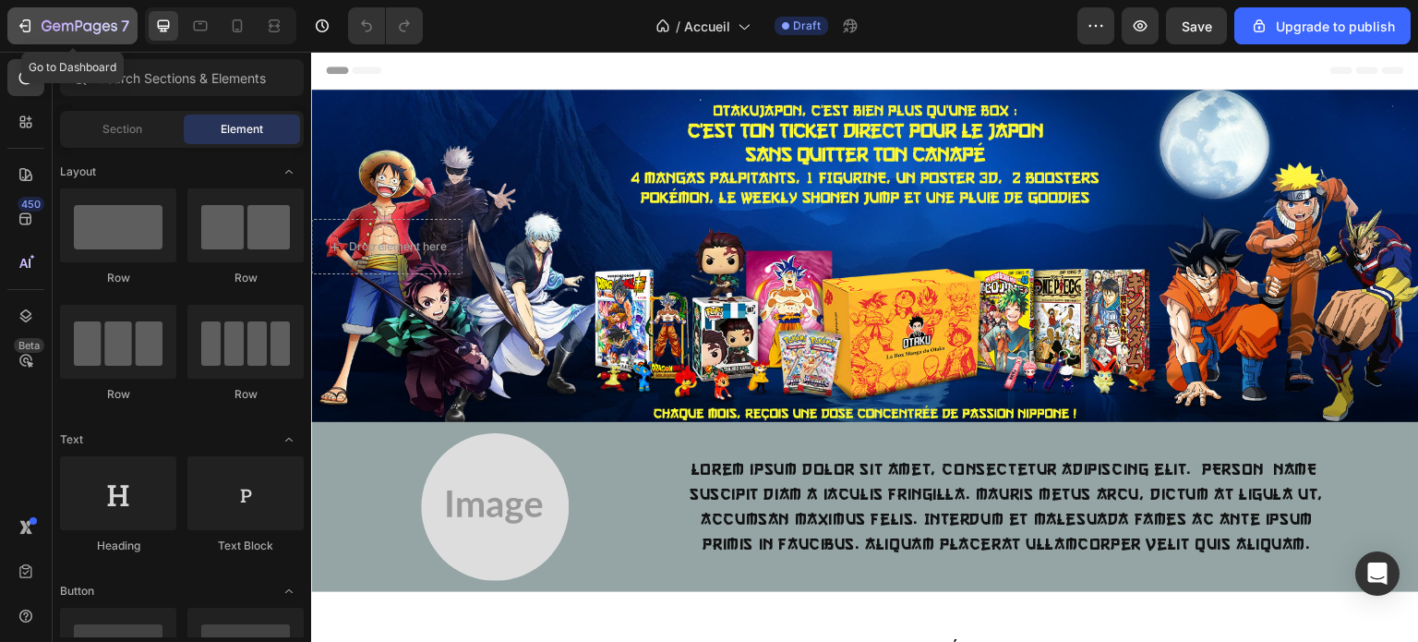
click at [22, 29] on icon "button" at bounding box center [25, 26] width 18 height 18
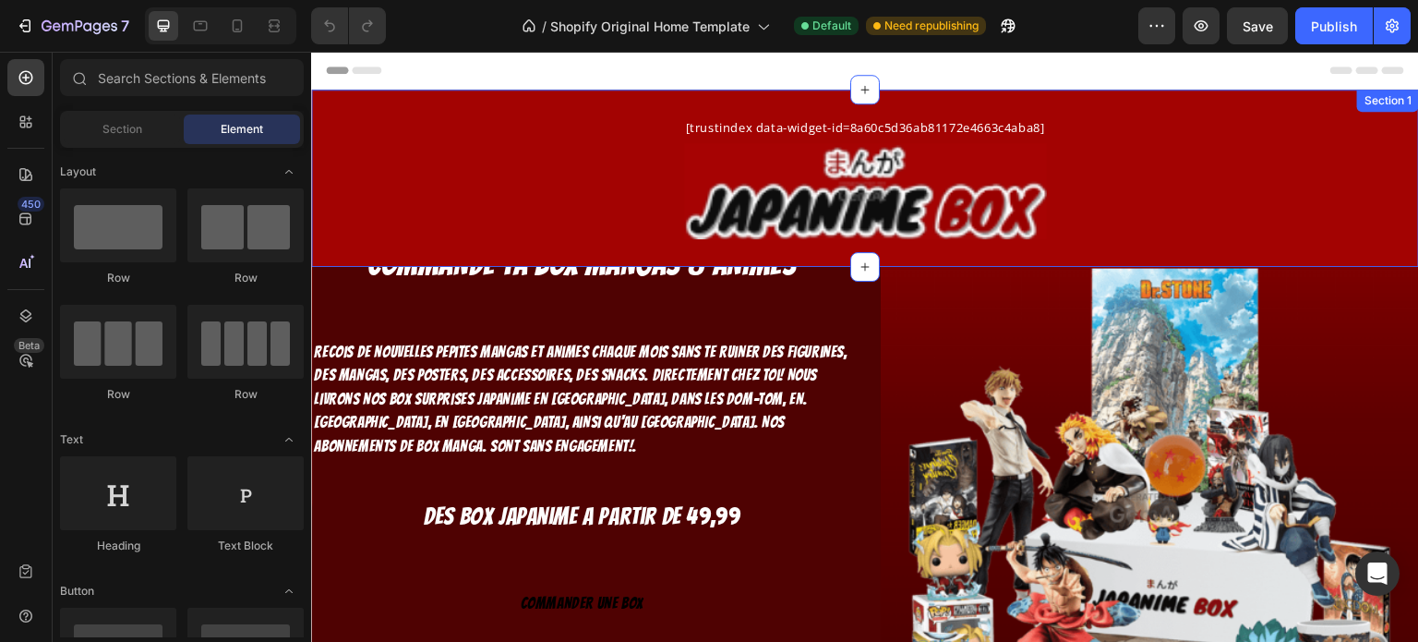
click at [489, 133] on div "[trustindex data-widget-id=8a60c5d36ab81172e4663c4aba8] Text Block Image Row" at bounding box center [865, 178] width 1108 height 122
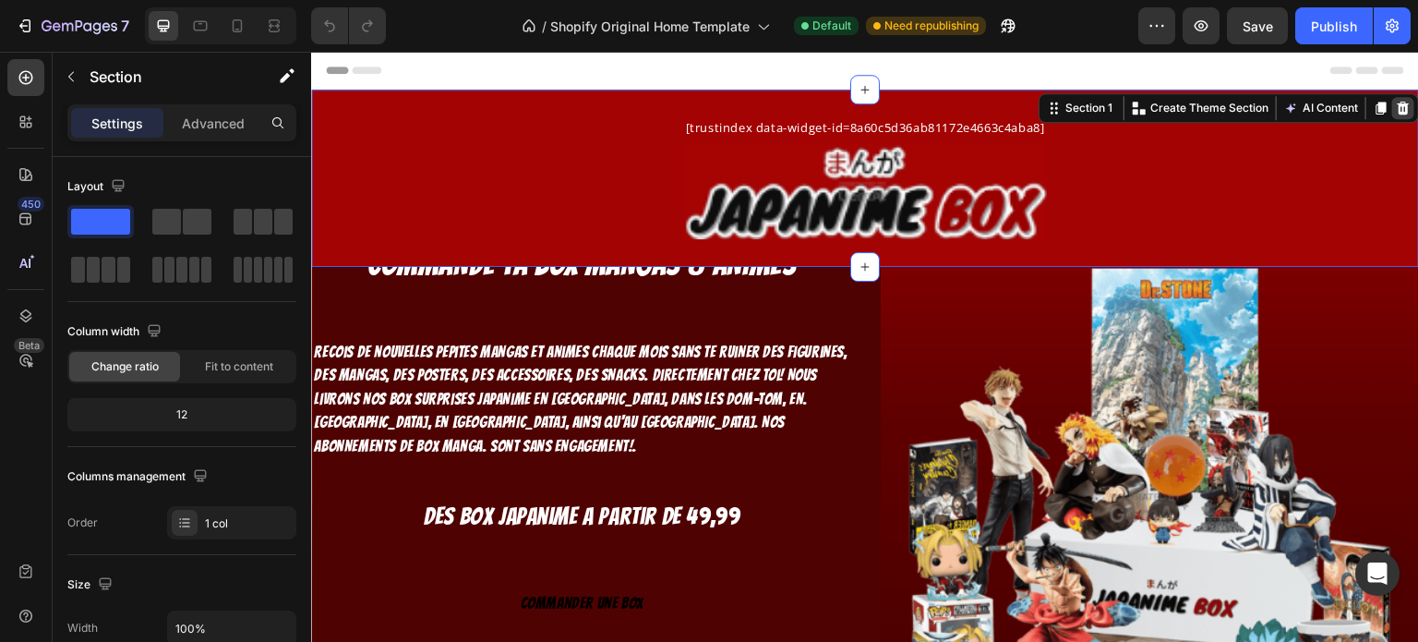
click at [1398, 110] on icon at bounding box center [1404, 108] width 12 height 13
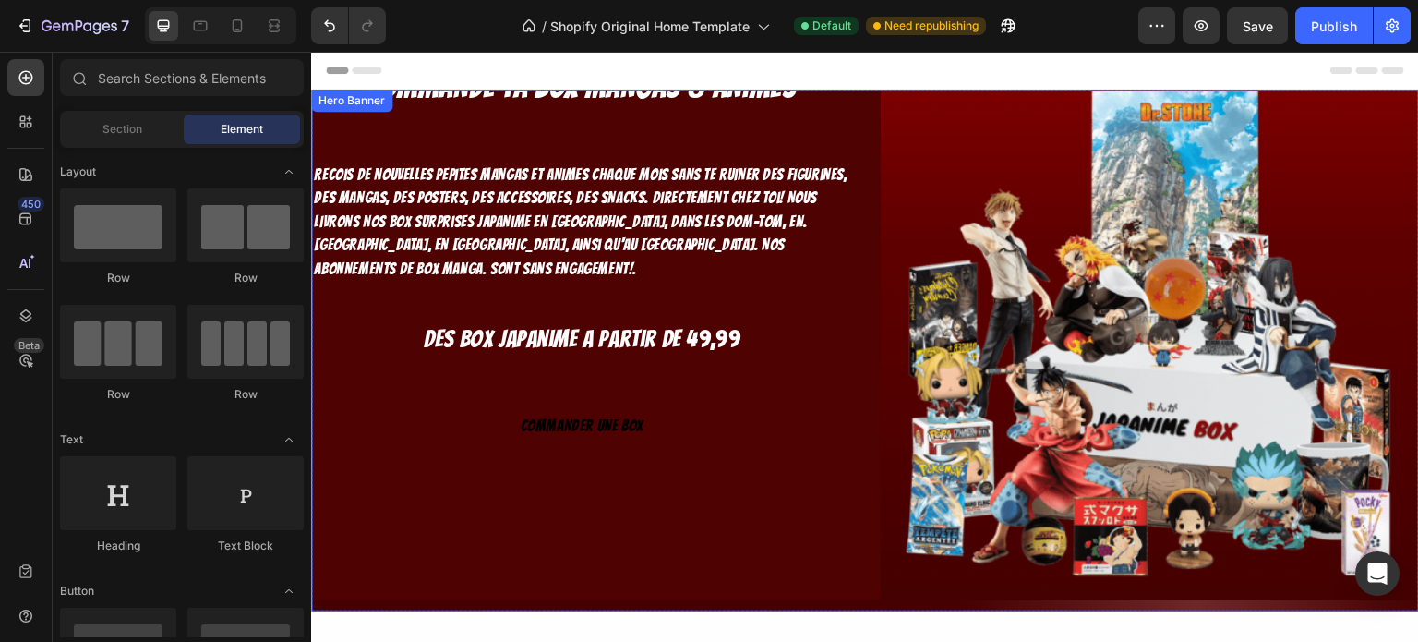
click at [323, 602] on div "COMMANDE TA BOX MANGAS & ANIMES Heading Recois de nouvelles pepites mangas et a…" at bounding box center [865, 336] width 1108 height 550
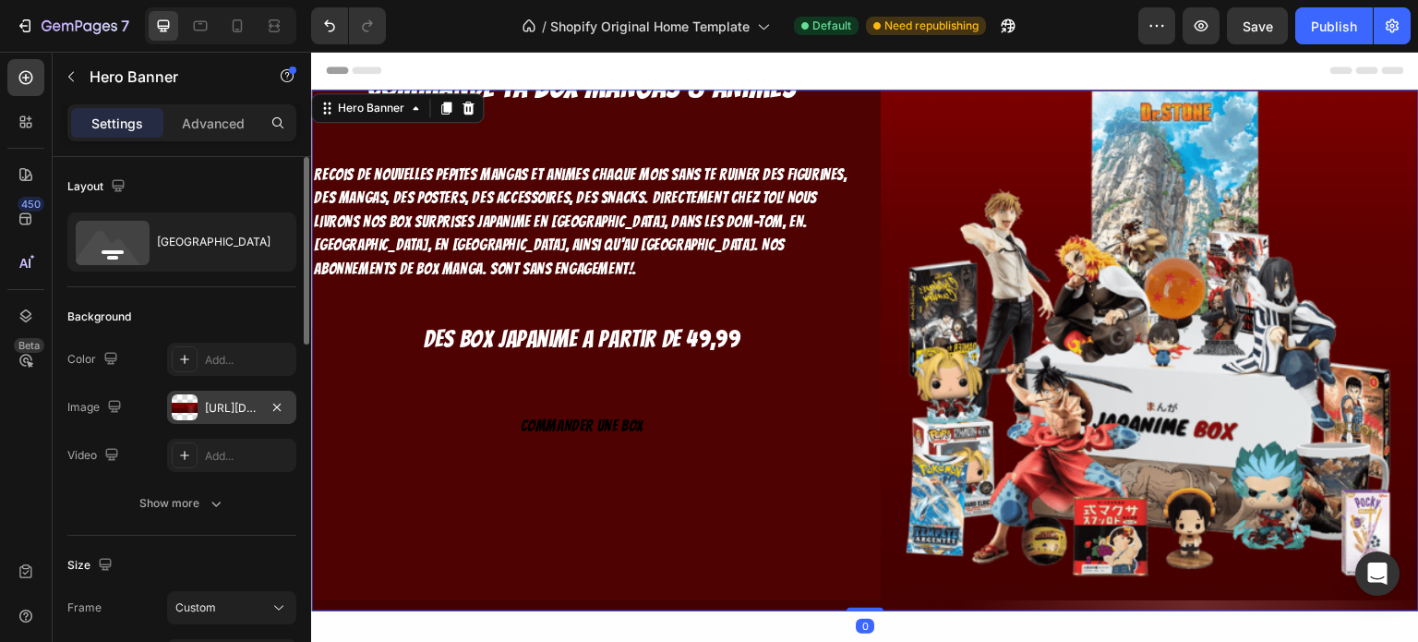
click at [233, 409] on div "[URL][DOMAIN_NAME]" at bounding box center [232, 408] width 54 height 17
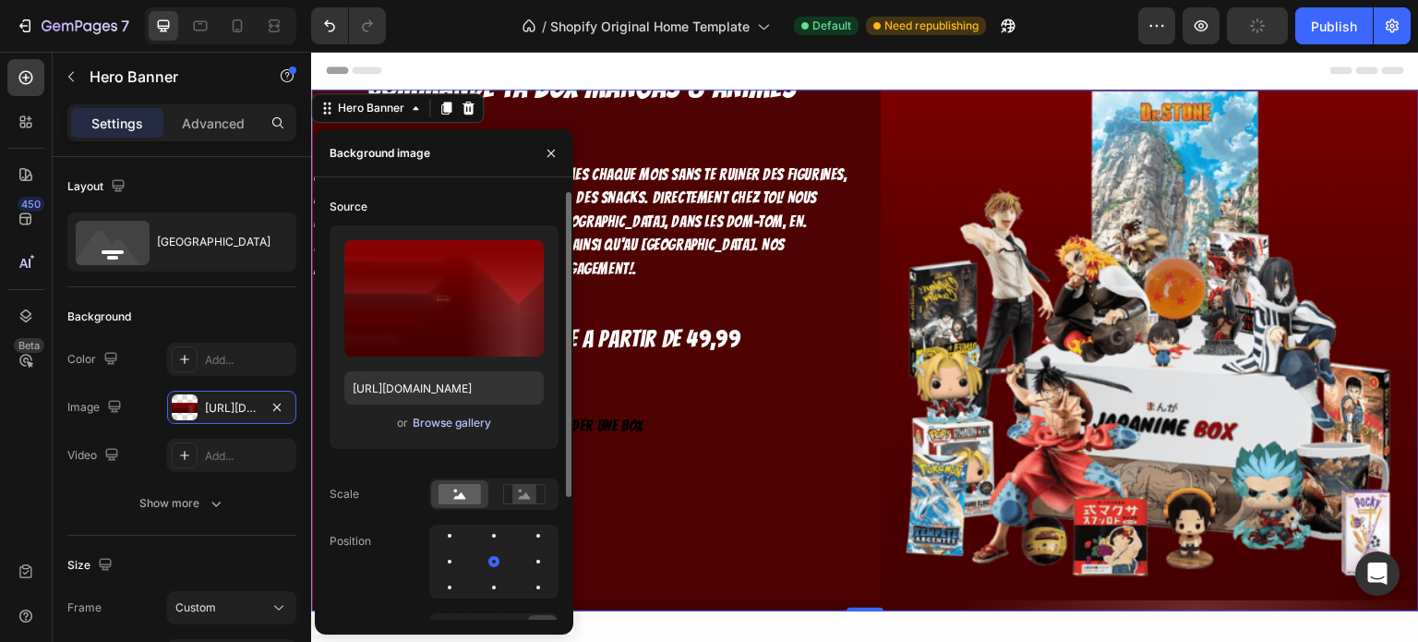
click at [446, 428] on div "Browse gallery" at bounding box center [452, 423] width 78 height 17
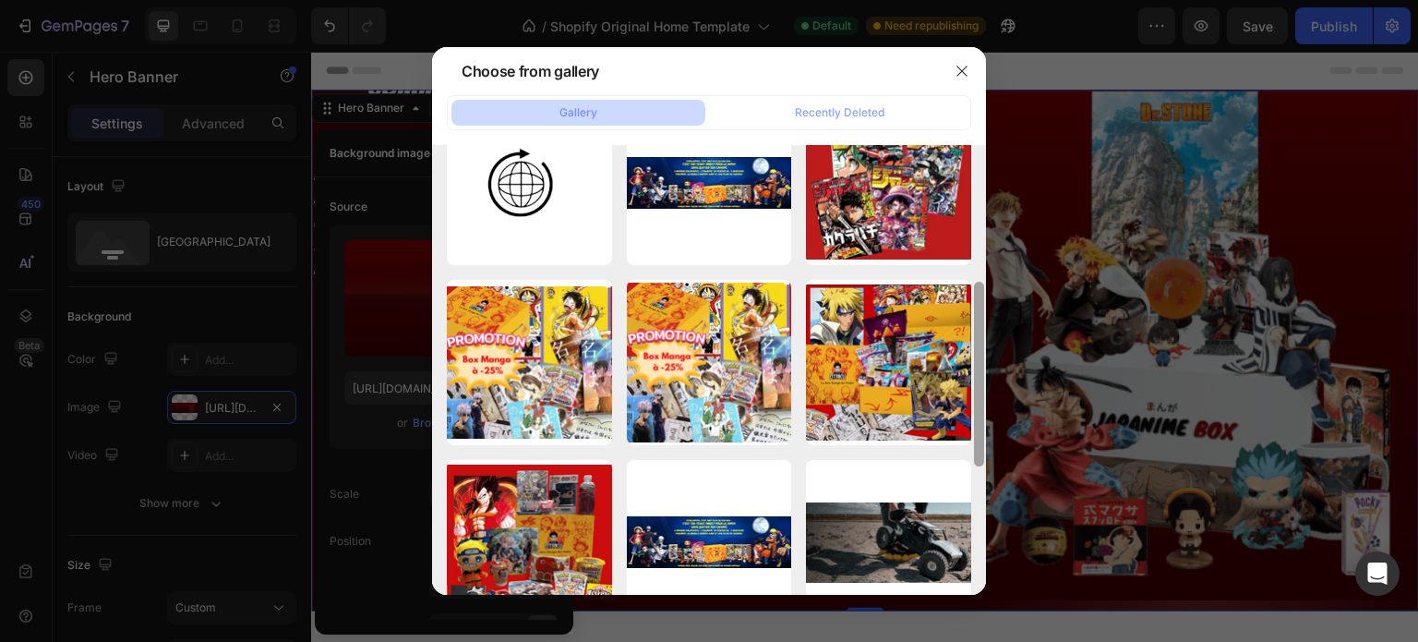
drag, startPoint x: 980, startPoint y: 187, endPoint x: 980, endPoint y: 351, distance: 163.4
click at [980, 351] on div at bounding box center [979, 374] width 10 height 185
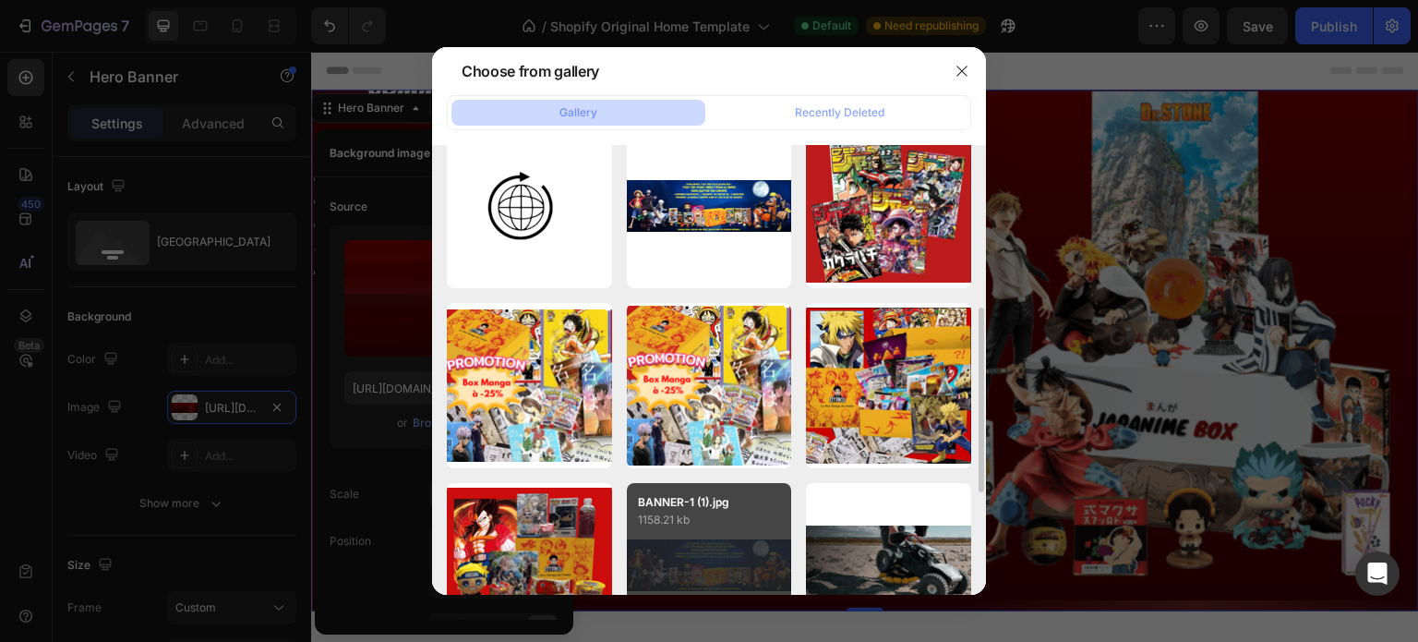
click at [698, 546] on div "BANNER-1 (1).jpg 1158.21 kb" at bounding box center [709, 565] width 165 height 165
type input "[URL][DOMAIN_NAME]"
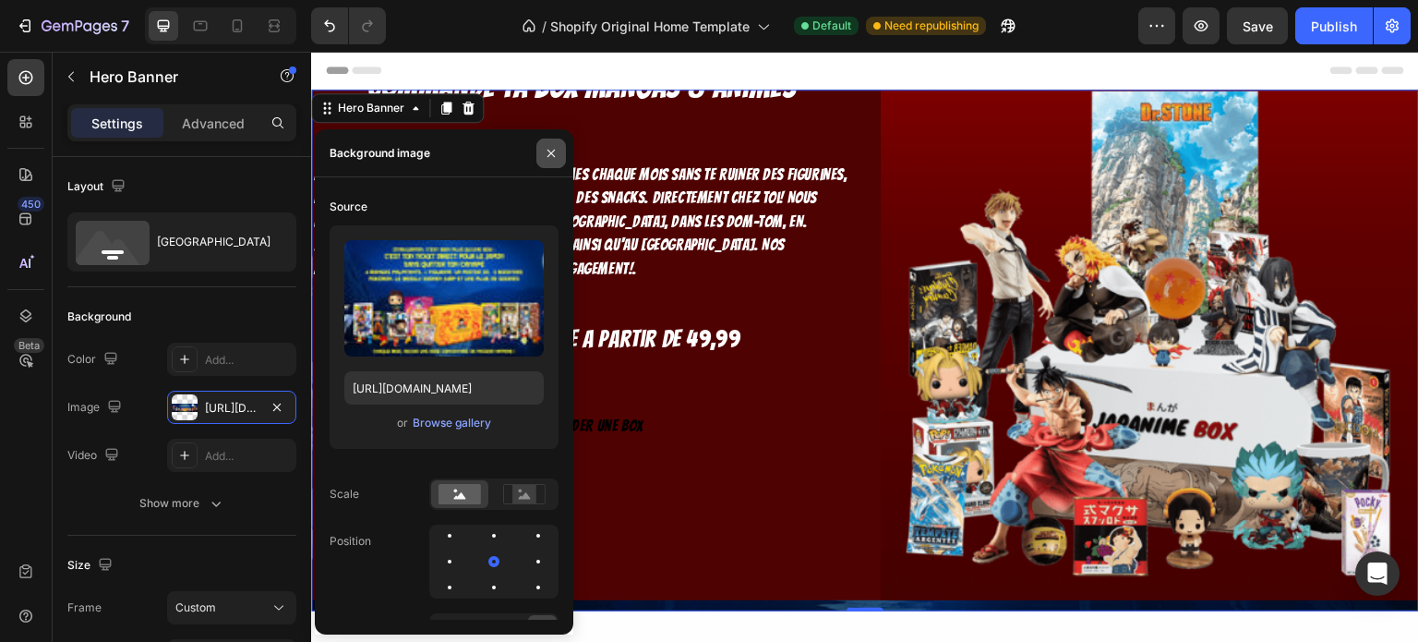
click at [547, 147] on icon "button" at bounding box center [551, 153] width 15 height 15
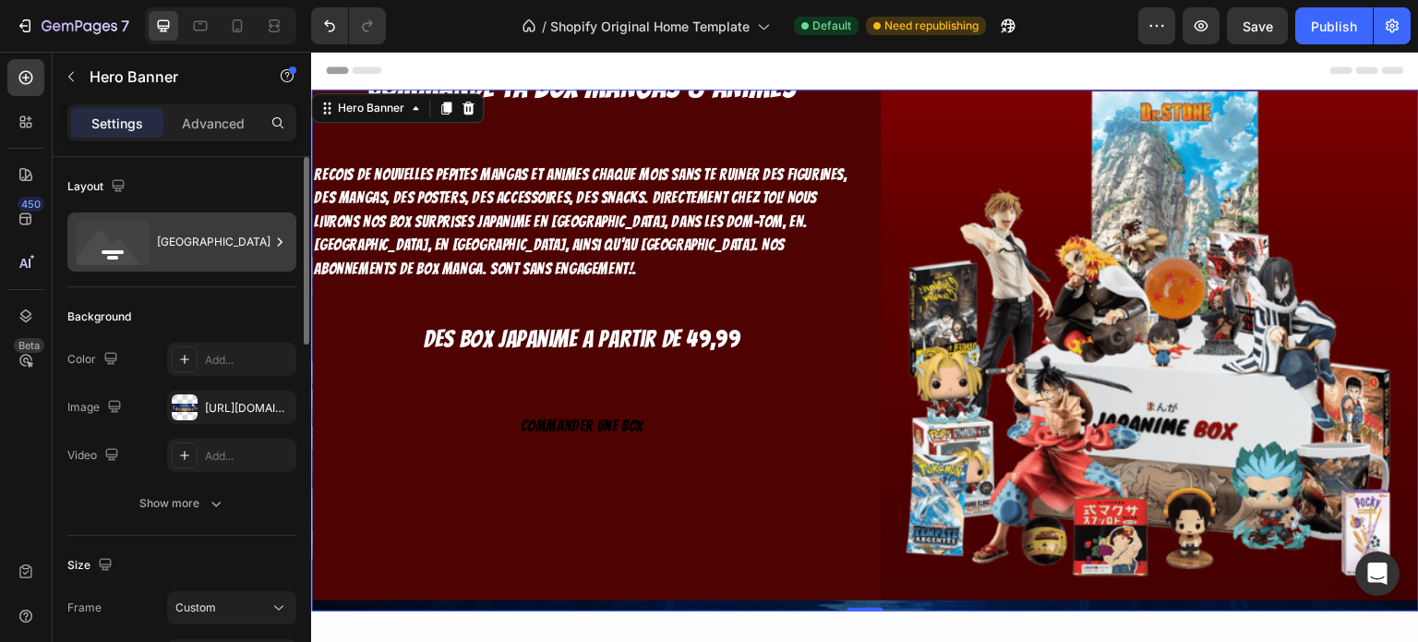
click at [259, 230] on div "[GEOGRAPHIC_DATA]" at bounding box center [213, 242] width 113 height 42
click at [215, 316] on div "Background" at bounding box center [181, 317] width 229 height 30
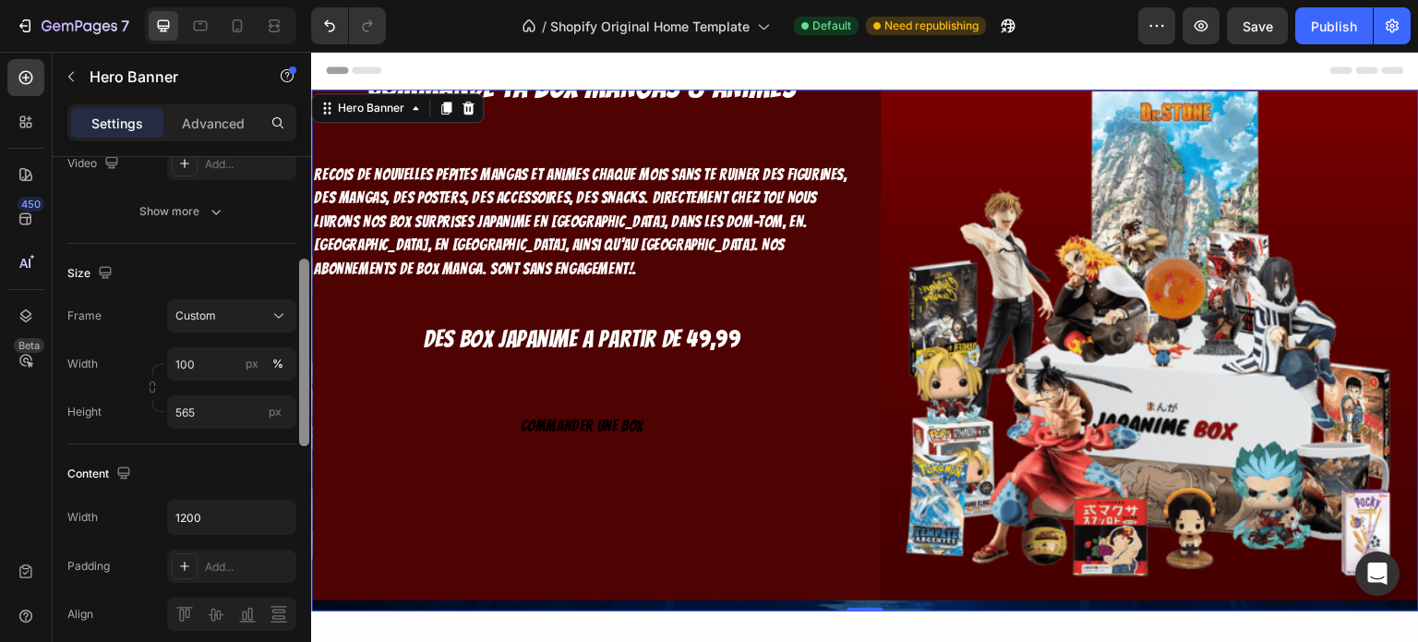
drag, startPoint x: 304, startPoint y: 259, endPoint x: 299, endPoint y: 363, distance: 103.5
click at [299, 363] on div at bounding box center [304, 352] width 10 height 187
click at [221, 319] on div "Custom" at bounding box center [220, 313] width 90 height 17
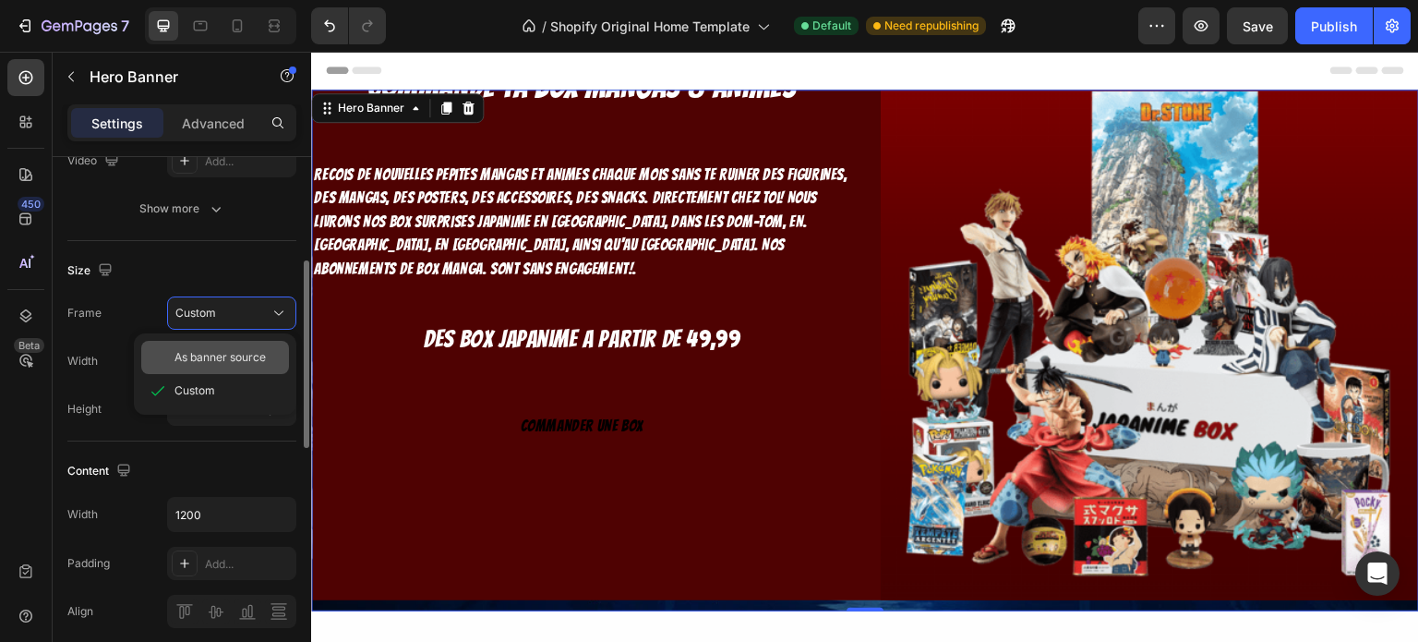
click at [216, 349] on span "As banner source" at bounding box center [220, 357] width 91 height 17
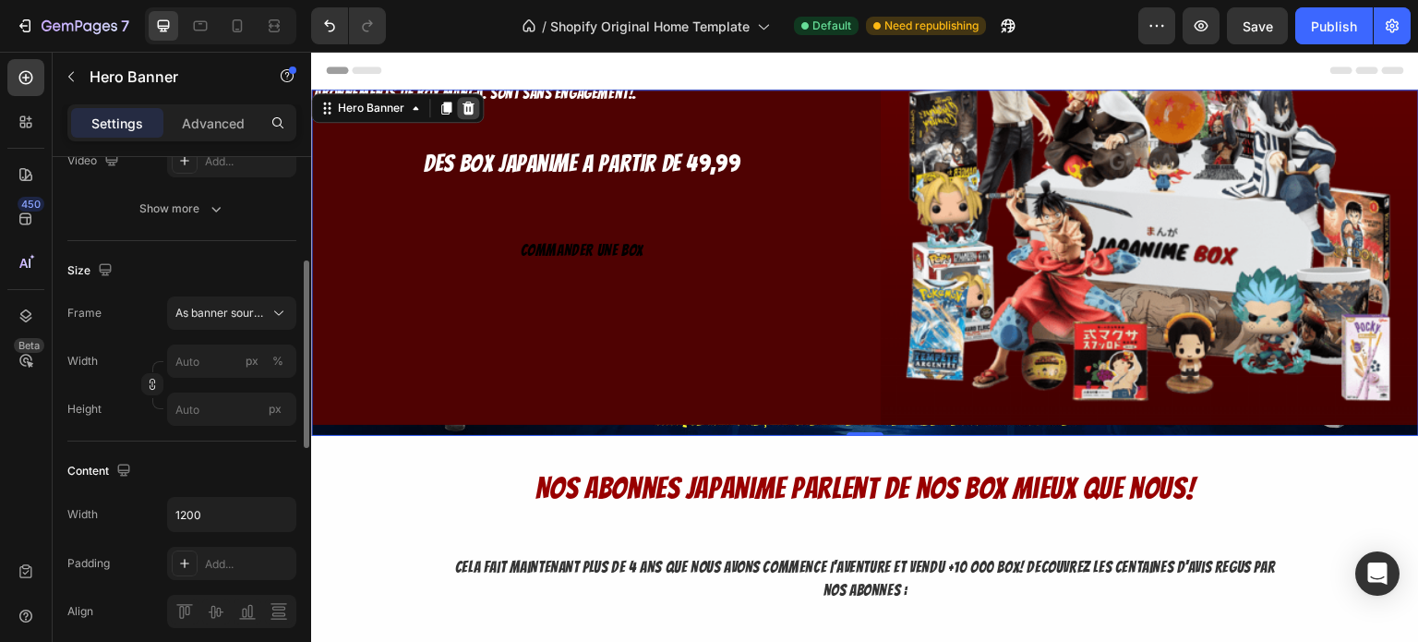
click at [464, 110] on icon at bounding box center [469, 108] width 12 height 13
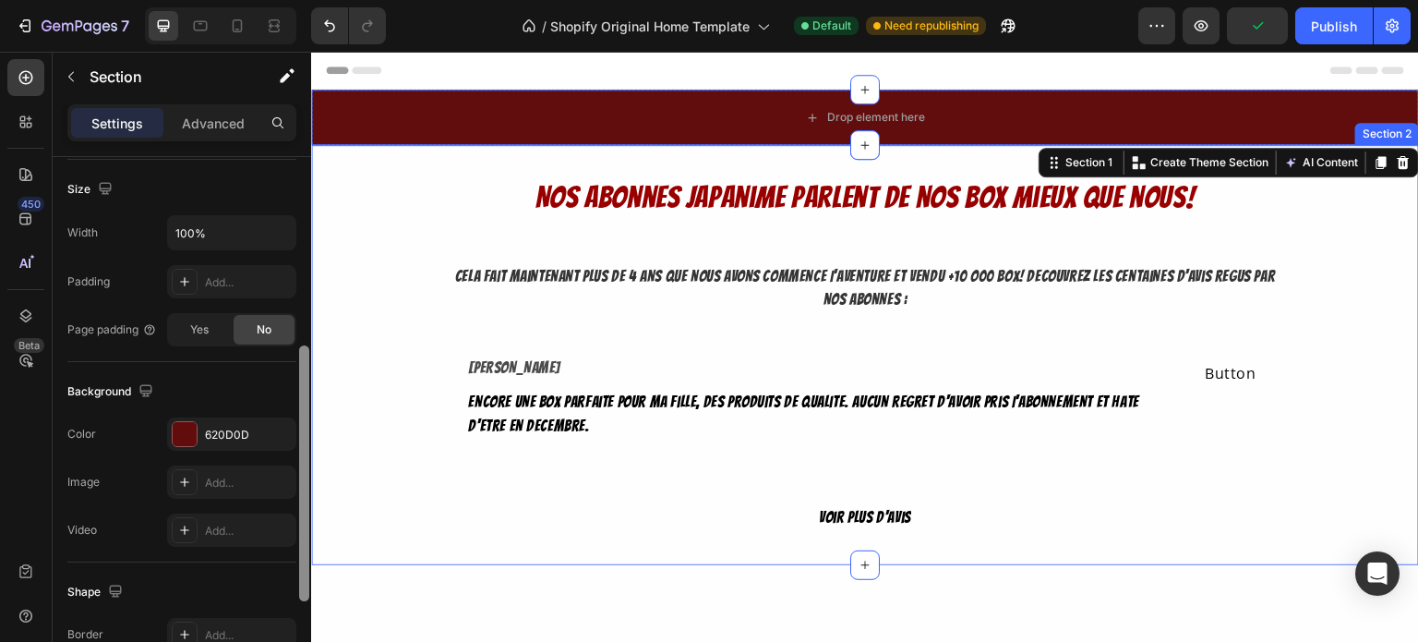
scroll to position [406, 0]
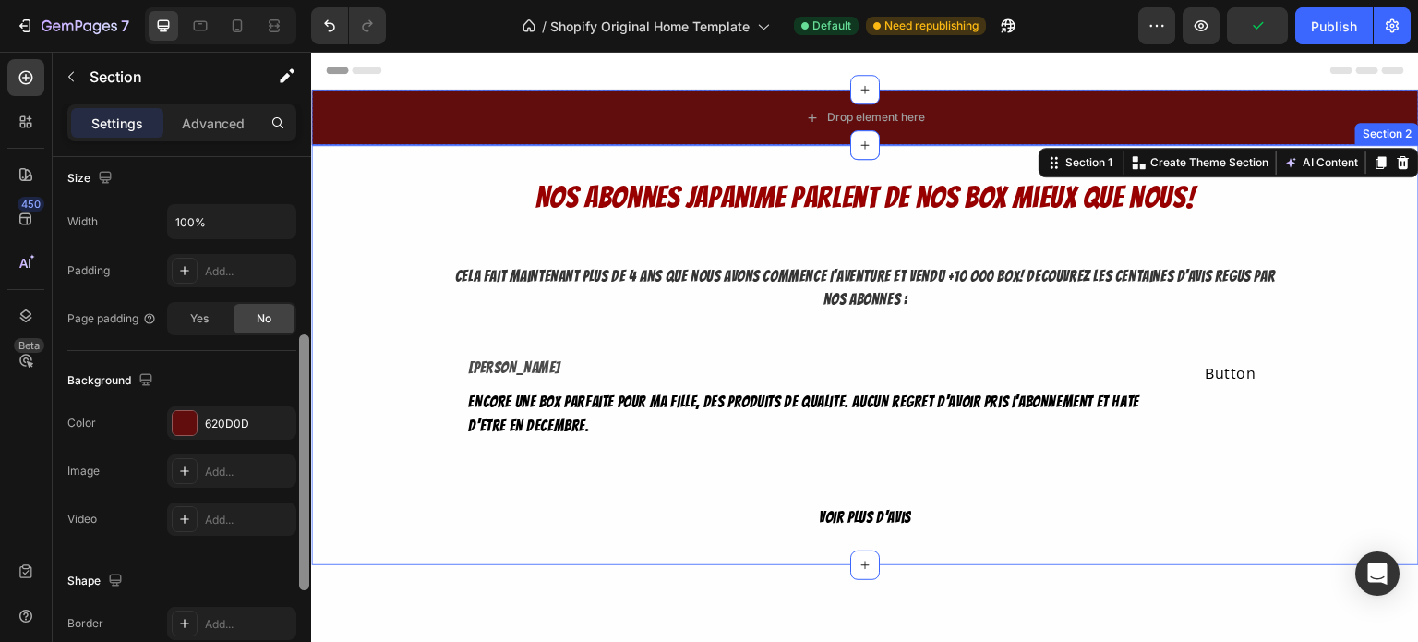
drag, startPoint x: 303, startPoint y: 253, endPoint x: 307, endPoint y: 448, distance: 194.8
click at [307, 448] on div at bounding box center [304, 462] width 10 height 256
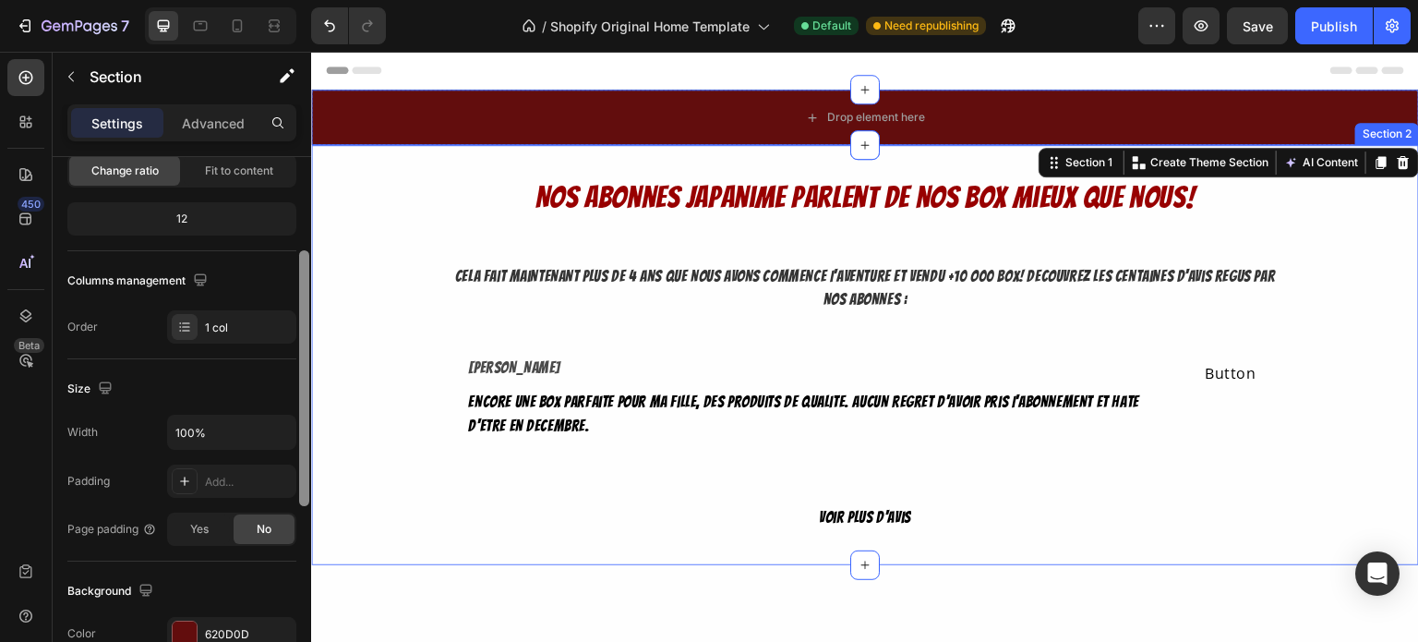
drag, startPoint x: 615, startPoint y: 475, endPoint x: 312, endPoint y: 389, distance: 315.0
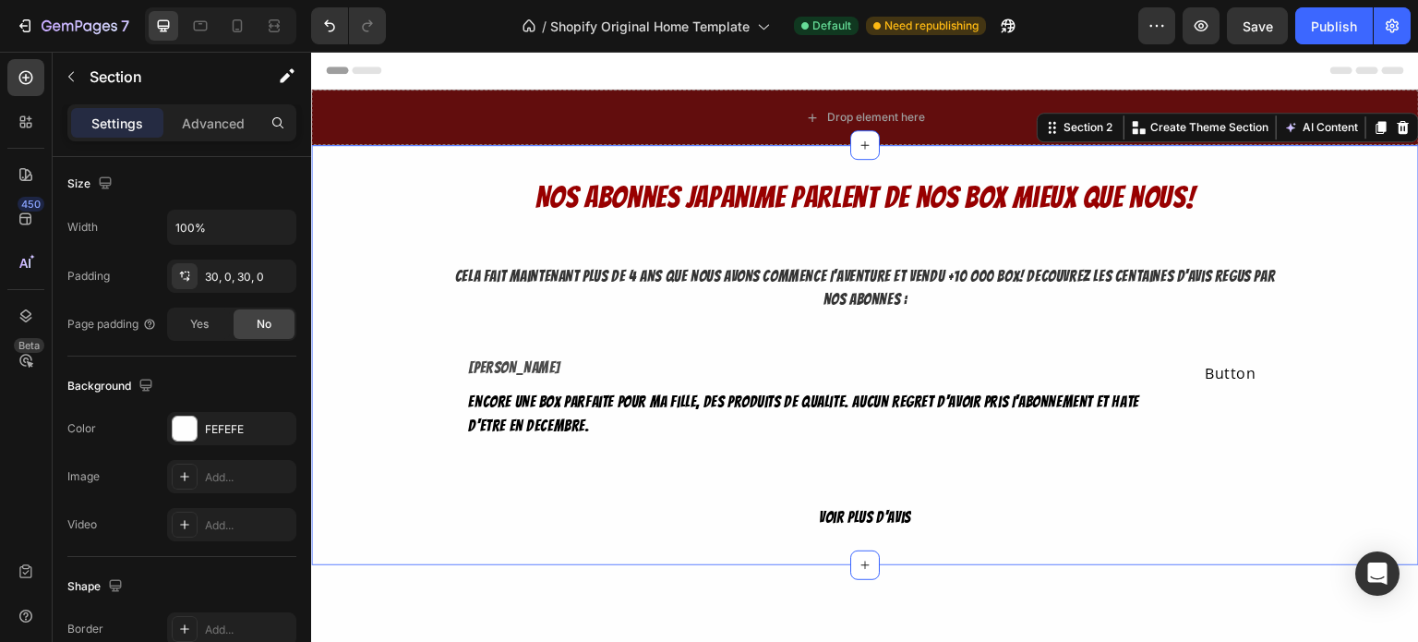
scroll to position [0, 0]
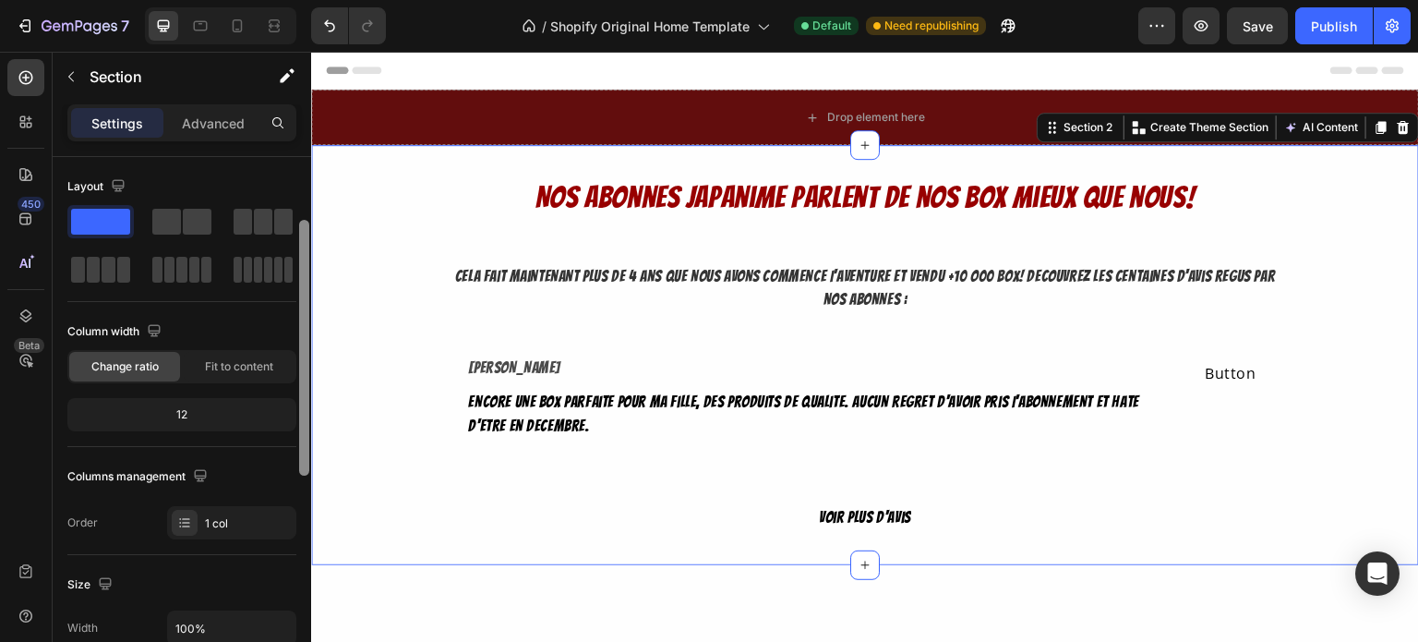
drag, startPoint x: 302, startPoint y: 369, endPoint x: 304, endPoint y: 221, distance: 148.7
click at [304, 221] on div at bounding box center [304, 348] width 10 height 256
drag, startPoint x: 305, startPoint y: 245, endPoint x: 300, endPoint y: 151, distance: 93.4
click at [300, 151] on div "Settings Advanced Layout Column width Change ratio Fit to content 12 Columns ma…" at bounding box center [182, 399] width 259 height 590
click at [1396, 121] on icon at bounding box center [1403, 127] width 15 height 15
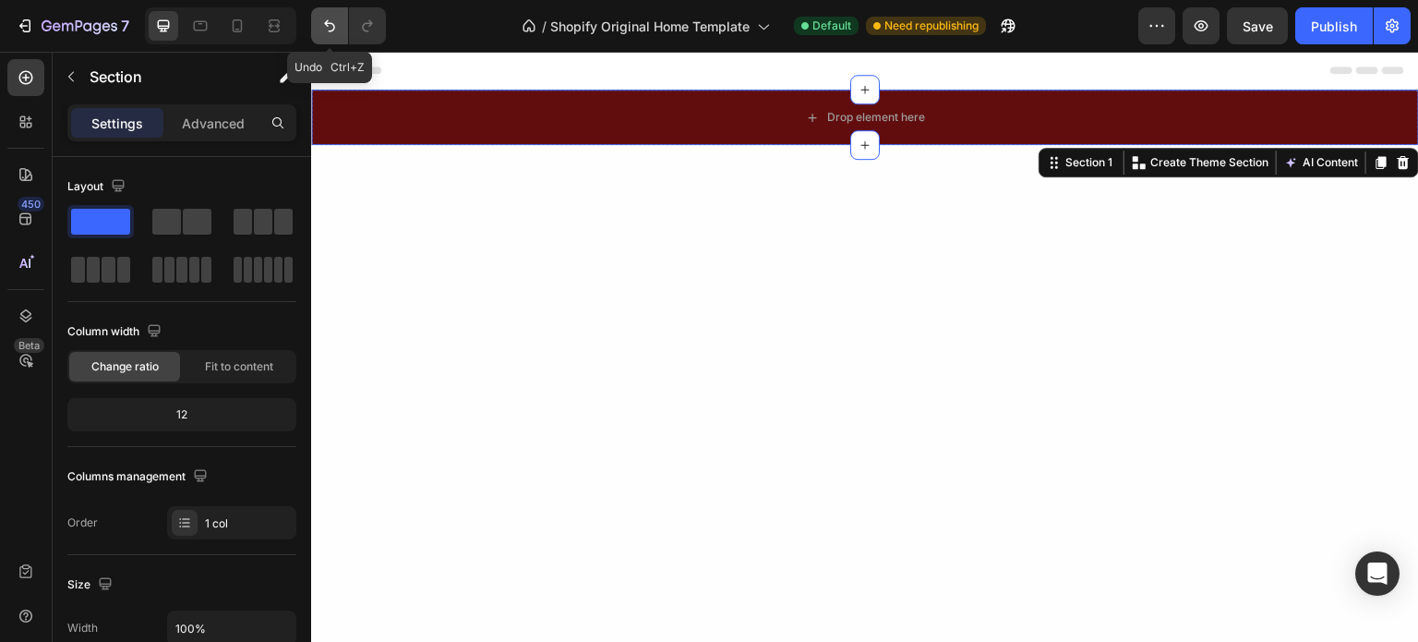
click at [326, 25] on icon "Undo/Redo" at bounding box center [329, 26] width 11 height 12
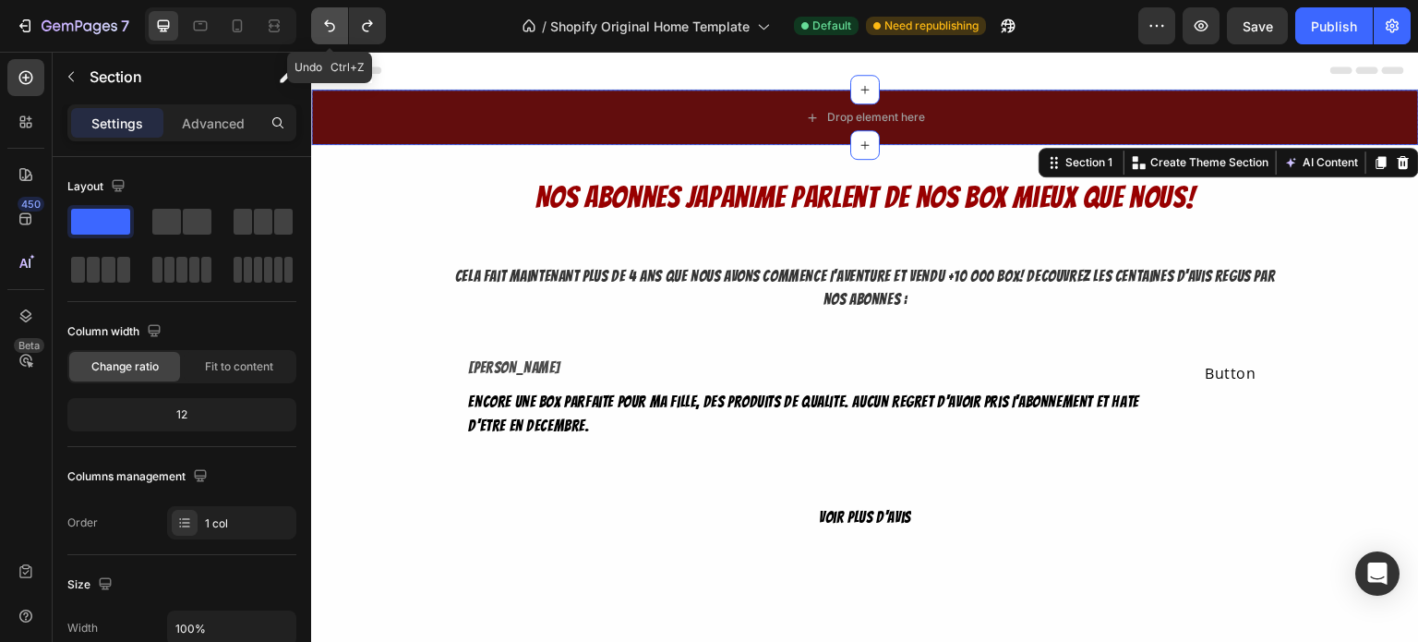
click at [326, 25] on icon "Undo/Redo" at bounding box center [329, 26] width 11 height 12
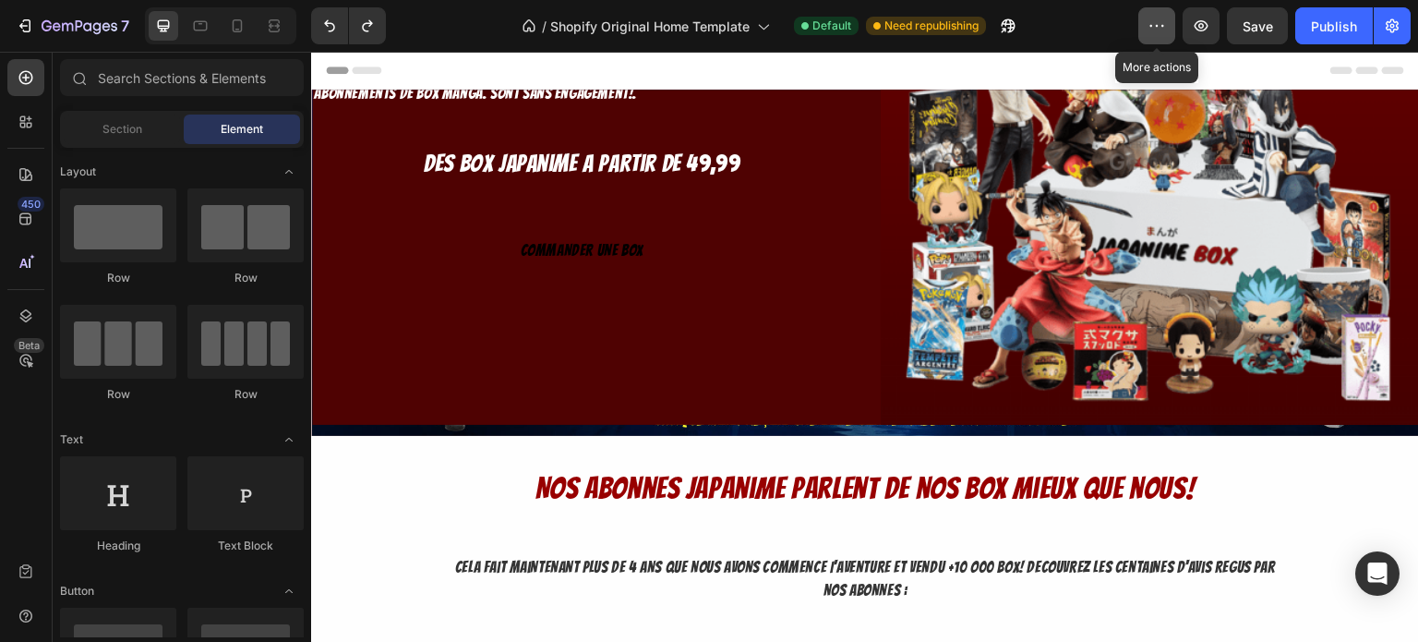
click at [1160, 35] on button "button" at bounding box center [1156, 25] width 37 height 37
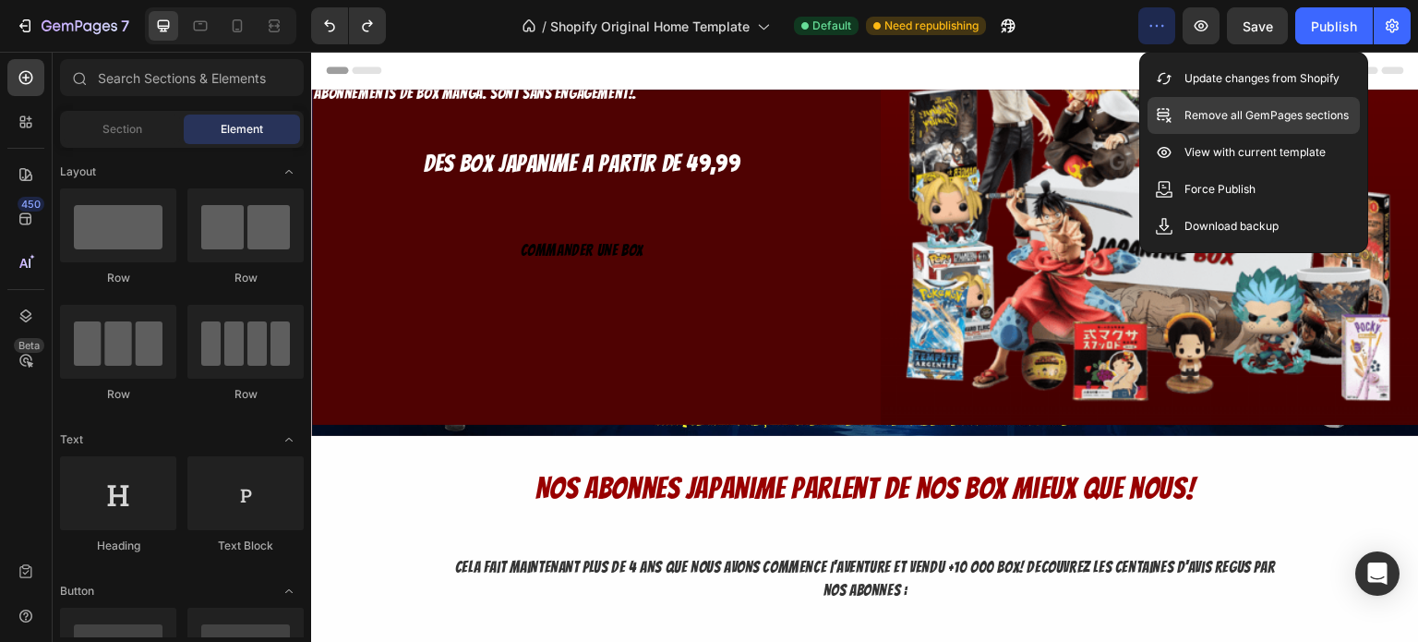
click at [1246, 118] on p "Remove all GemPages sections" at bounding box center [1267, 115] width 164 height 18
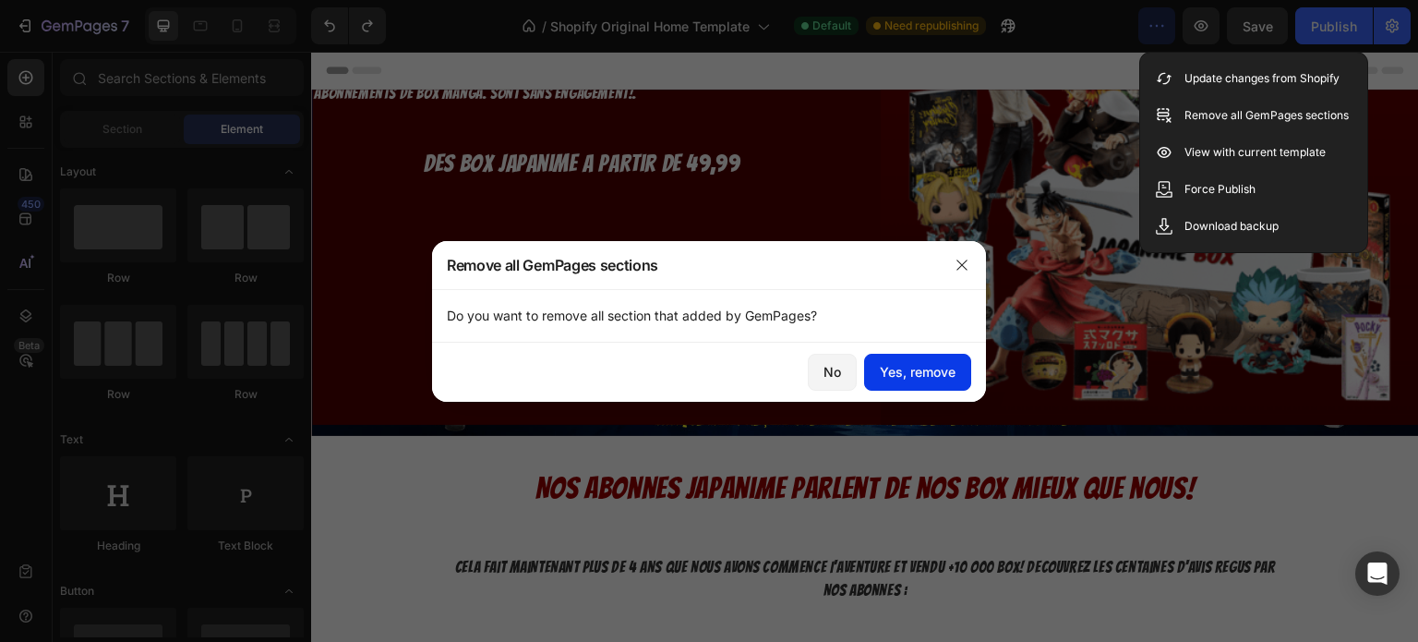
click at [946, 365] on div "Yes, remove" at bounding box center [918, 371] width 76 height 19
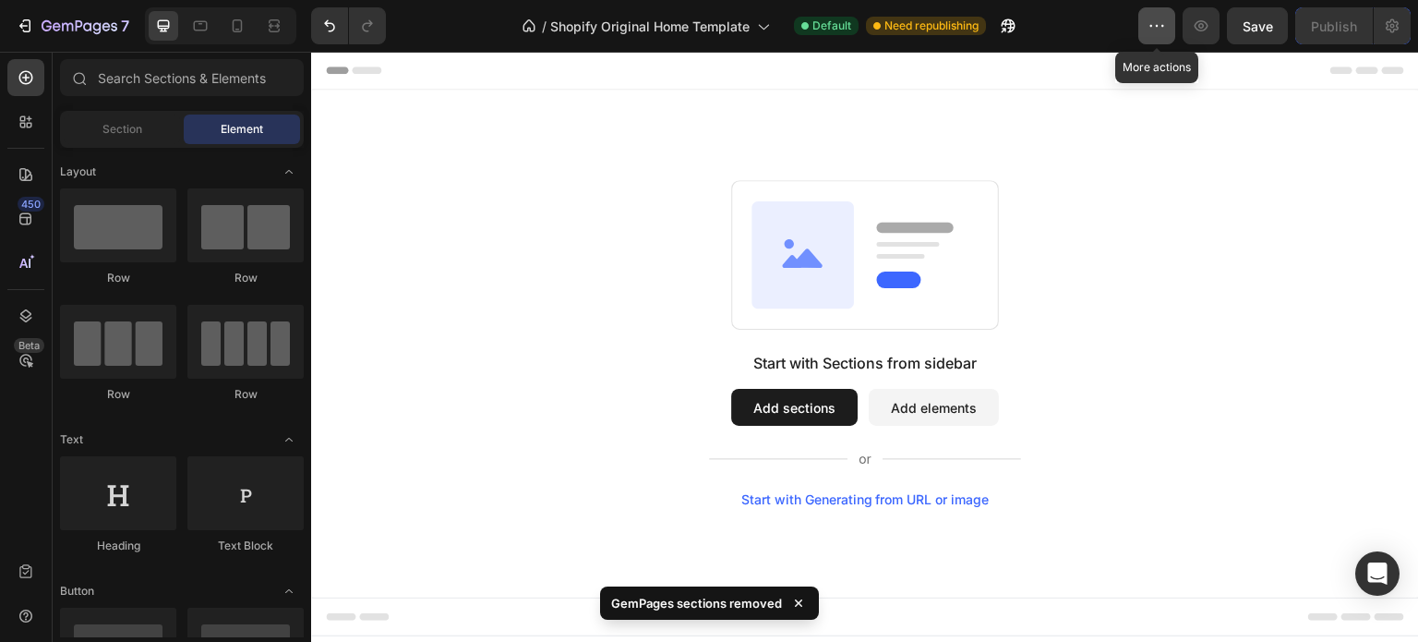
click at [1160, 30] on icon "button" at bounding box center [1157, 26] width 18 height 18
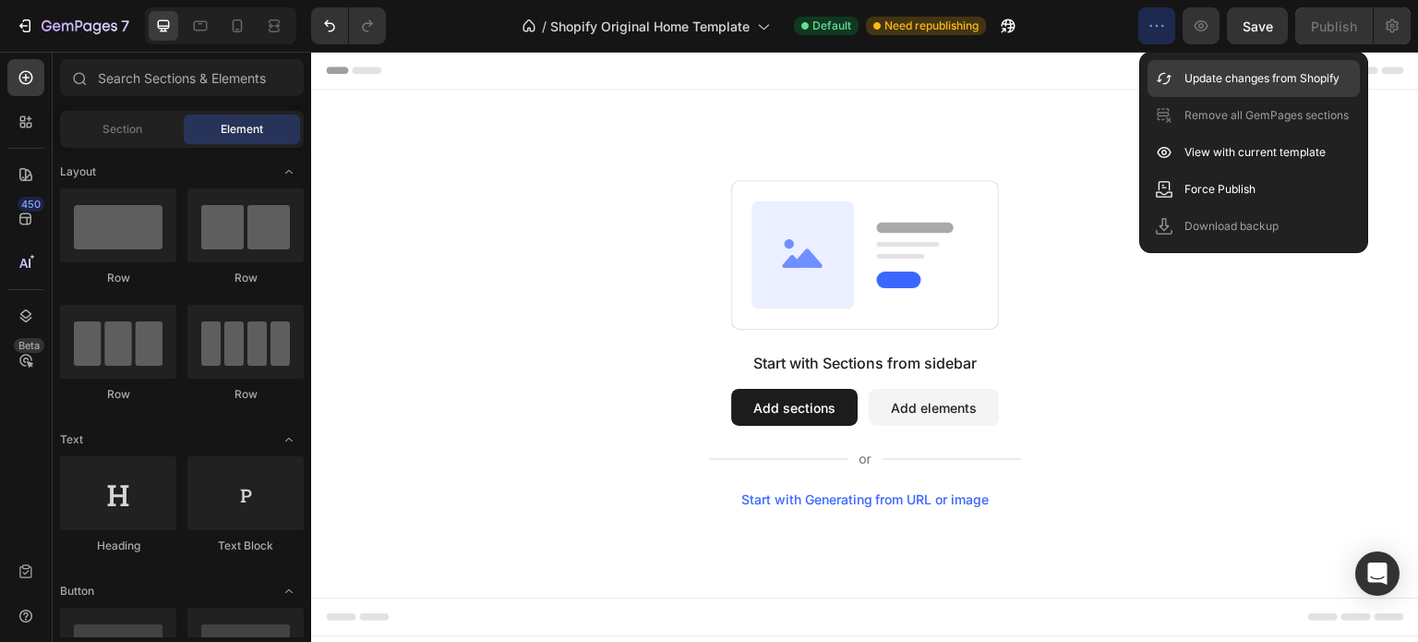
click at [1202, 77] on p "Update changes from Shopify" at bounding box center [1262, 78] width 155 height 18
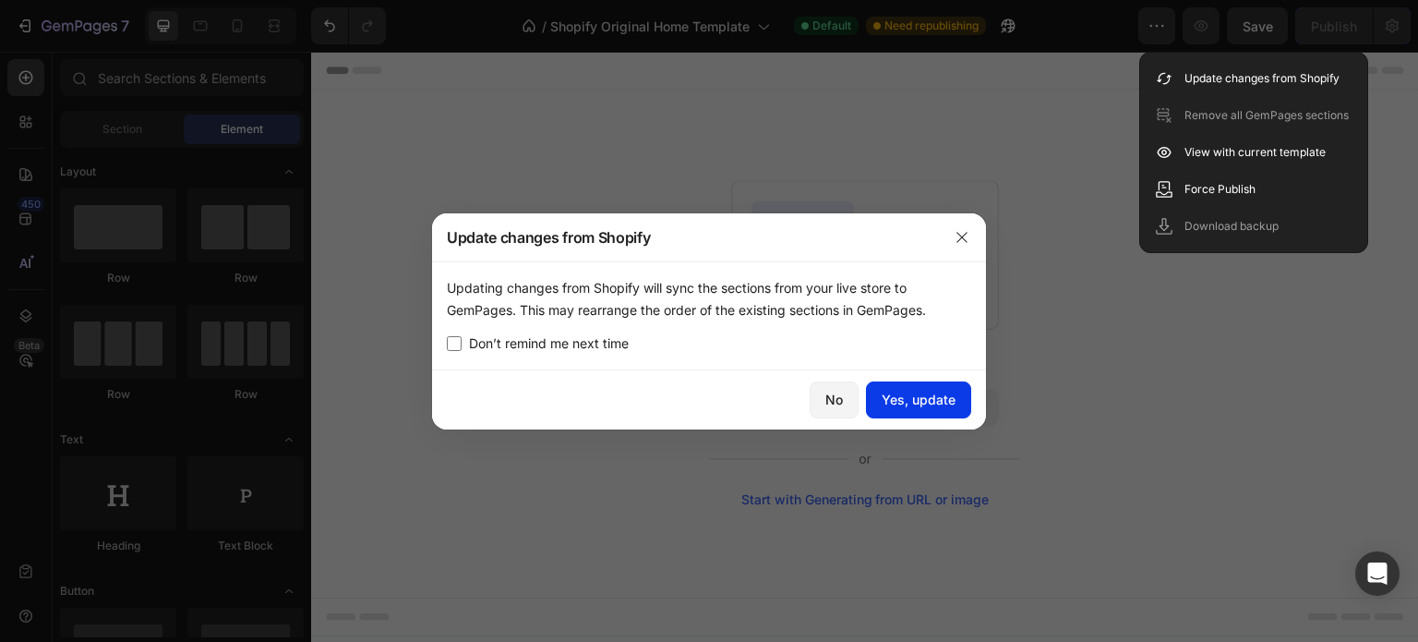
click at [890, 390] on div "Yes, update" at bounding box center [919, 399] width 74 height 19
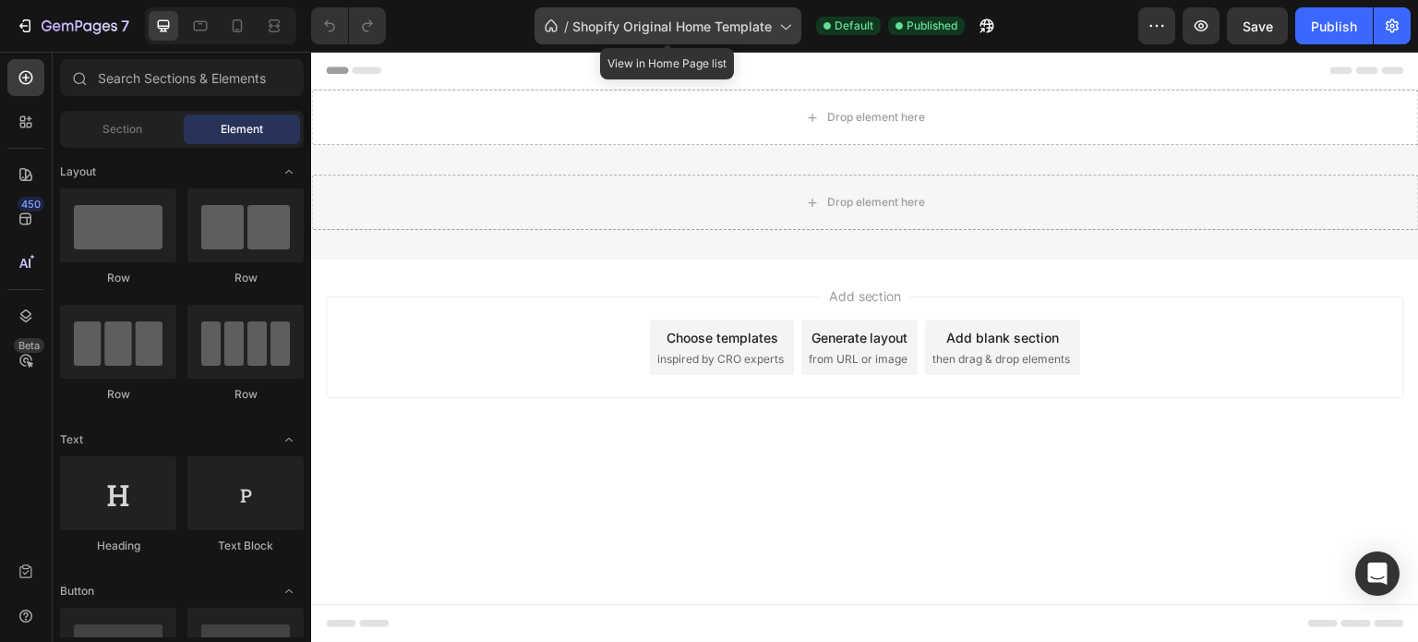
click at [790, 24] on icon at bounding box center [785, 26] width 18 height 18
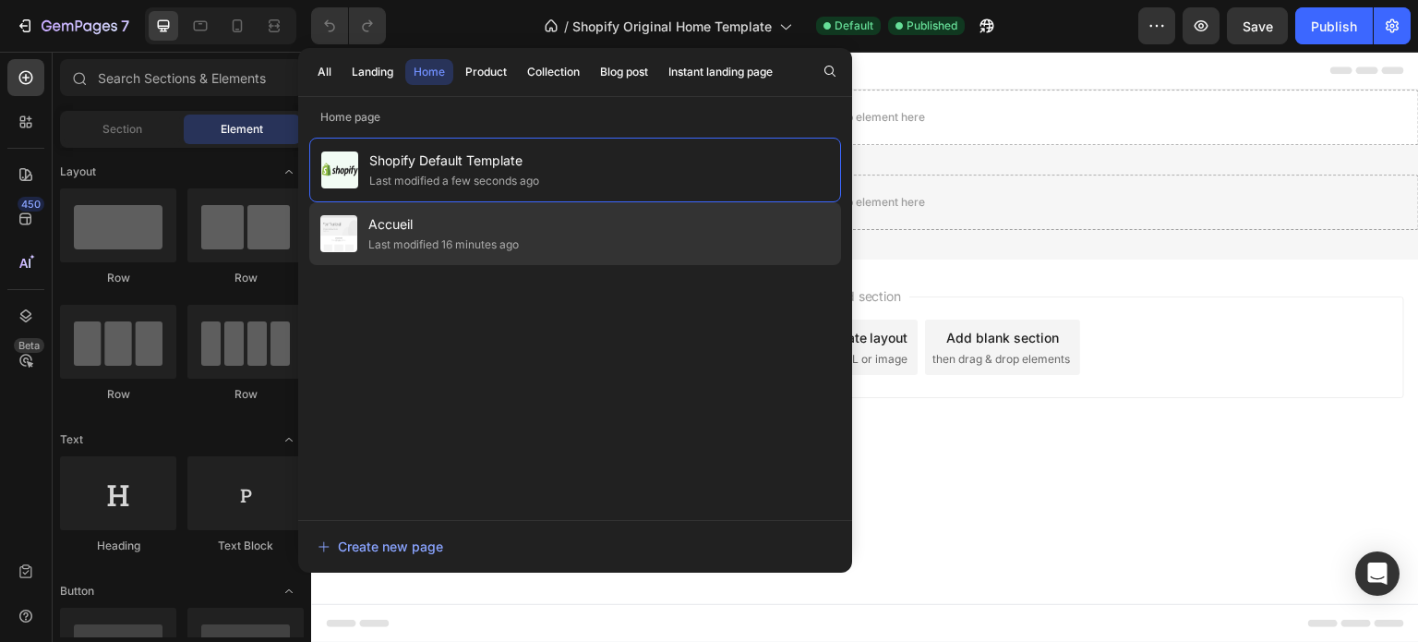
click at [470, 234] on span "Accueil" at bounding box center [443, 224] width 150 height 22
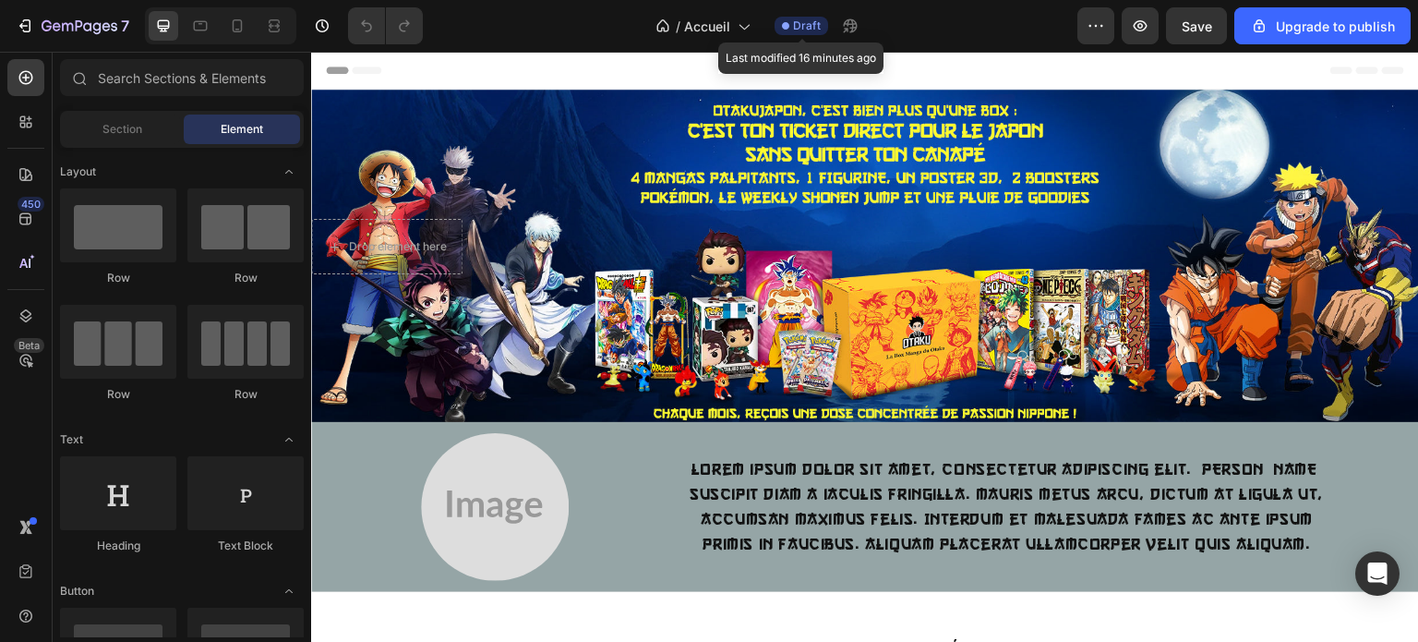
click at [800, 30] on span "Draft" at bounding box center [807, 26] width 28 height 17
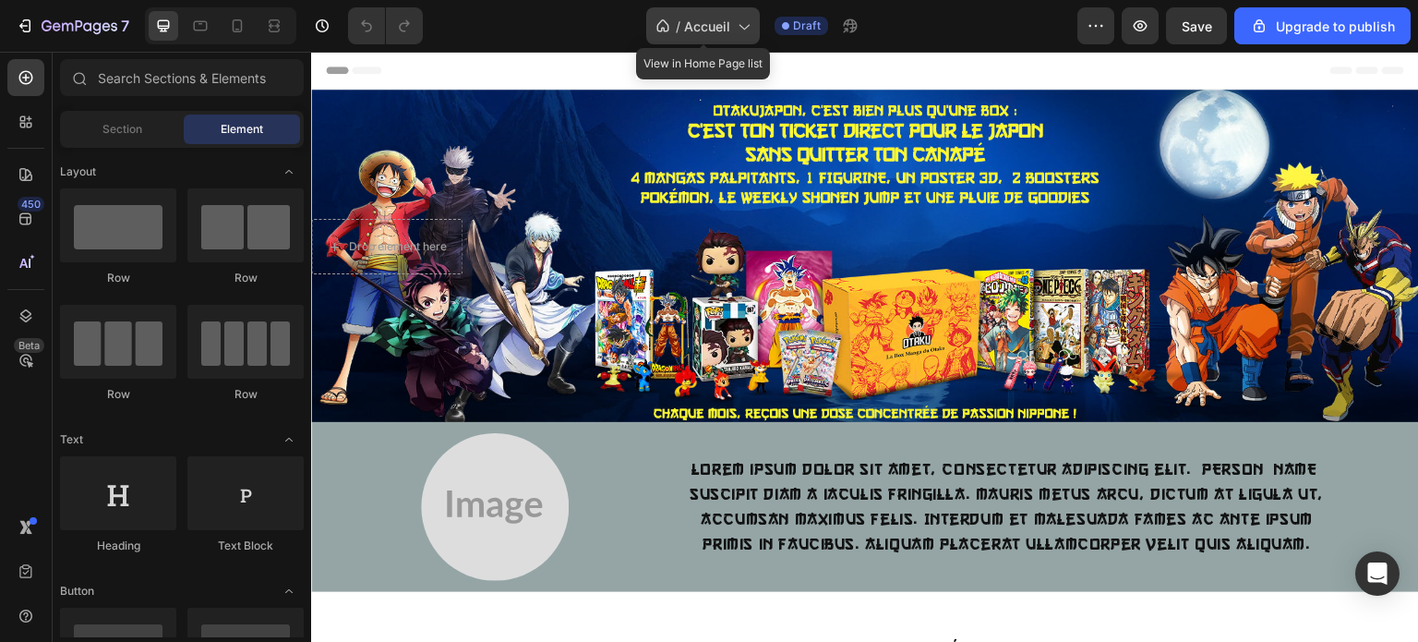
click at [760, 24] on div "/ Accueil" at bounding box center [703, 25] width 114 height 37
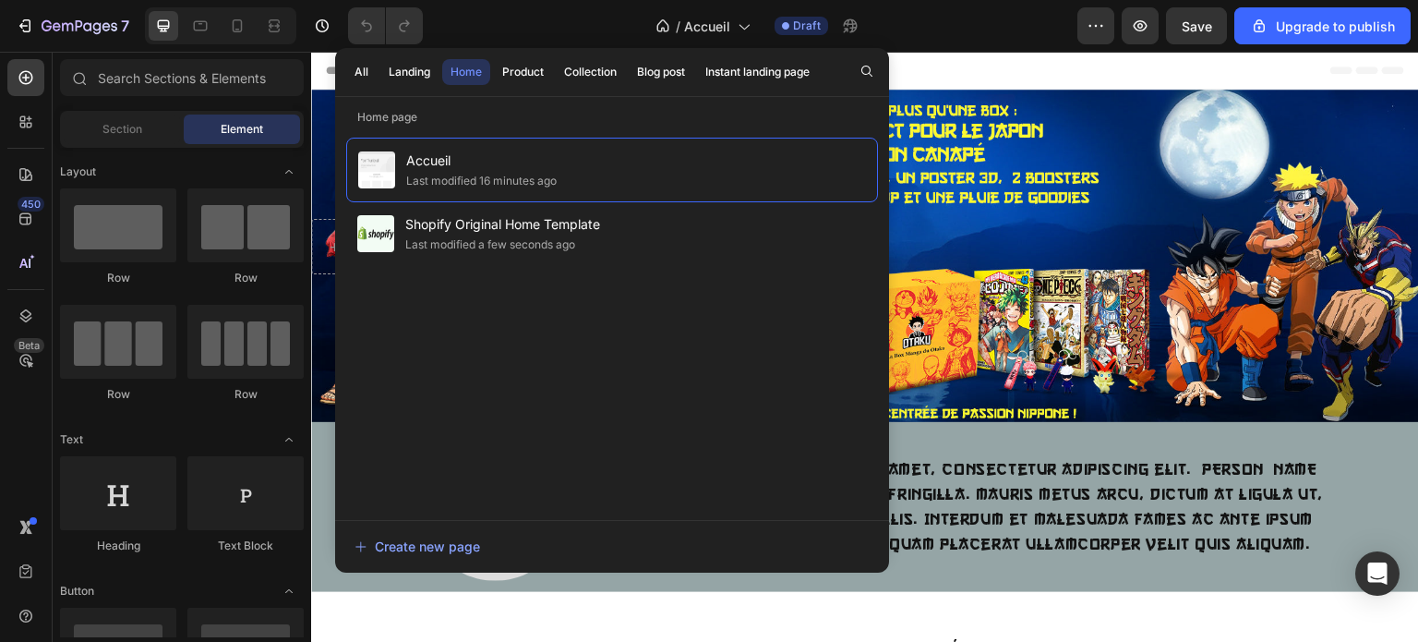
click at [1002, 69] on div "Header" at bounding box center [865, 70] width 1078 height 37
click at [929, 66] on div "Header" at bounding box center [865, 70] width 1078 height 37
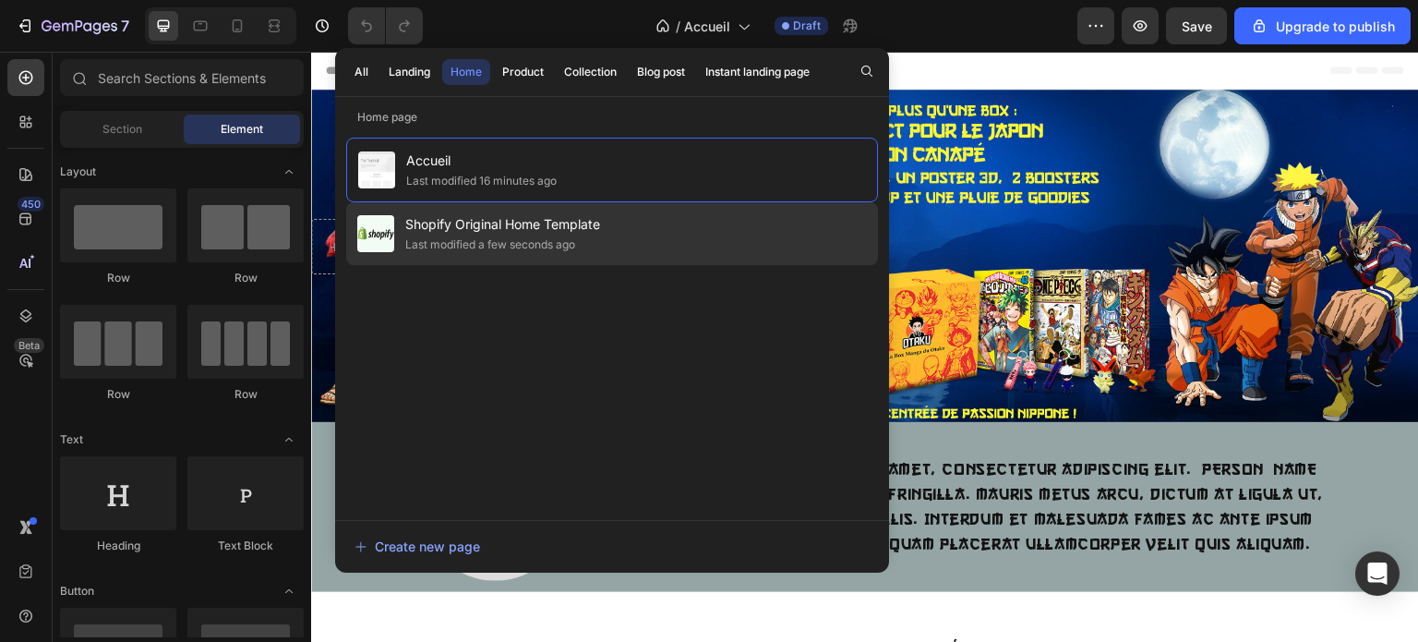
click at [527, 236] on div "Last modified a few seconds ago" at bounding box center [490, 244] width 170 height 18
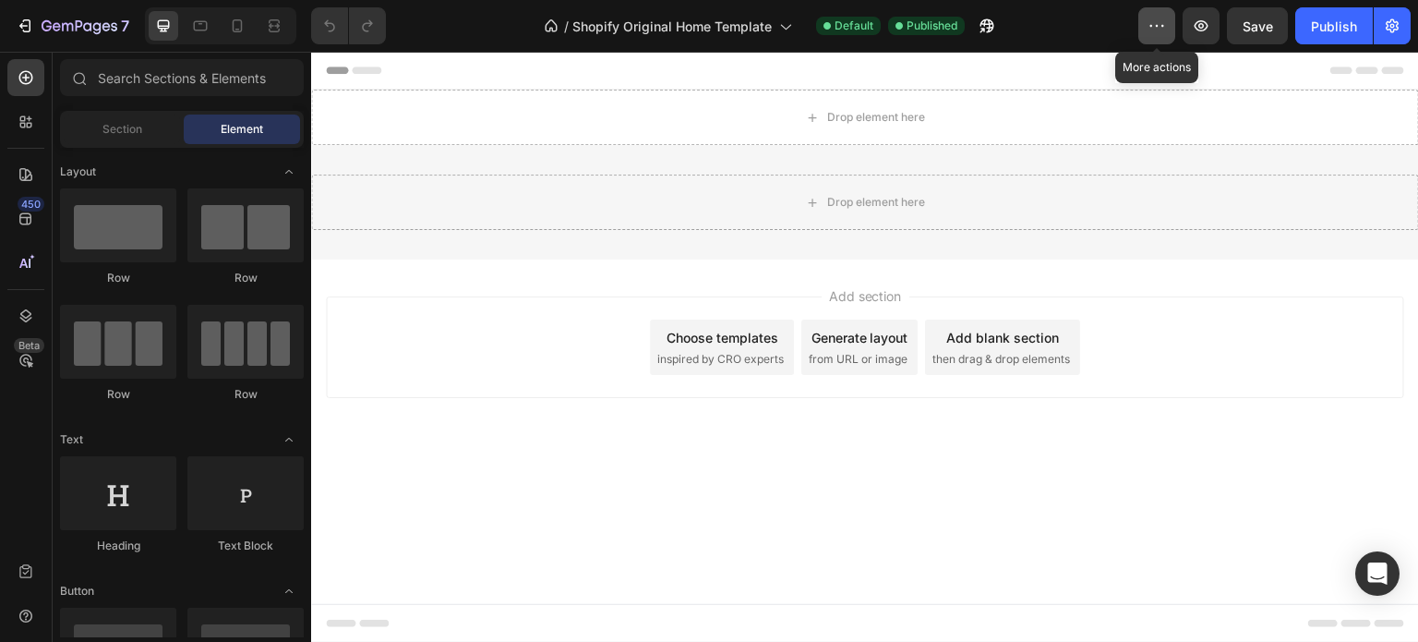
click at [1165, 36] on button "button" at bounding box center [1156, 25] width 37 height 37
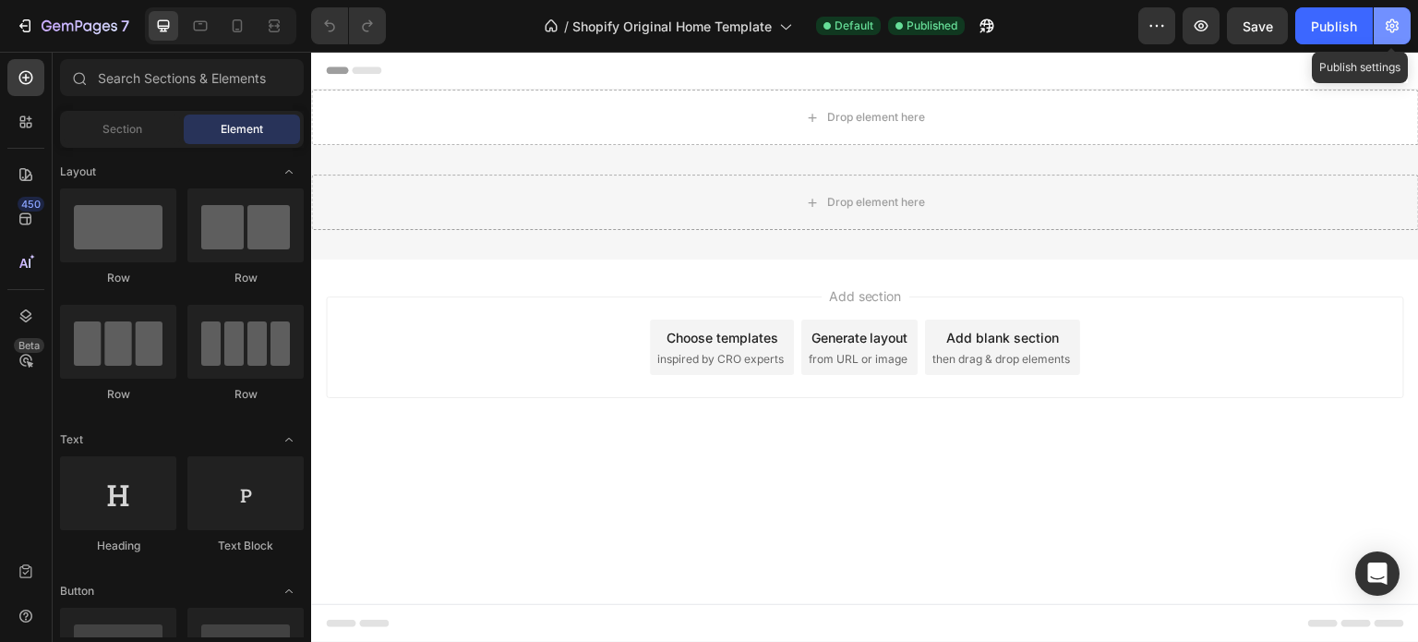
click at [1405, 20] on button "button" at bounding box center [1392, 25] width 37 height 37
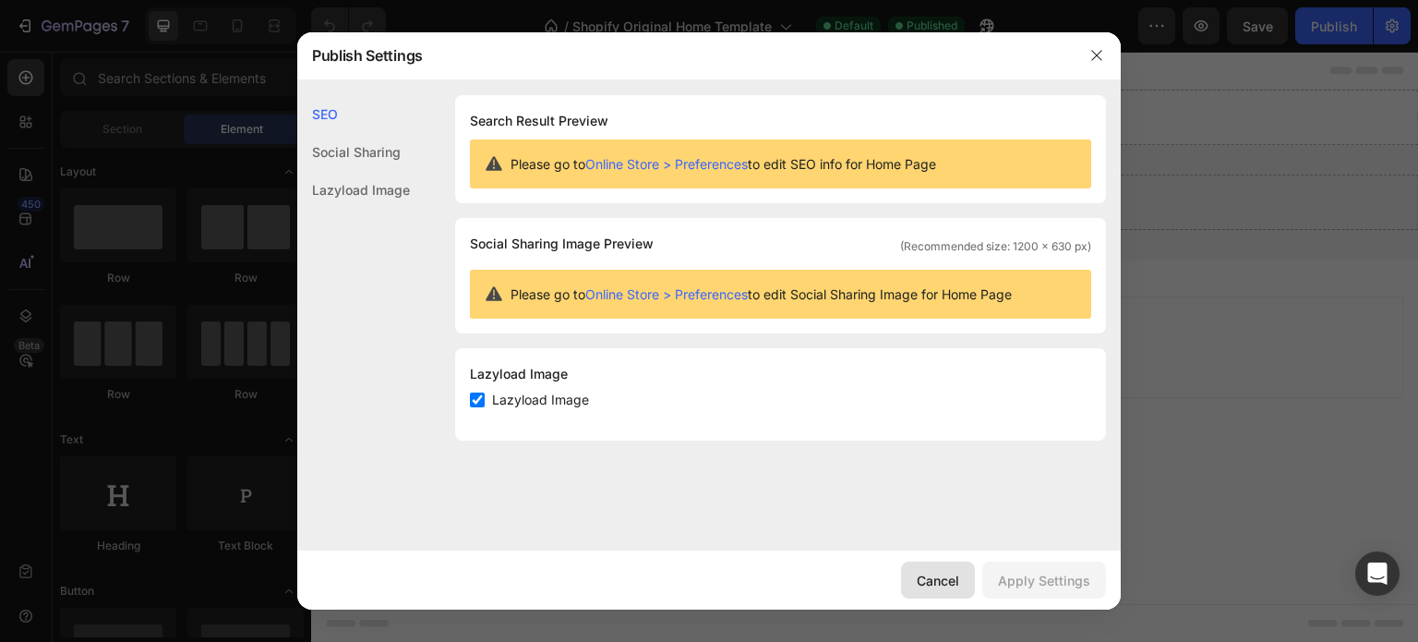
click at [937, 579] on div "Cancel" at bounding box center [938, 580] width 42 height 19
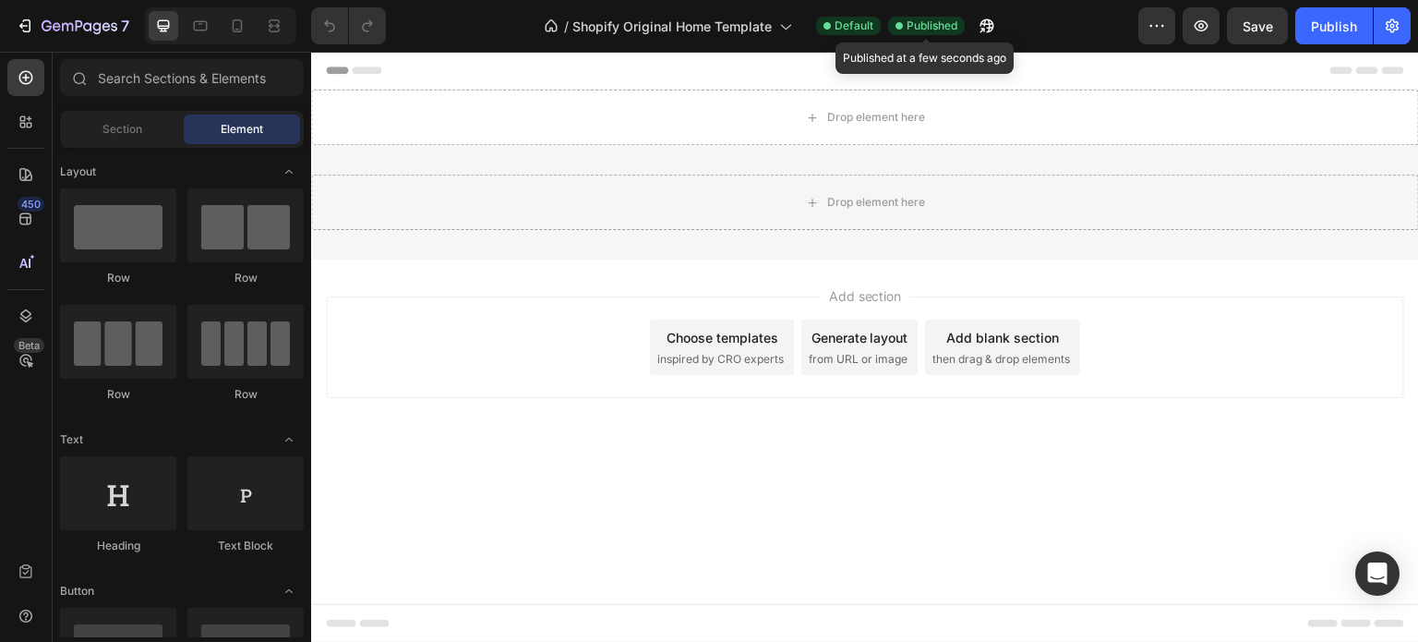
click at [935, 30] on span "Published" at bounding box center [932, 26] width 51 height 17
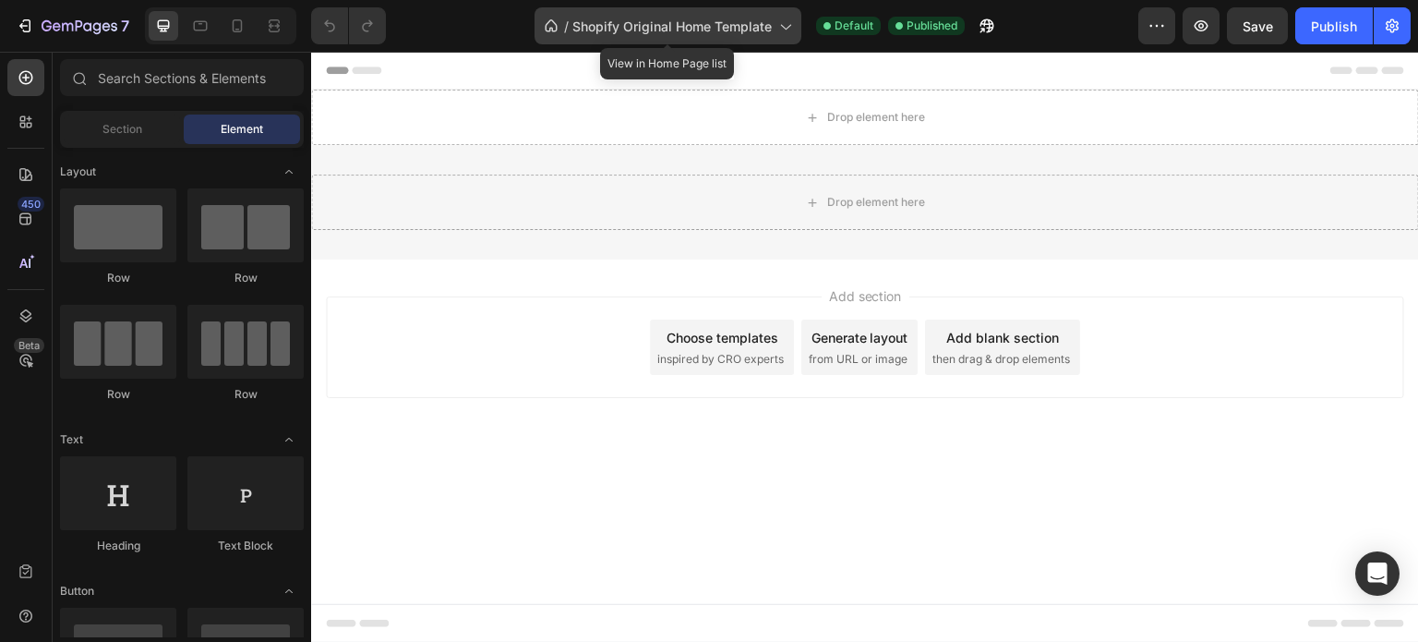
click at [797, 19] on div "/ Shopify Original Home Template" at bounding box center [668, 25] width 267 height 37
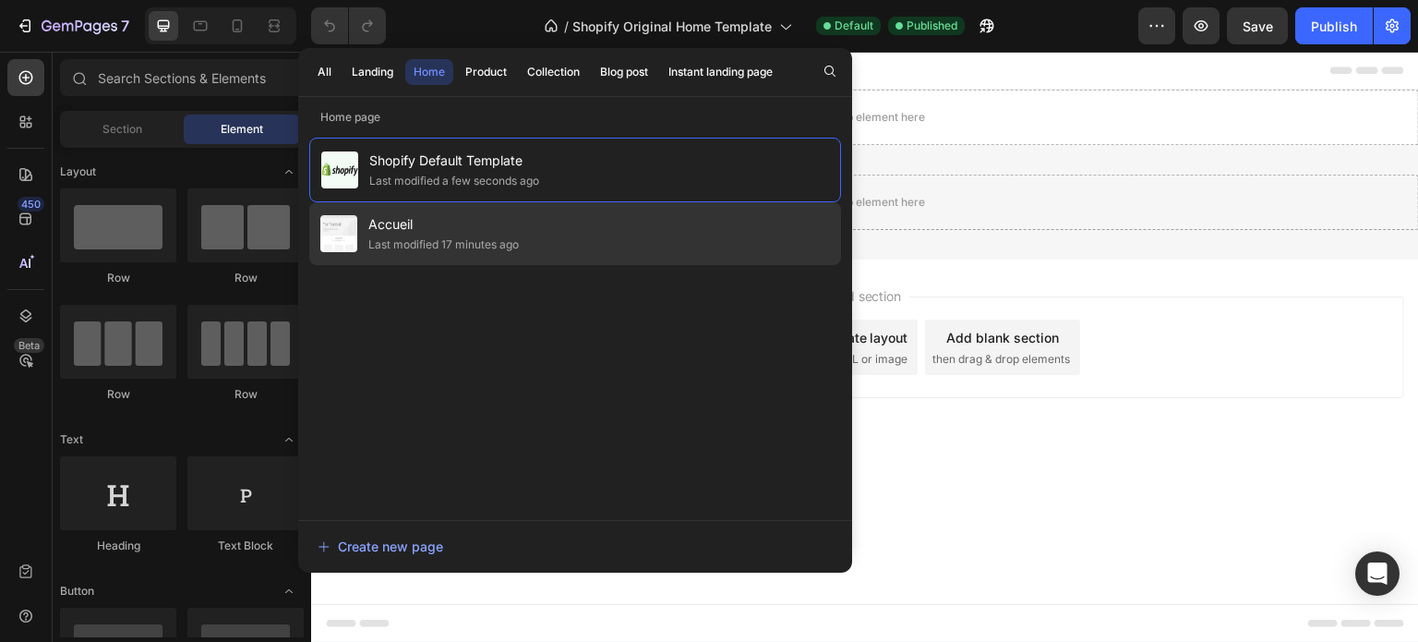
click at [552, 232] on div "Accueil Last modified 17 minutes ago" at bounding box center [575, 233] width 532 height 63
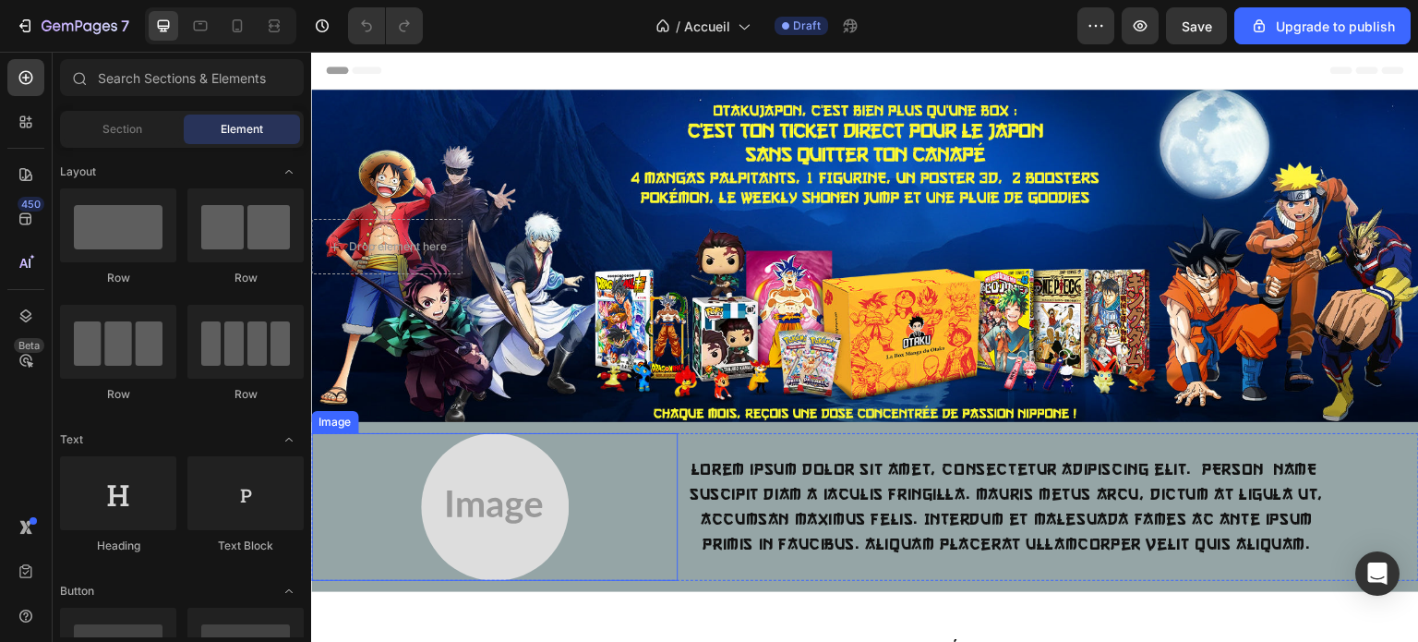
click at [471, 497] on img at bounding box center [495, 507] width 148 height 148
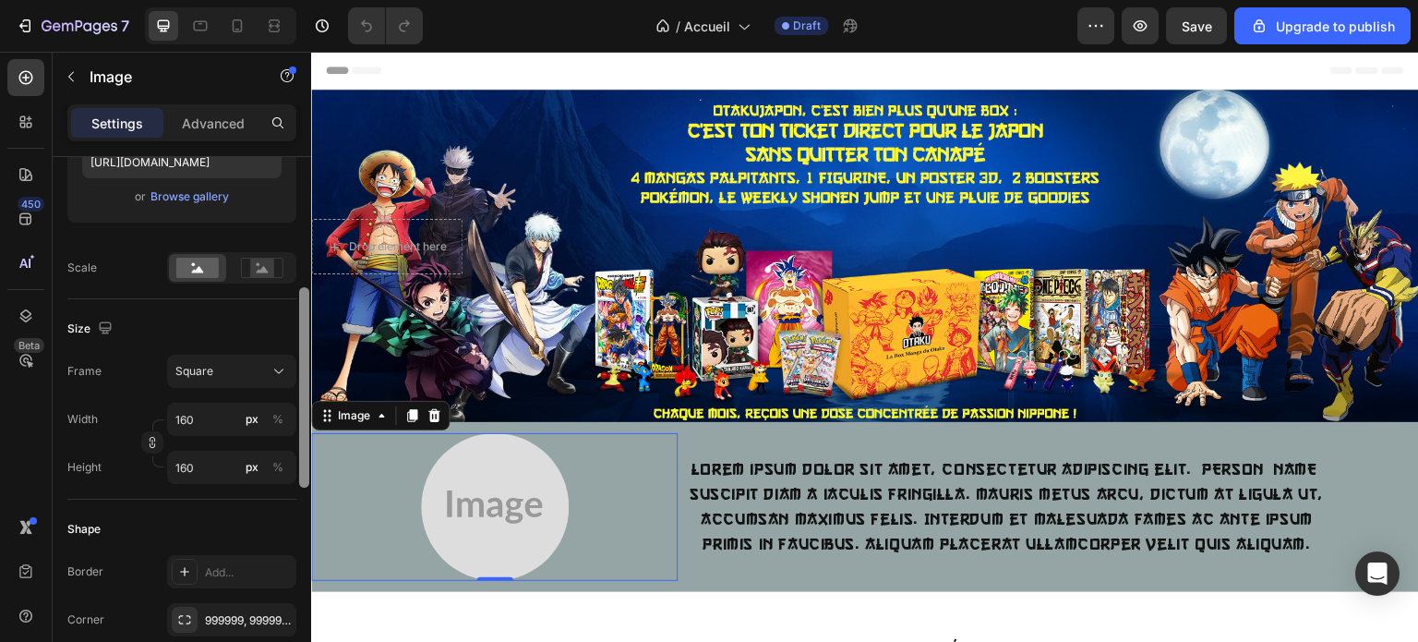
drag, startPoint x: 302, startPoint y: 199, endPoint x: 305, endPoint y: 331, distance: 131.1
click at [305, 331] on div at bounding box center [304, 387] width 10 height 200
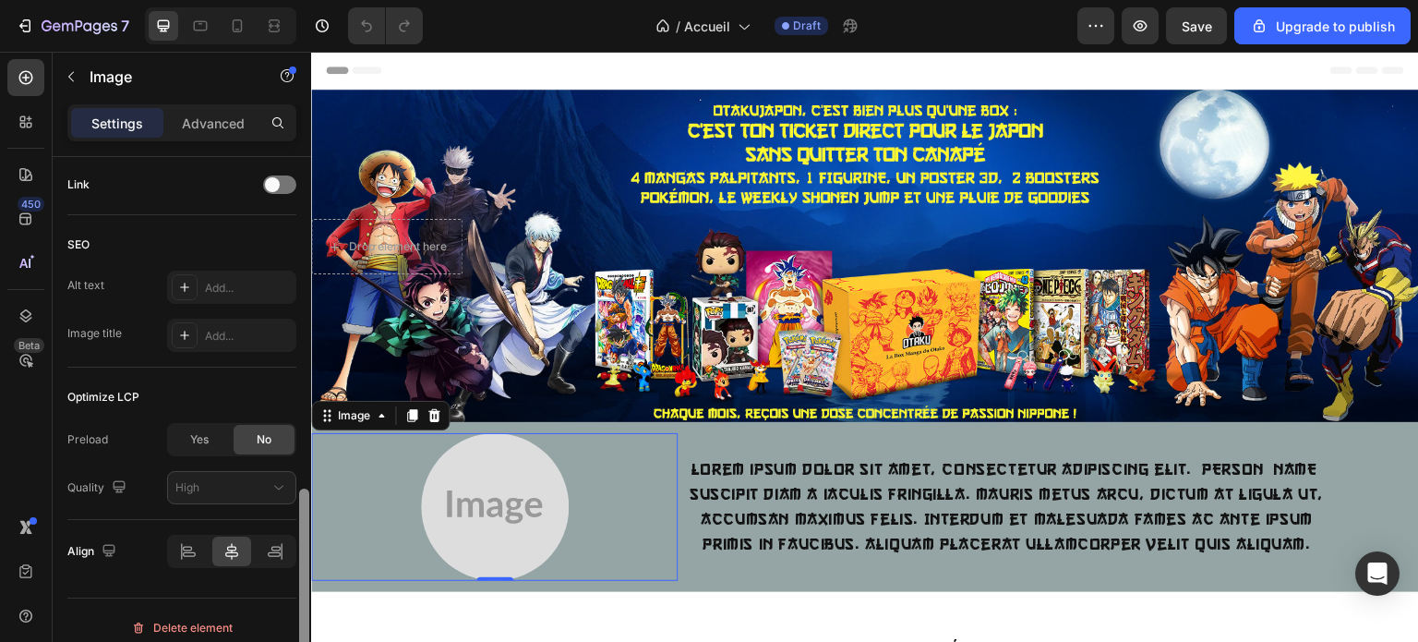
click at [300, 383] on div at bounding box center [304, 425] width 14 height 537
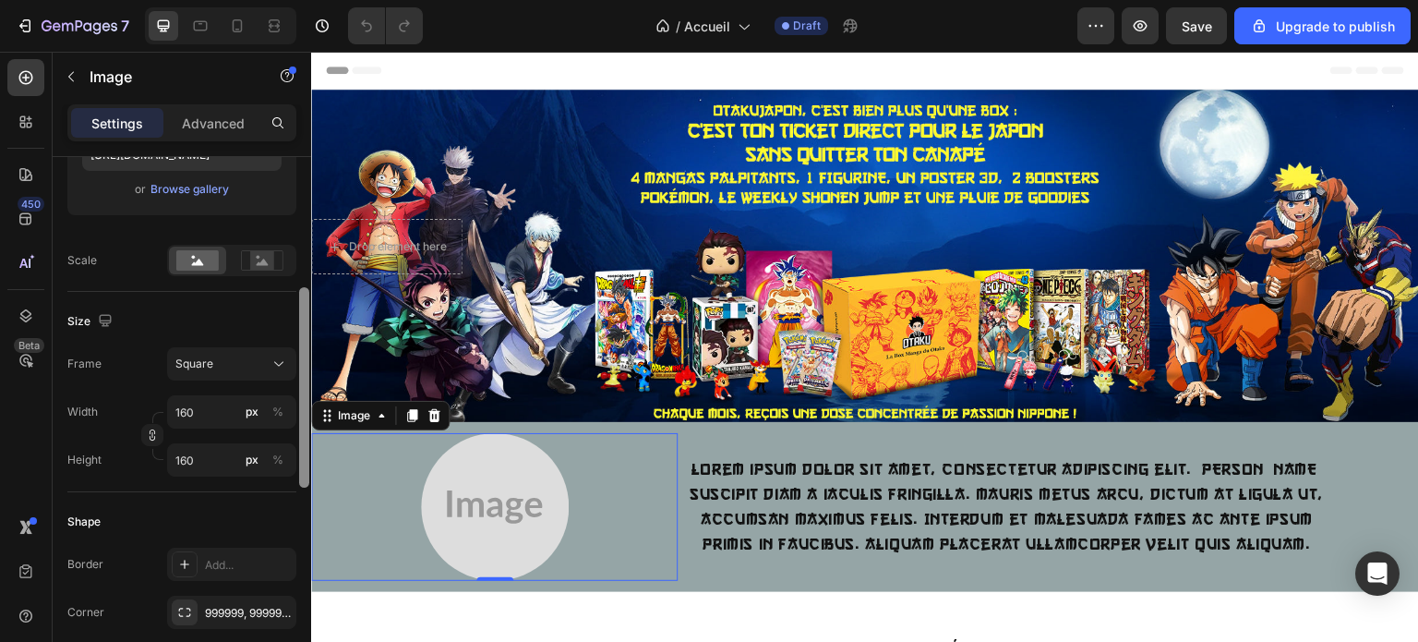
drag, startPoint x: 300, startPoint y: 383, endPoint x: 301, endPoint y: 409, distance: 25.9
click at [301, 409] on div at bounding box center [304, 425] width 14 height 537
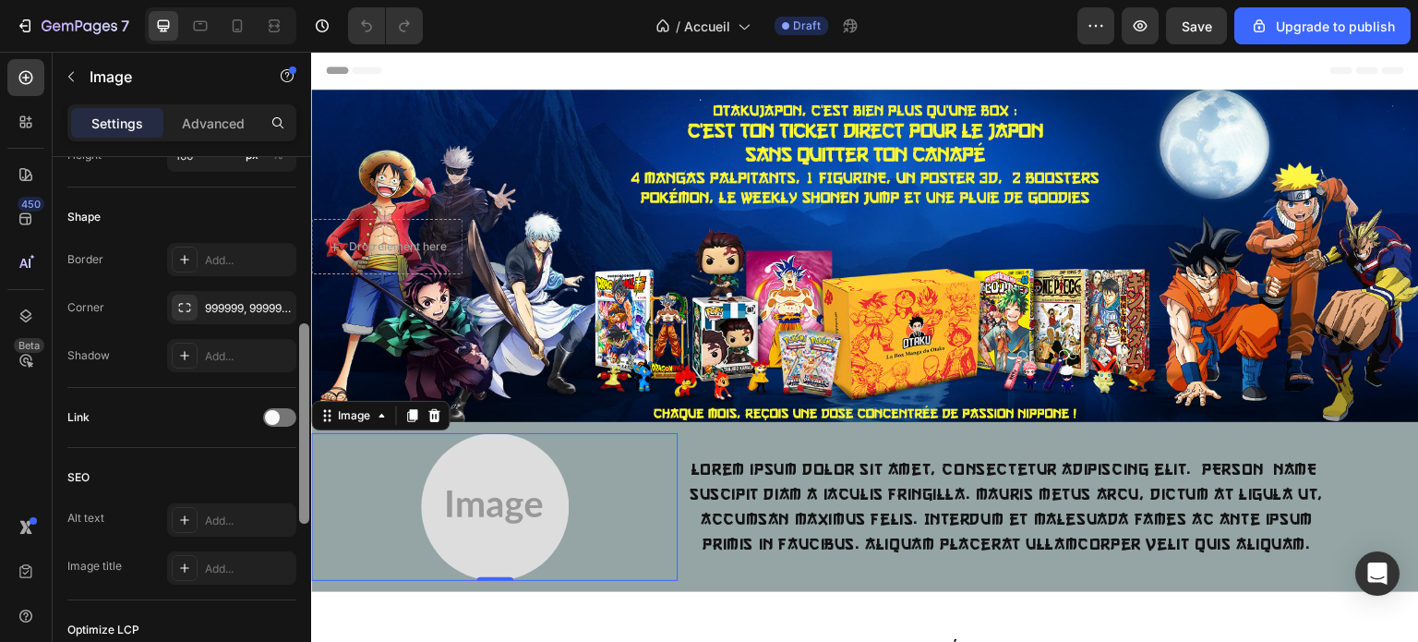
drag, startPoint x: 307, startPoint y: 402, endPoint x: 299, endPoint y: 509, distance: 107.4
click at [299, 509] on div at bounding box center [304, 423] width 10 height 200
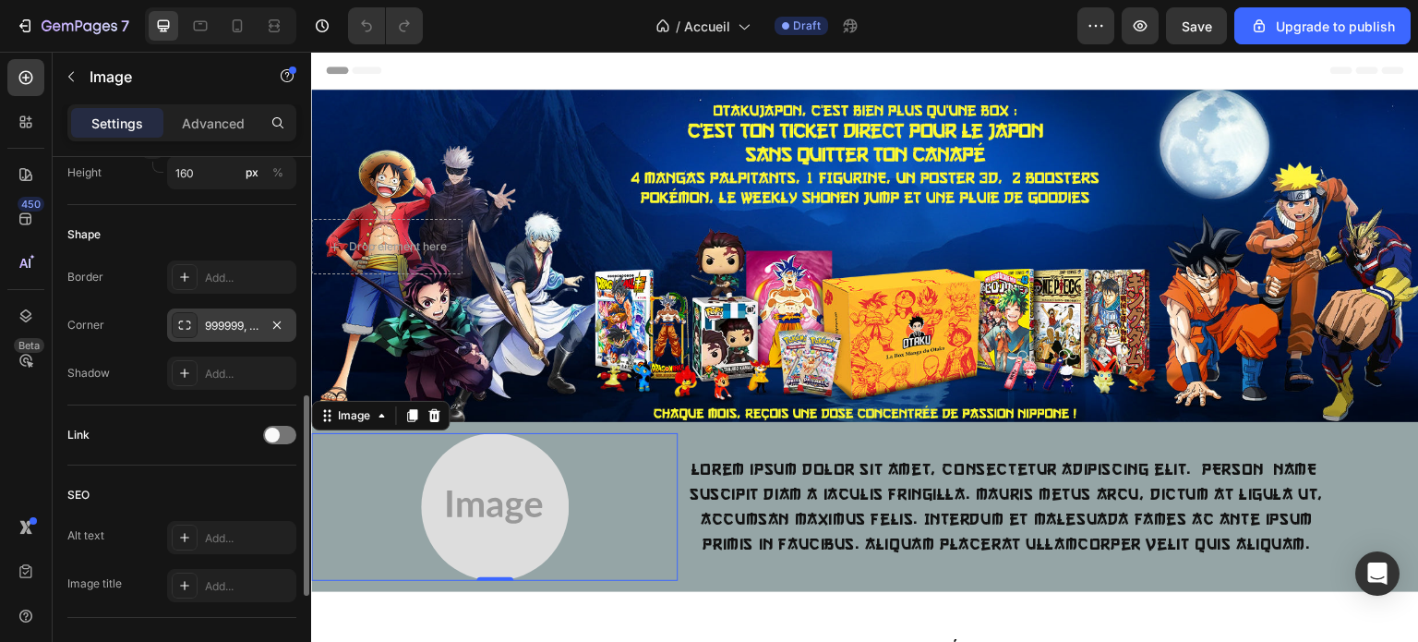
click at [225, 326] on div "999999, 999999, 999999, 999999" at bounding box center [232, 326] width 54 height 17
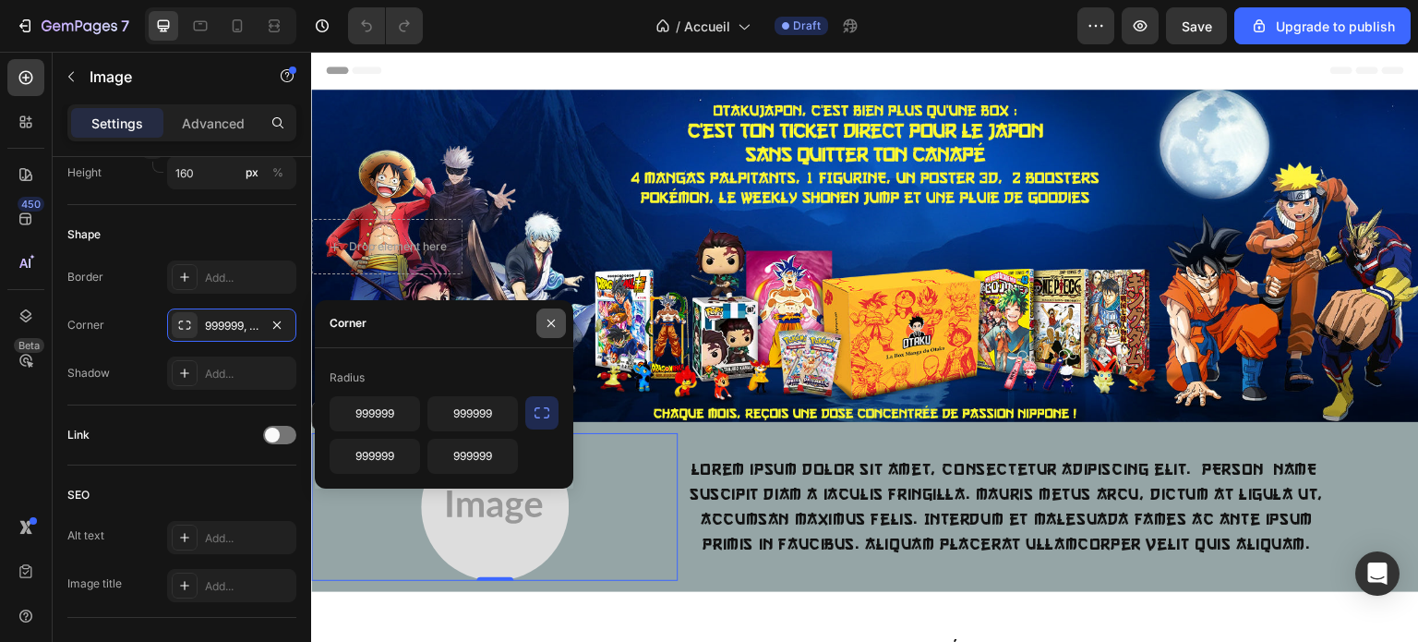
click at [540, 317] on button "button" at bounding box center [551, 323] width 30 height 30
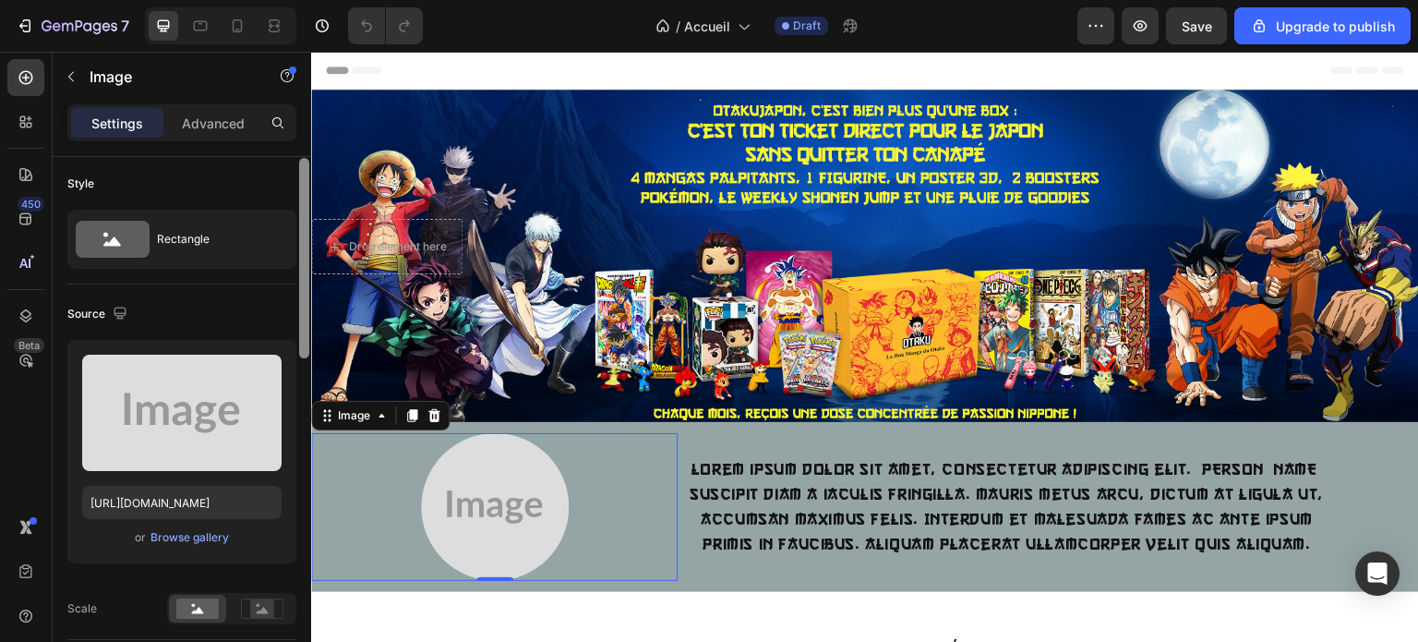
scroll to position [0, 0]
drag, startPoint x: 307, startPoint y: 450, endPoint x: 295, endPoint y: 199, distance: 251.4
click at [295, 199] on div "Style Rectangle Source Upload Image [URL][DOMAIN_NAME] or Browse gallery Scale …" at bounding box center [182, 425] width 259 height 537
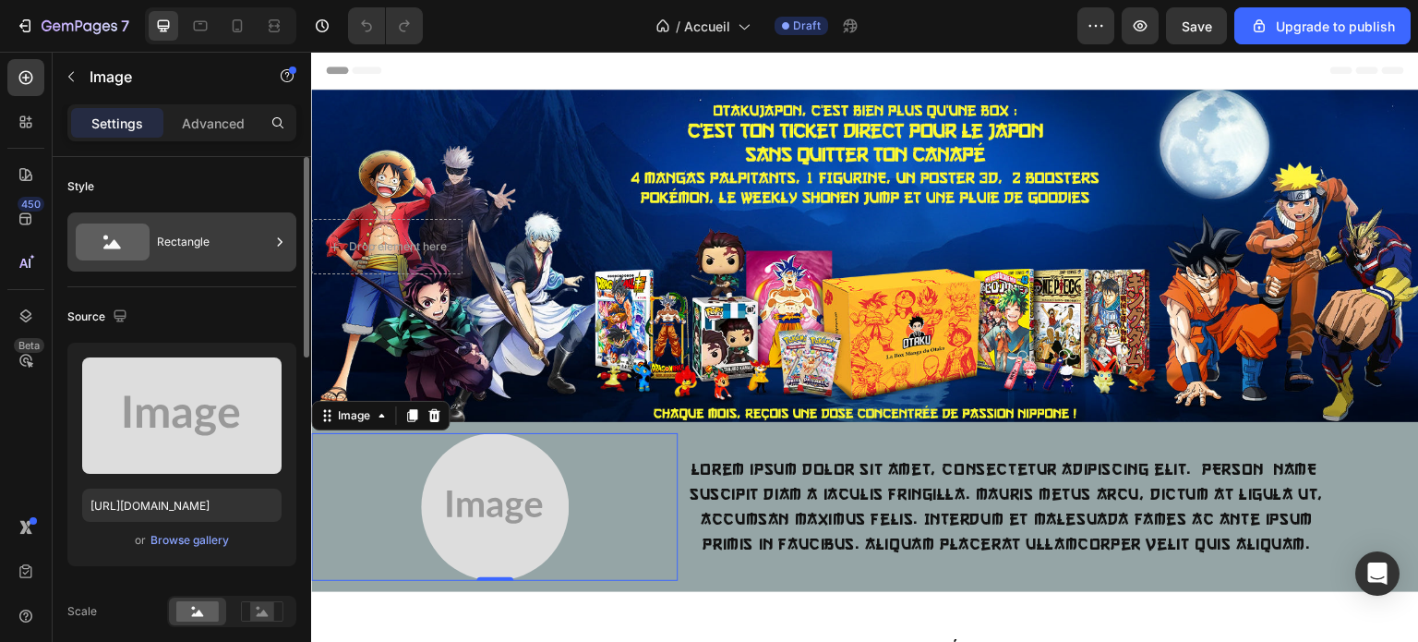
click at [190, 247] on div "Rectangle" at bounding box center [213, 242] width 113 height 42
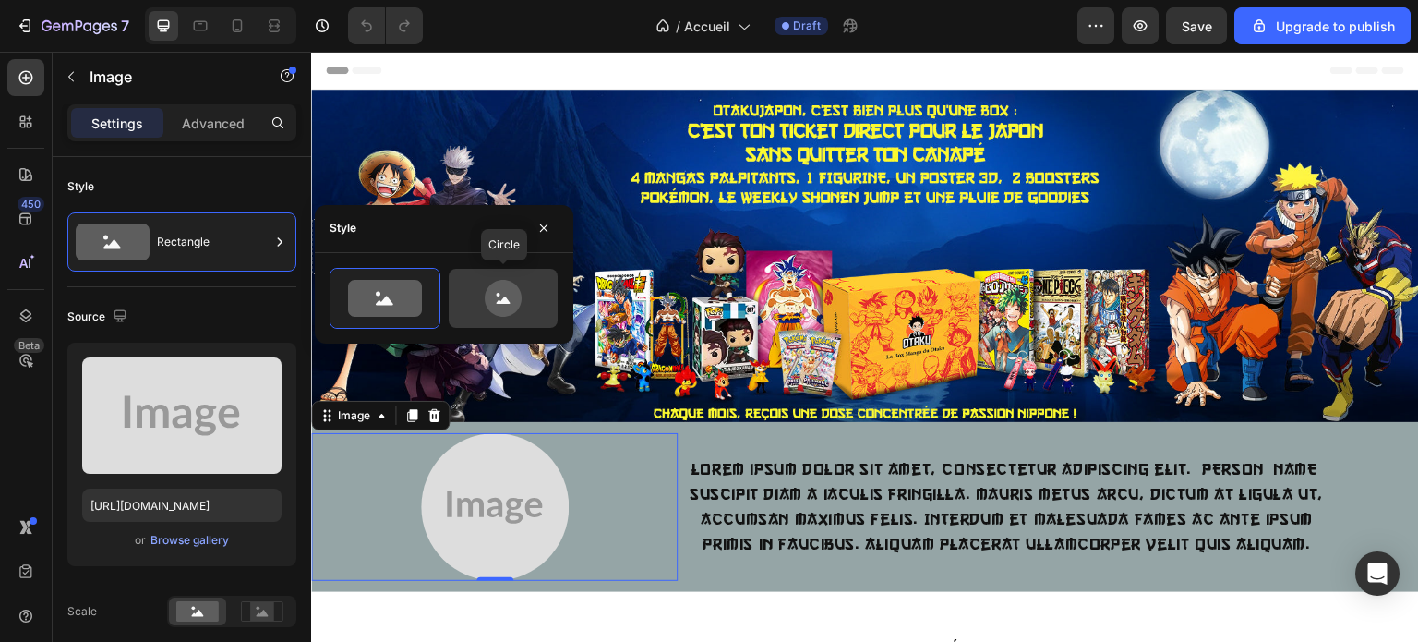
click at [510, 292] on icon at bounding box center [503, 298] width 37 height 37
type input "80"
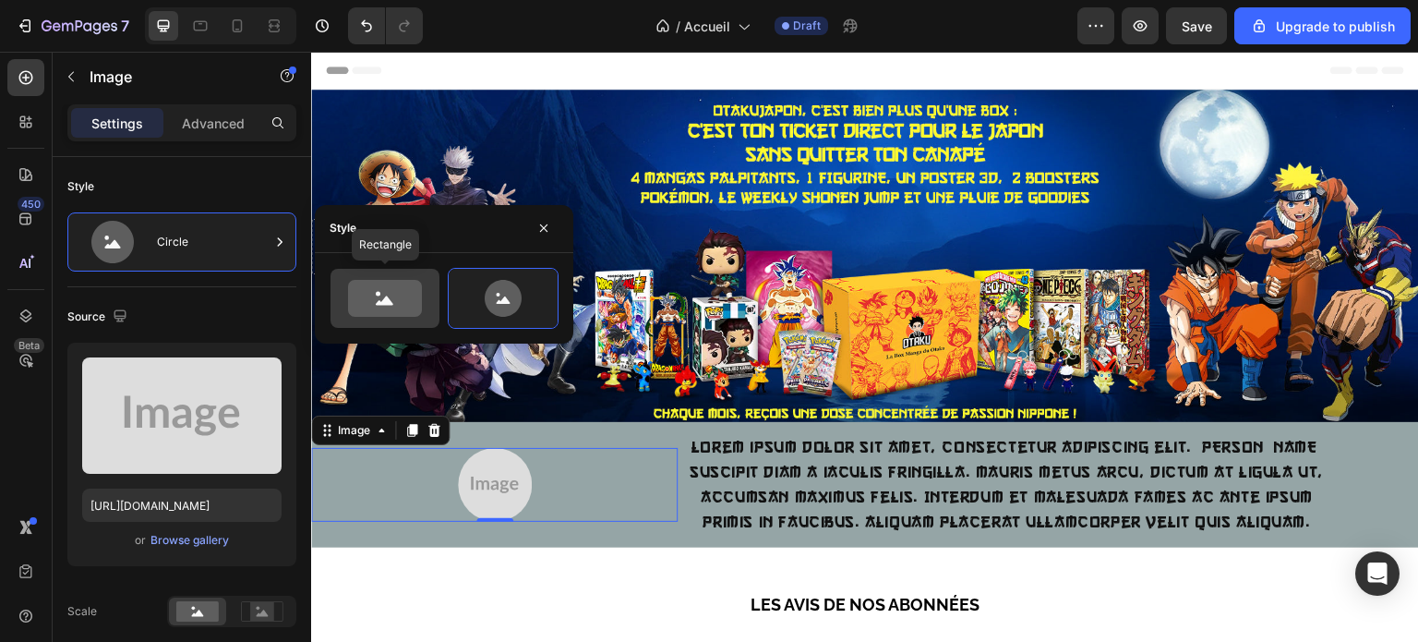
click at [413, 294] on icon at bounding box center [385, 298] width 74 height 37
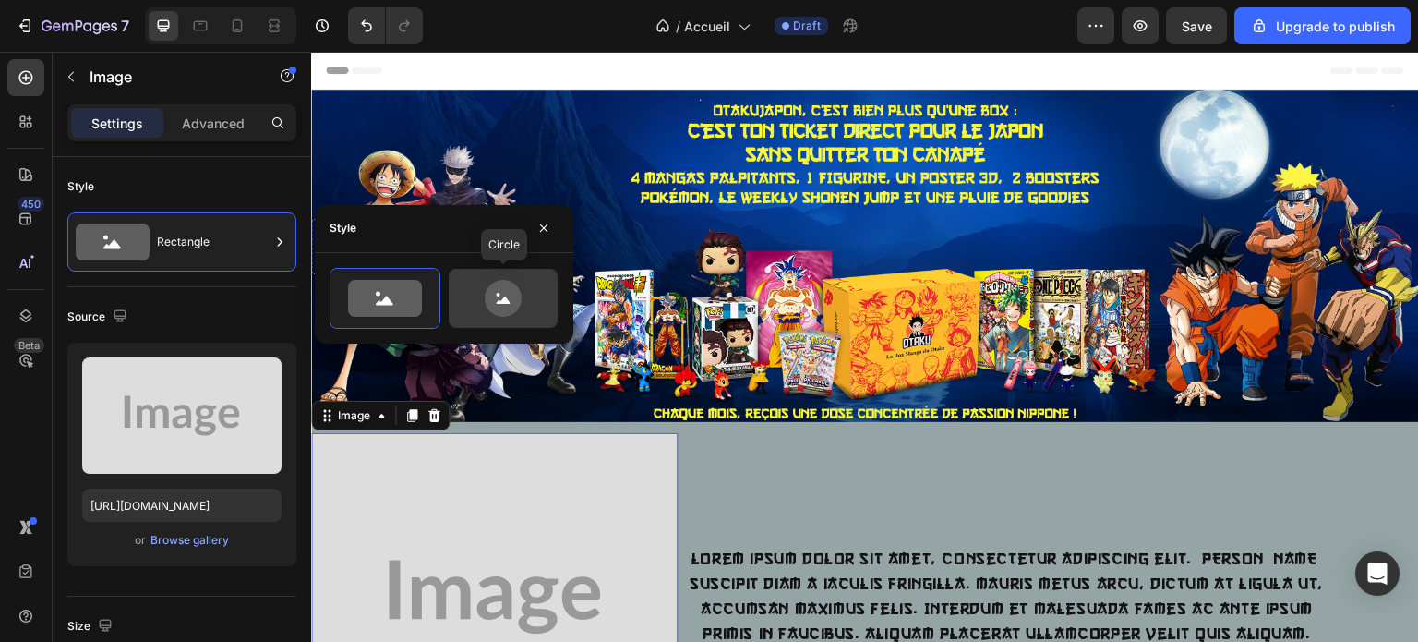
click at [490, 298] on icon at bounding box center [503, 298] width 37 height 37
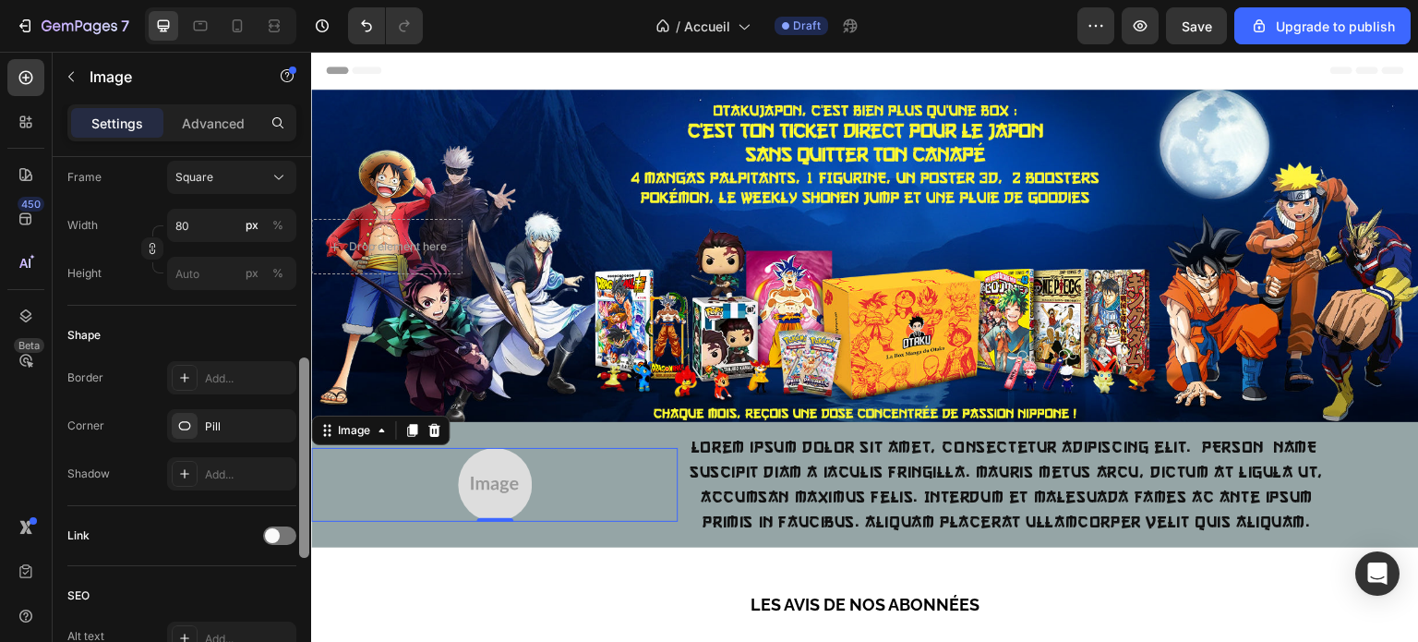
click at [306, 356] on div at bounding box center [304, 425] width 14 height 537
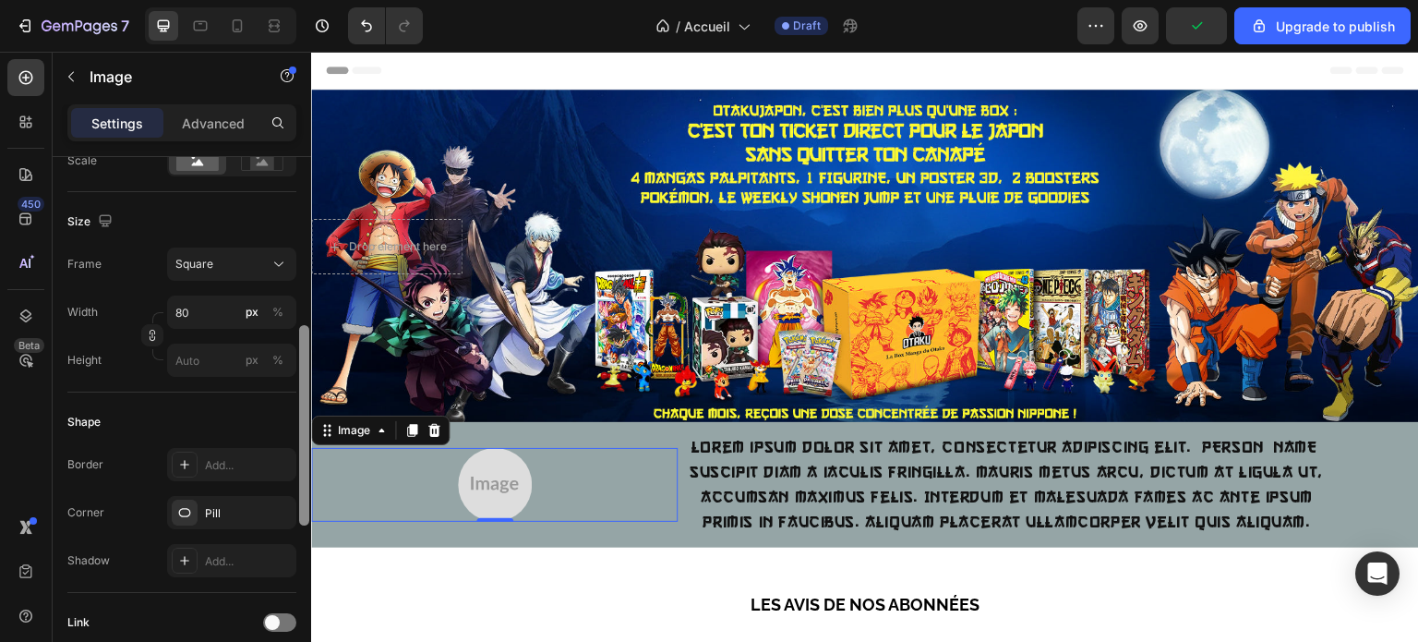
scroll to position [433, 0]
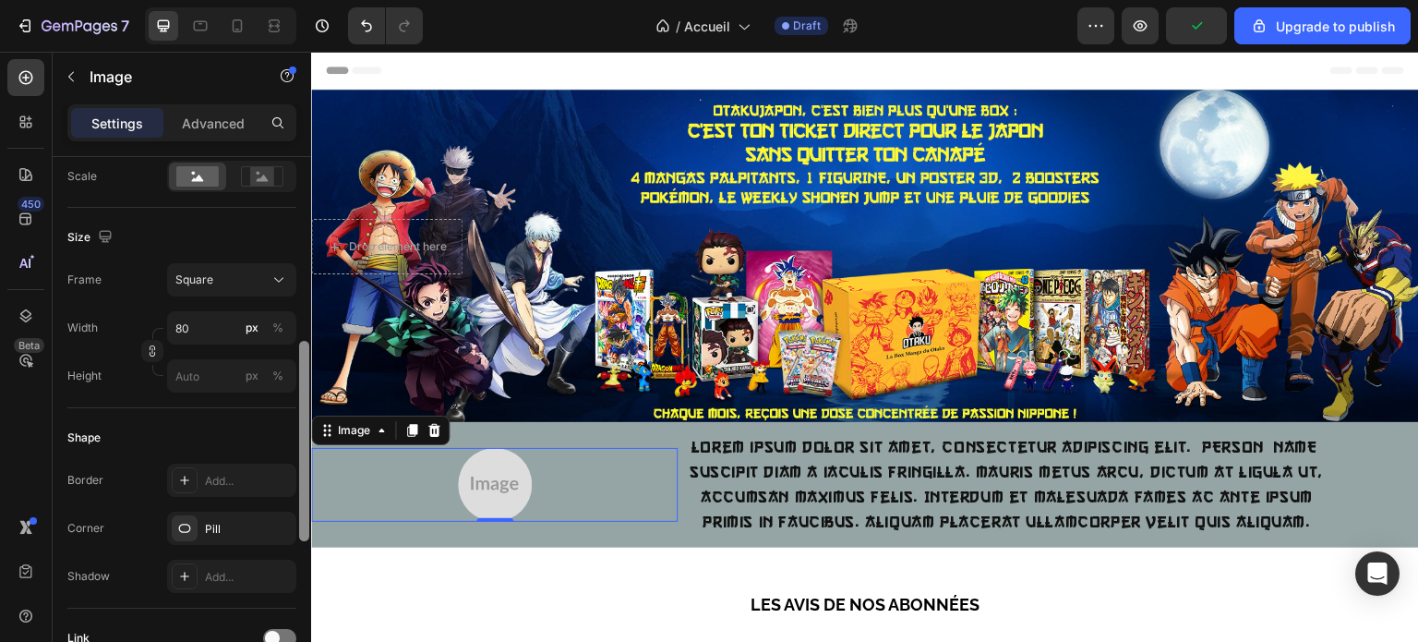
drag, startPoint x: 306, startPoint y: 356, endPoint x: 306, endPoint y: 318, distance: 38.8
click at [306, 341] on div at bounding box center [304, 441] width 10 height 200
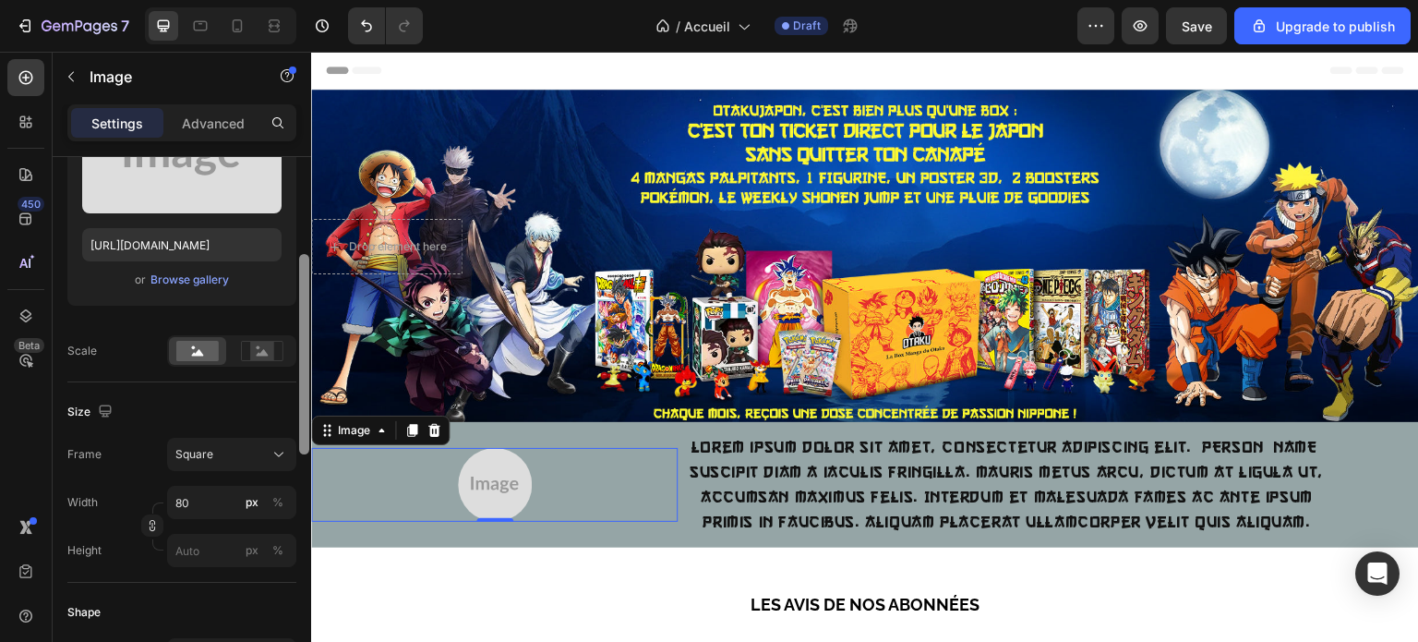
drag, startPoint x: 303, startPoint y: 392, endPoint x: 289, endPoint y: 350, distance: 44.7
click at [289, 350] on div "Style Circle Source Upload Image [URL][DOMAIN_NAME] or Browse gallery Scale Siz…" at bounding box center [182, 425] width 259 height 537
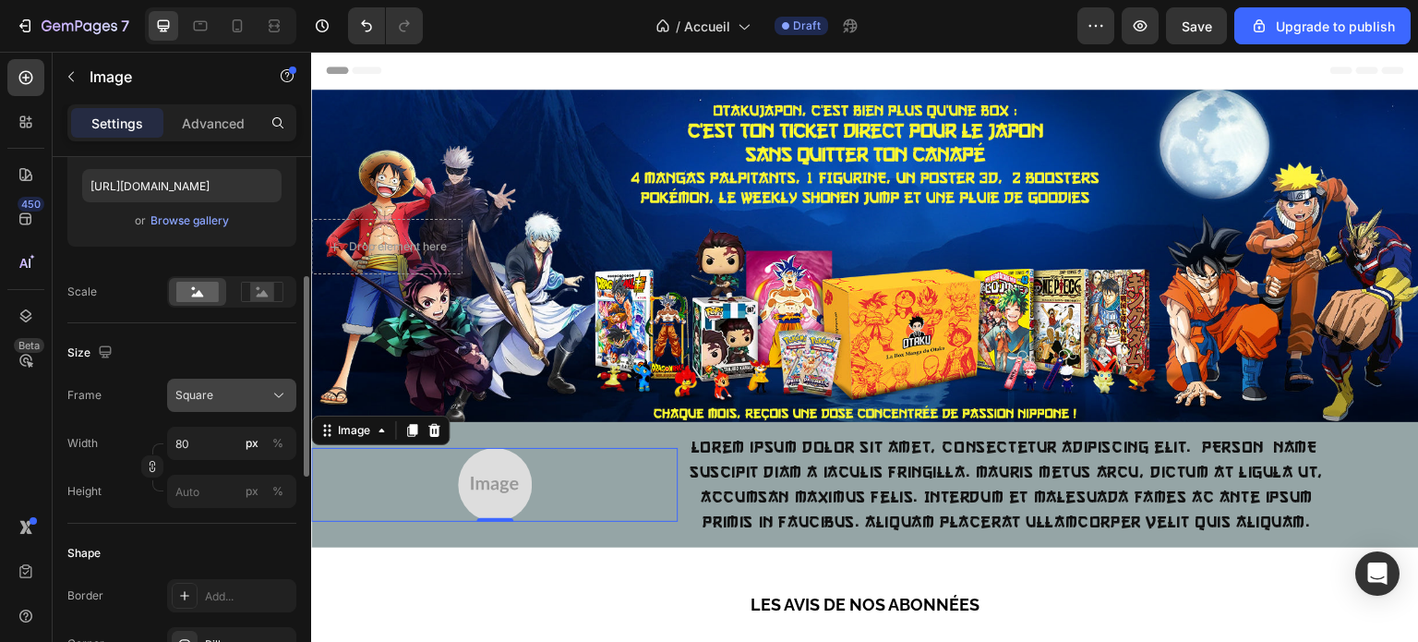
click at [235, 389] on div "Square" at bounding box center [220, 395] width 90 height 17
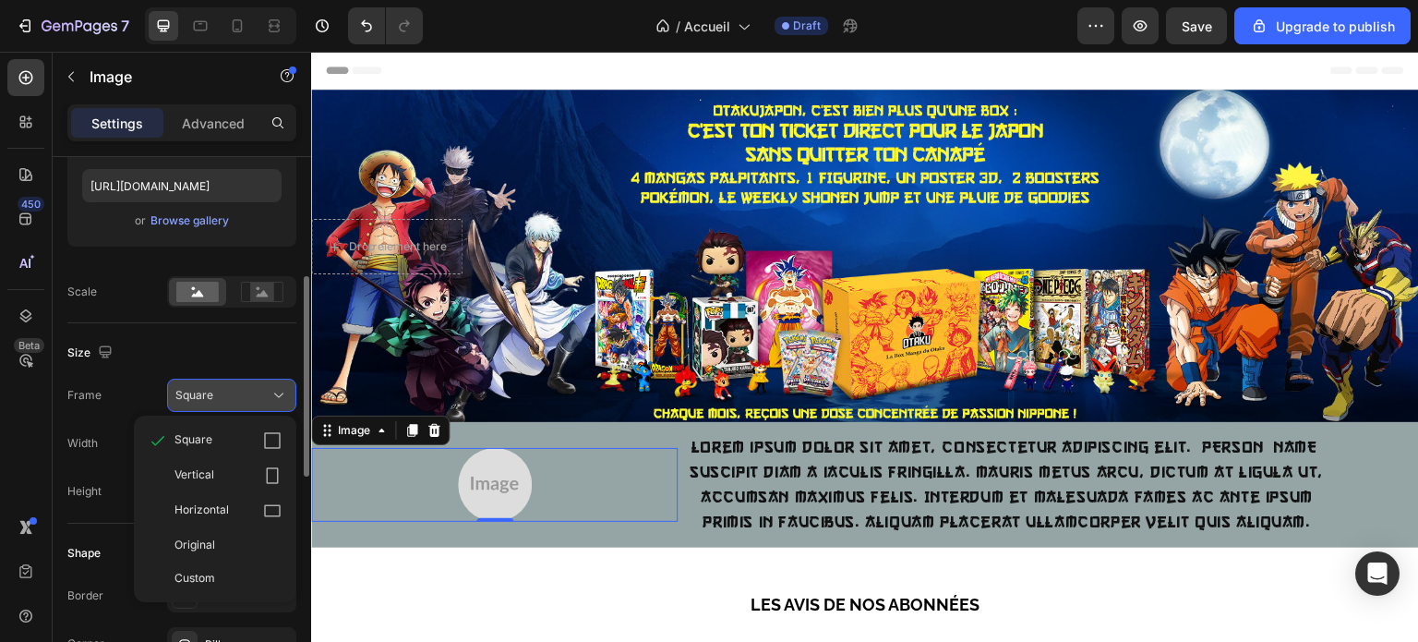
click at [235, 389] on div "Square" at bounding box center [220, 395] width 90 height 17
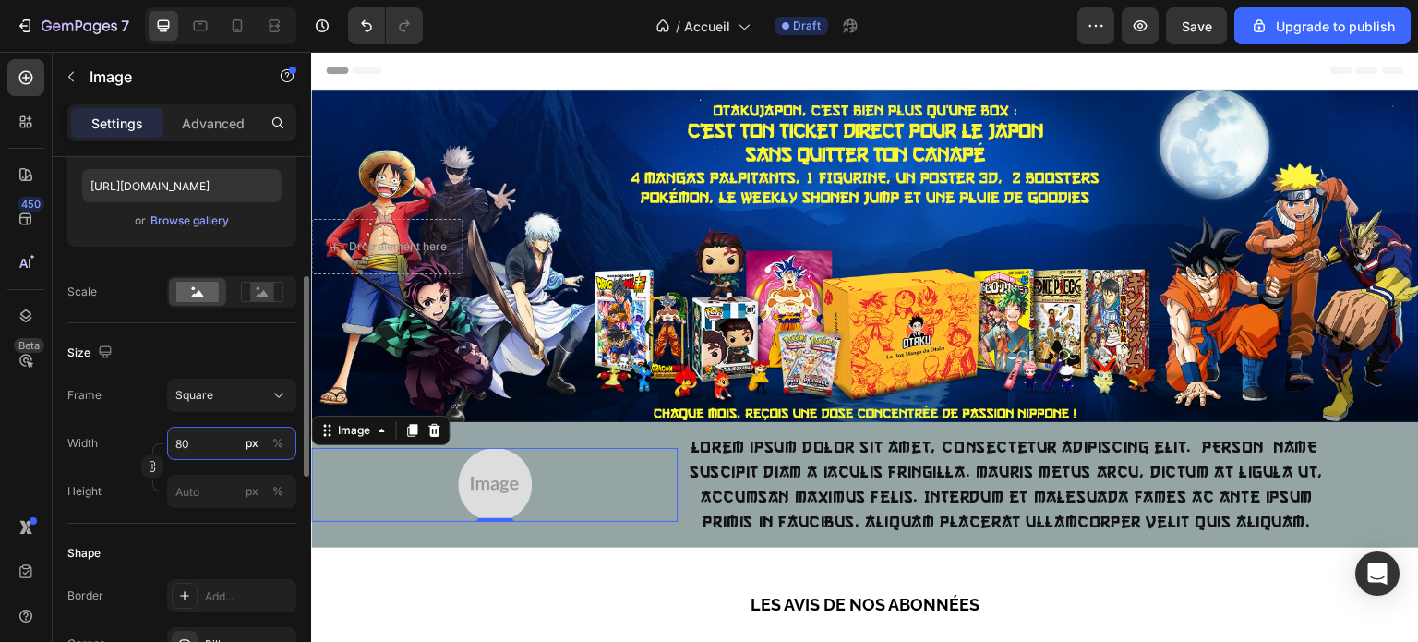
click at [203, 437] on input "80" at bounding box center [231, 443] width 129 height 33
type input "1"
type input "12"
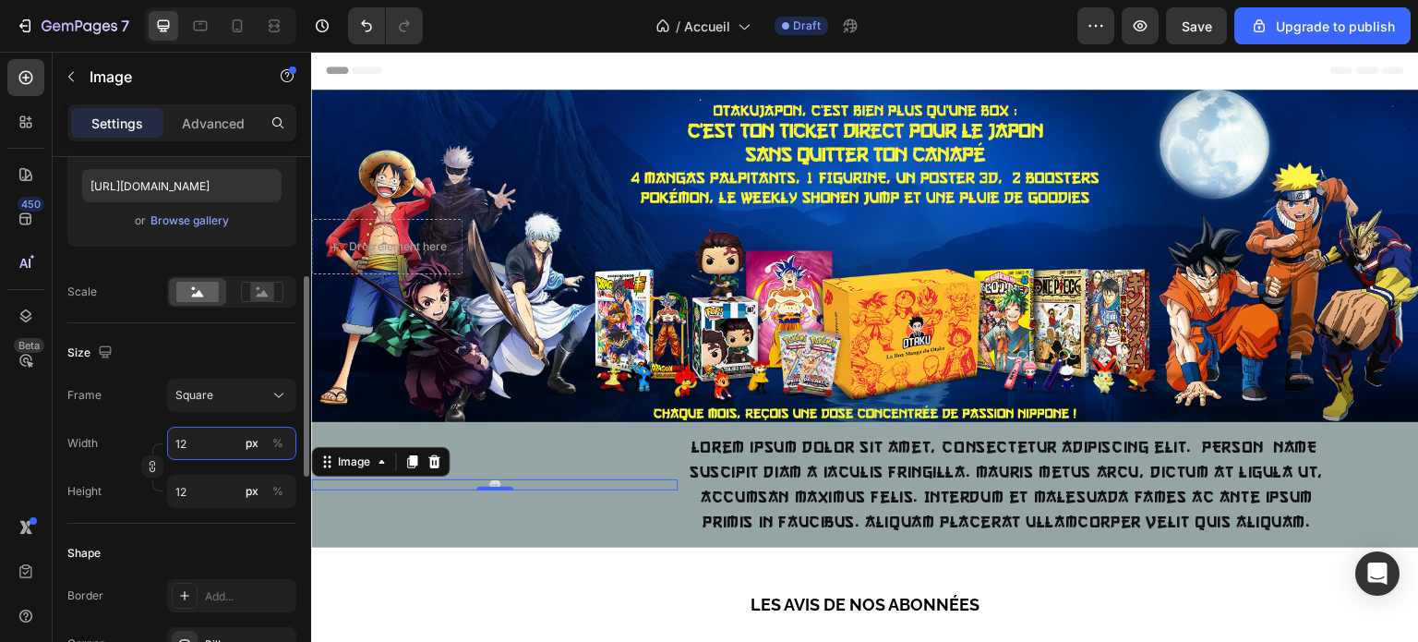
type input "120"
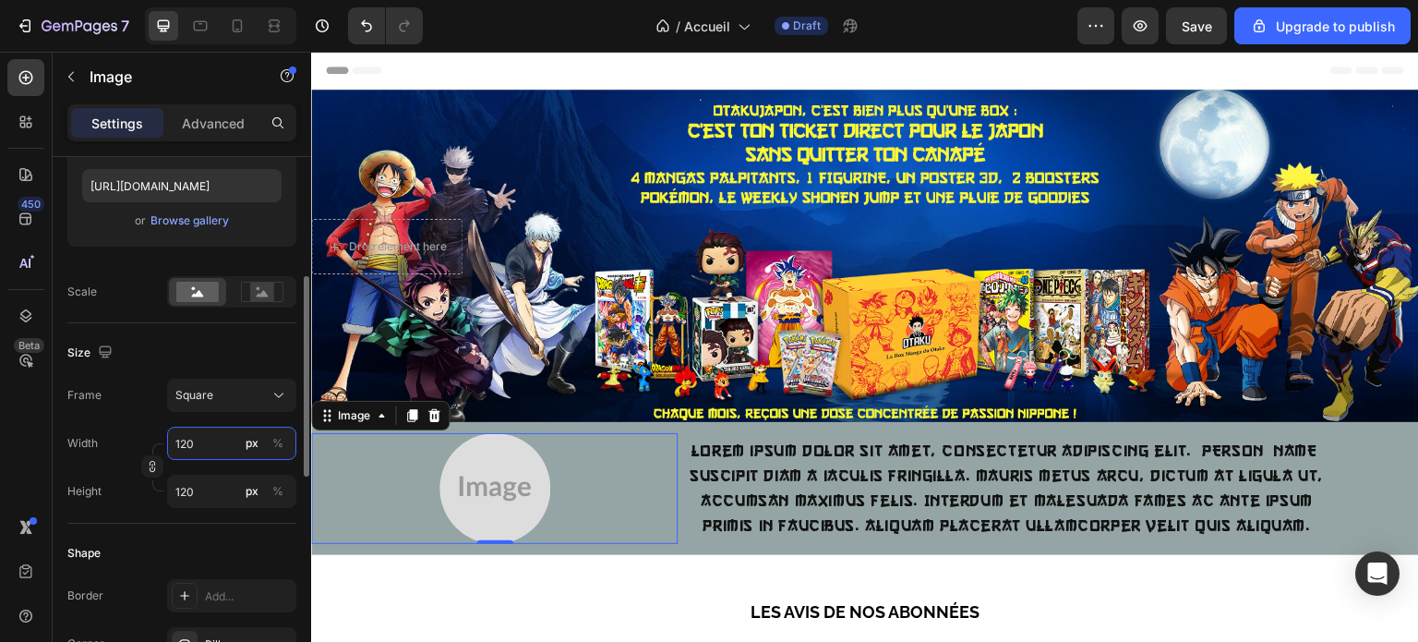
type input "1201"
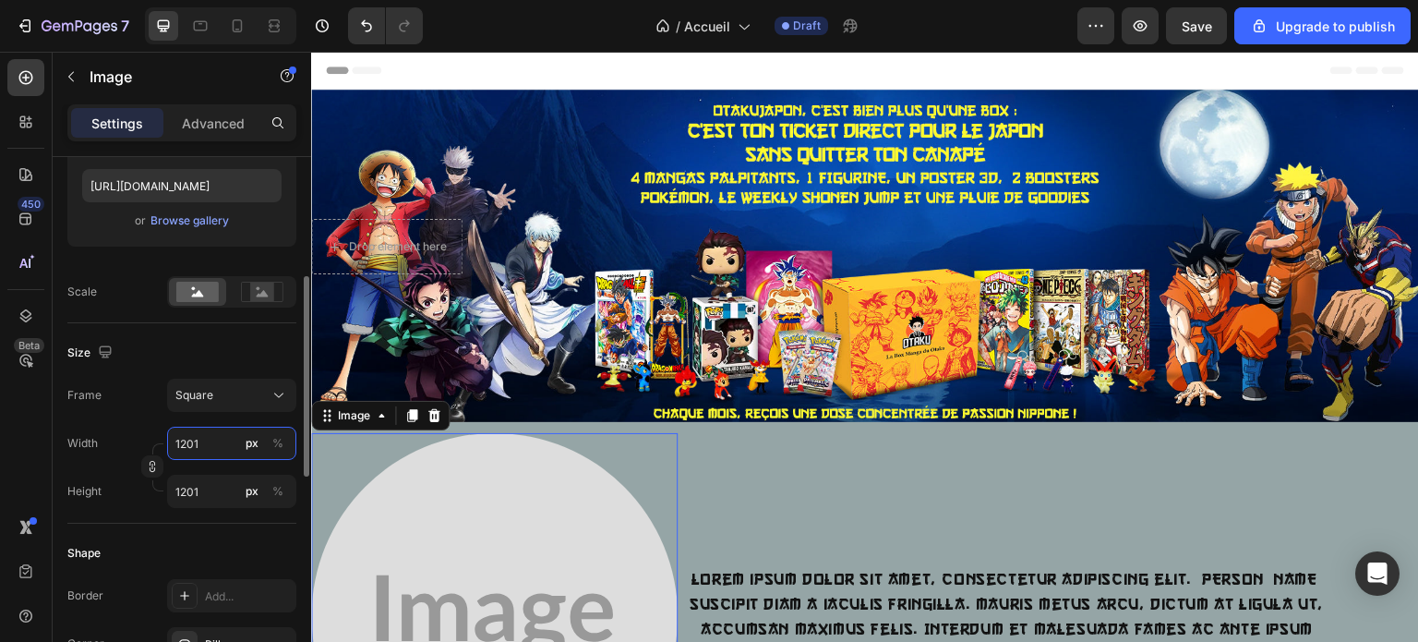
type input "12015"
type input "1201"
type input "120"
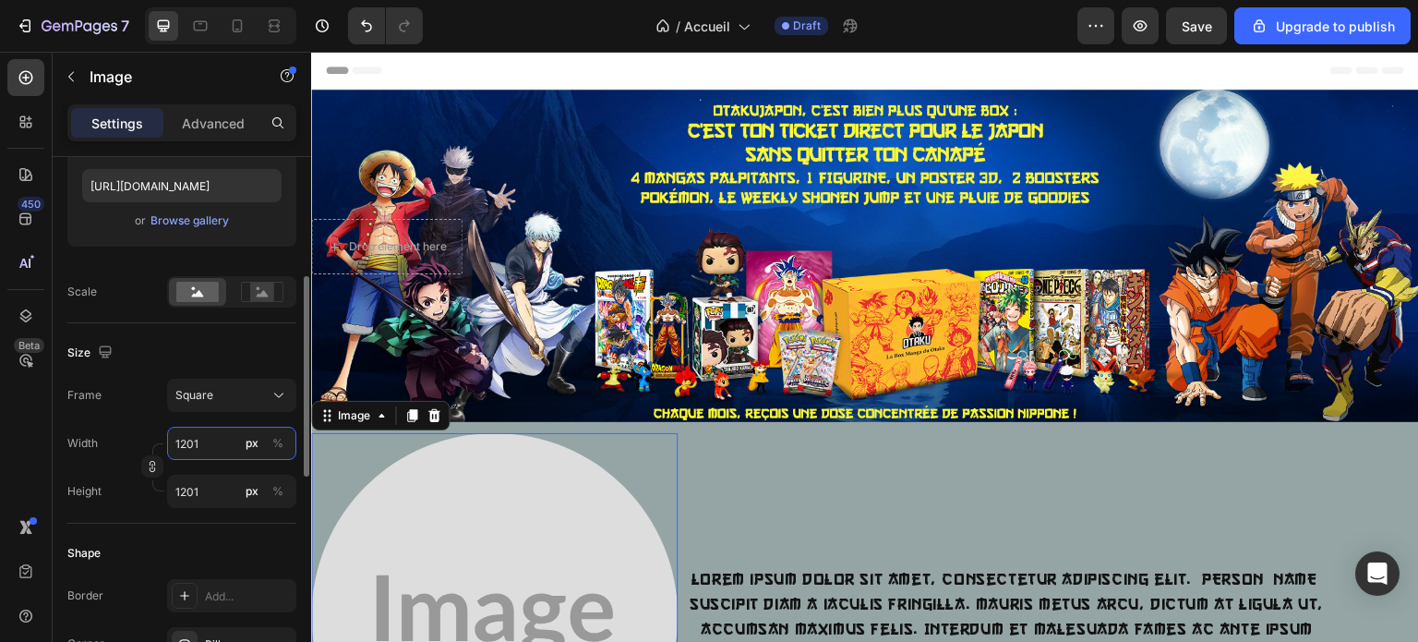
type input "120"
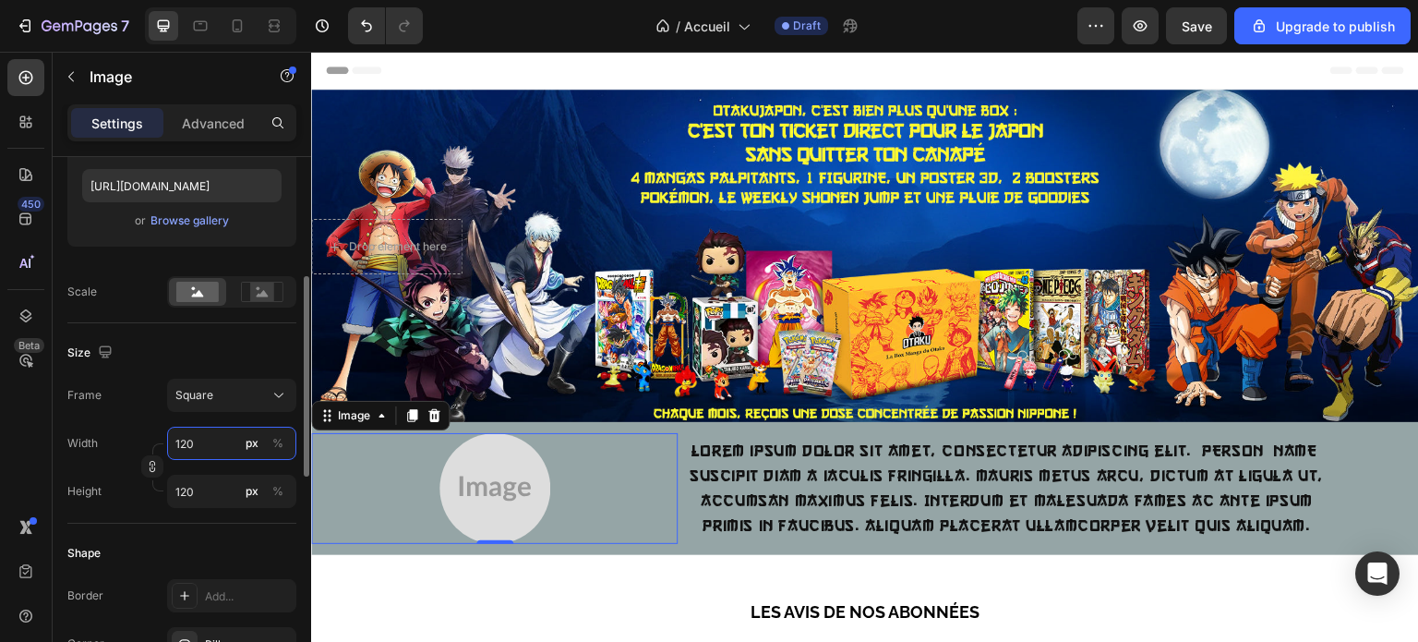
type input "12"
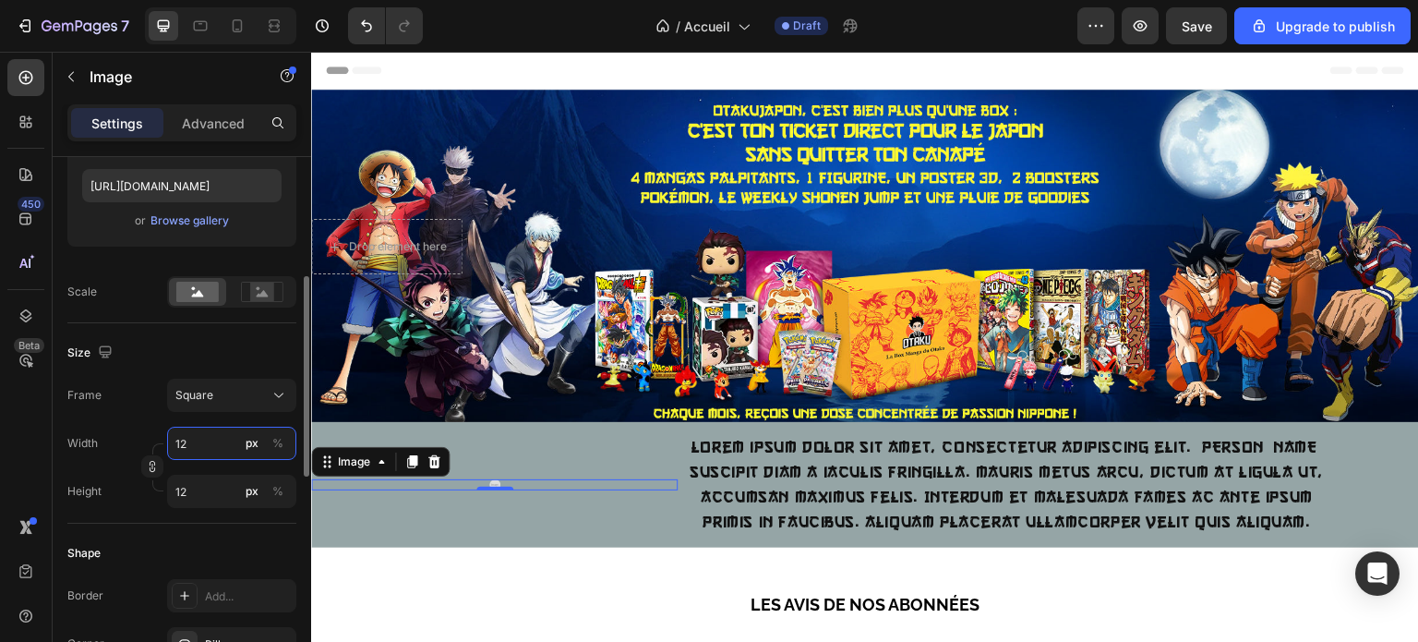
type input "1"
type input "16"
type input "160"
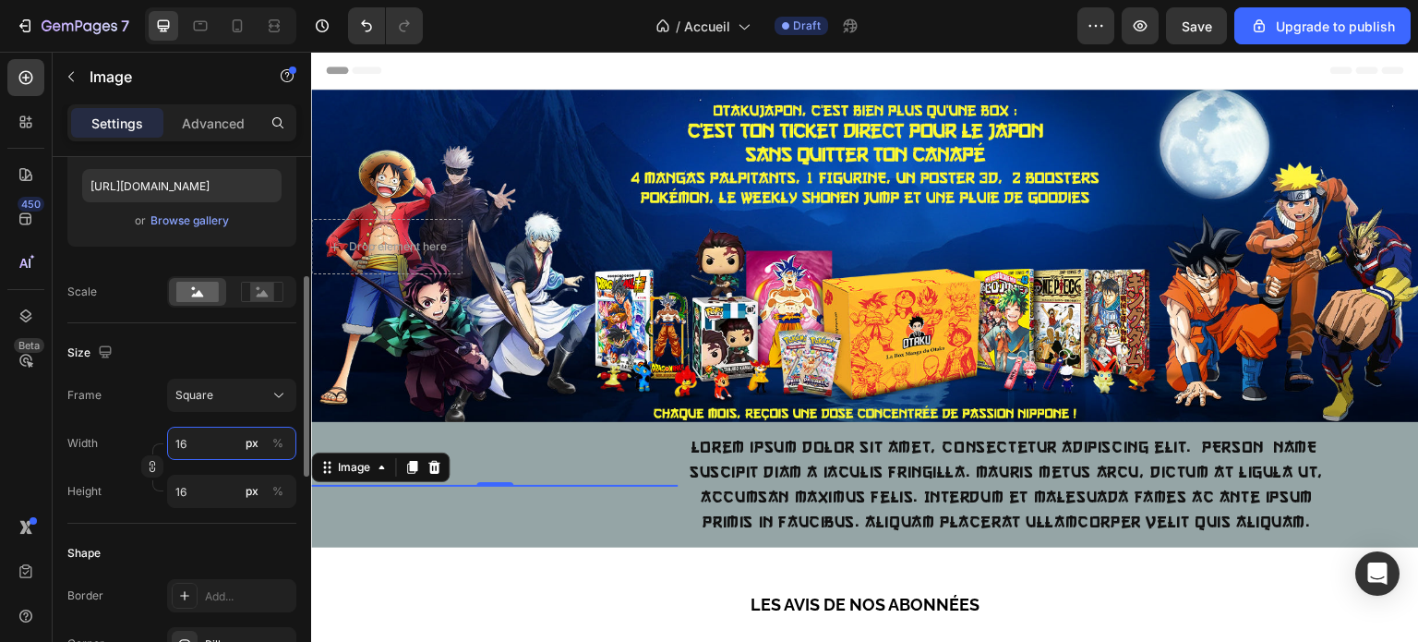
type input "160"
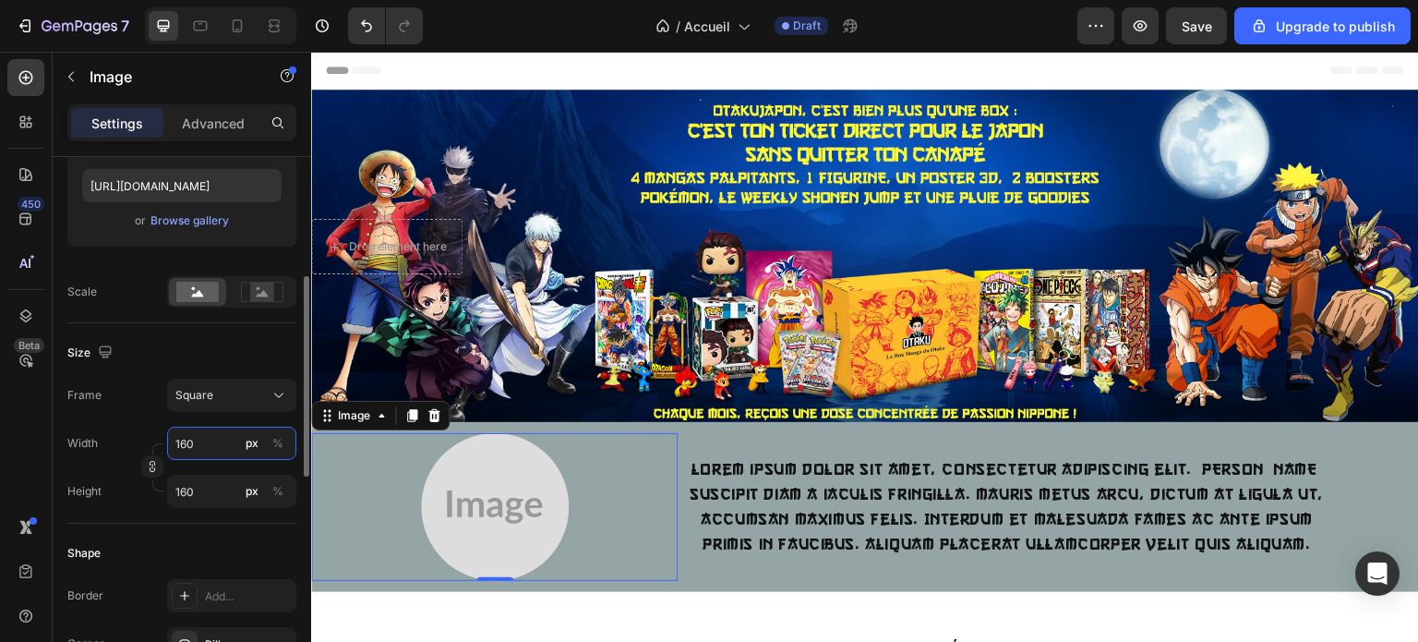
type input "160"
click at [239, 538] on div "Shape" at bounding box center [181, 553] width 229 height 30
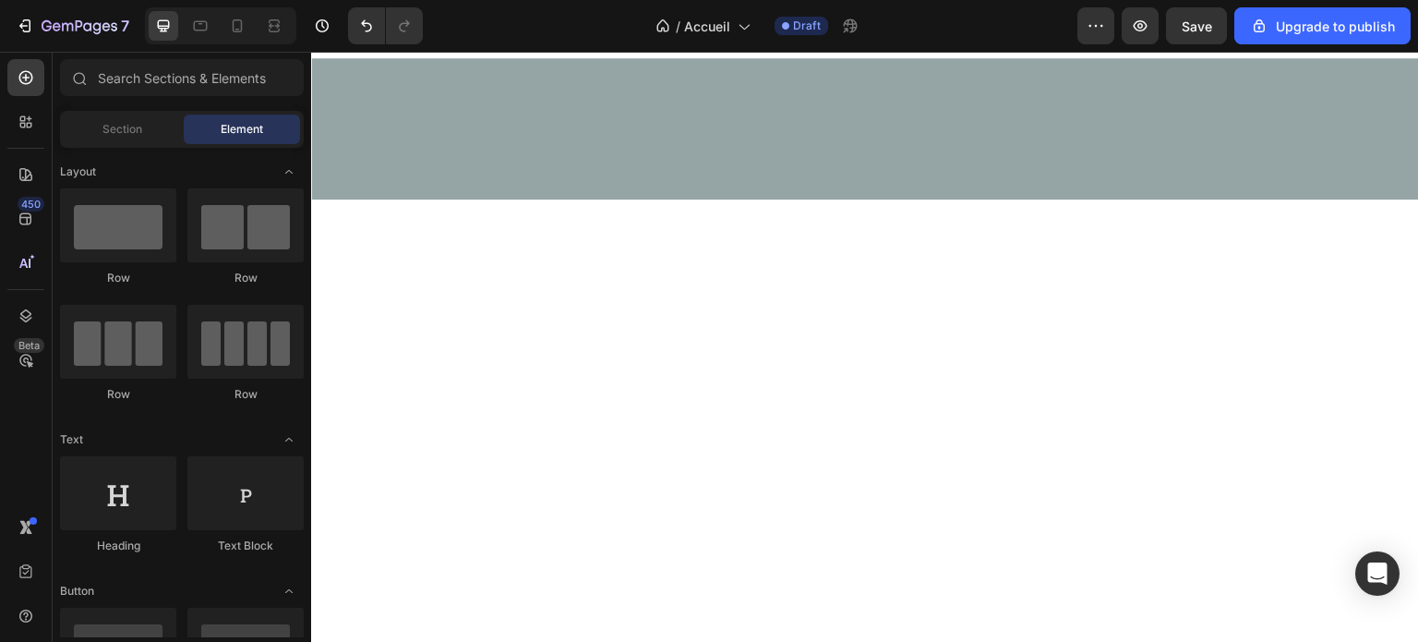
scroll to position [0, 0]
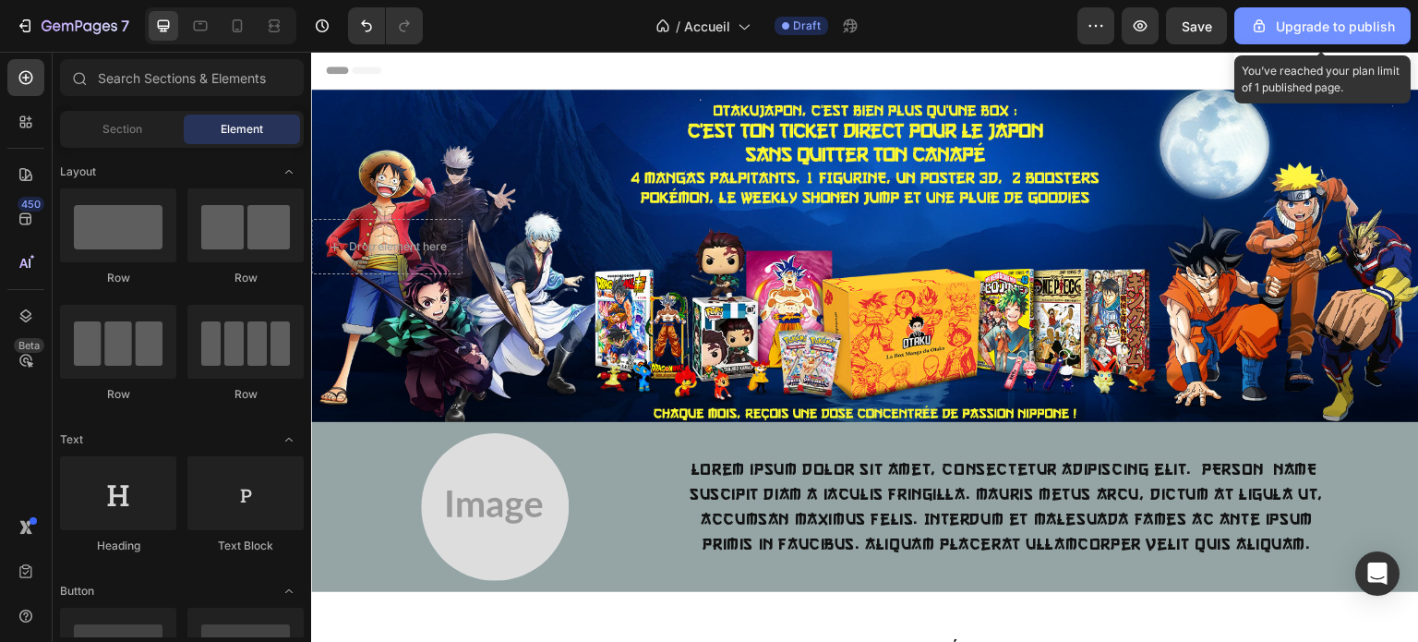
click at [1275, 29] on div "Upgrade to publish" at bounding box center [1322, 26] width 145 height 19
